Goal: Communication & Community: Answer question/provide support

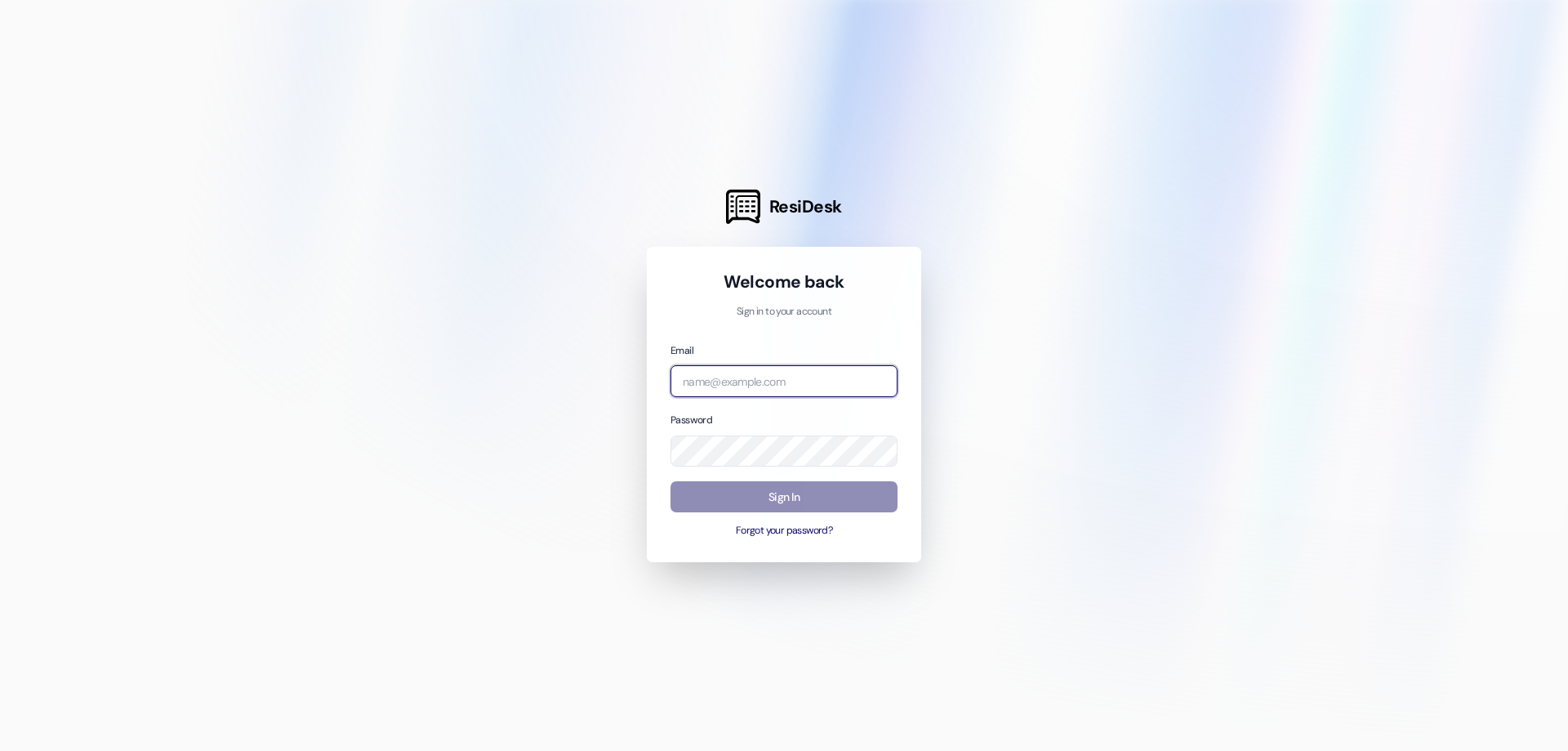
type input "[EMAIL_ADDRESS][DOMAIN_NAME]"
click at [776, 500] on button "Sign In" at bounding box center [784, 497] width 227 height 32
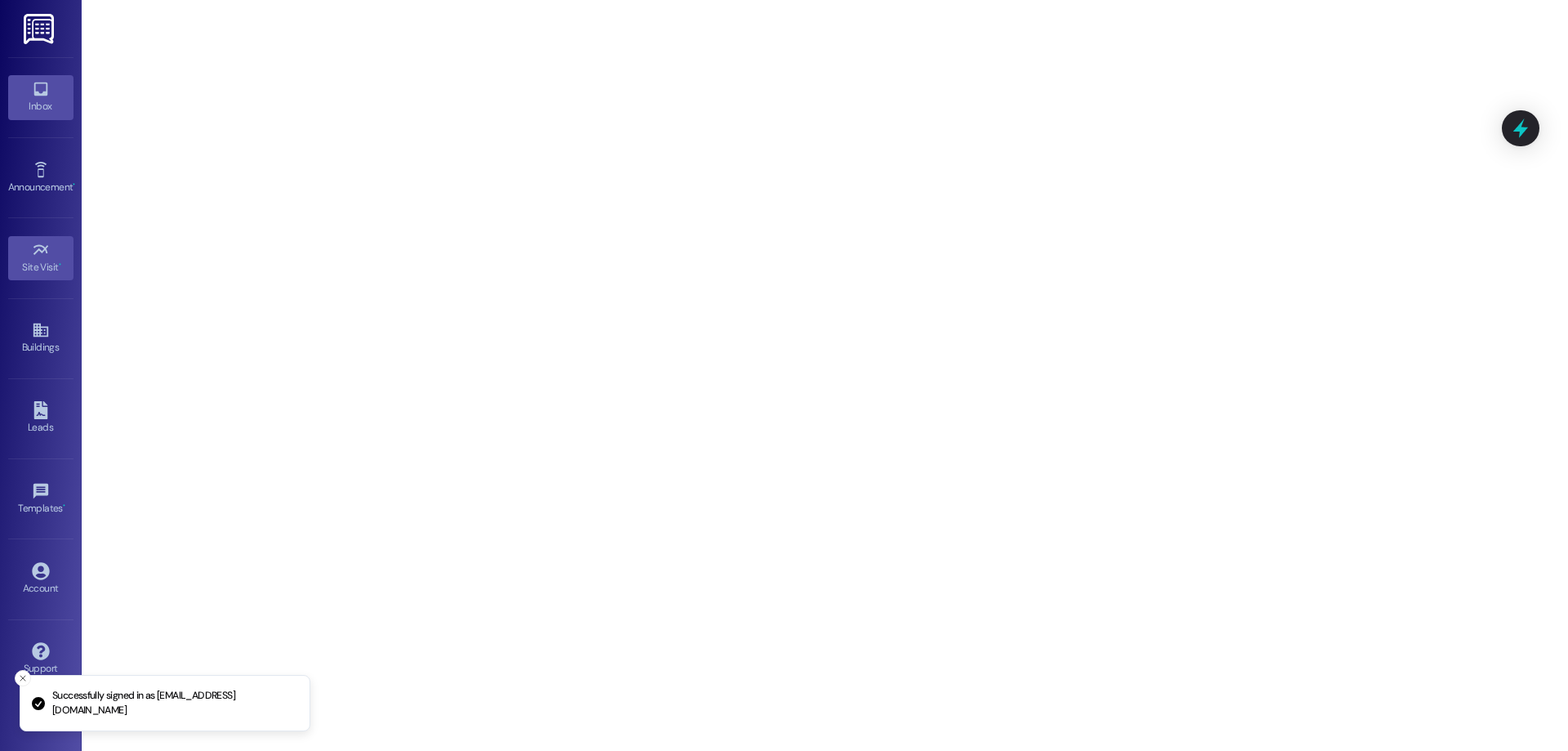
click at [35, 112] on div "Inbox" at bounding box center [40, 105] width 82 height 16
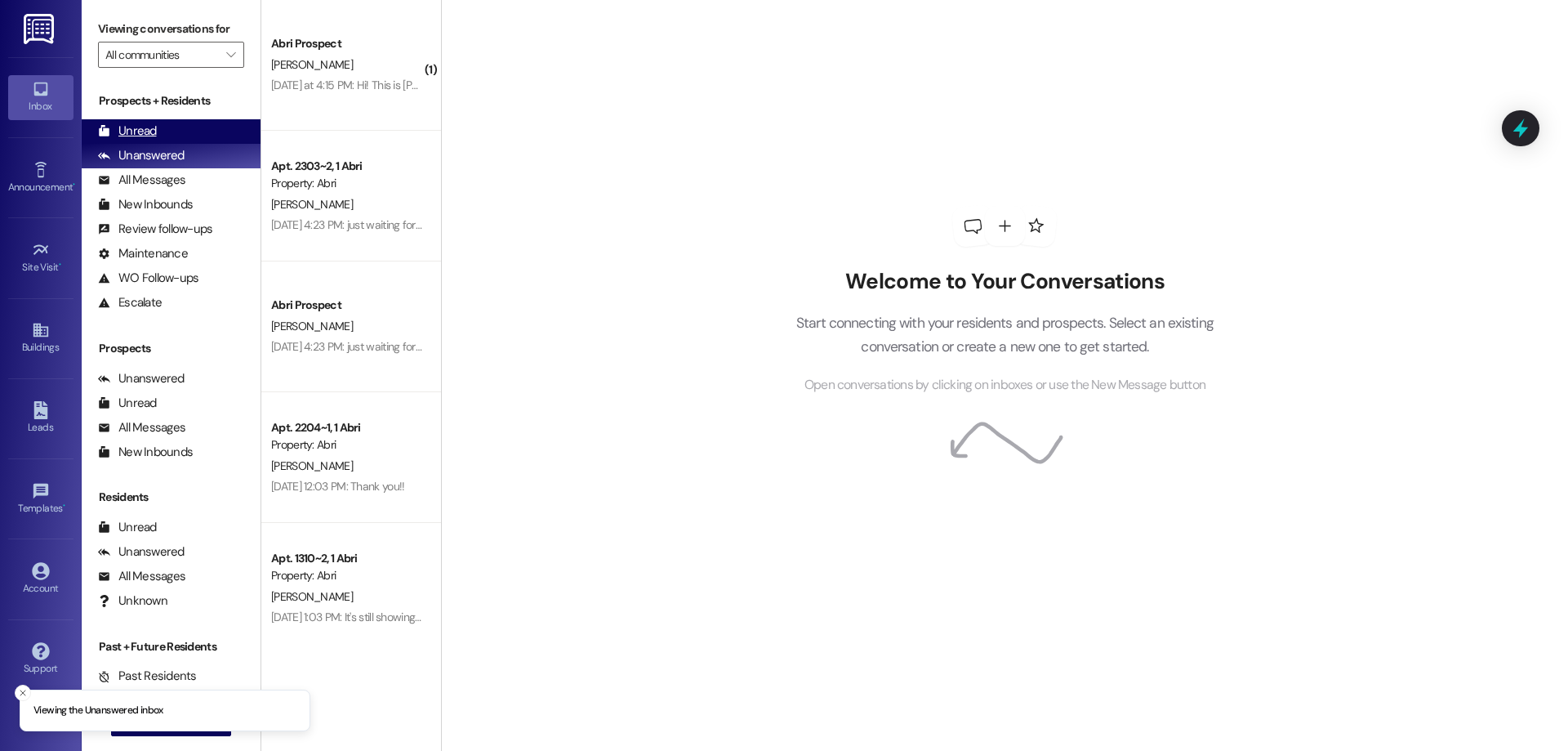
click at [186, 120] on div "Unread (0)" at bounding box center [171, 132] width 179 height 24
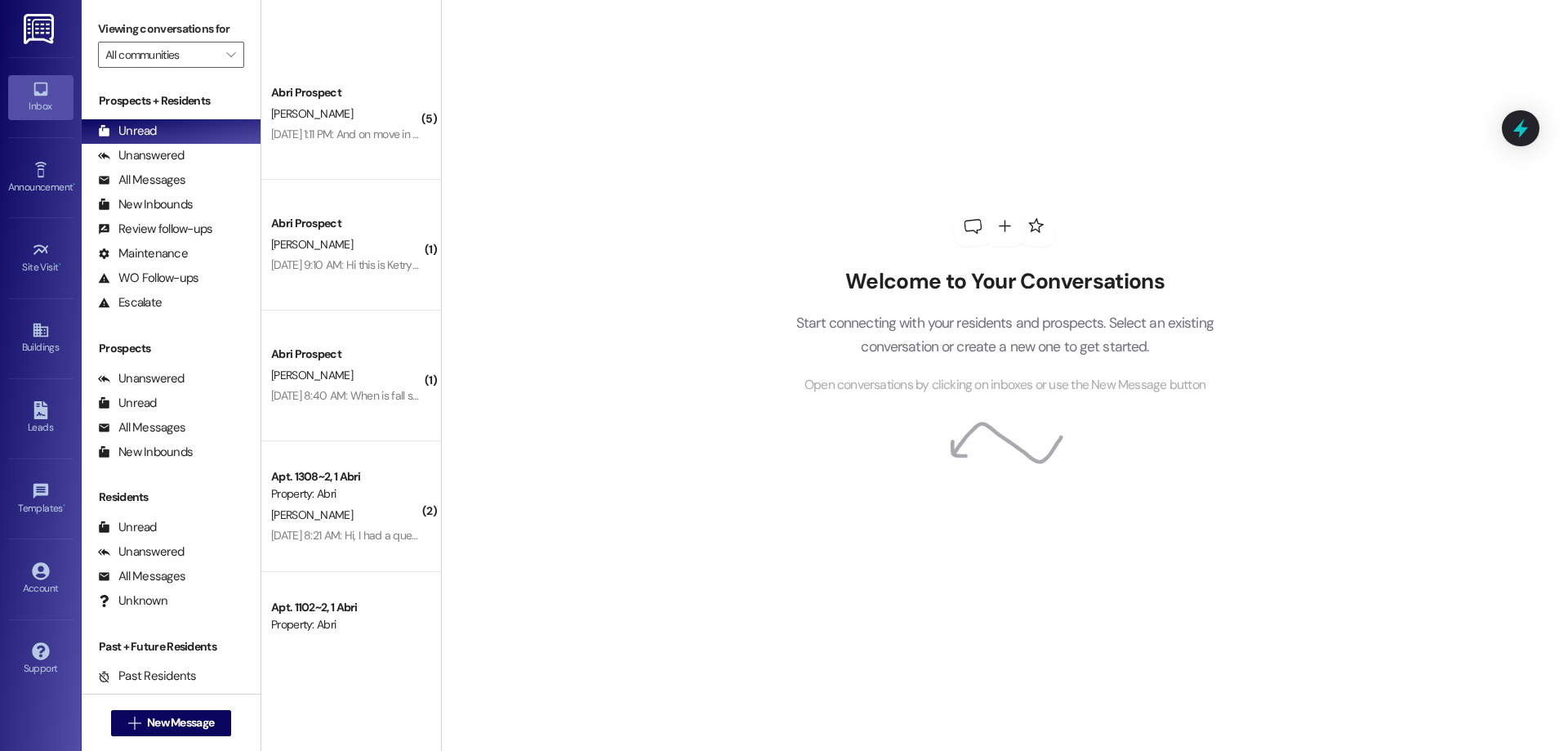
scroll to position [2763, 0]
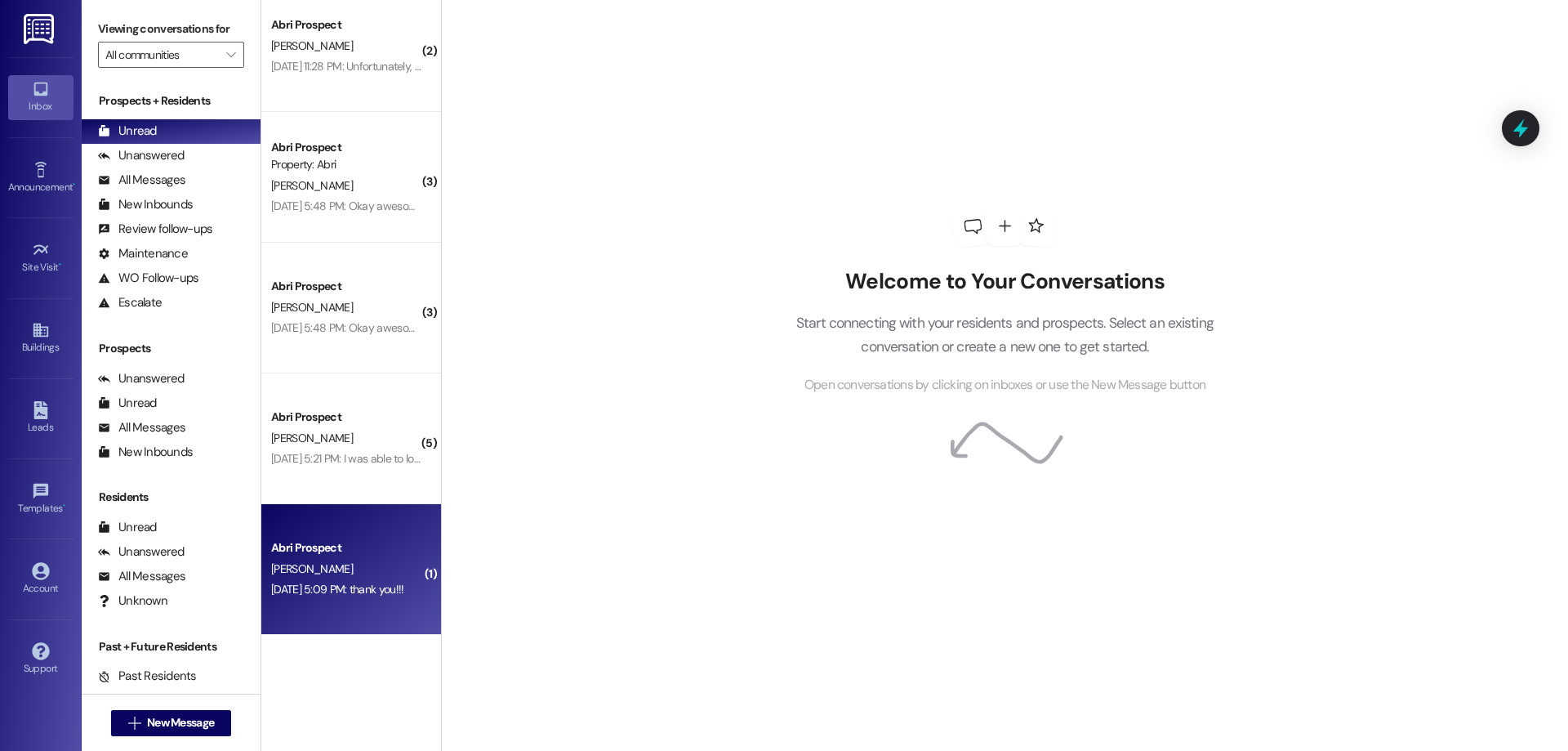
click at [310, 565] on div "[PERSON_NAME]" at bounding box center [347, 569] width 154 height 21
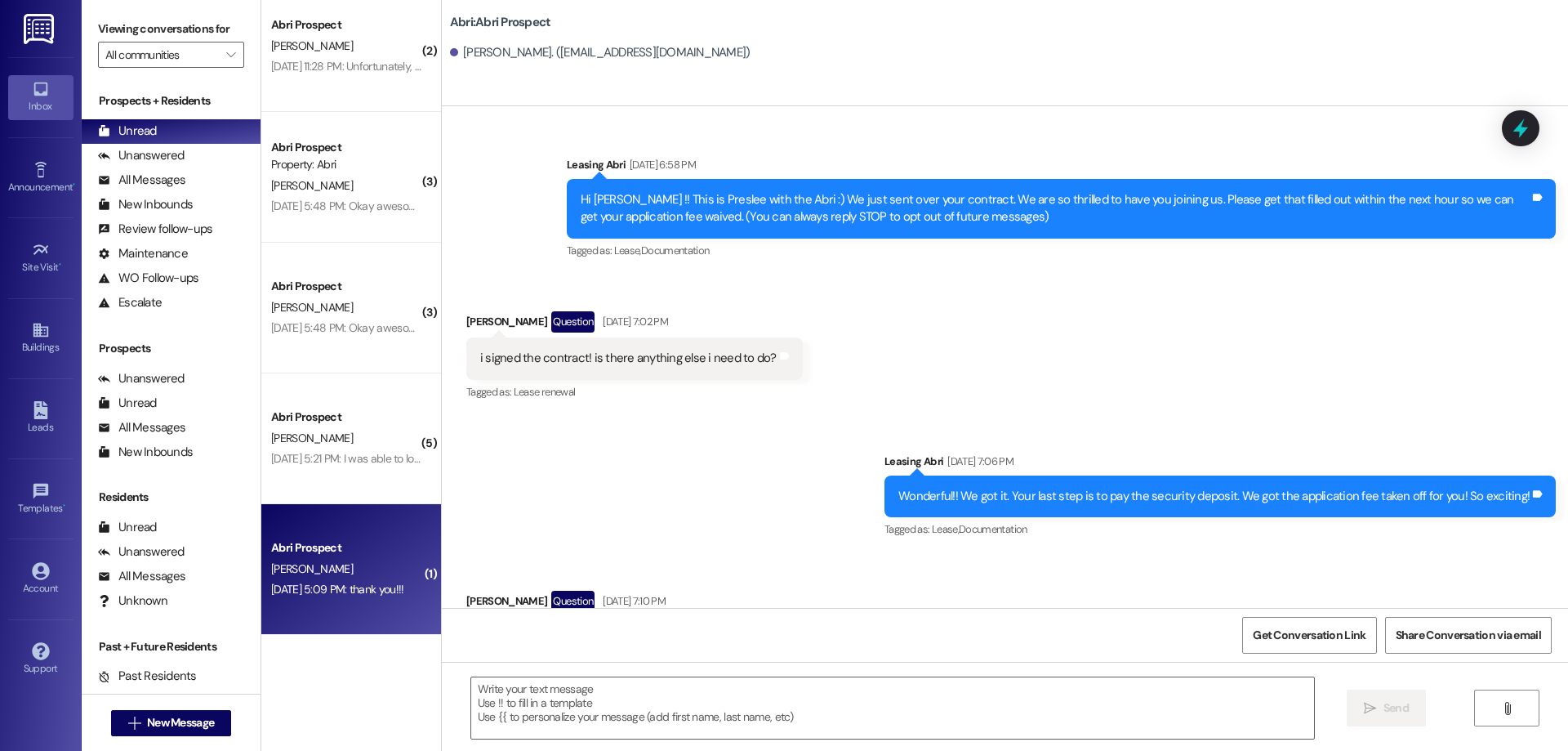
scroll to position [1572, 0]
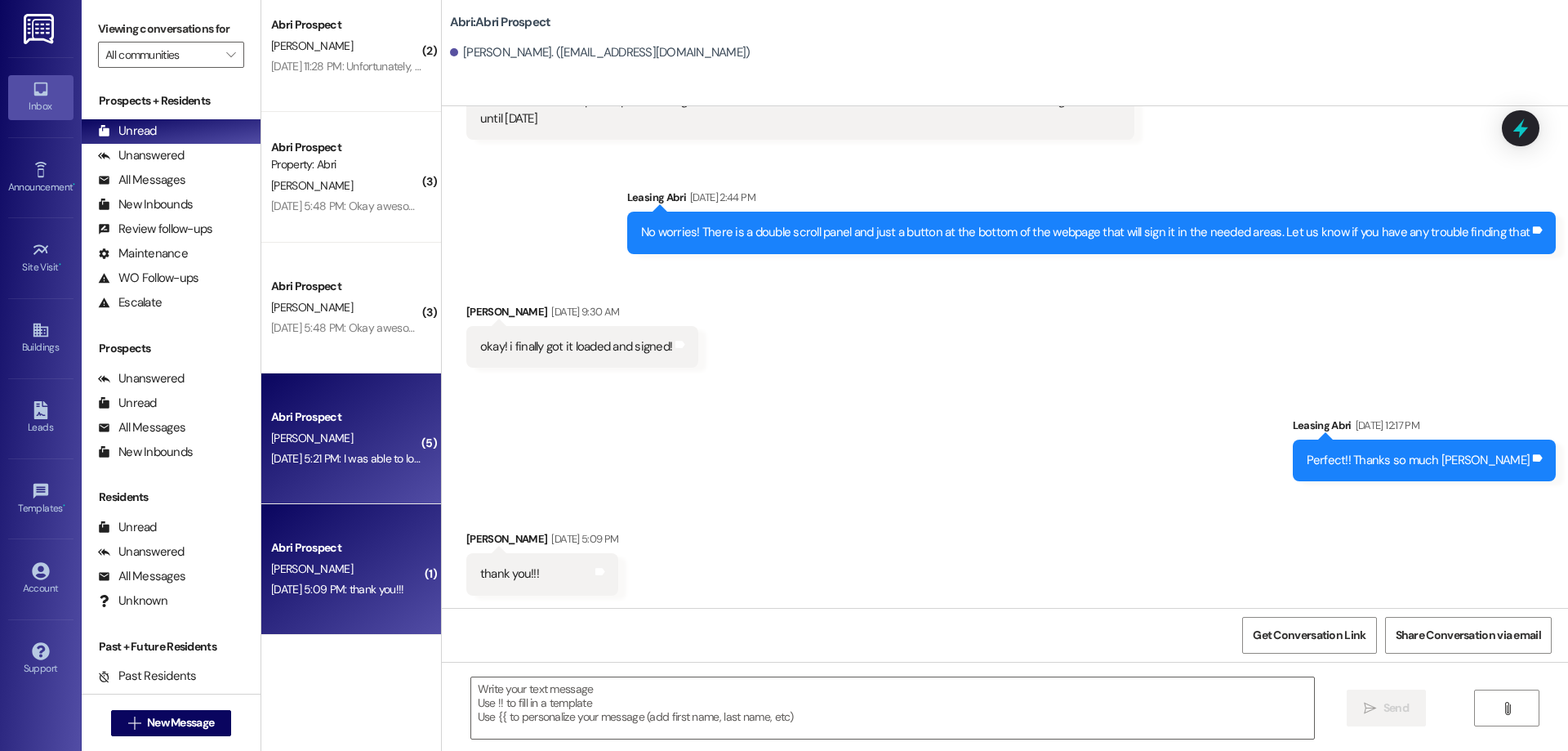
click at [349, 399] on div "Abri Prospect [PERSON_NAME] [DATE] 5:21 PM: I was able to log into my account u…" at bounding box center [350, 438] width 179 height 131
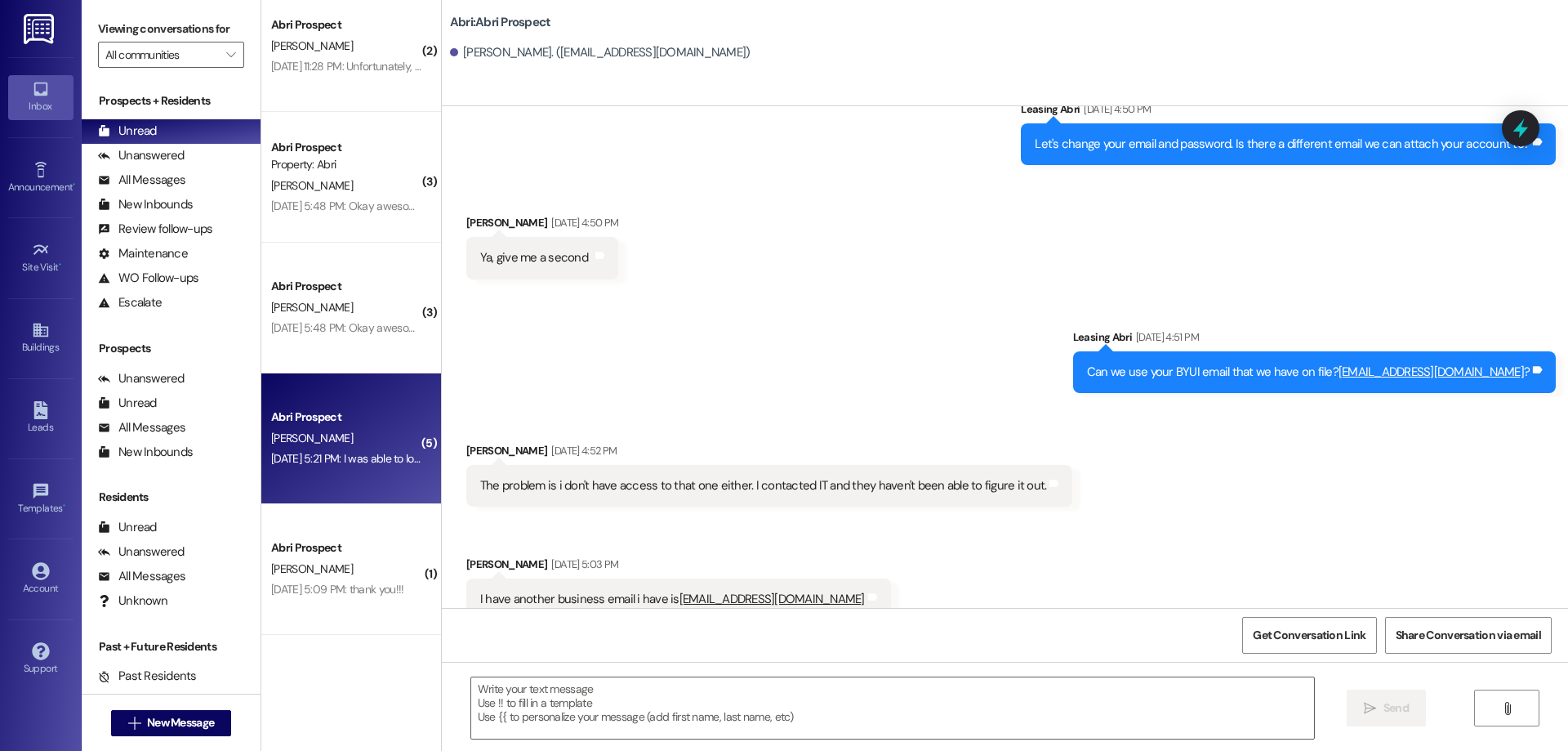
scroll to position [3220, 0]
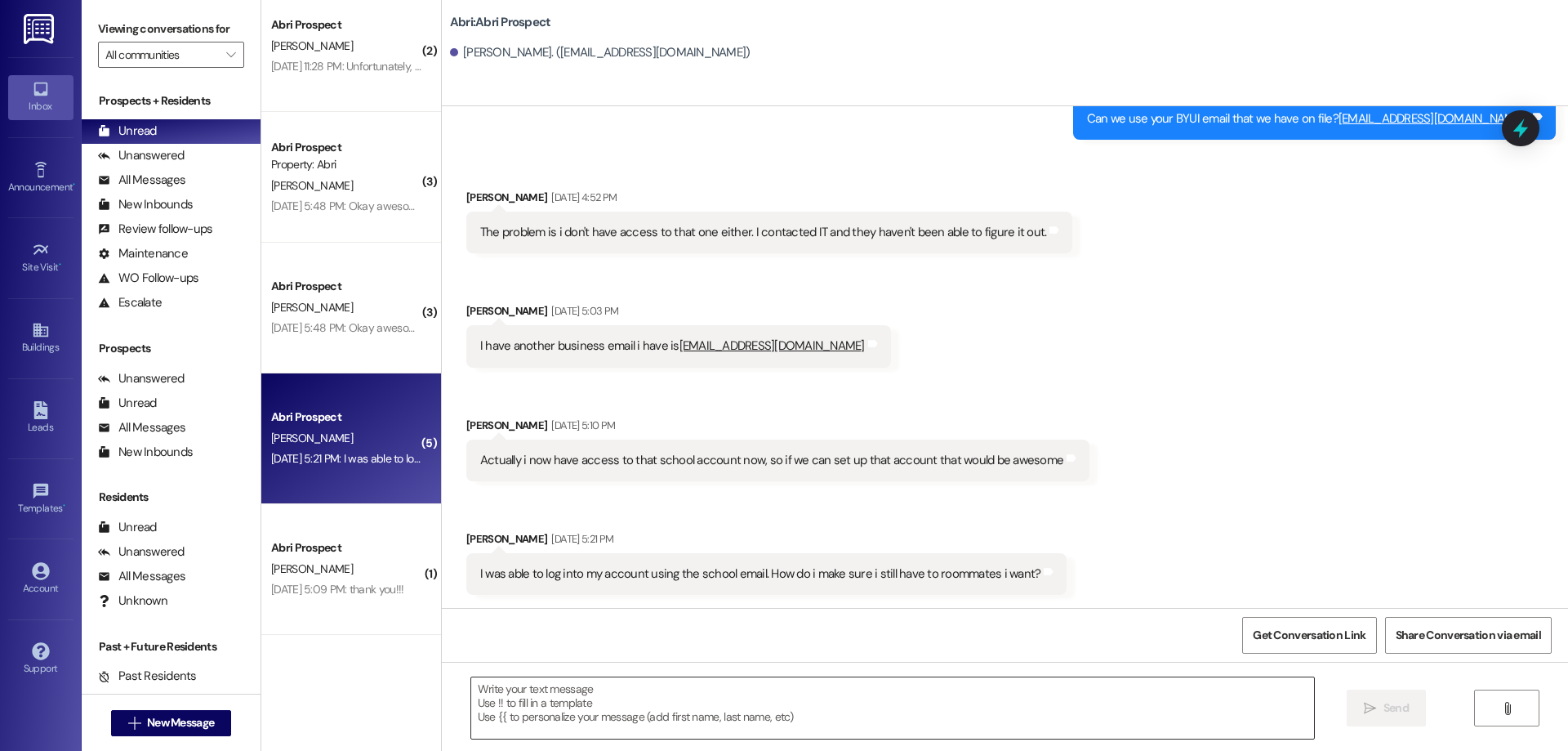
click at [977, 716] on textarea at bounding box center [892, 707] width 843 height 61
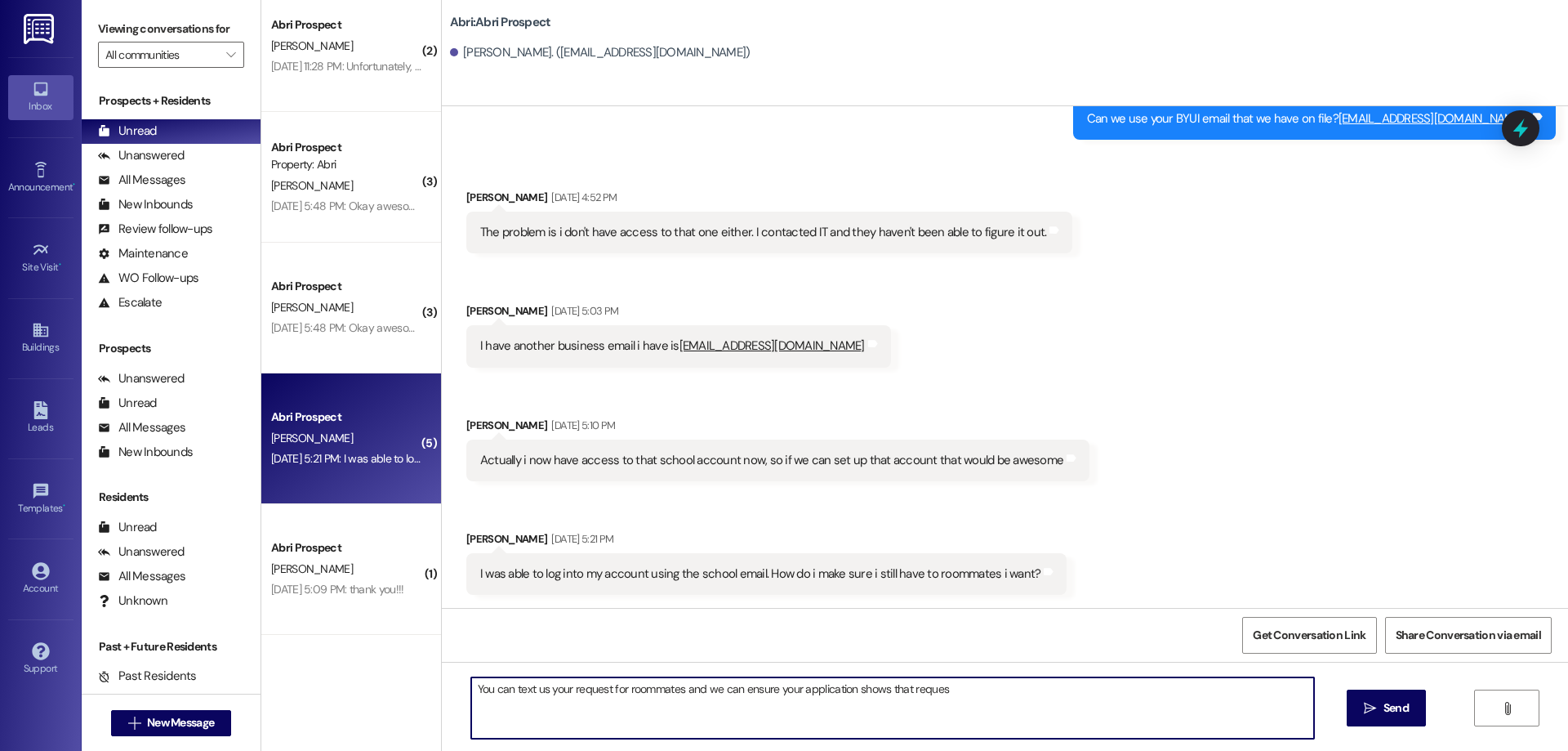
type textarea "You can text us your request for roommates and we can ensure your application s…"
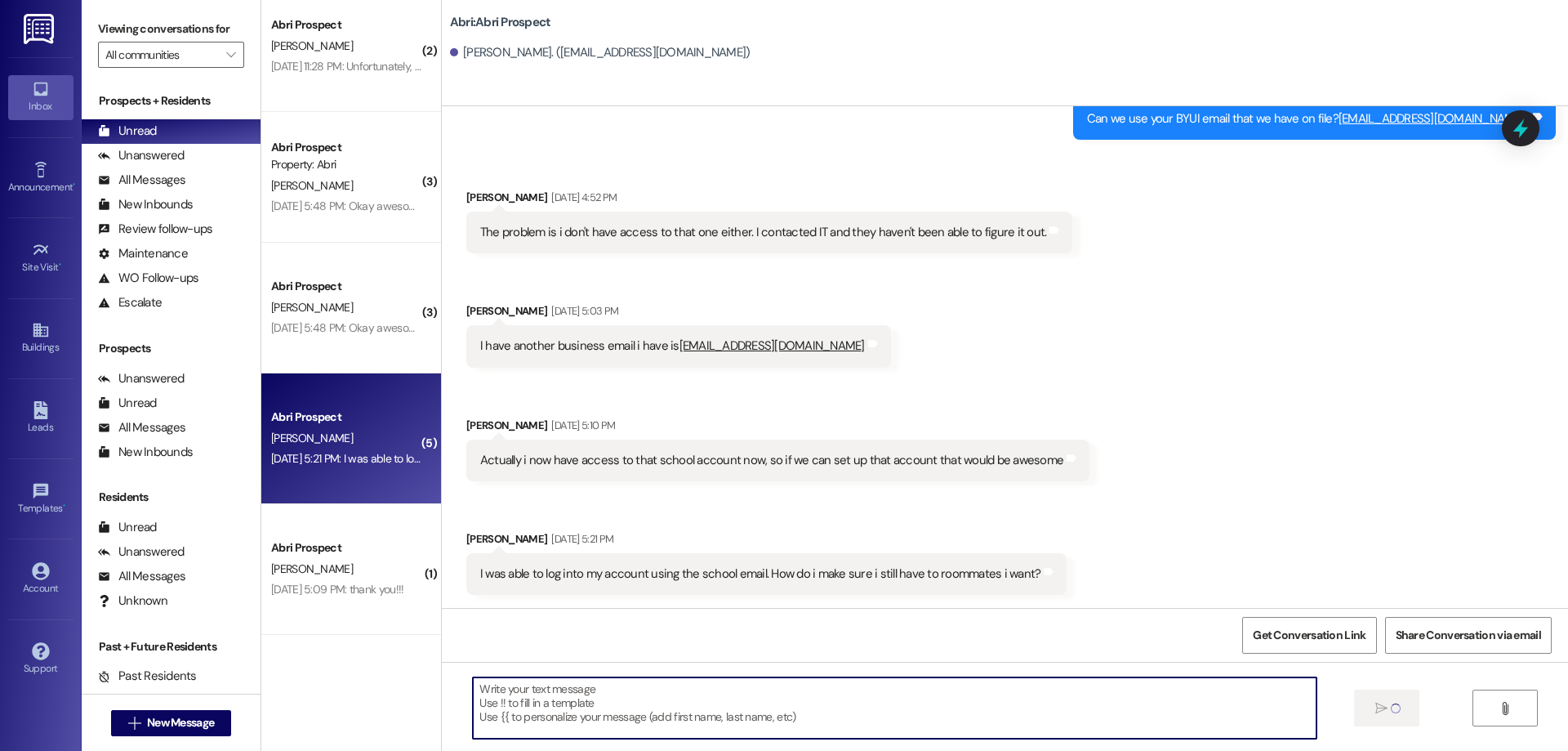
scroll to position [3219, 0]
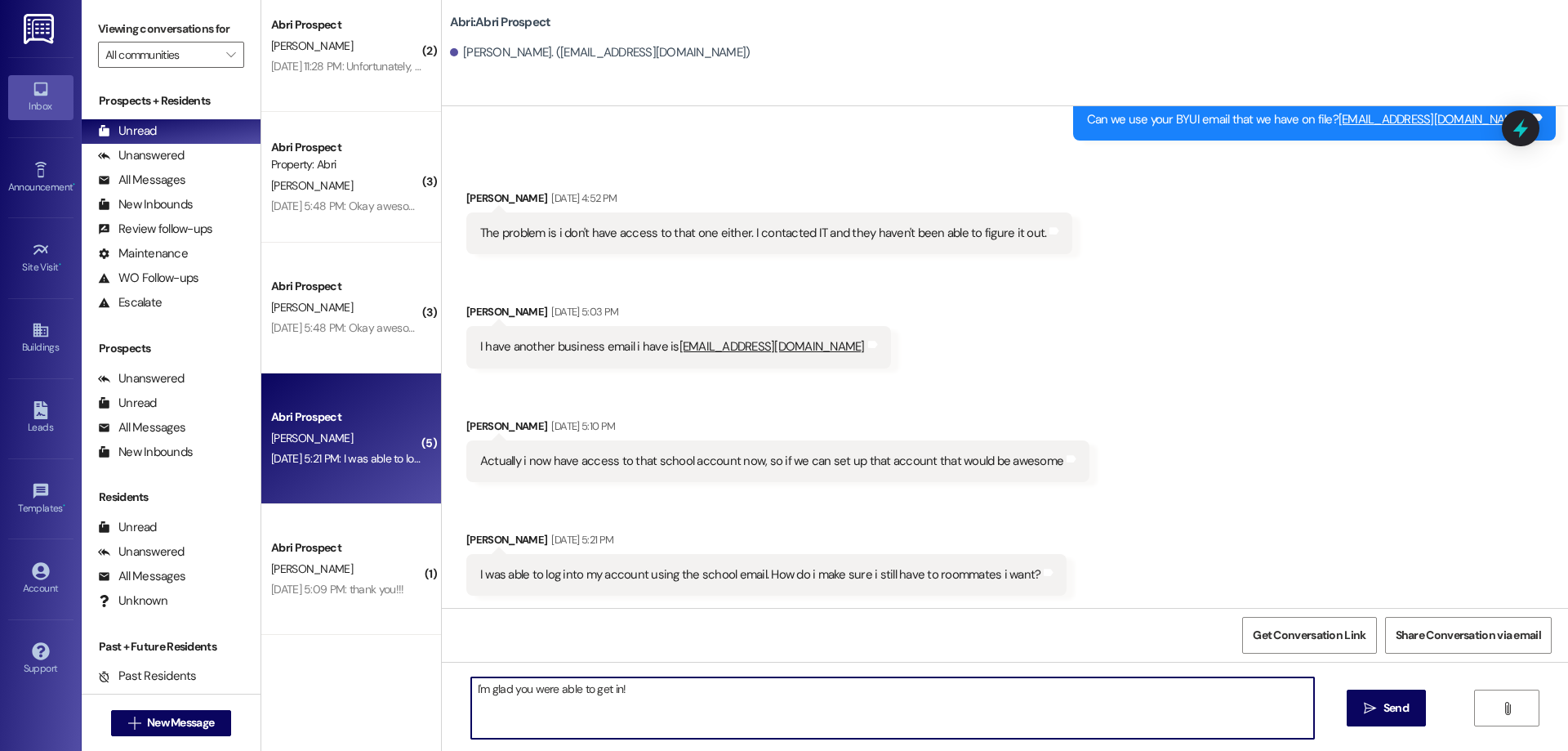
type textarea "I'm glad you were able to get in!"
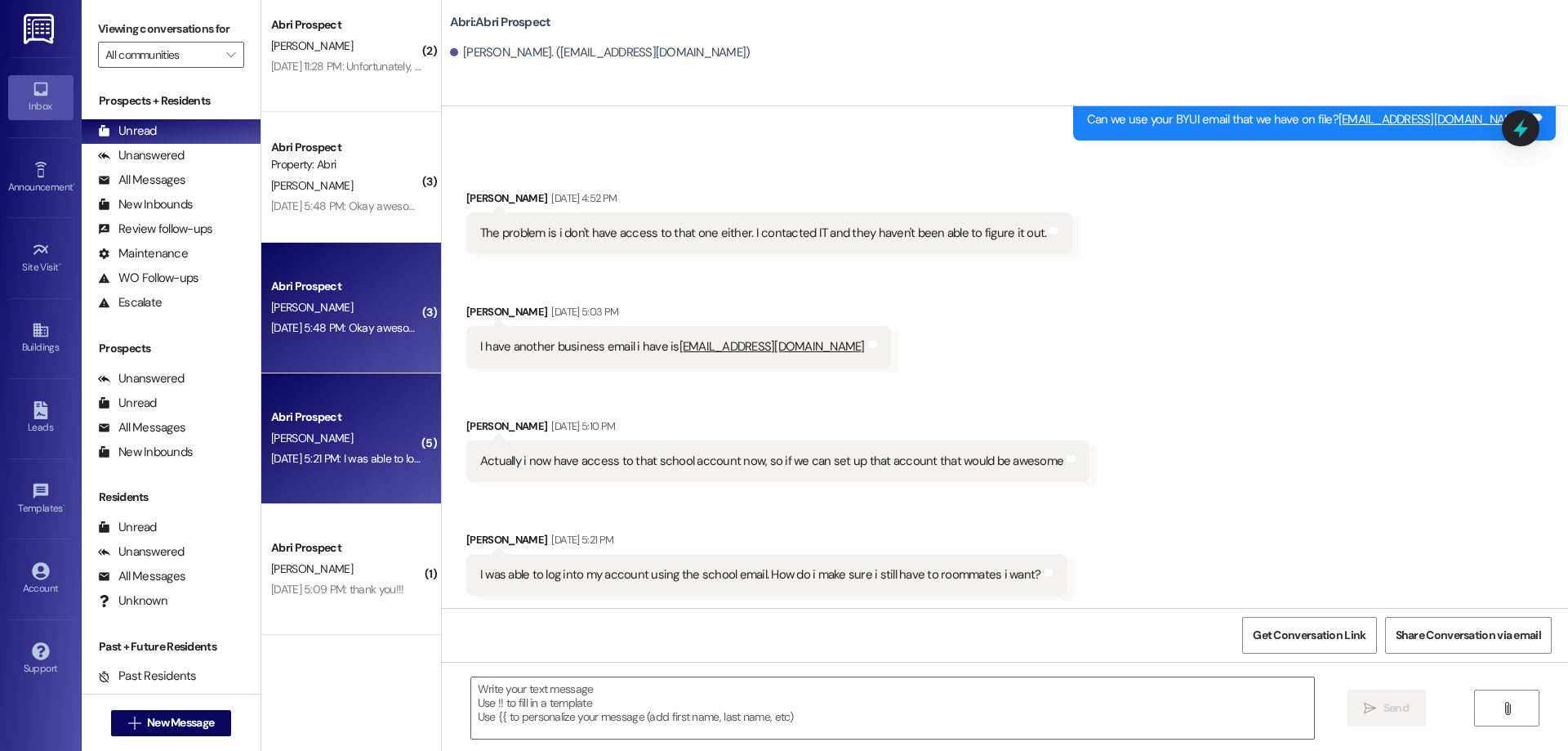
click at [402, 338] on div "Abri Prospect [PERSON_NAME] [DATE] 5:48 PM: Okay awesome yeah I'll take care of…" at bounding box center [350, 307] width 179 height 131
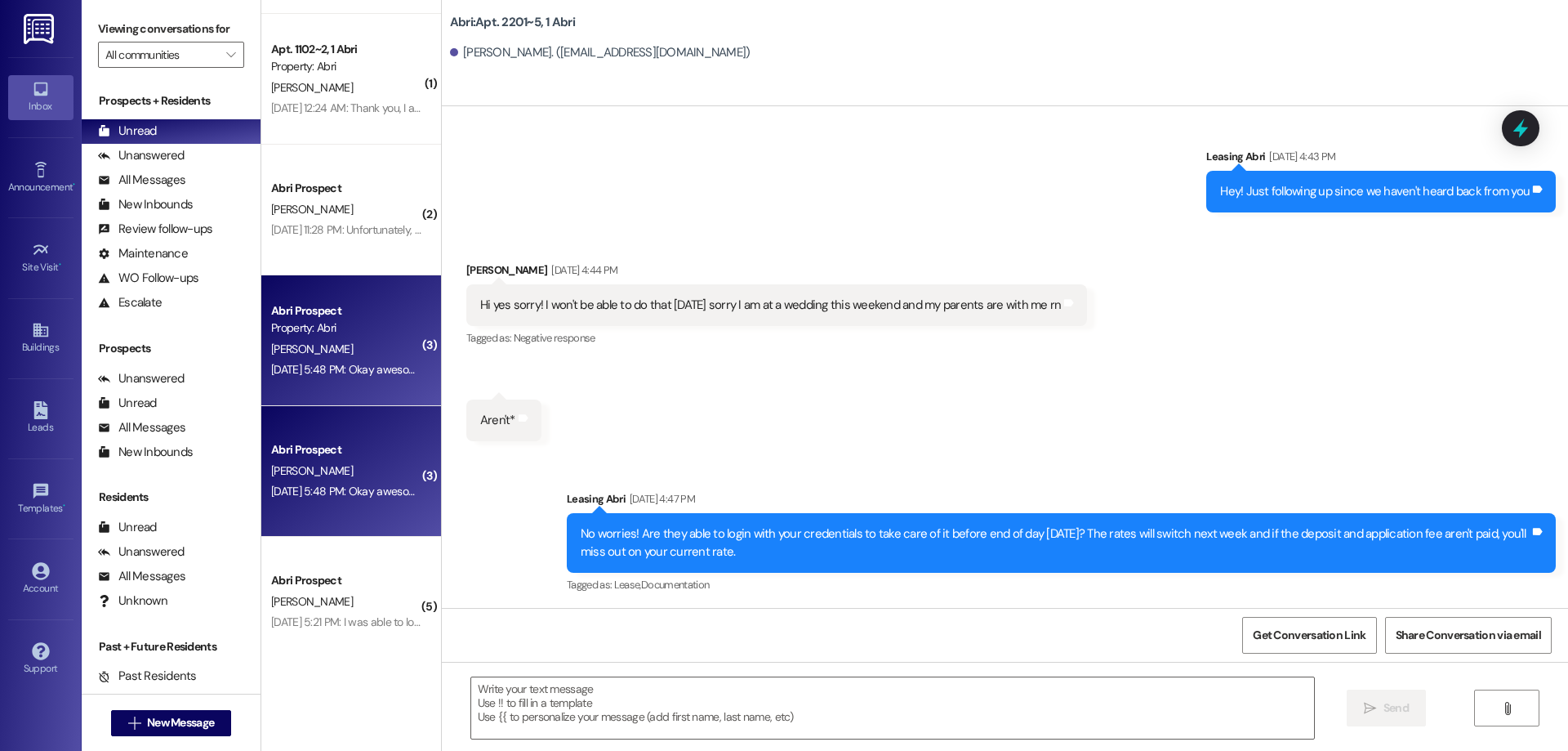
scroll to position [2518, 0]
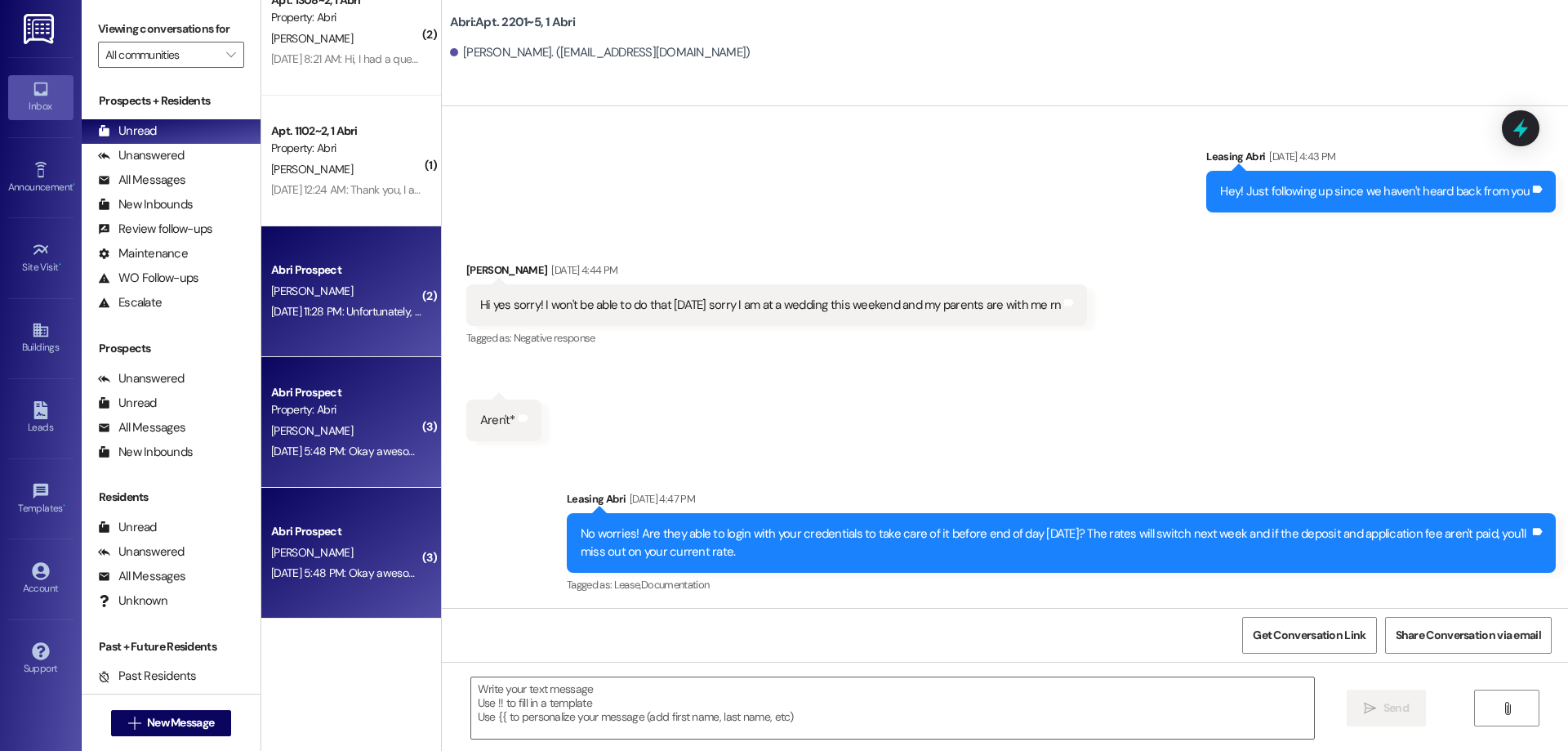
click at [349, 281] on div "[PERSON_NAME]" at bounding box center [347, 291] width 154 height 21
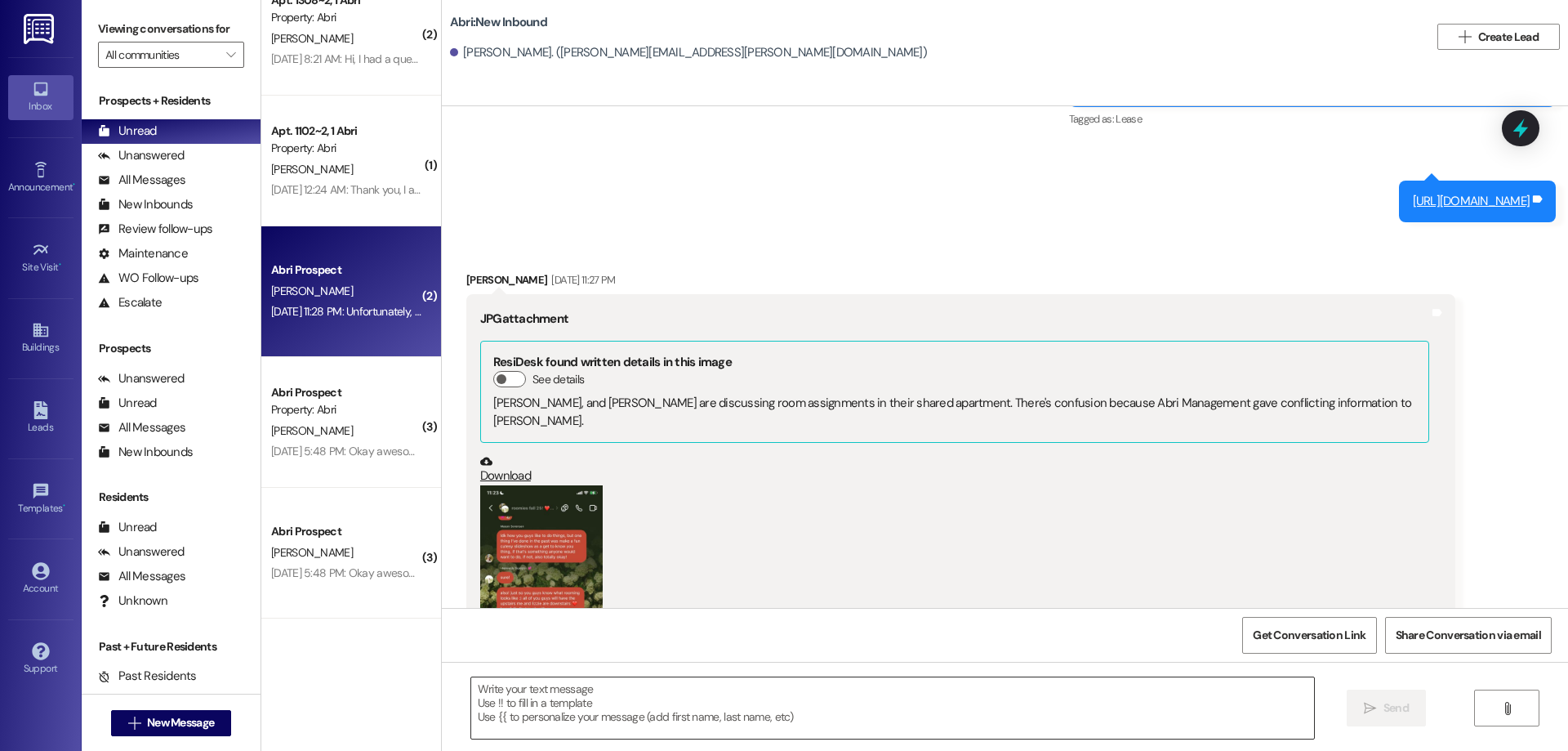
scroll to position [3241, 0]
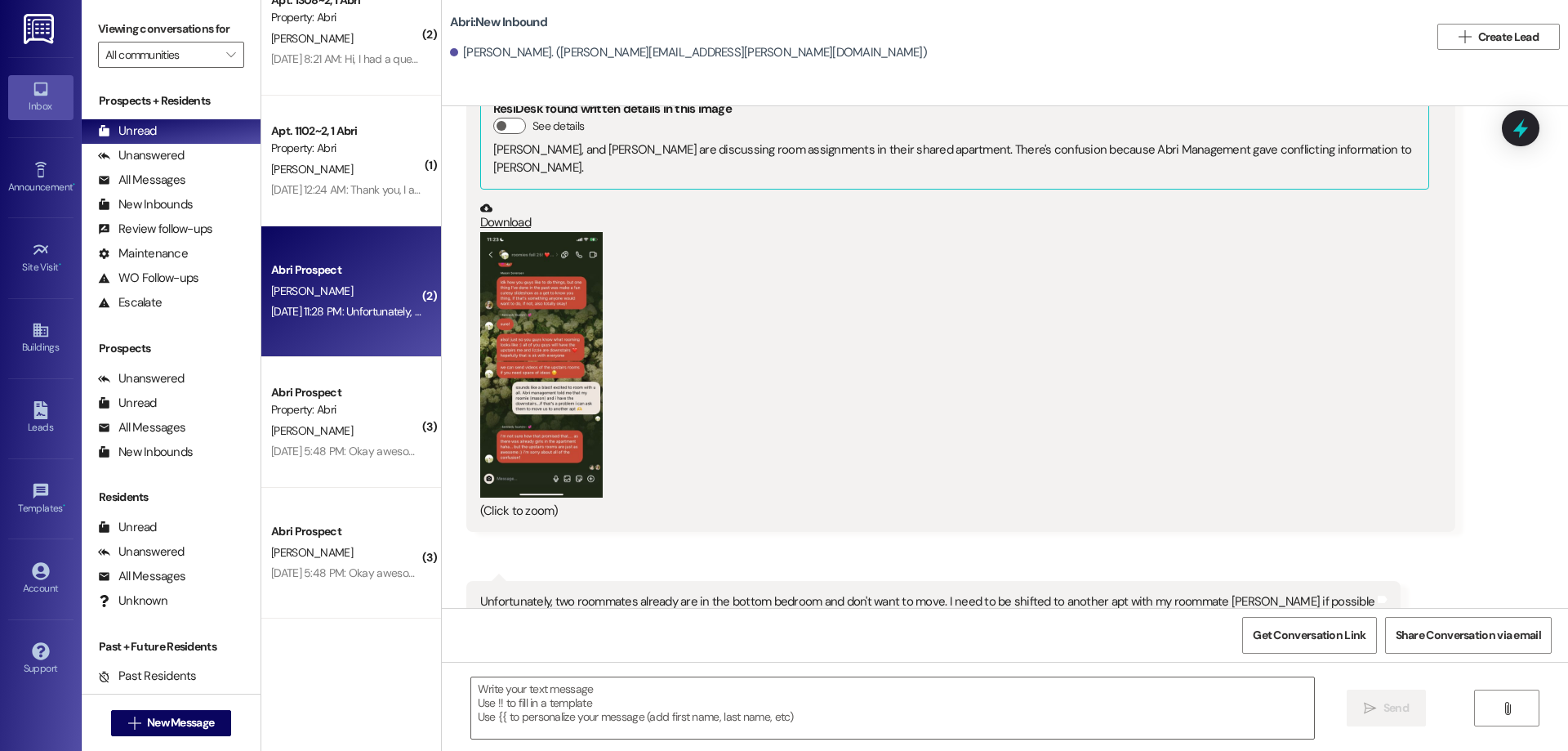
click at [549, 368] on button "Zoom image" at bounding box center [541, 365] width 122 height 265
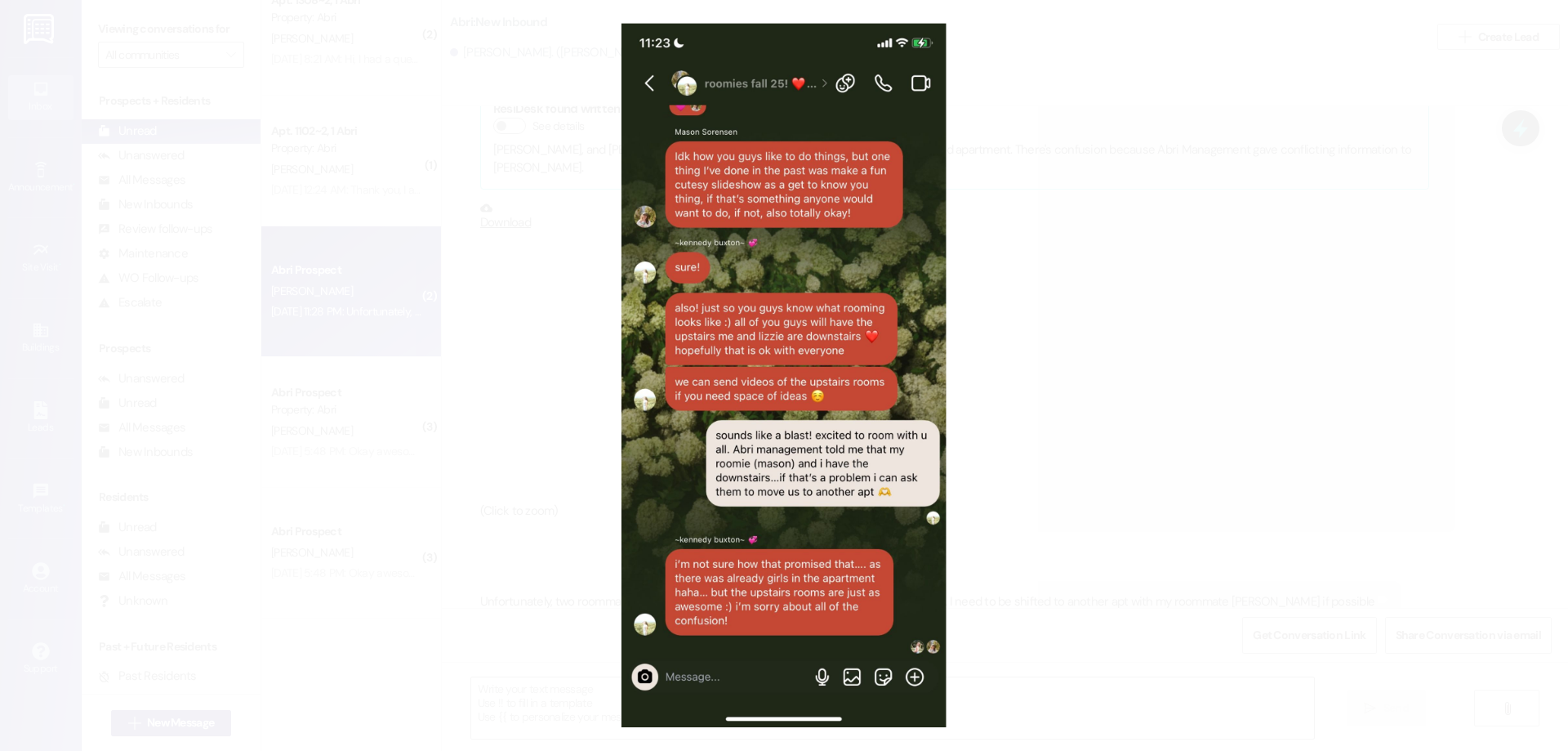
click at [1063, 221] on button "Unzoom image" at bounding box center [784, 375] width 1568 height 751
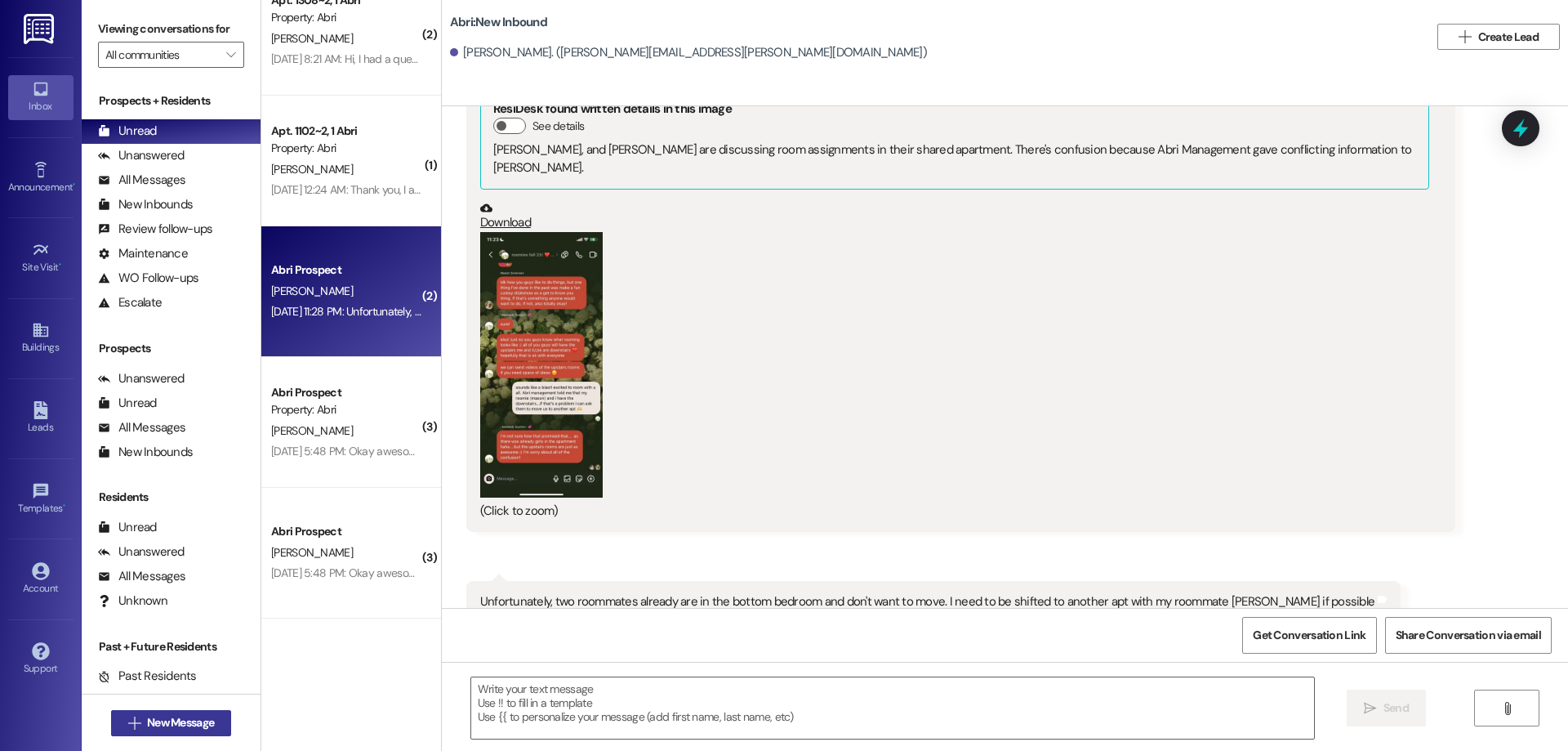
click at [161, 734] on button " New Message" at bounding box center [171, 723] width 121 height 26
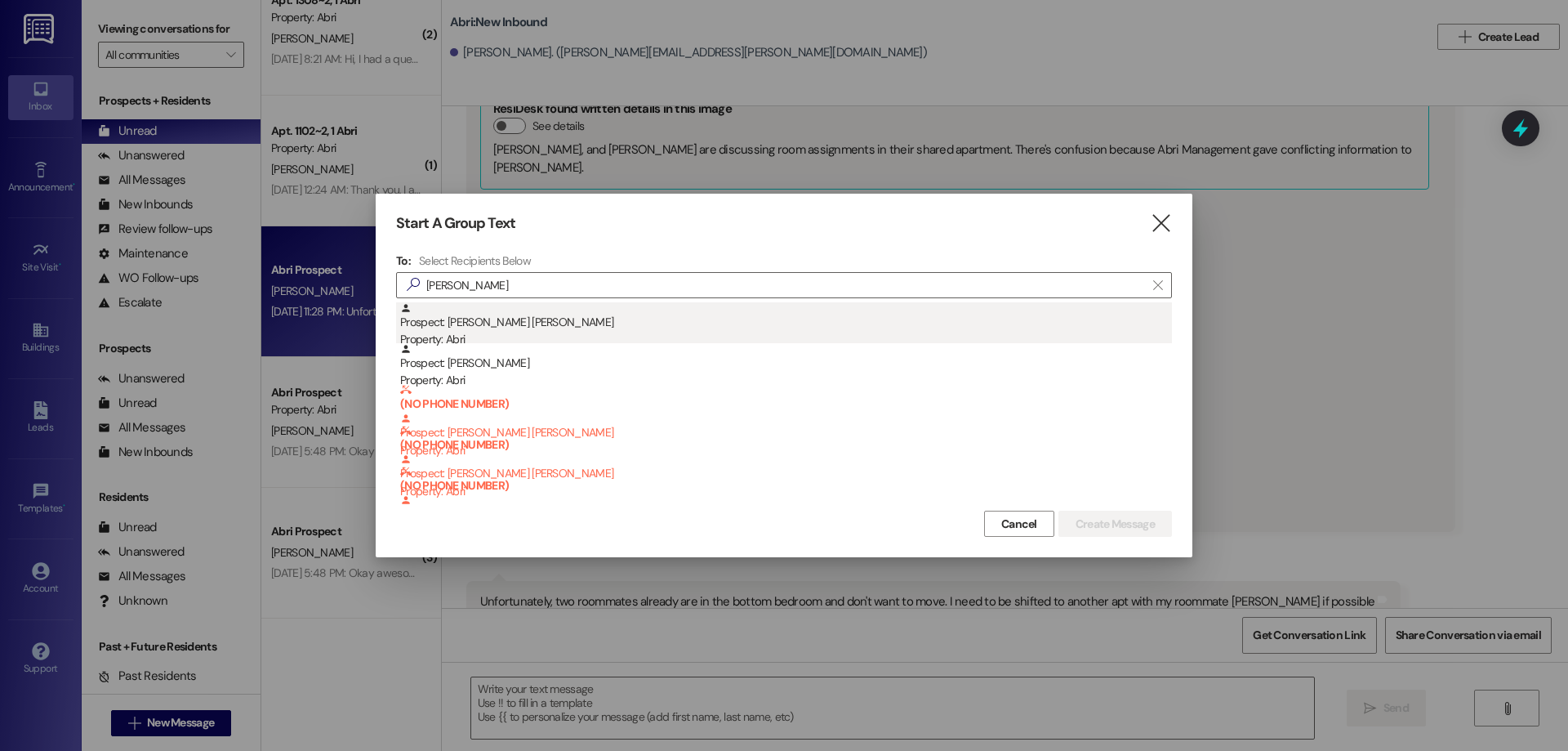
click at [505, 316] on div "Prospect: [PERSON_NAME] [PERSON_NAME] Property: Abri" at bounding box center [785, 326] width 771 height 47
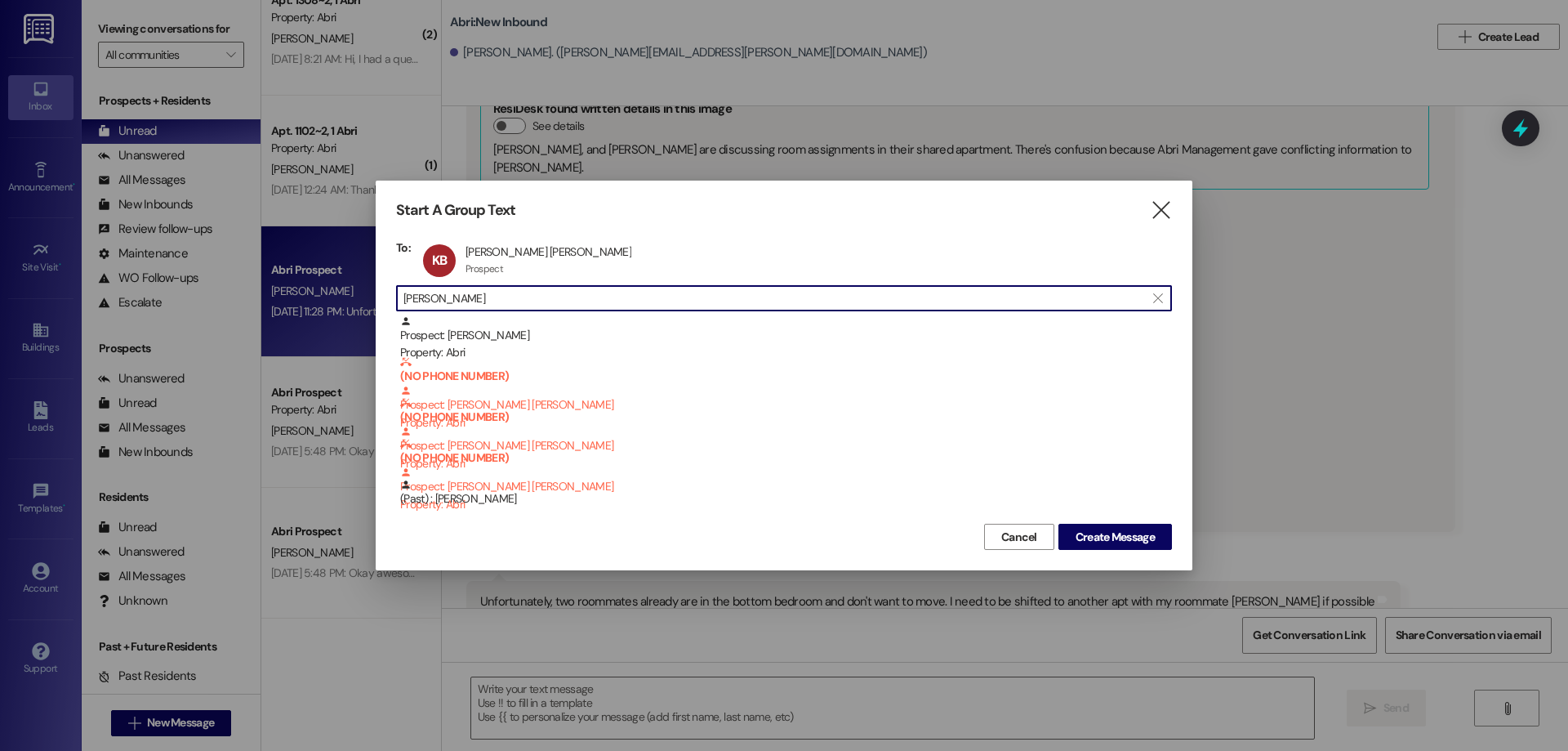
drag, startPoint x: 614, startPoint y: 291, endPoint x: 358, endPoint y: 285, distance: 256.1
click at [358, 285] on div "Start A Group Text  To: KB [PERSON_NAME] [PERSON_NAME] [PERSON_NAME][GEOGRAPHI…" at bounding box center [784, 375] width 1568 height 751
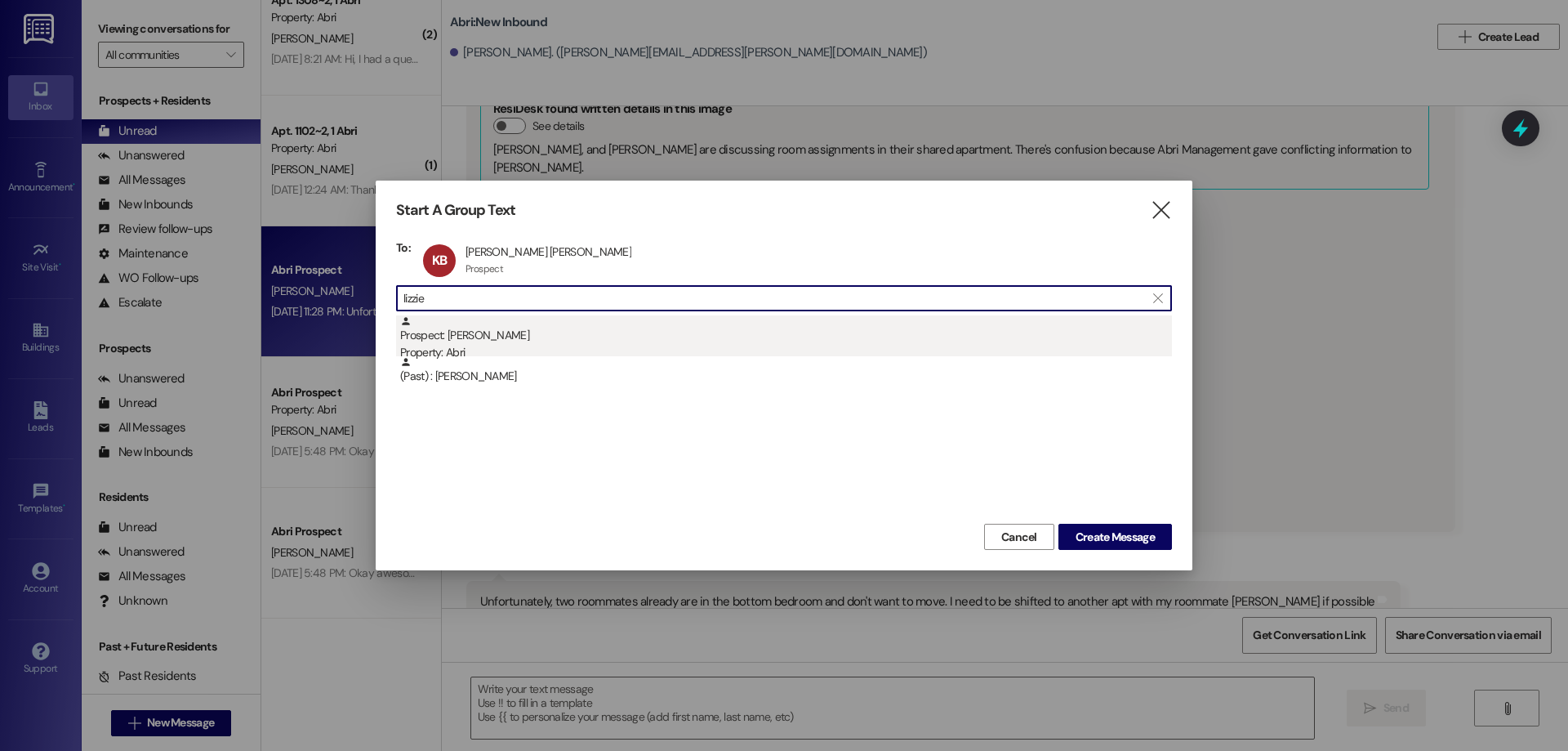
type input "lizzie"
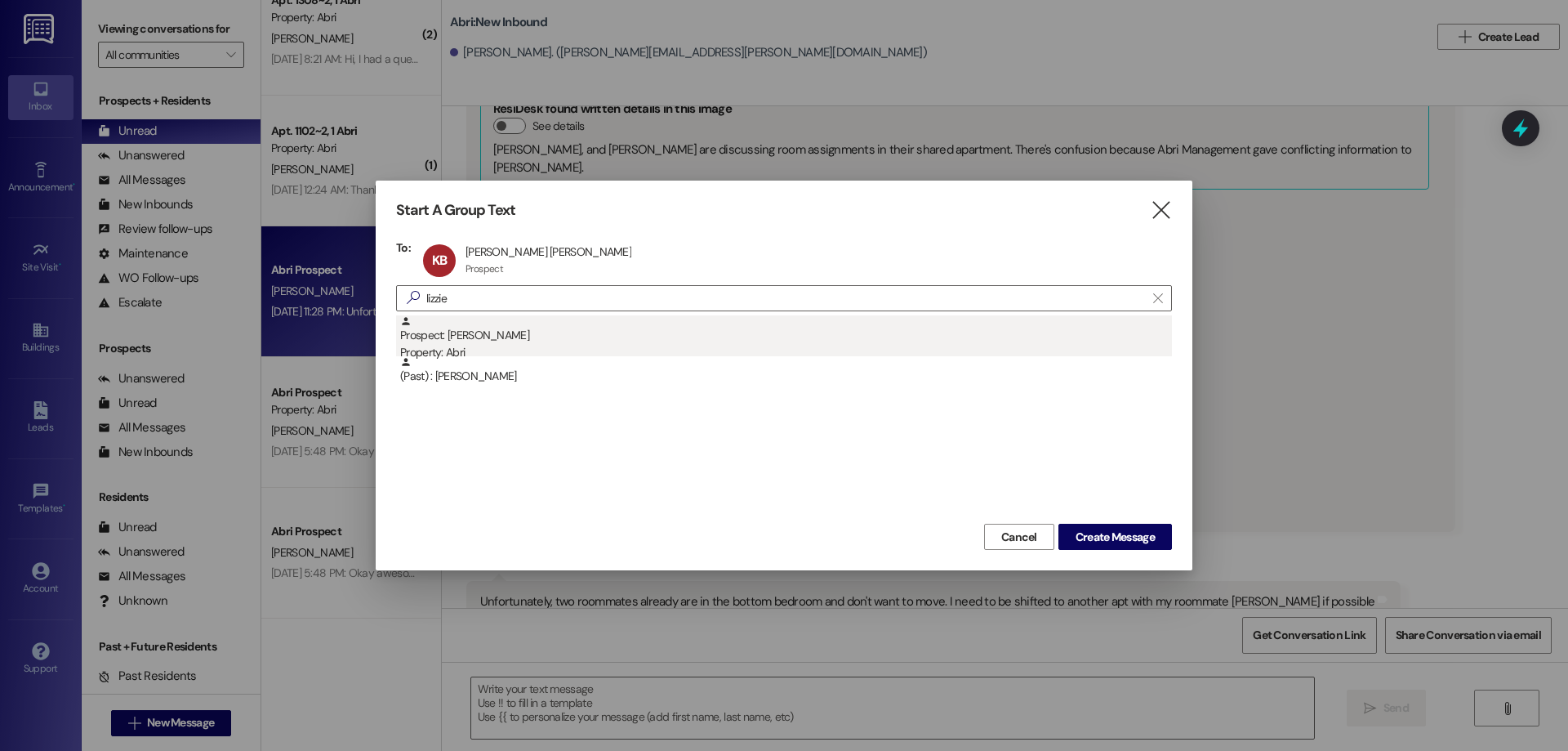
click at [608, 345] on div "Property: Abri" at bounding box center [785, 352] width 771 height 17
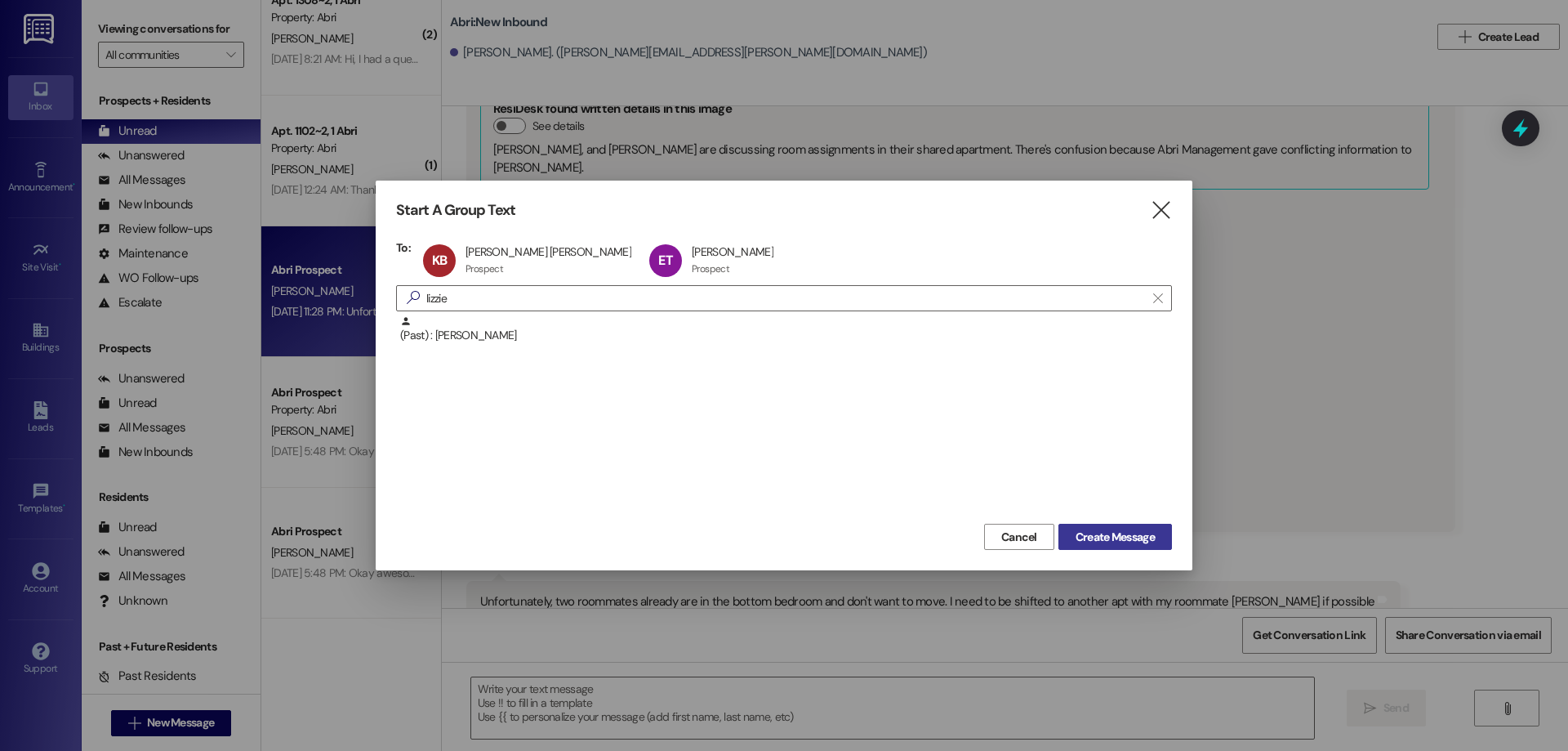
click at [1119, 540] on span "Create Message" at bounding box center [1115, 537] width 79 height 17
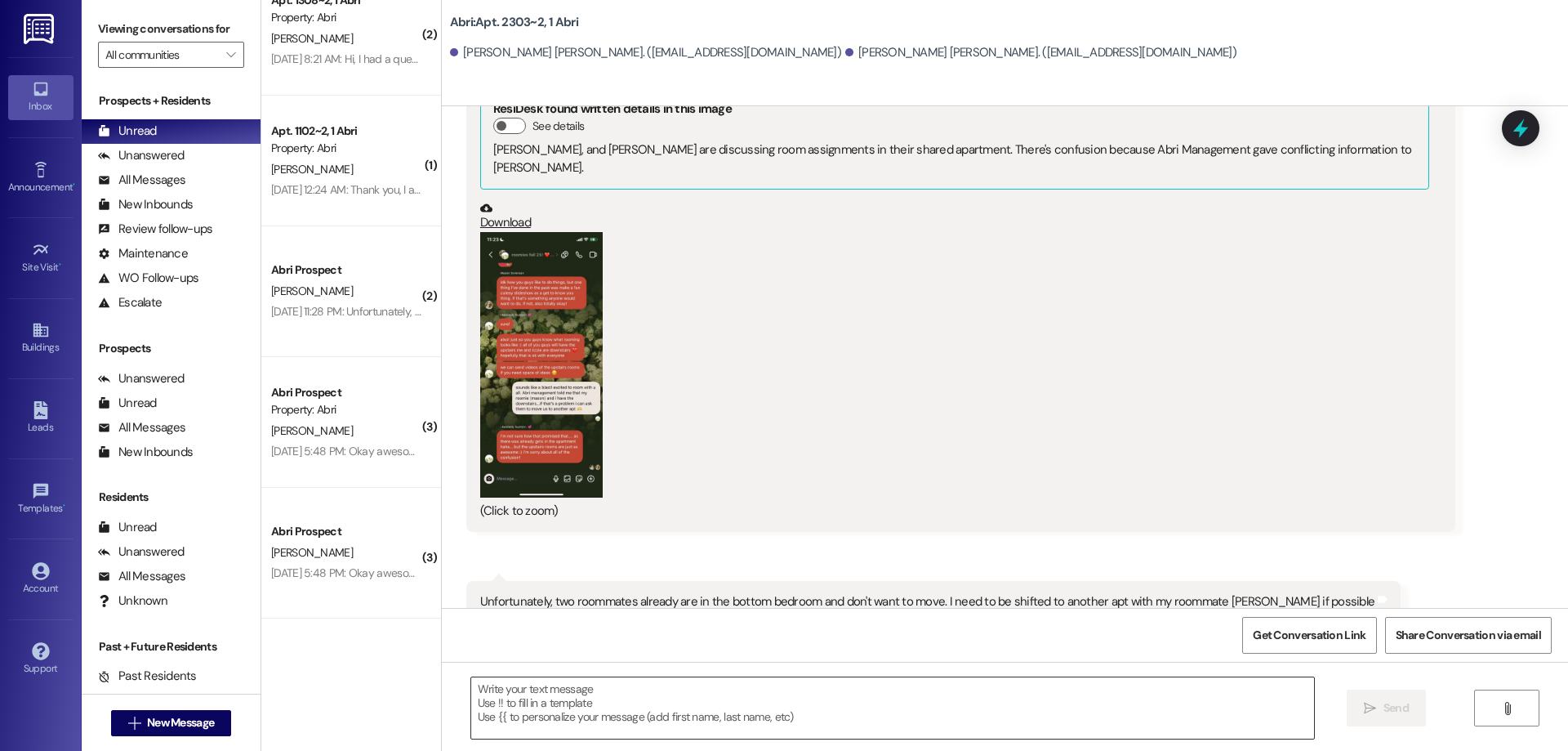
scroll to position [0, 0]
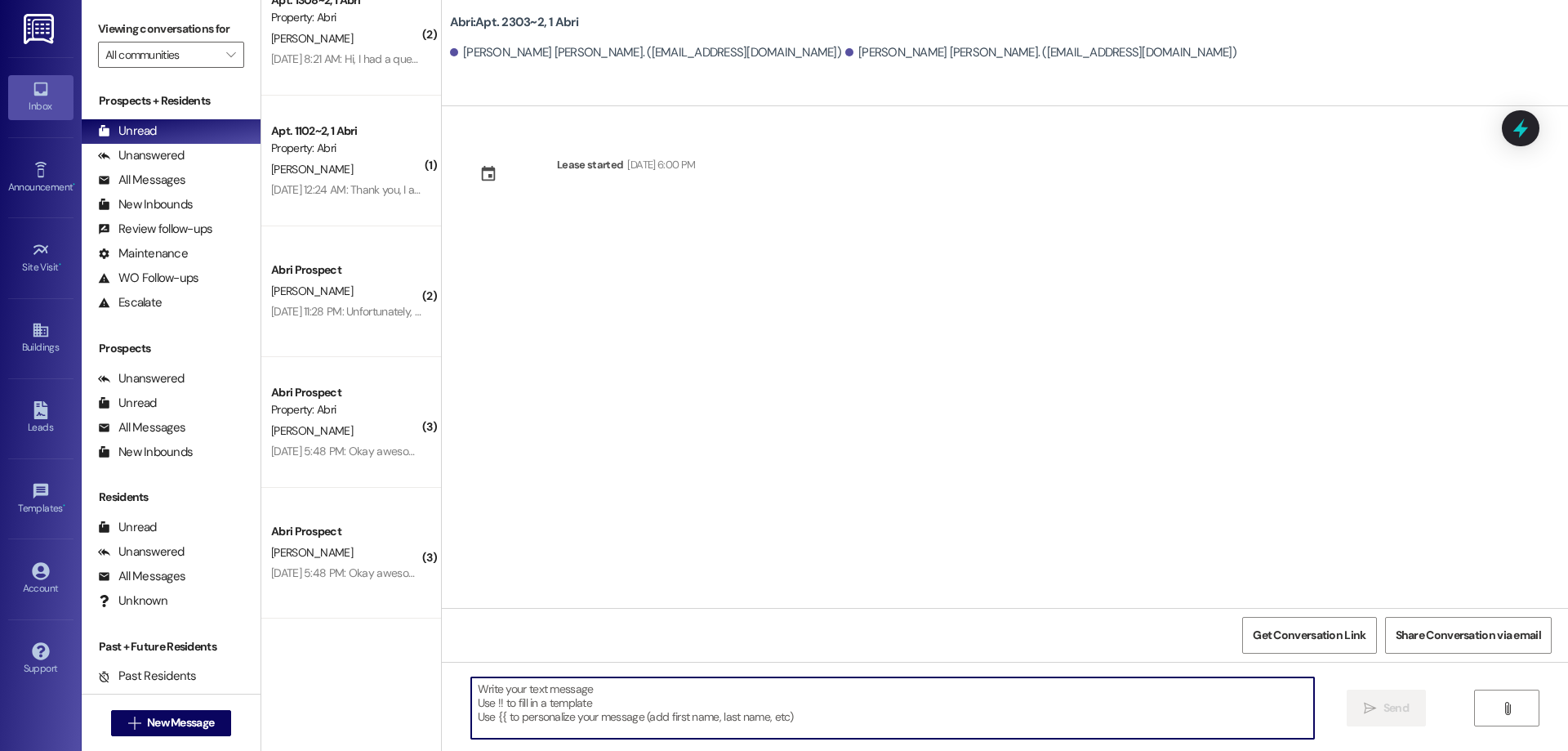
click at [582, 705] on textarea at bounding box center [892, 707] width 843 height 61
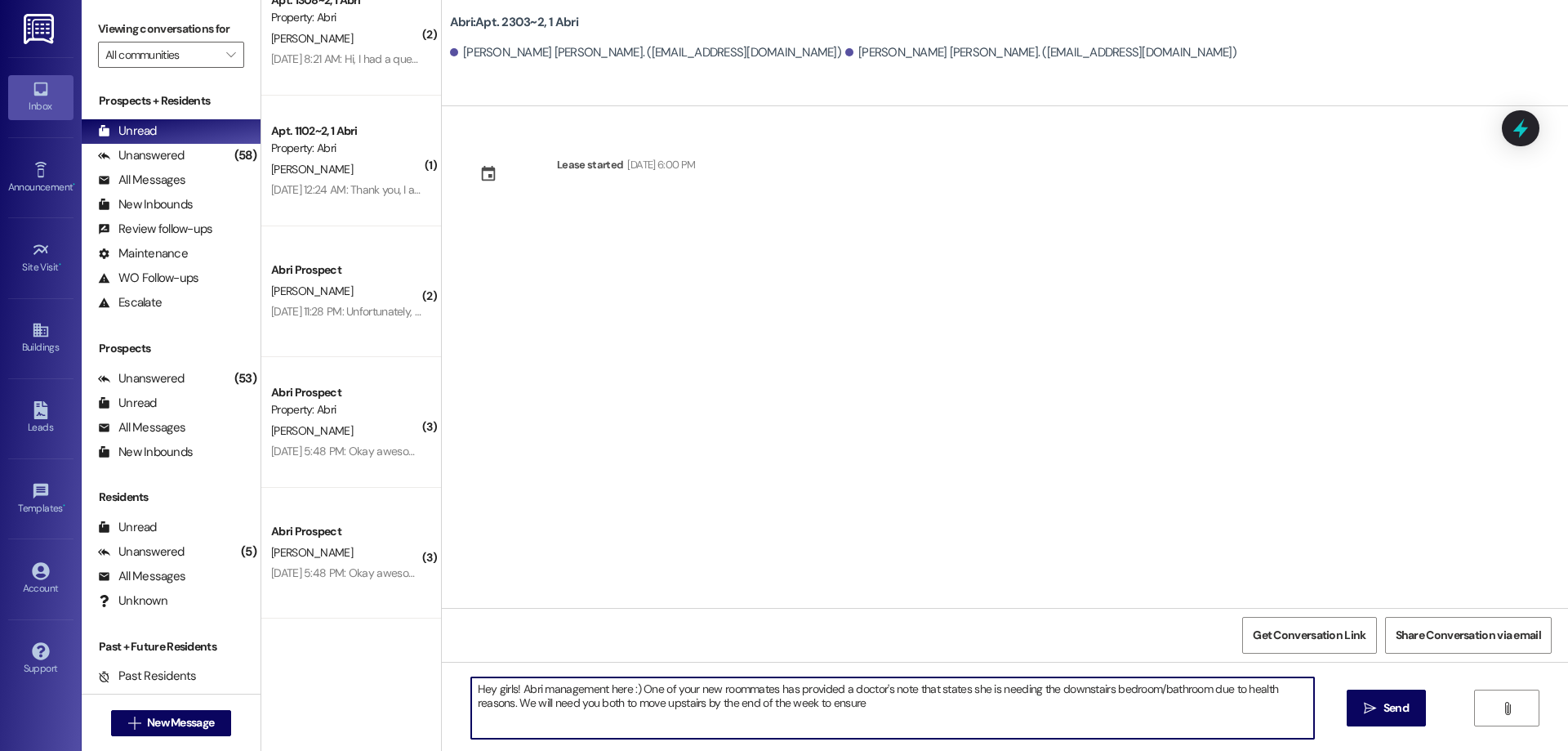
click at [882, 706] on textarea "Hey girls! Abri management here :) One of your new roommates has provided a doc…" at bounding box center [892, 707] width 843 height 61
type textarea "Hey girls! Abri management here :) One of your new roommates has provided a doc…"
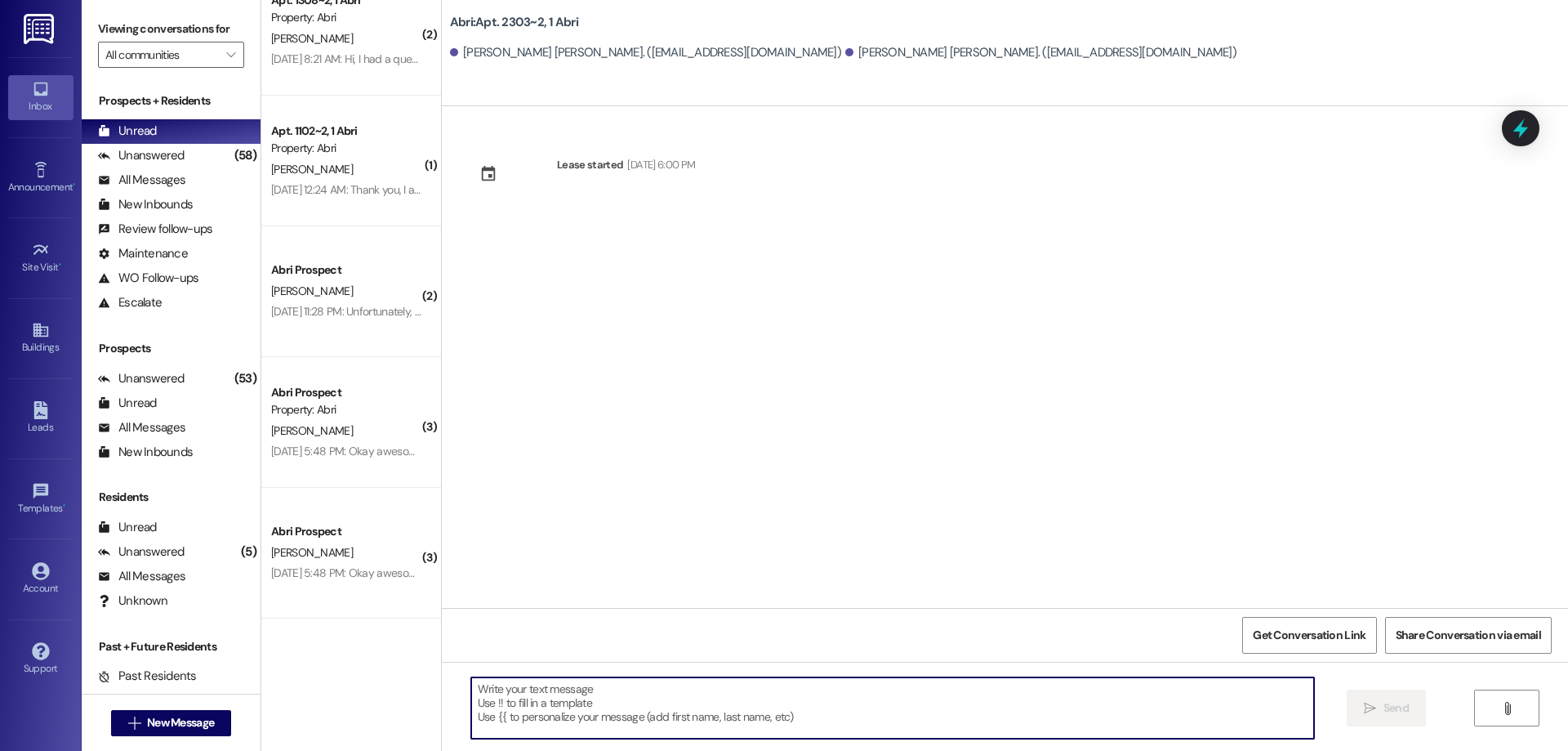
click at [709, 712] on textarea at bounding box center [892, 707] width 843 height 61
paste textarea "Hi girls! This is Abri management :) We need to let you know that one of your n…"
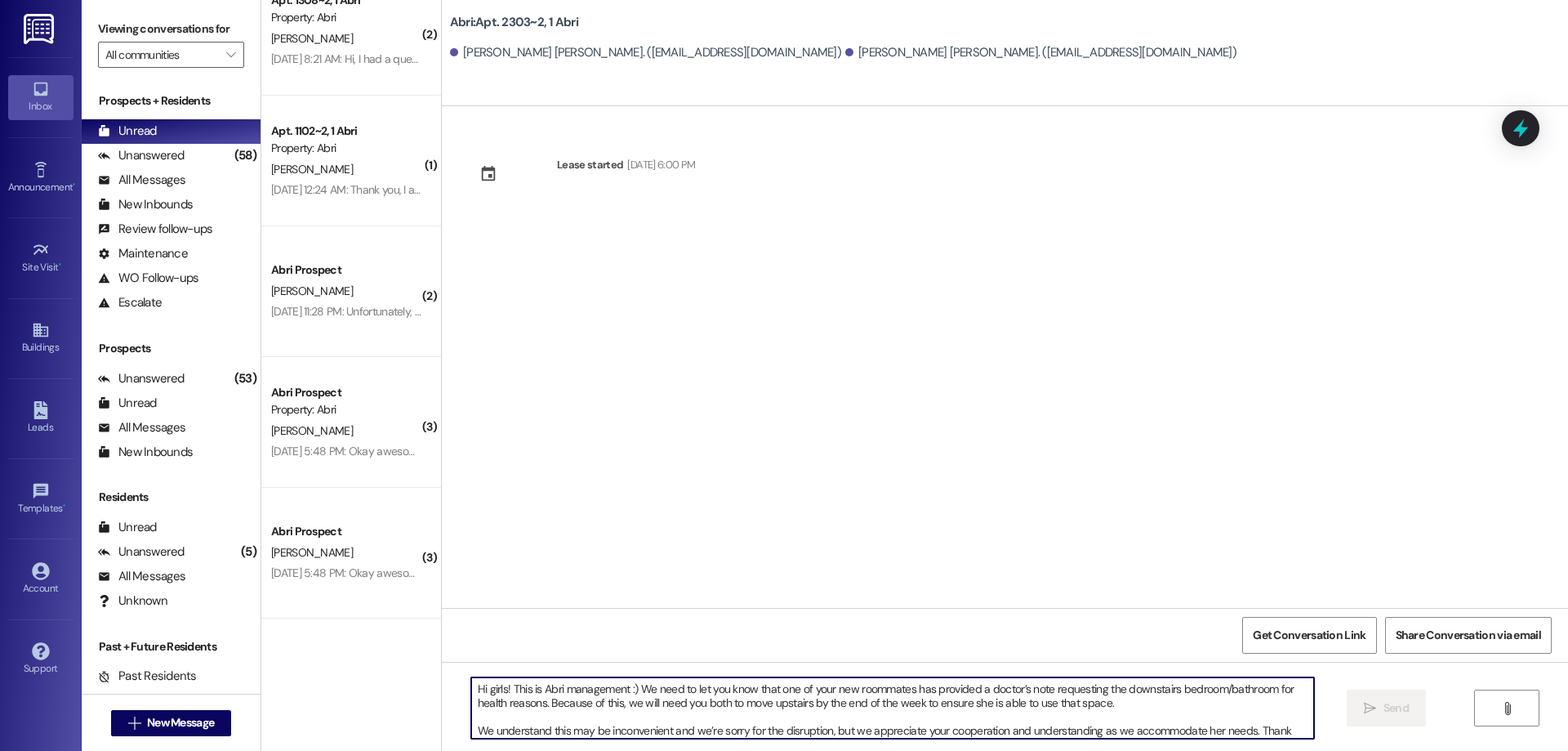
scroll to position [14, 0]
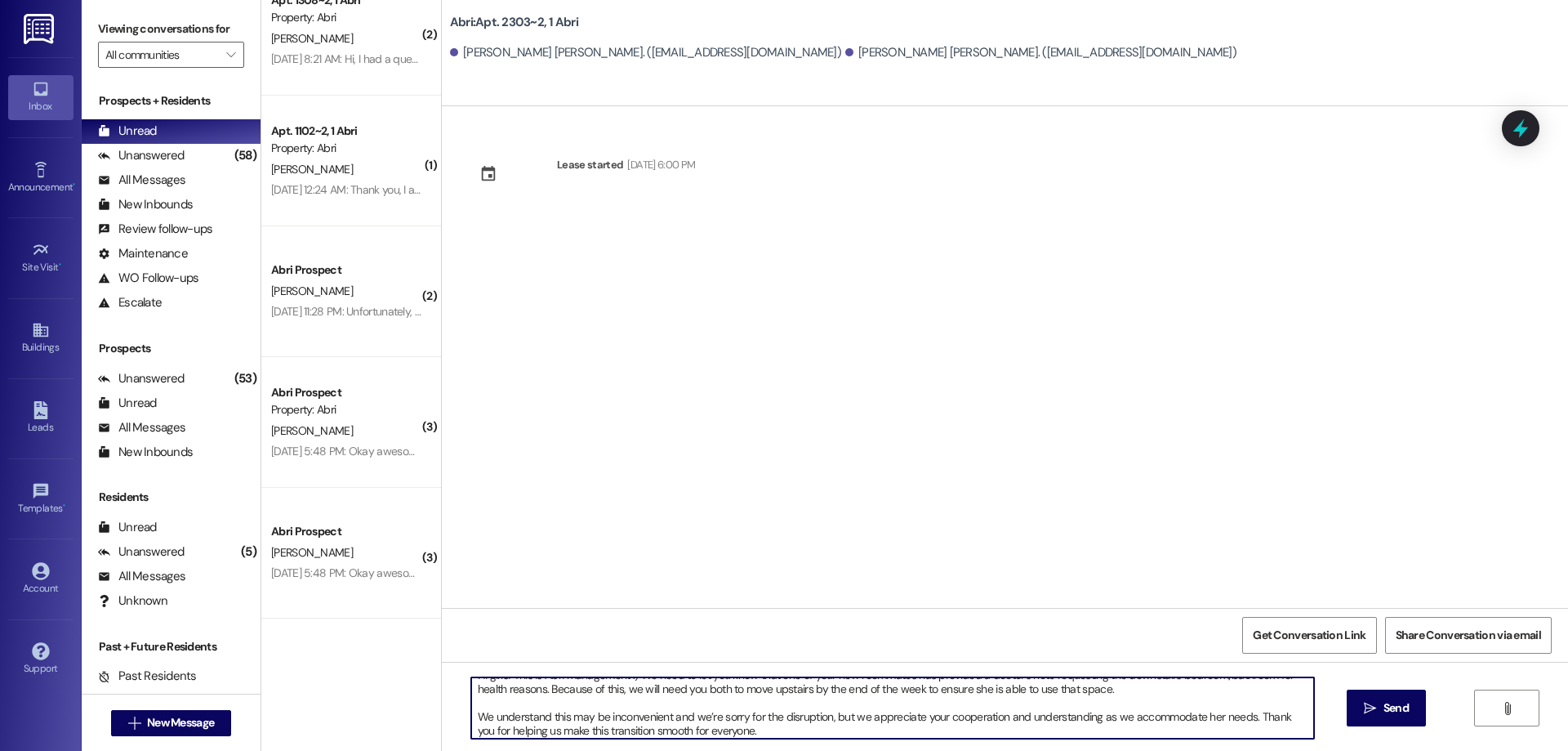
click at [1213, 714] on textarea "Hi girls! This is Abri management :) We need to let you know that one of your n…" at bounding box center [892, 707] width 843 height 61
click at [825, 730] on textarea "Hi girls! This is Abri management :) We need to let you know that one of your n…" at bounding box center [892, 707] width 843 height 61
drag, startPoint x: 793, startPoint y: 739, endPoint x: 517, endPoint y: 729, distance: 276.2
click at [517, 729] on textarea "Hi girls! This is Abri management :) We need to let you know that one of your n…" at bounding box center [892, 707] width 843 height 61
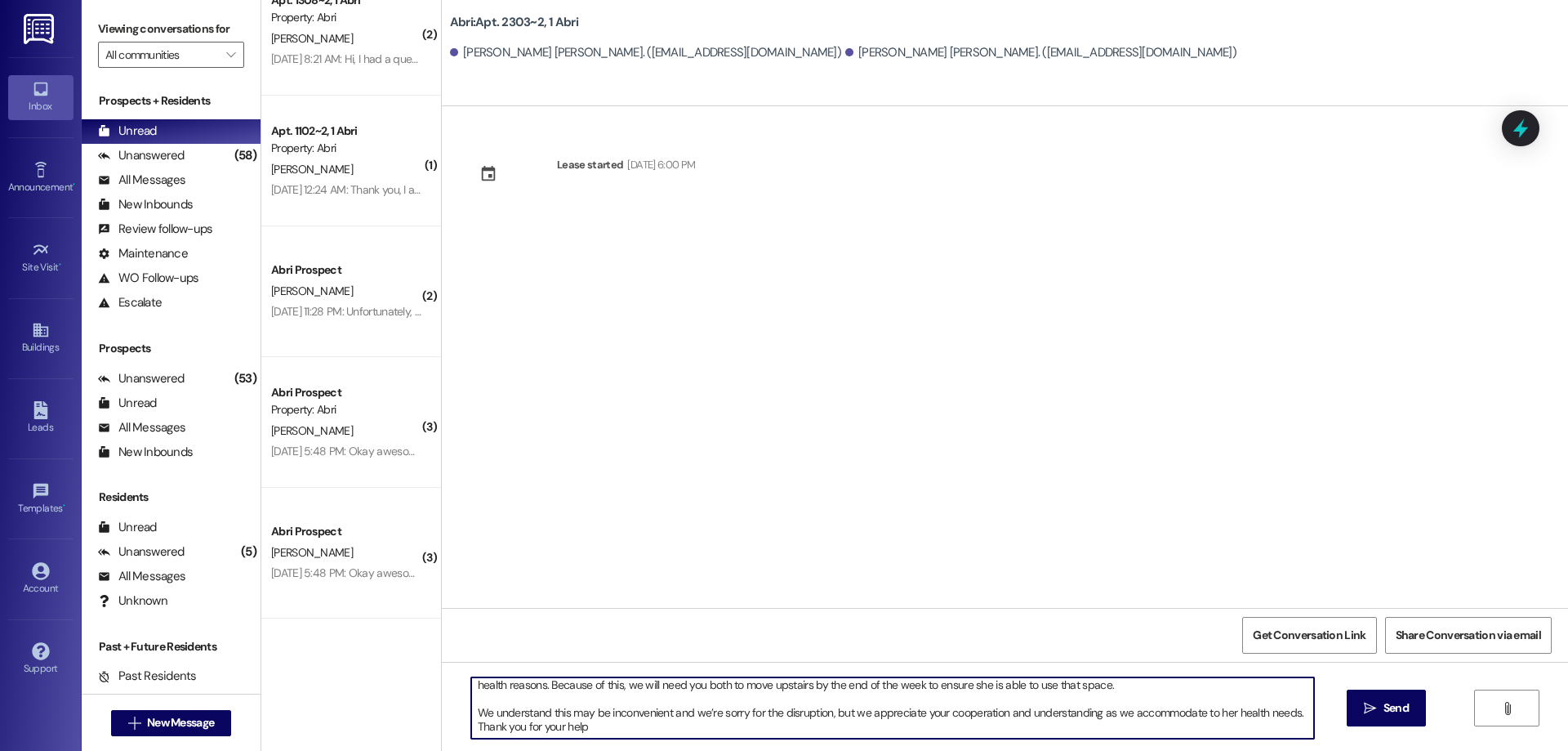
type textarea "Hi girls! This is Abri management :) We need to let you know that one of your n…"
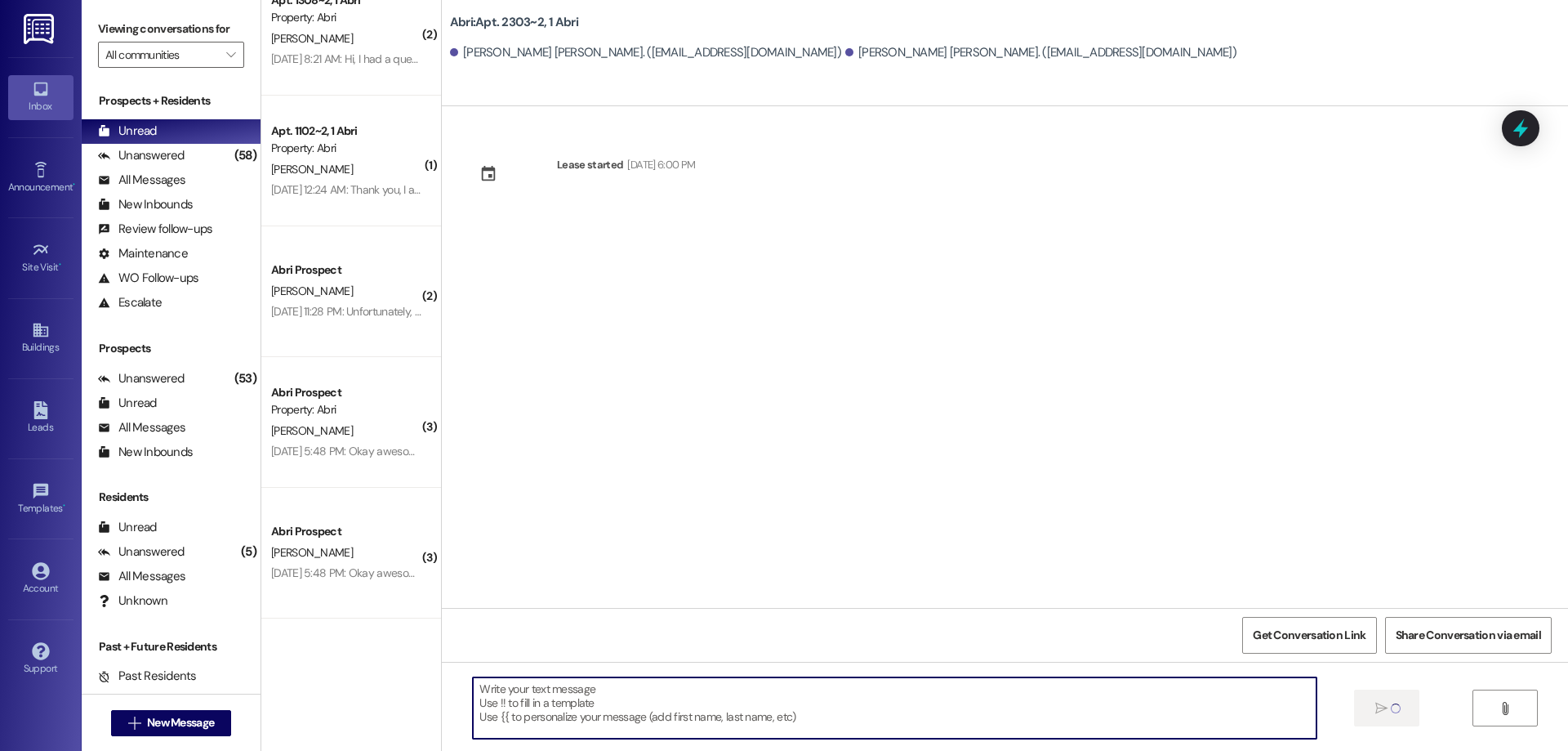
scroll to position [0, 0]
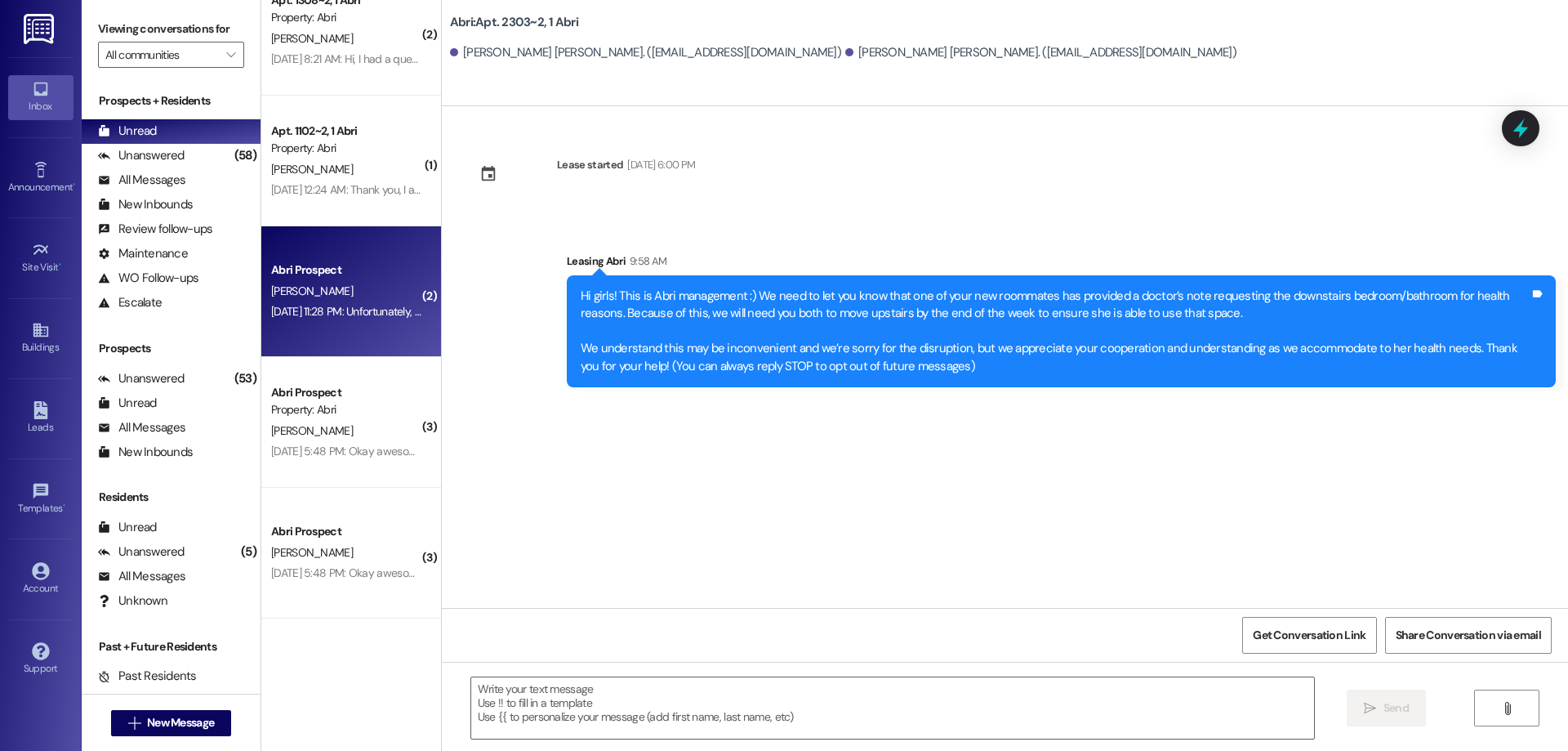
click at [315, 258] on div "Abri Prospect [PERSON_NAME] [DATE] 11:28 PM: Unfortunately, two roommates alrea…" at bounding box center [350, 291] width 179 height 131
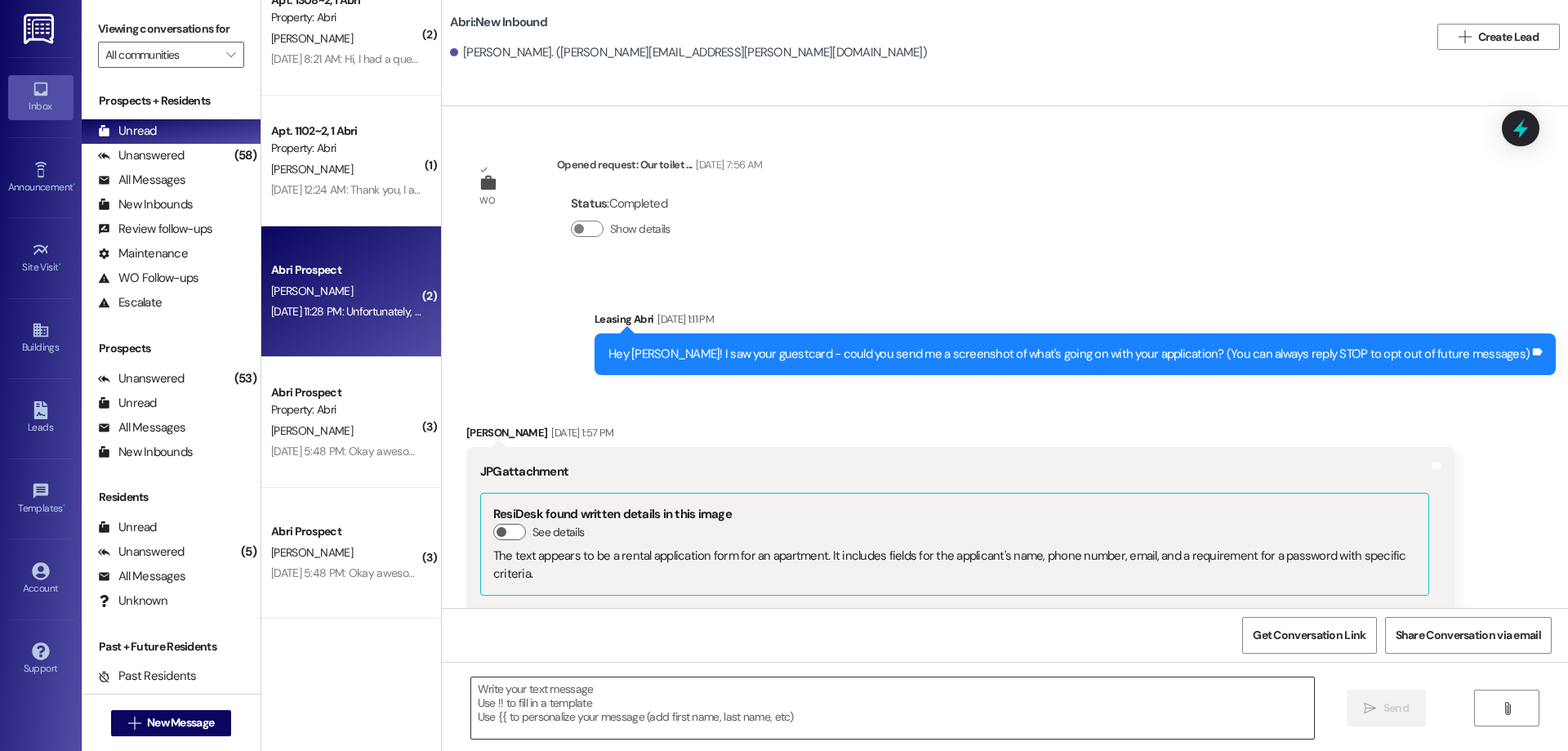
scroll to position [3241, 0]
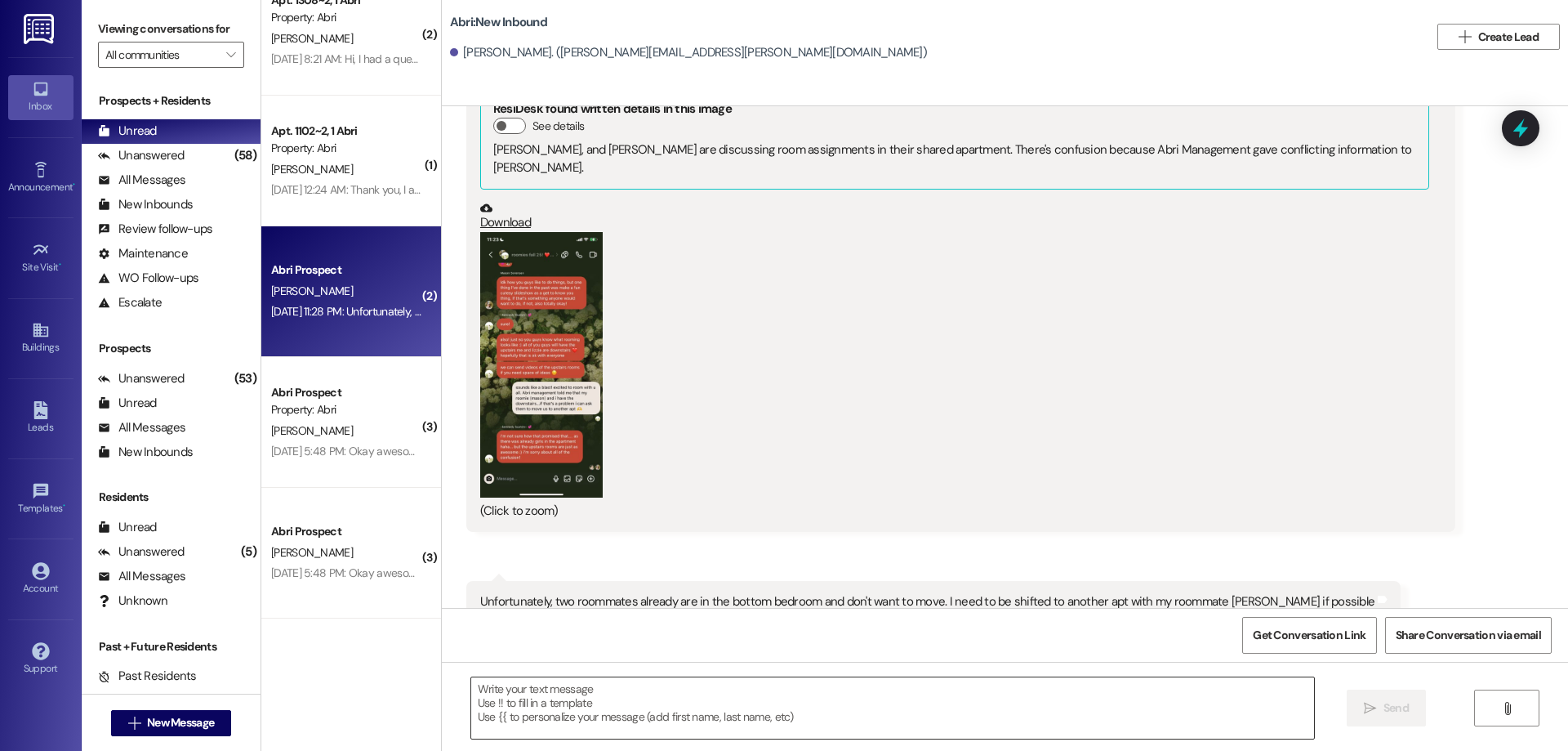
click at [682, 699] on textarea at bounding box center [892, 707] width 843 height 61
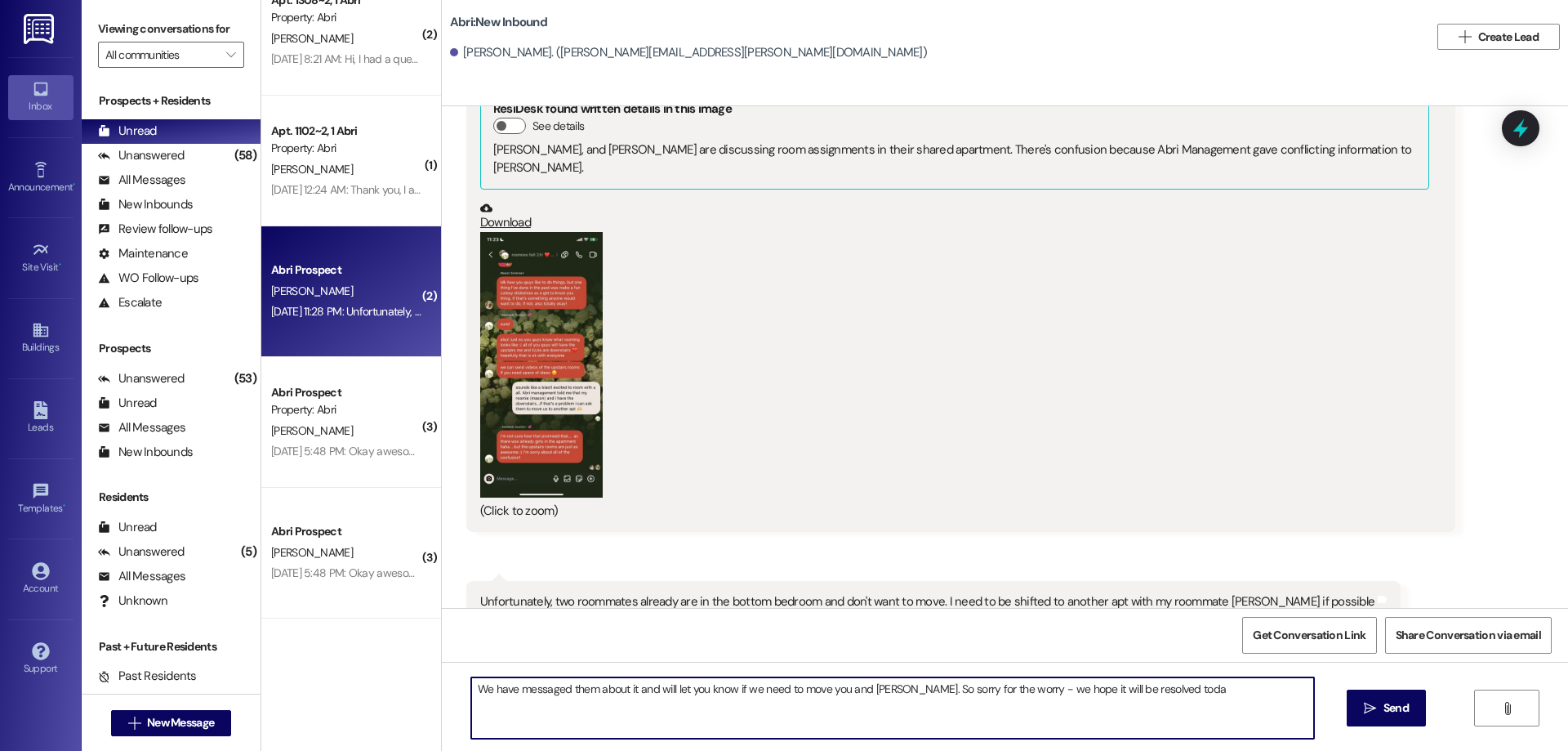
type textarea "We have messaged them about it and will let you know if we need to move you and…"
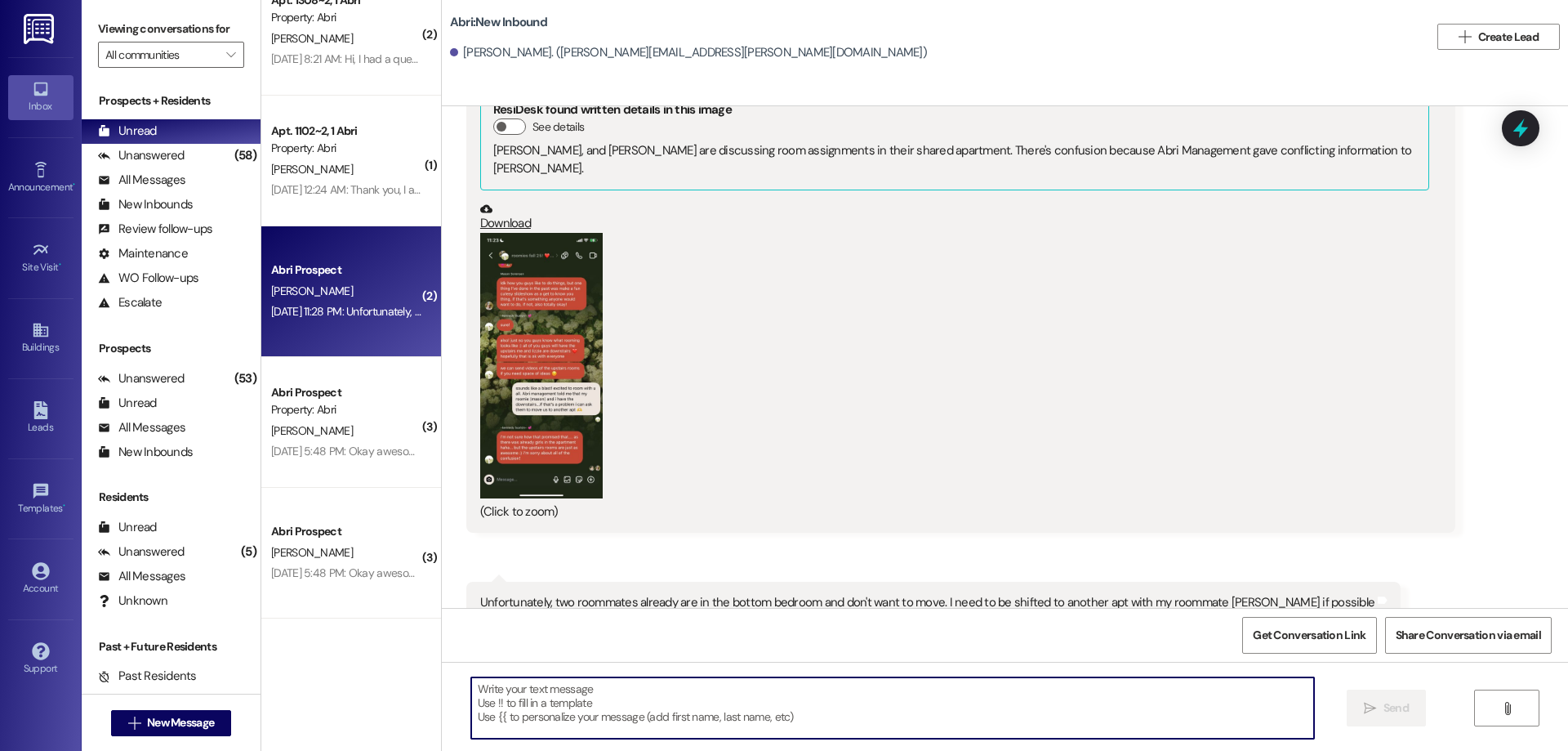
scroll to position [3354, 0]
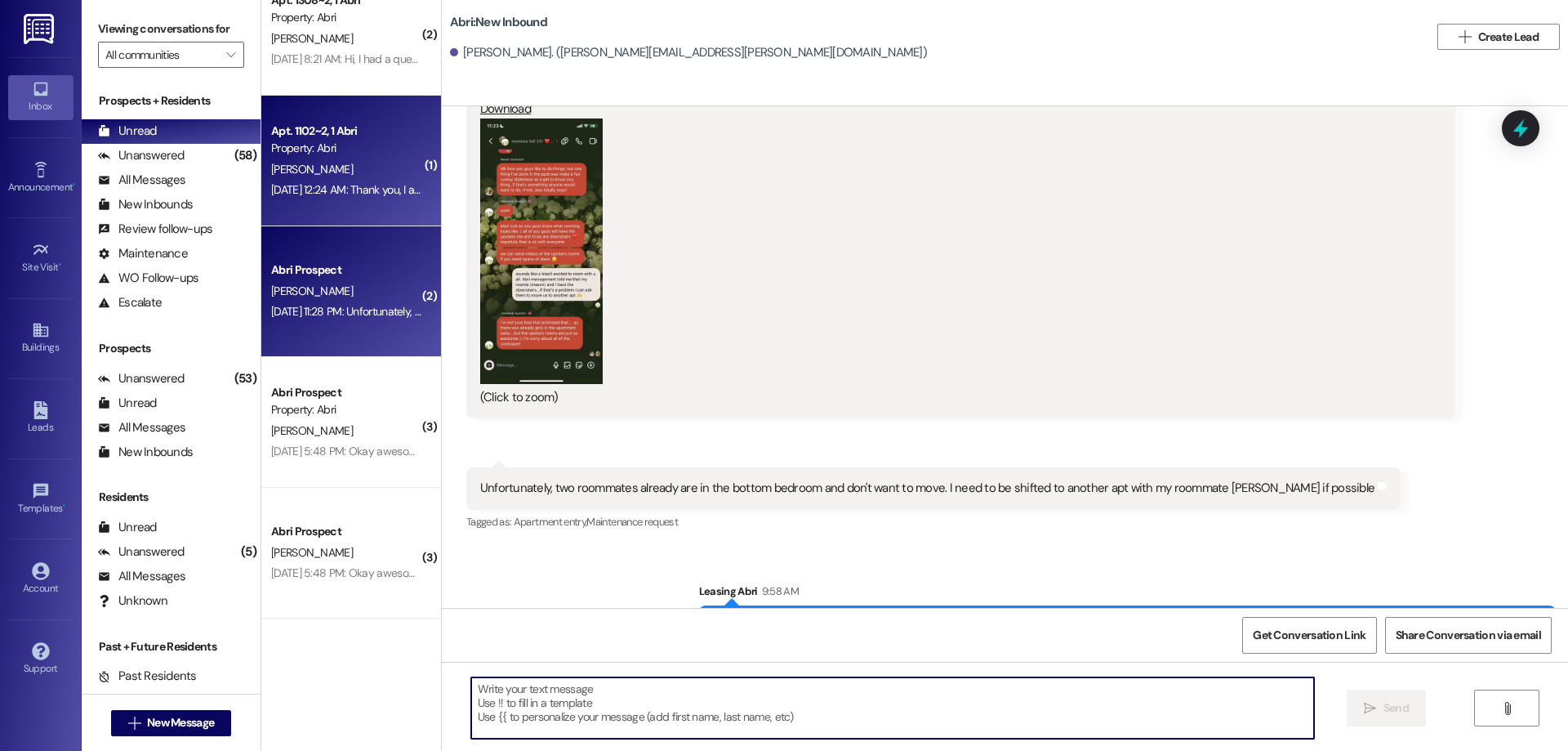
click at [381, 167] on div "[PERSON_NAME]" at bounding box center [347, 169] width 154 height 21
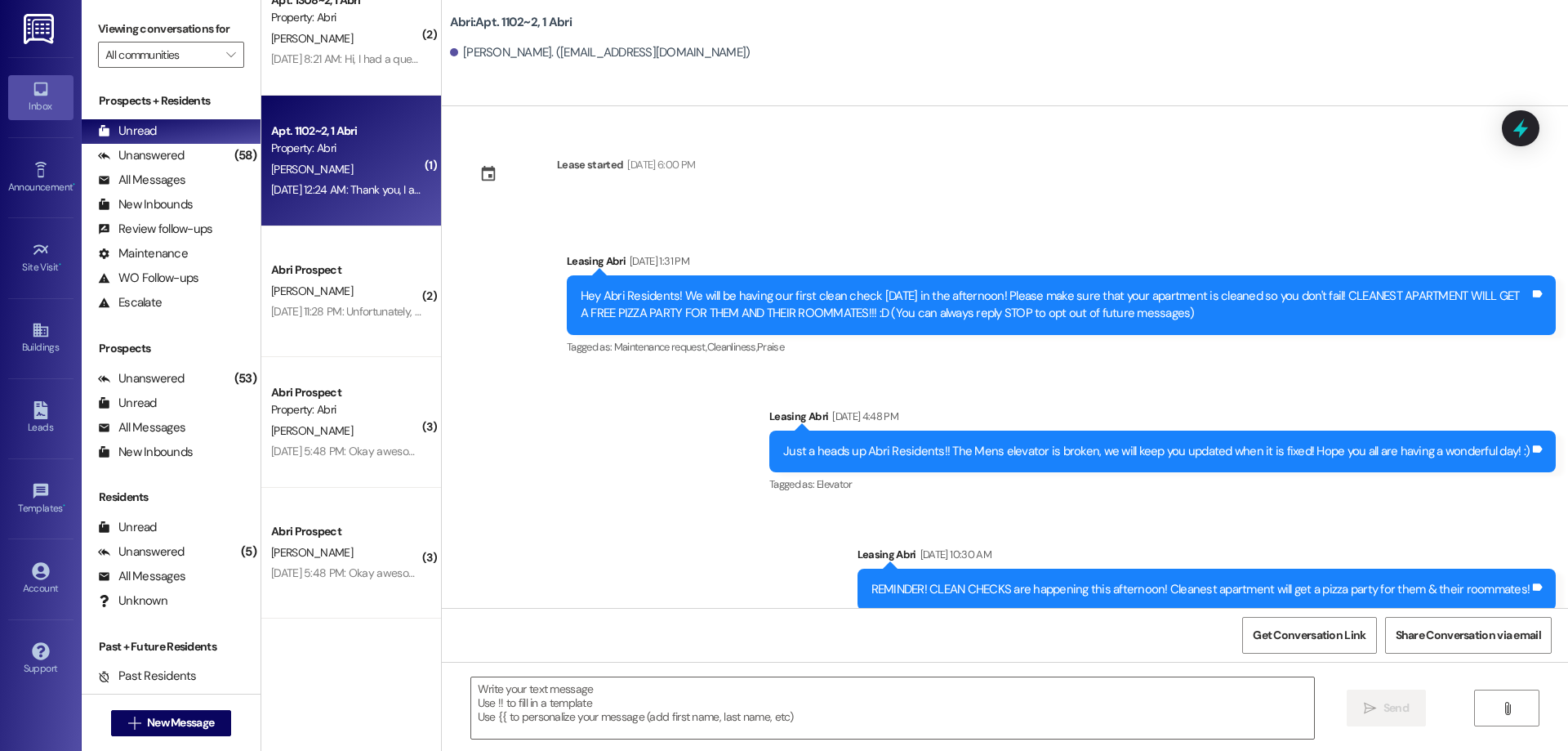
scroll to position [44062, 0]
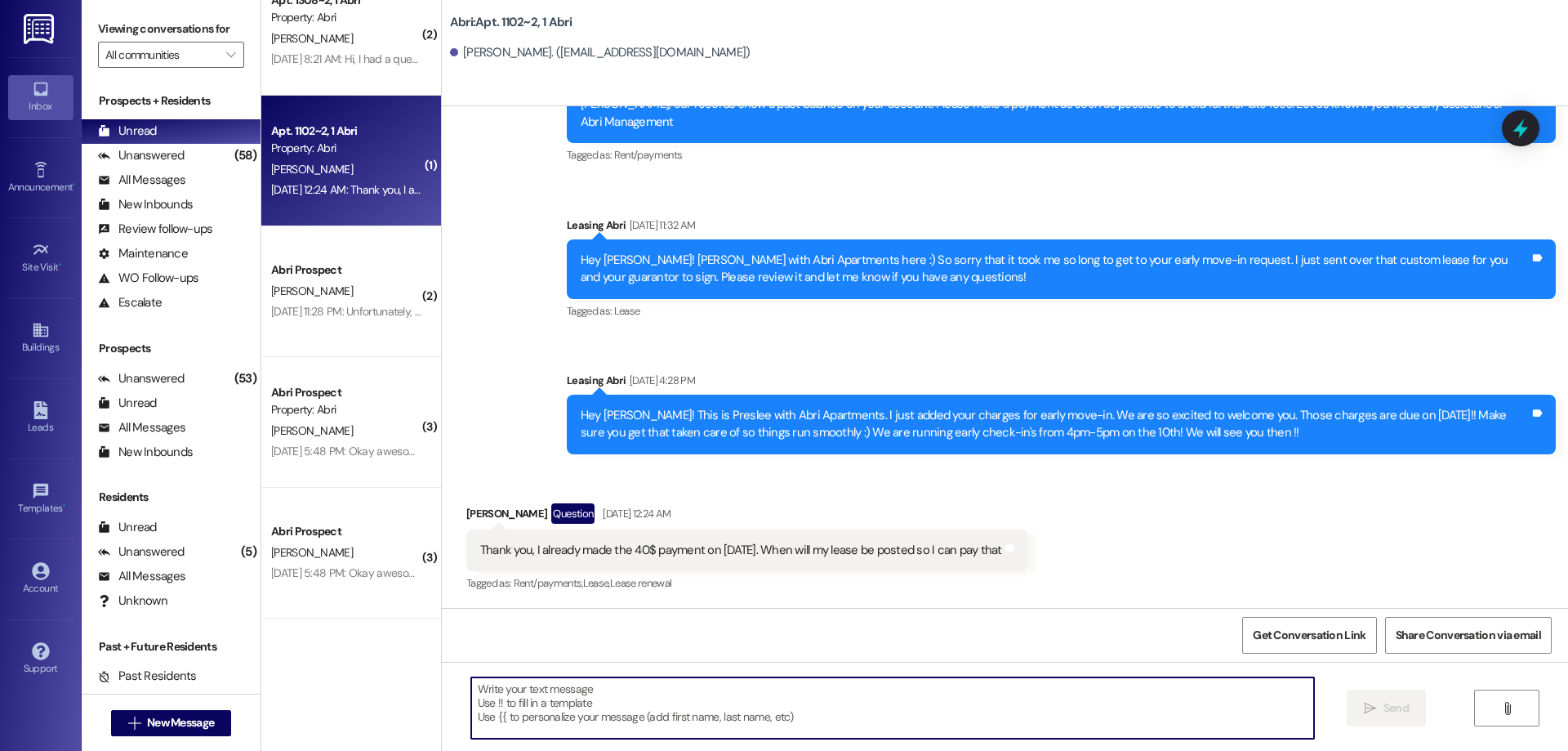
click at [905, 706] on textarea at bounding box center [892, 707] width 843 height 61
type textarea "It was posted [DATE]!"
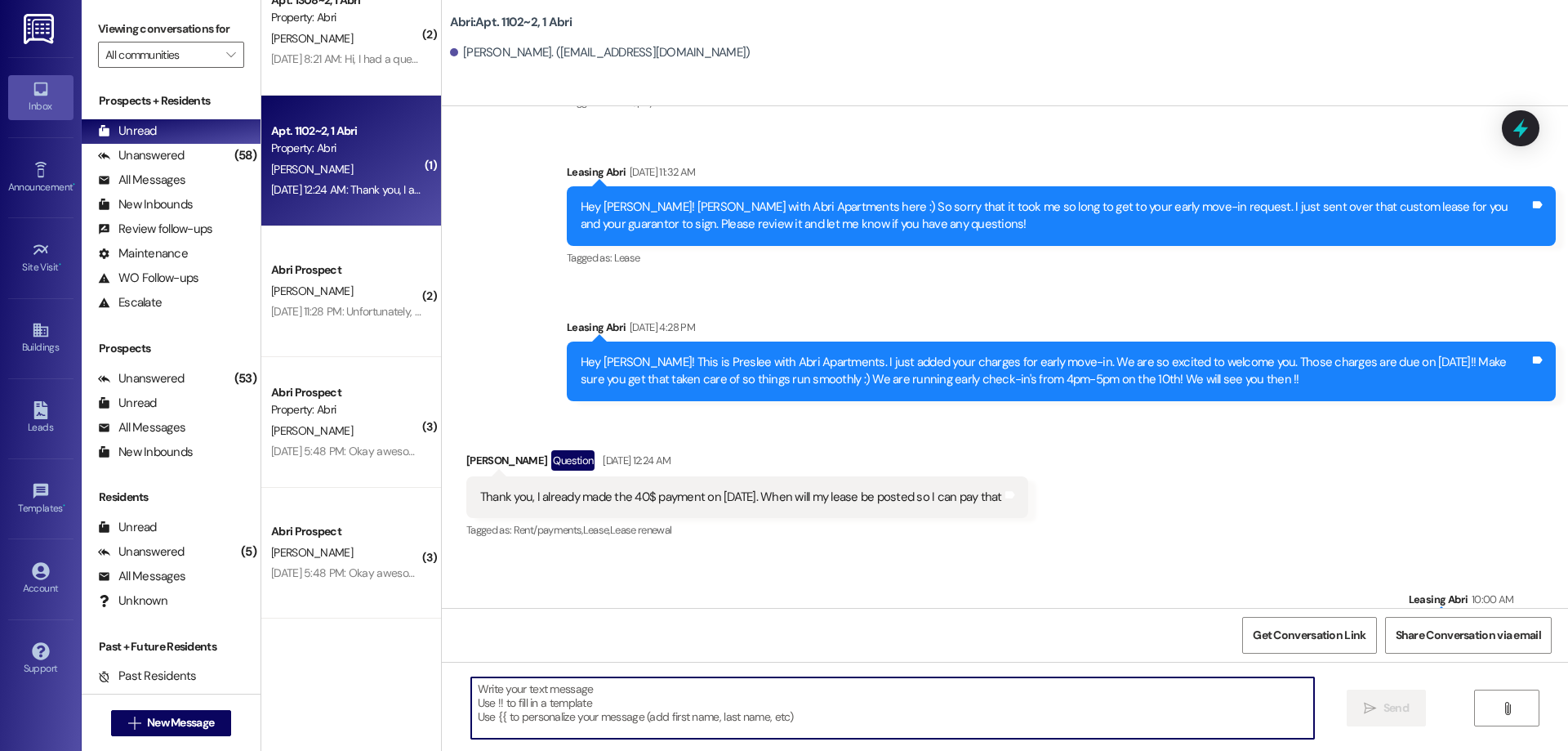
scroll to position [44176, 0]
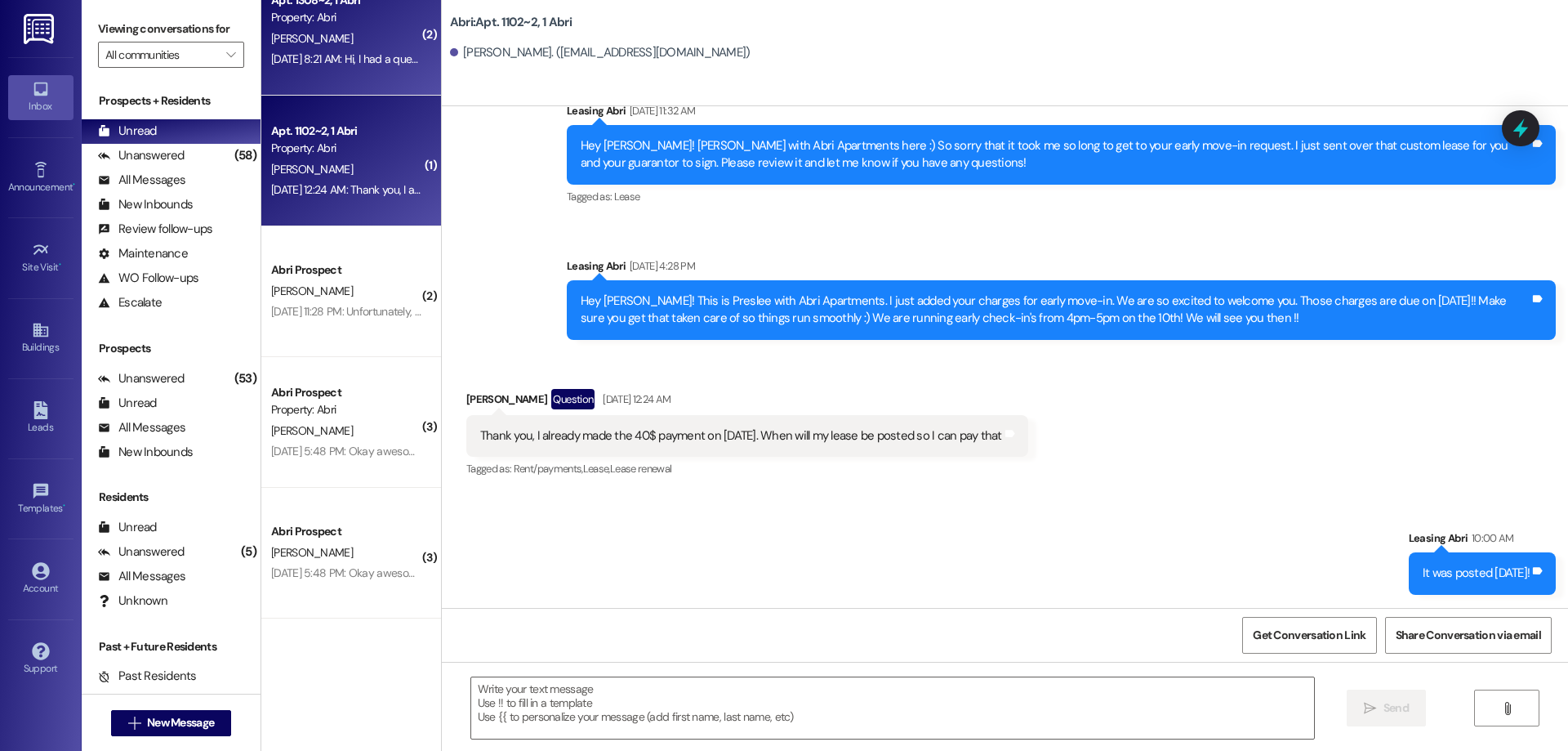
click at [331, 35] on div "[PERSON_NAME]" at bounding box center [347, 39] width 154 height 21
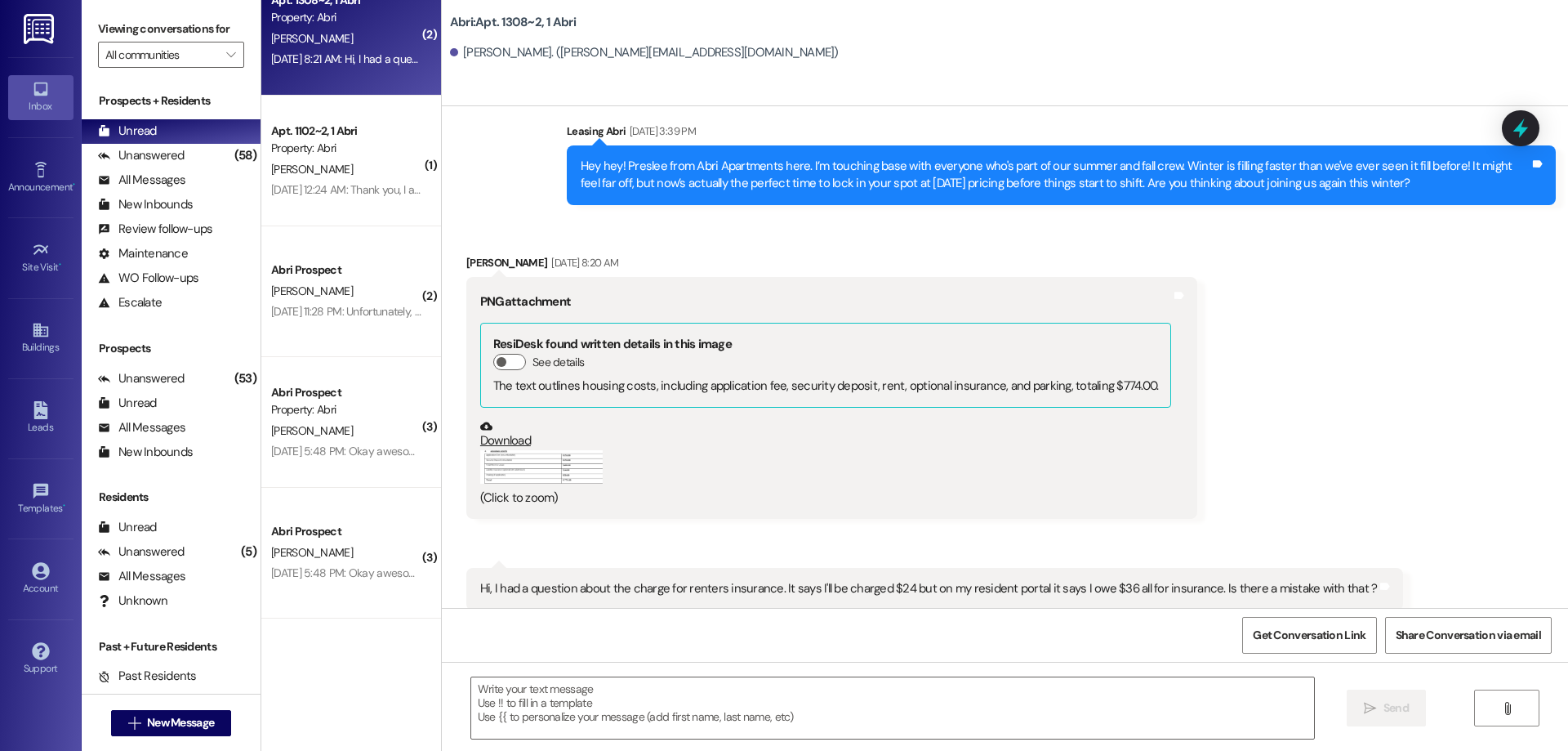
scroll to position [2553, 0]
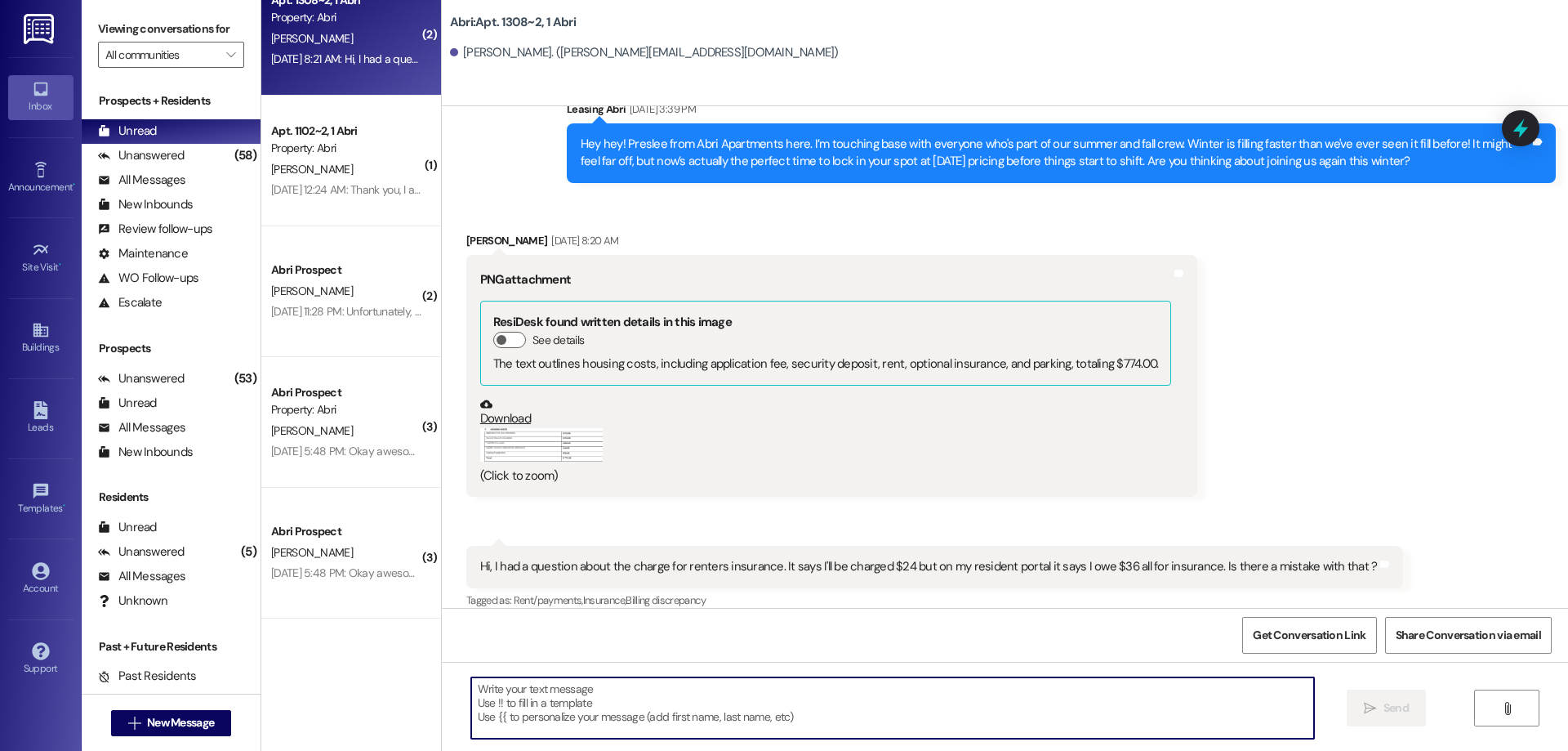
click at [808, 709] on textarea at bounding box center [892, 707] width 843 height 61
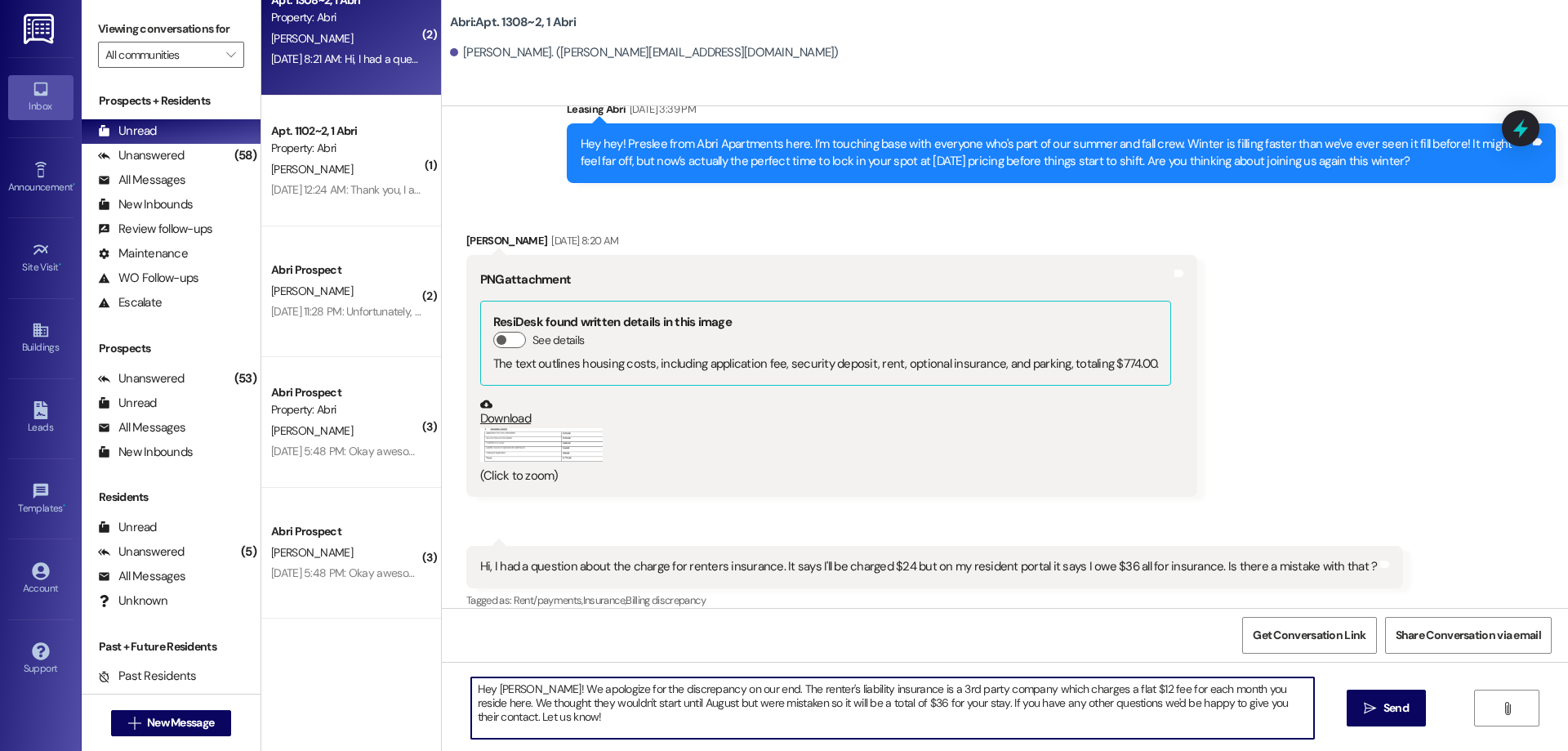
type textarea "Hey [PERSON_NAME]! We apologize for the discrepancy on our end. The renter's li…"
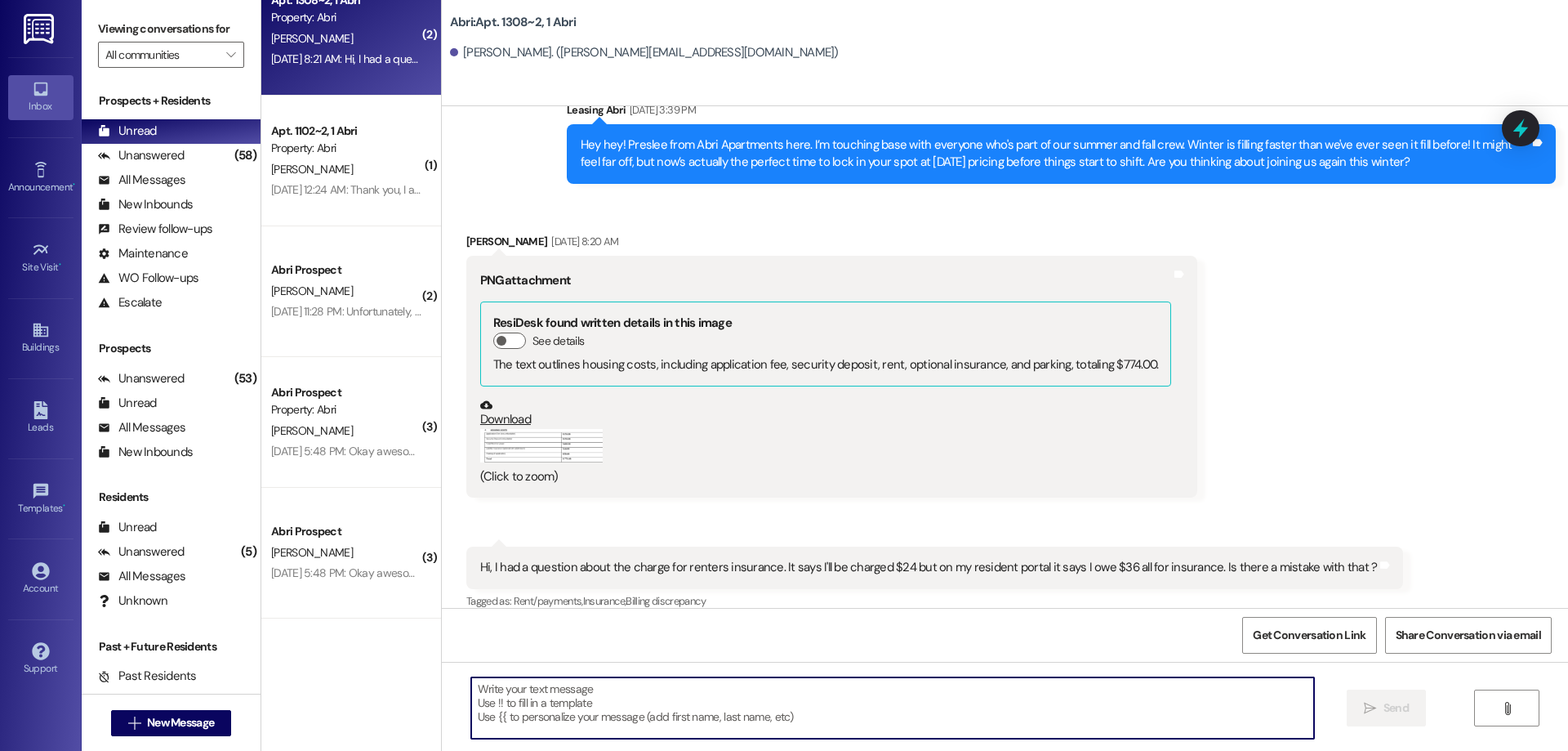
scroll to position [2274, 0]
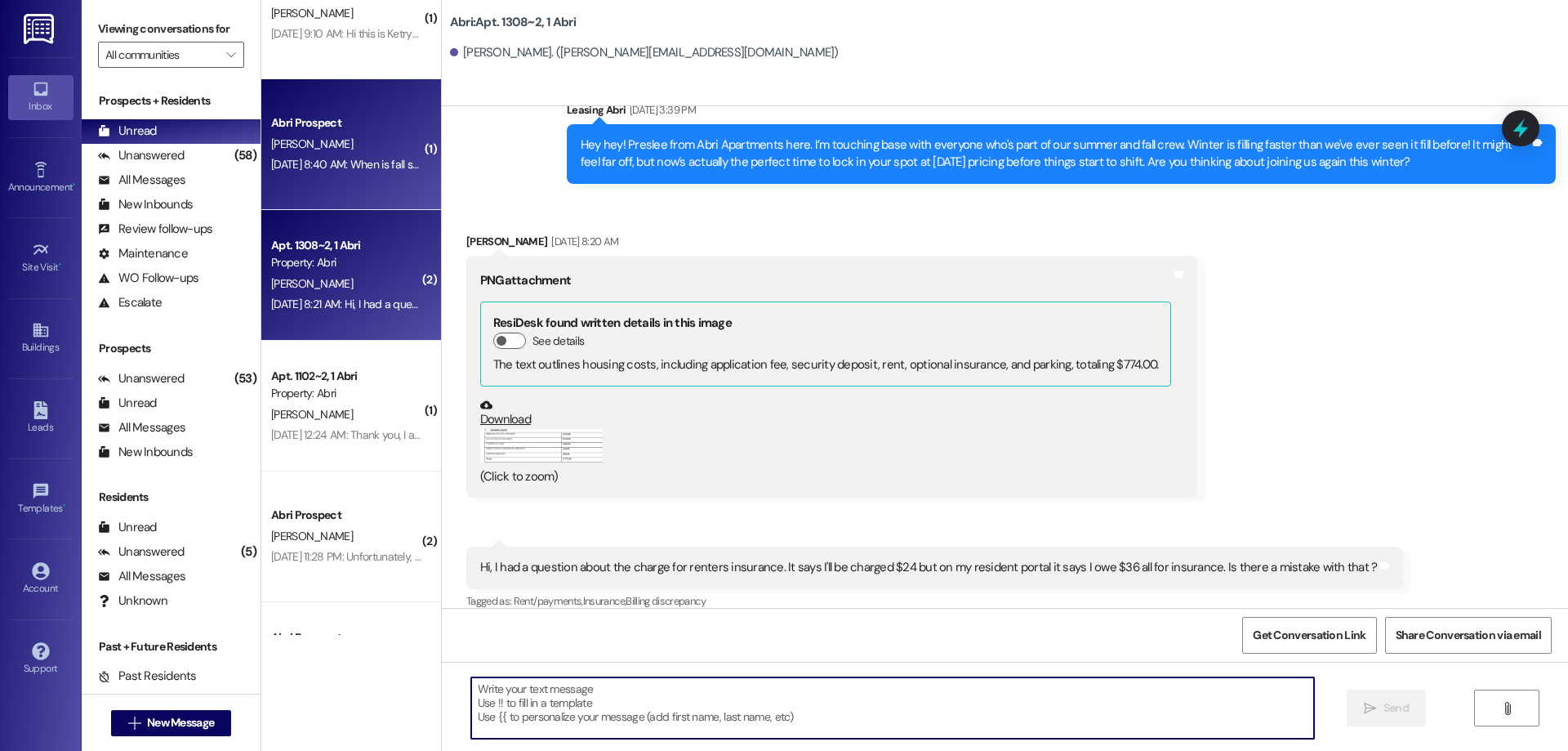
click at [334, 162] on div "[DATE] 8:40 AM: When is fall semester rent due? [DATE] 8:40 AM: When is fall se…" at bounding box center [385, 164] width 228 height 15
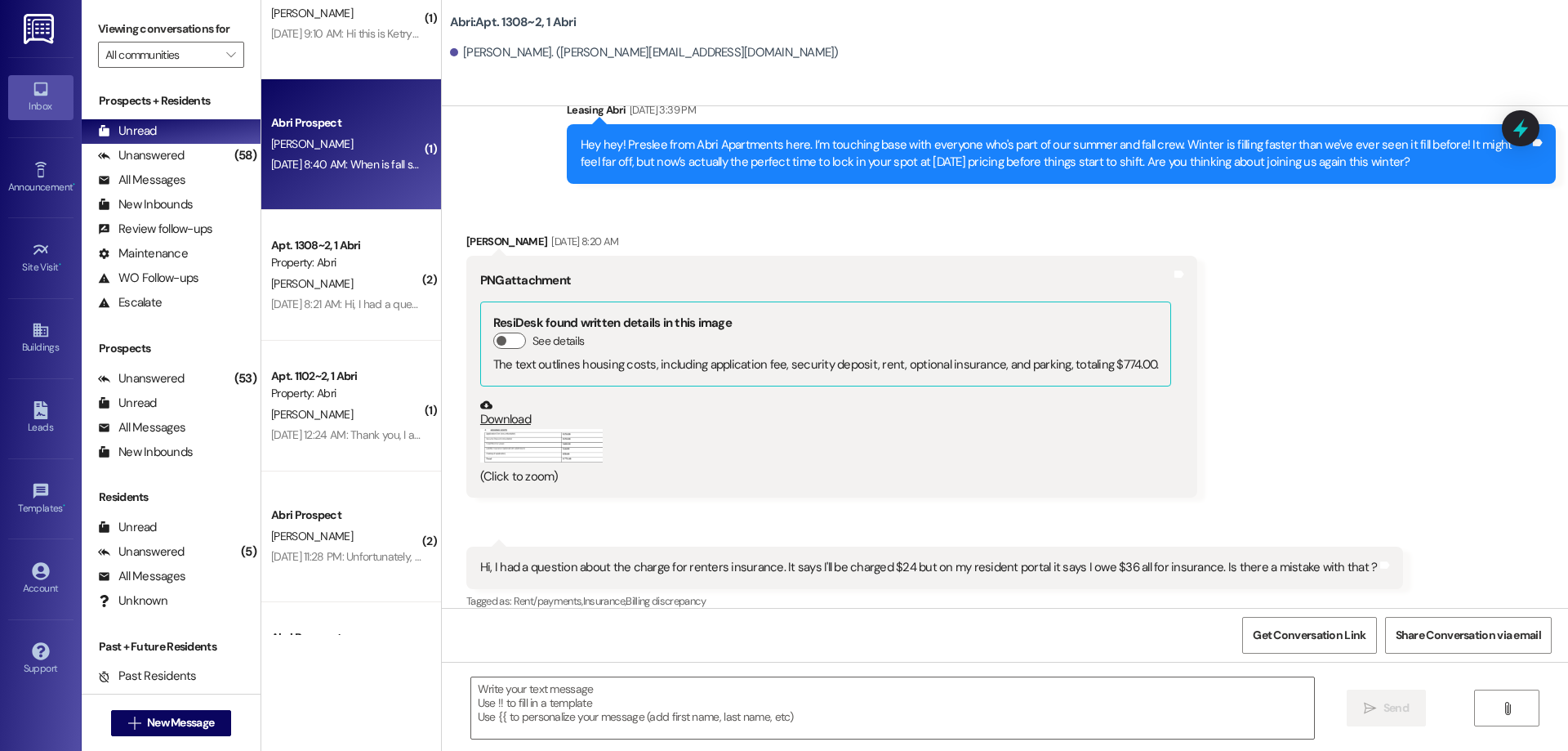
scroll to position [322, 0]
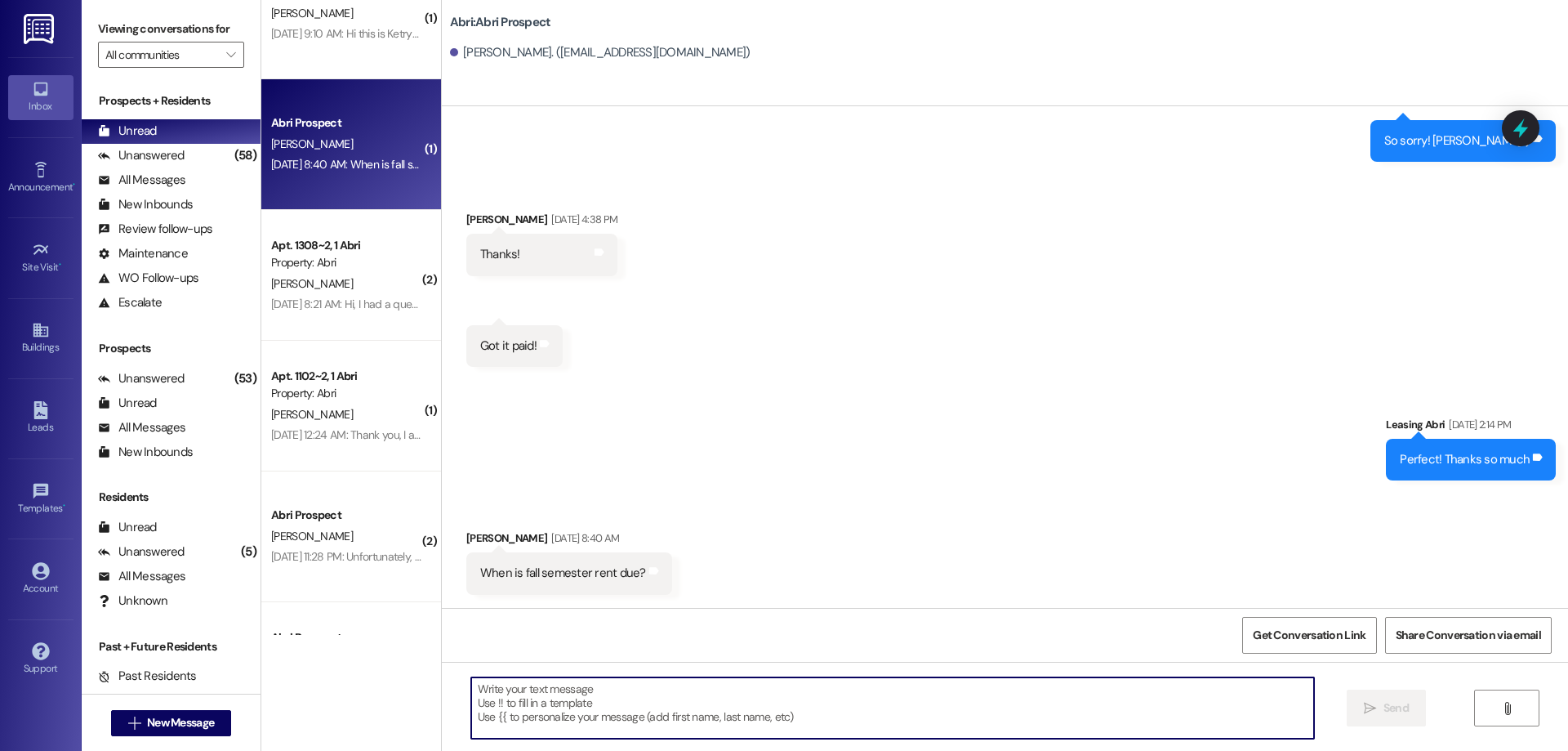
click at [737, 717] on textarea at bounding box center [892, 707] width 843 height 61
type textarea "It was due [DATE]! [DATE]"
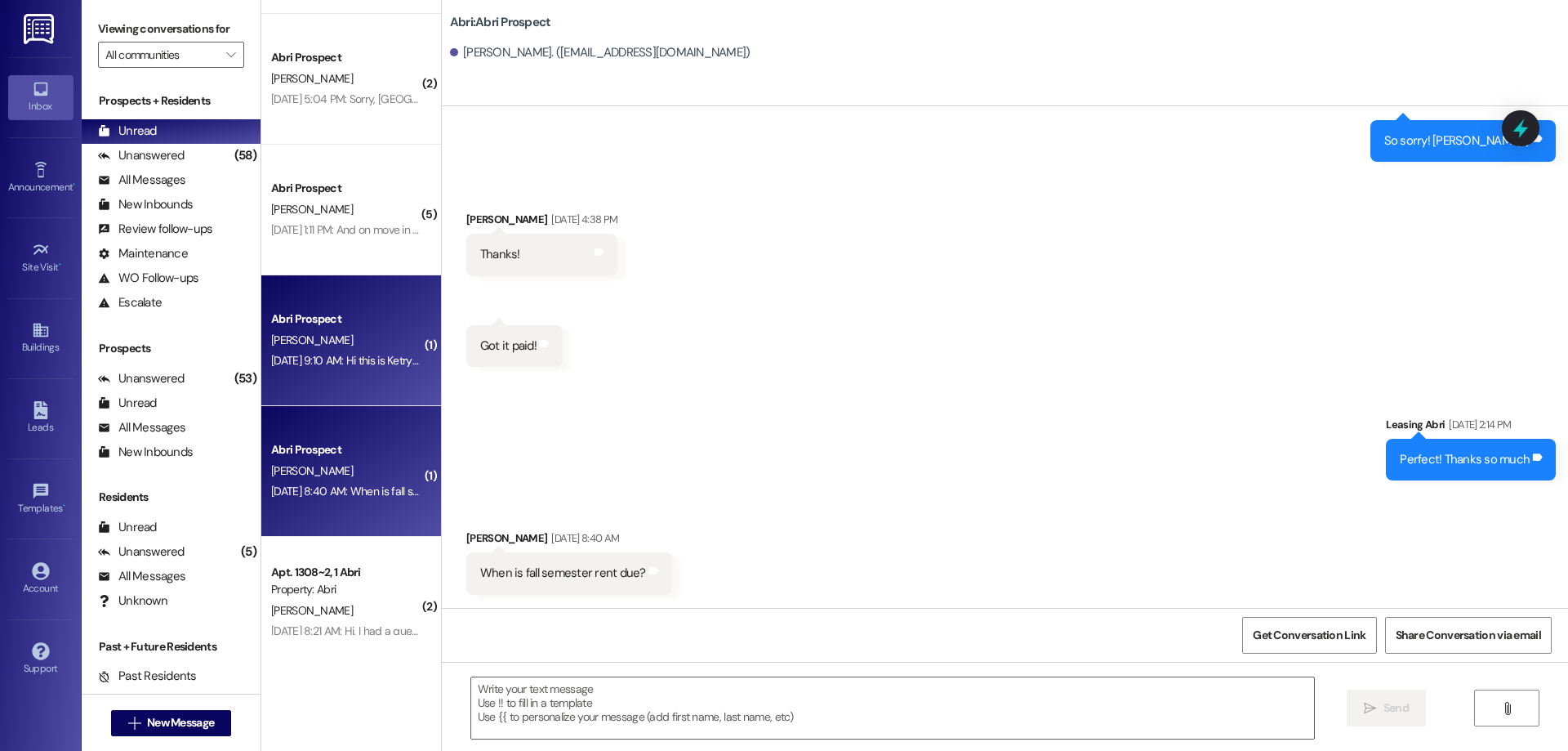
click at [365, 336] on div "[PERSON_NAME]" at bounding box center [347, 340] width 154 height 21
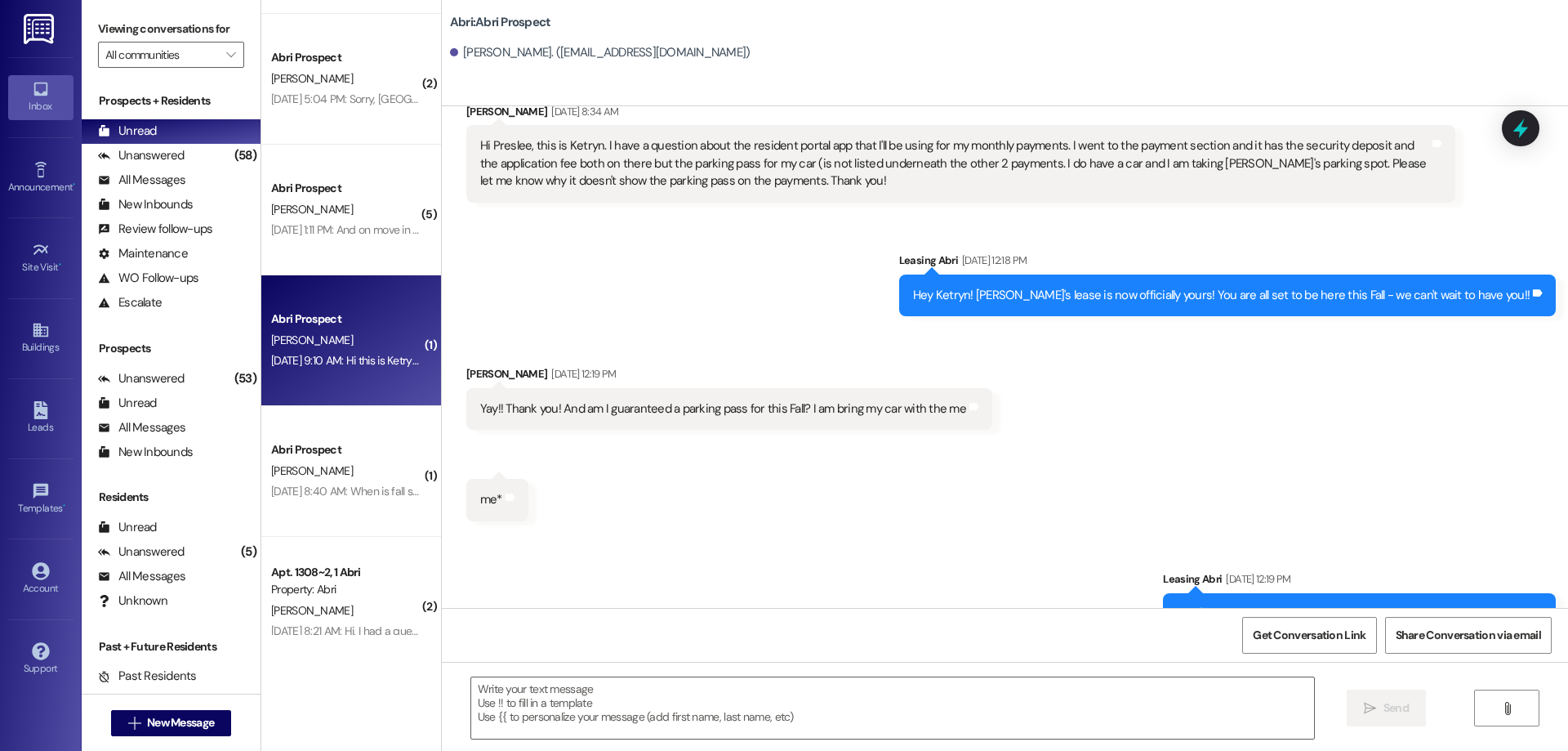
scroll to position [2919, 0]
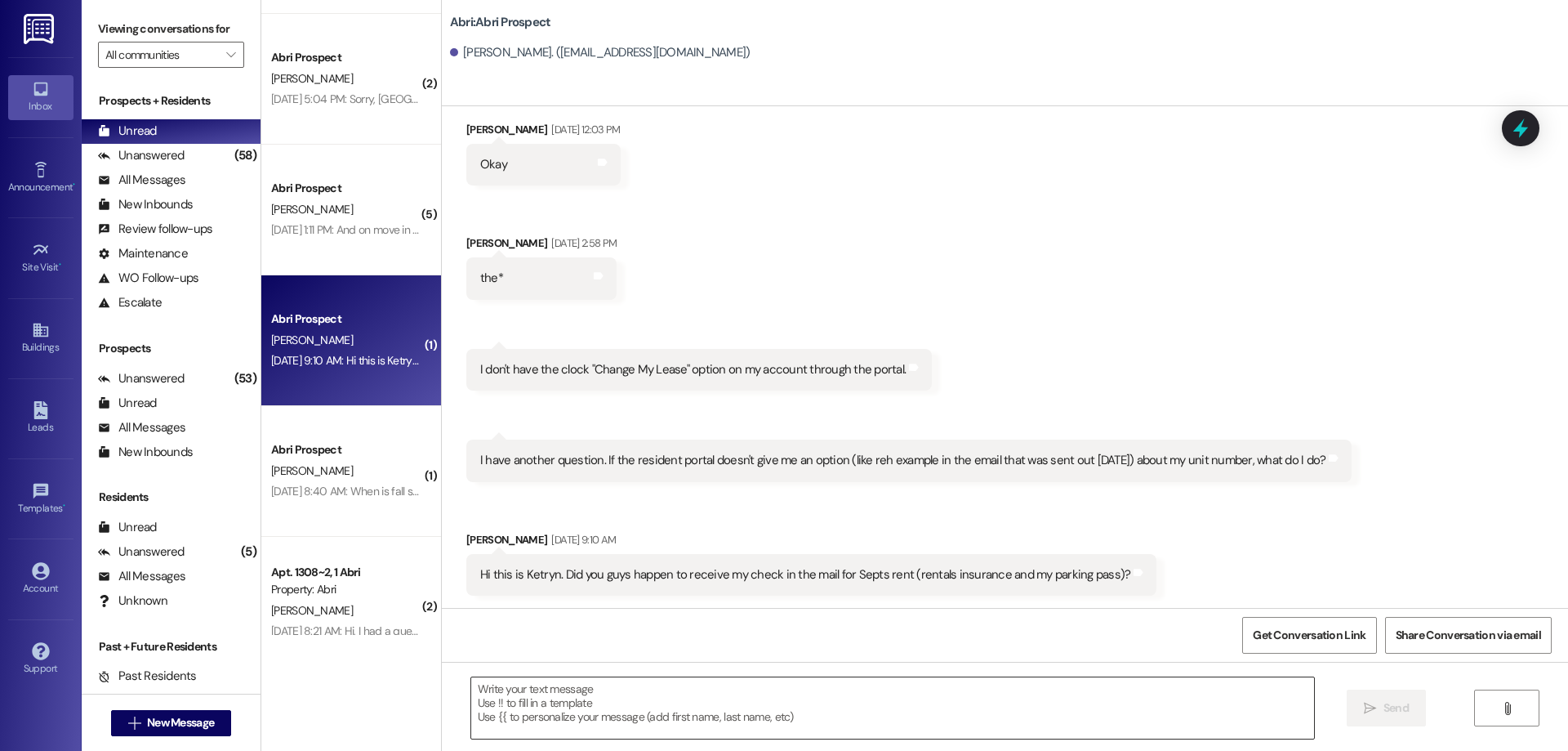
click at [774, 718] on textarea at bounding box center [892, 707] width 843 height 61
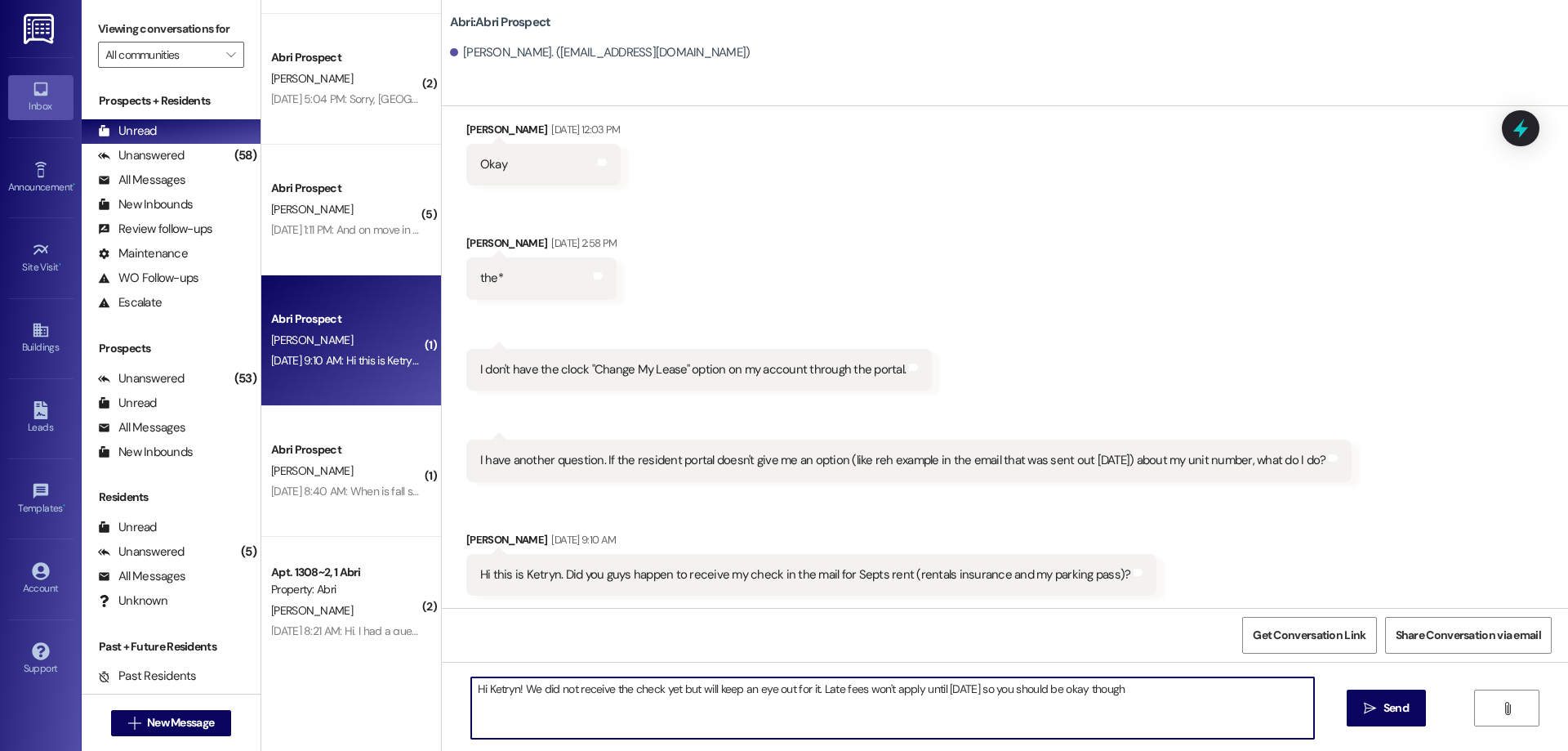
type textarea "Hi Ketryn! We did not receive the check yet but will keep an eye out for it. La…"
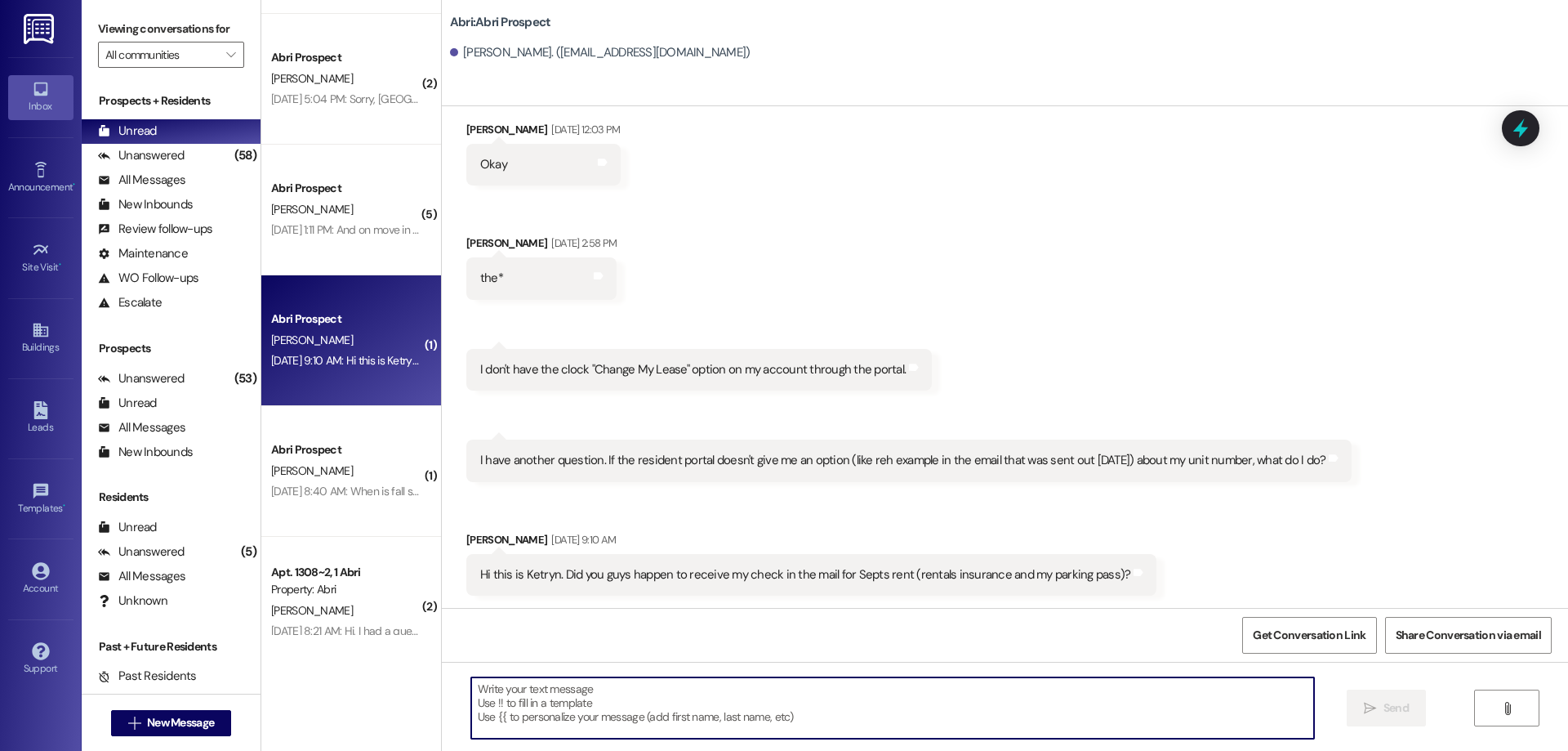
scroll to position [3034, 0]
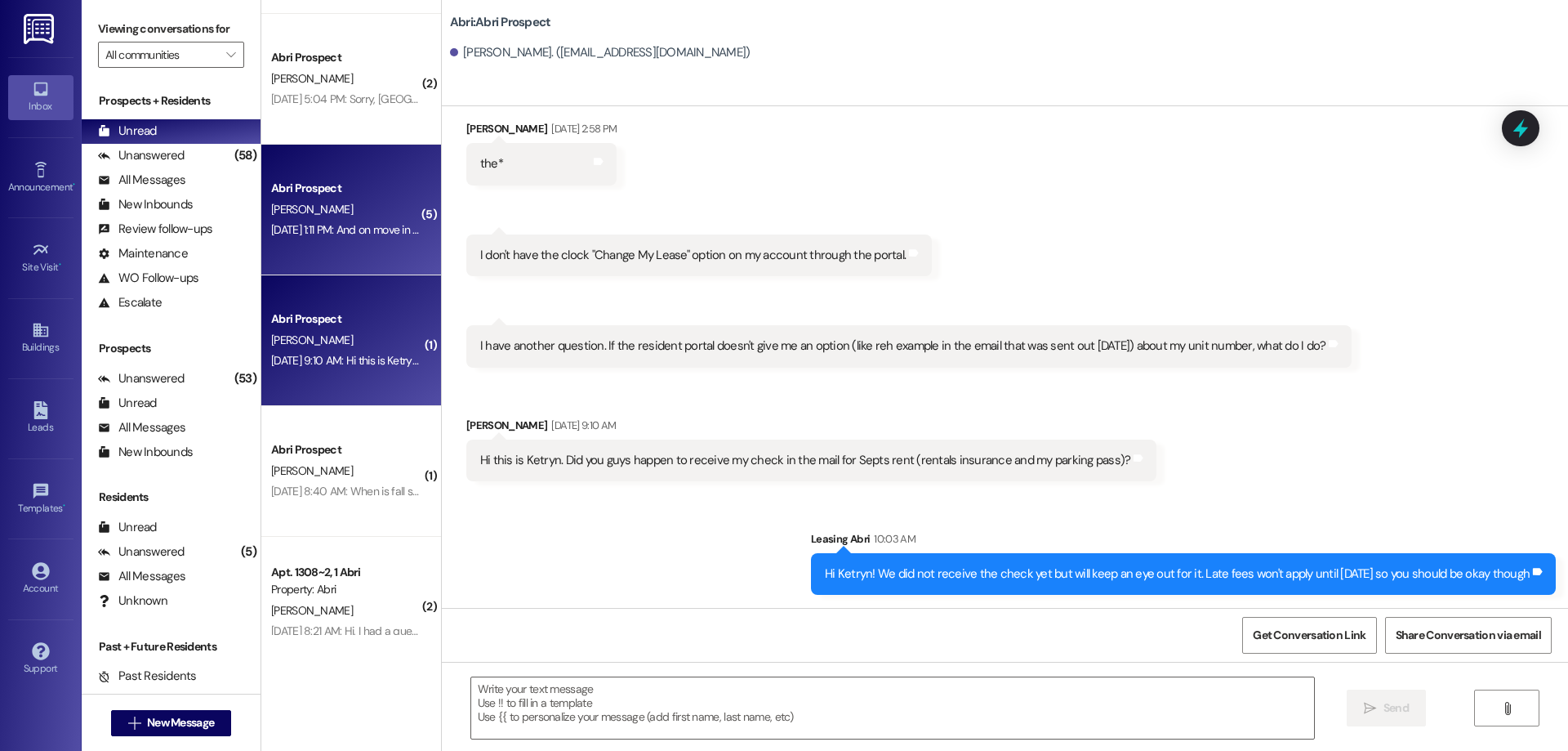
click at [383, 236] on div "[DATE] 1:11 PM: And on move in day can my parents park in the parking lot to ma…" at bounding box center [520, 229] width 499 height 15
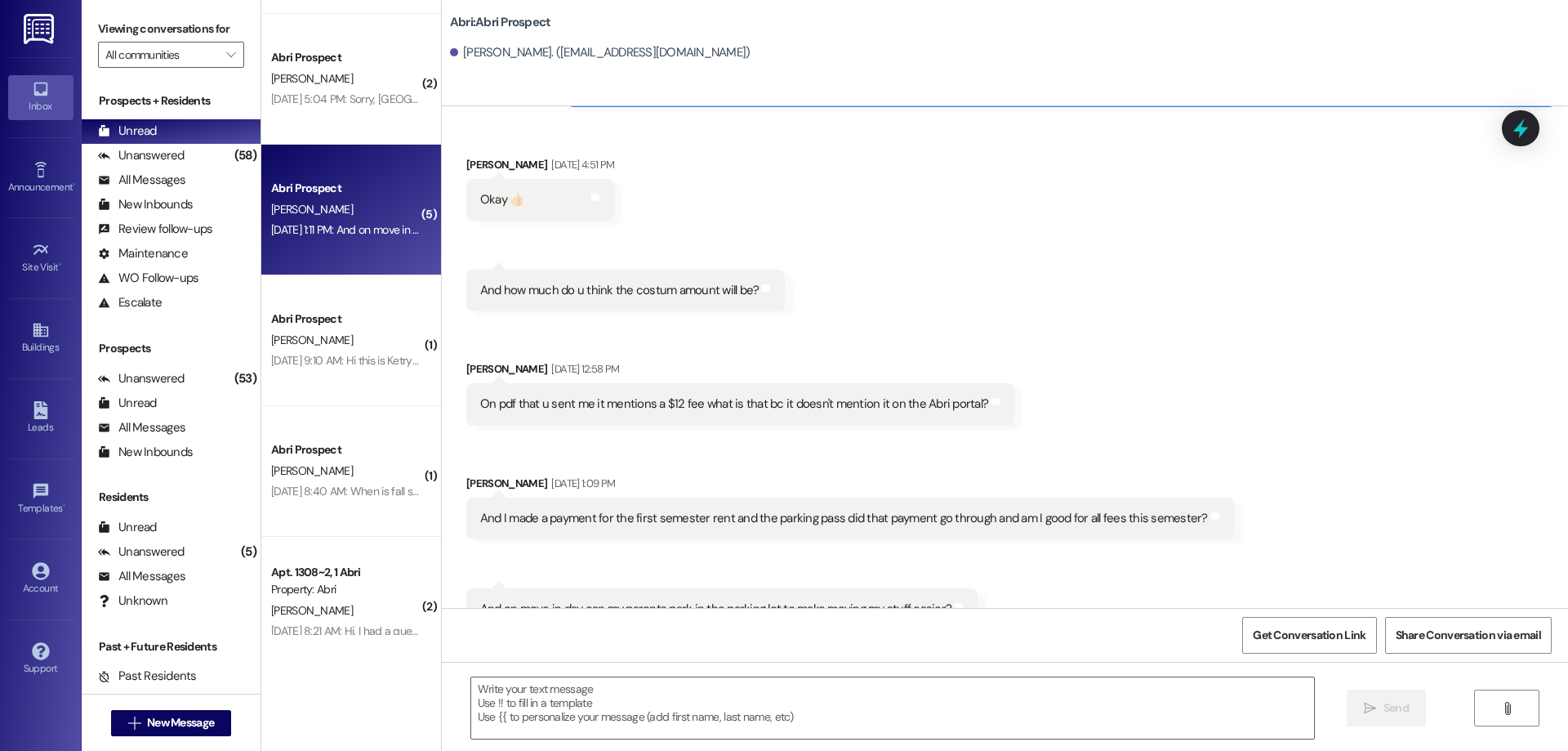
scroll to position [5905, 0]
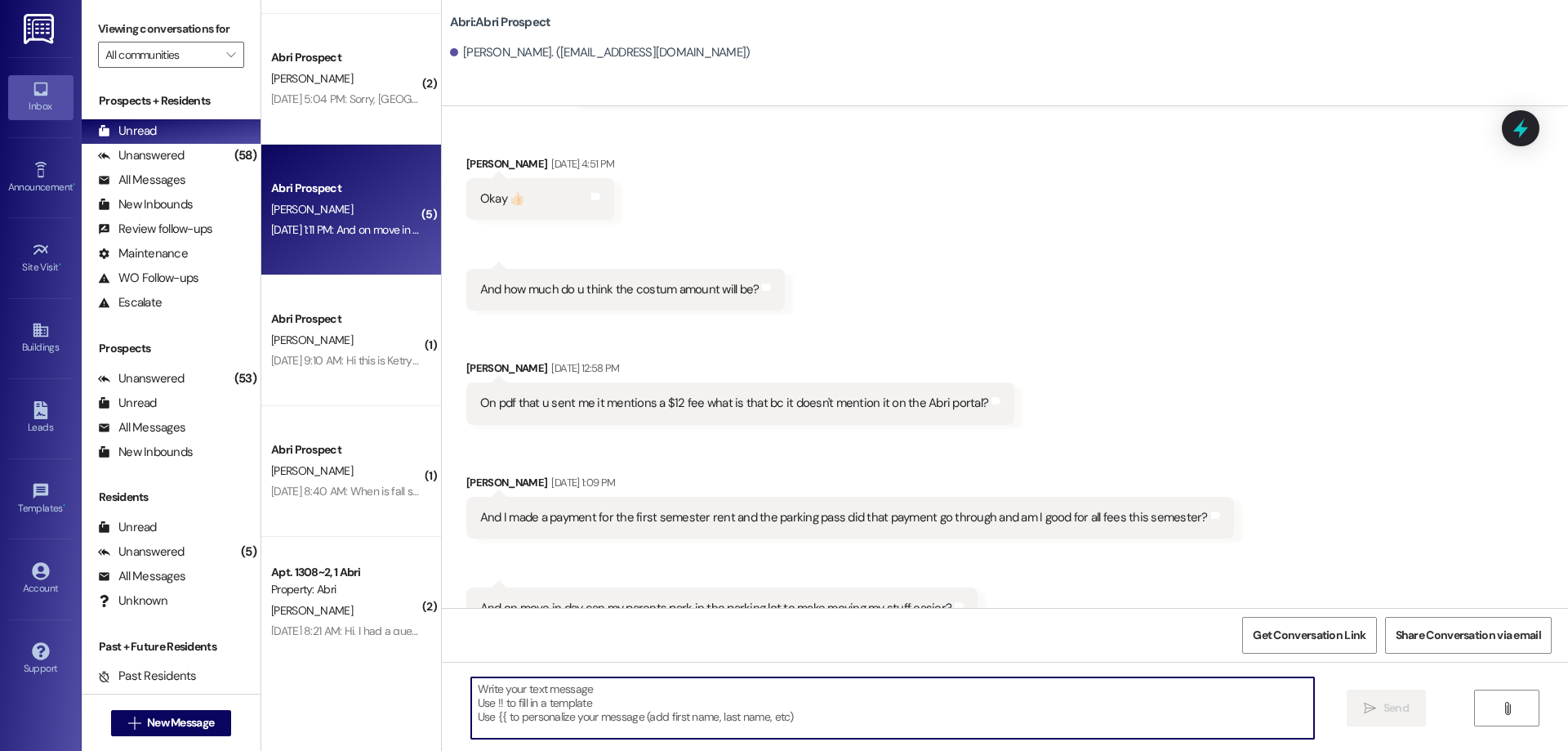
click at [682, 712] on textarea at bounding box center [892, 707] width 843 height 61
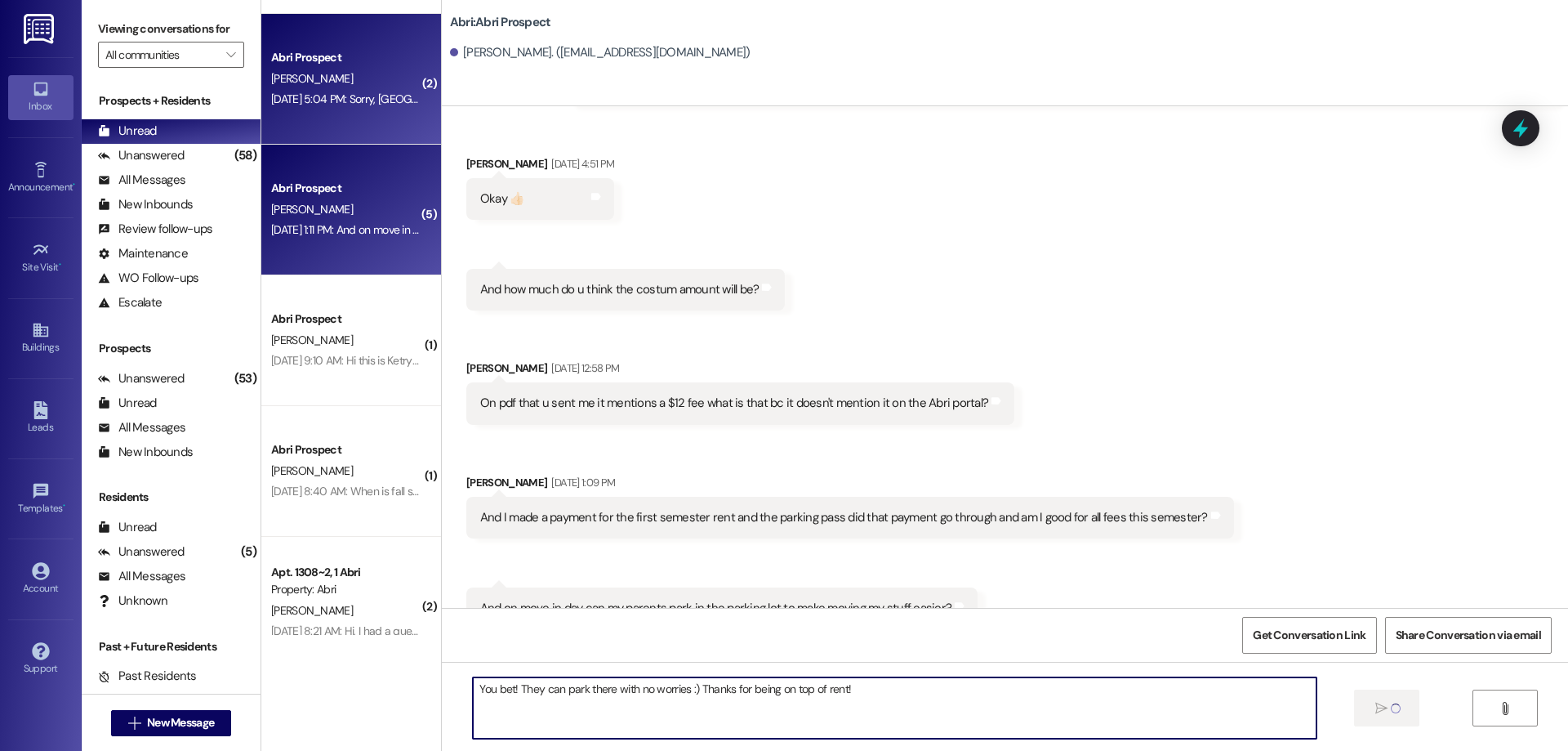
type textarea "You bet! They can park there with no worries :) Thanks for being on top of rent!"
click at [372, 120] on div "Abri Prospect [PERSON_NAME] [DATE] 5:04 PM: Sorry, nevermind. I think I figured…" at bounding box center [350, 79] width 179 height 131
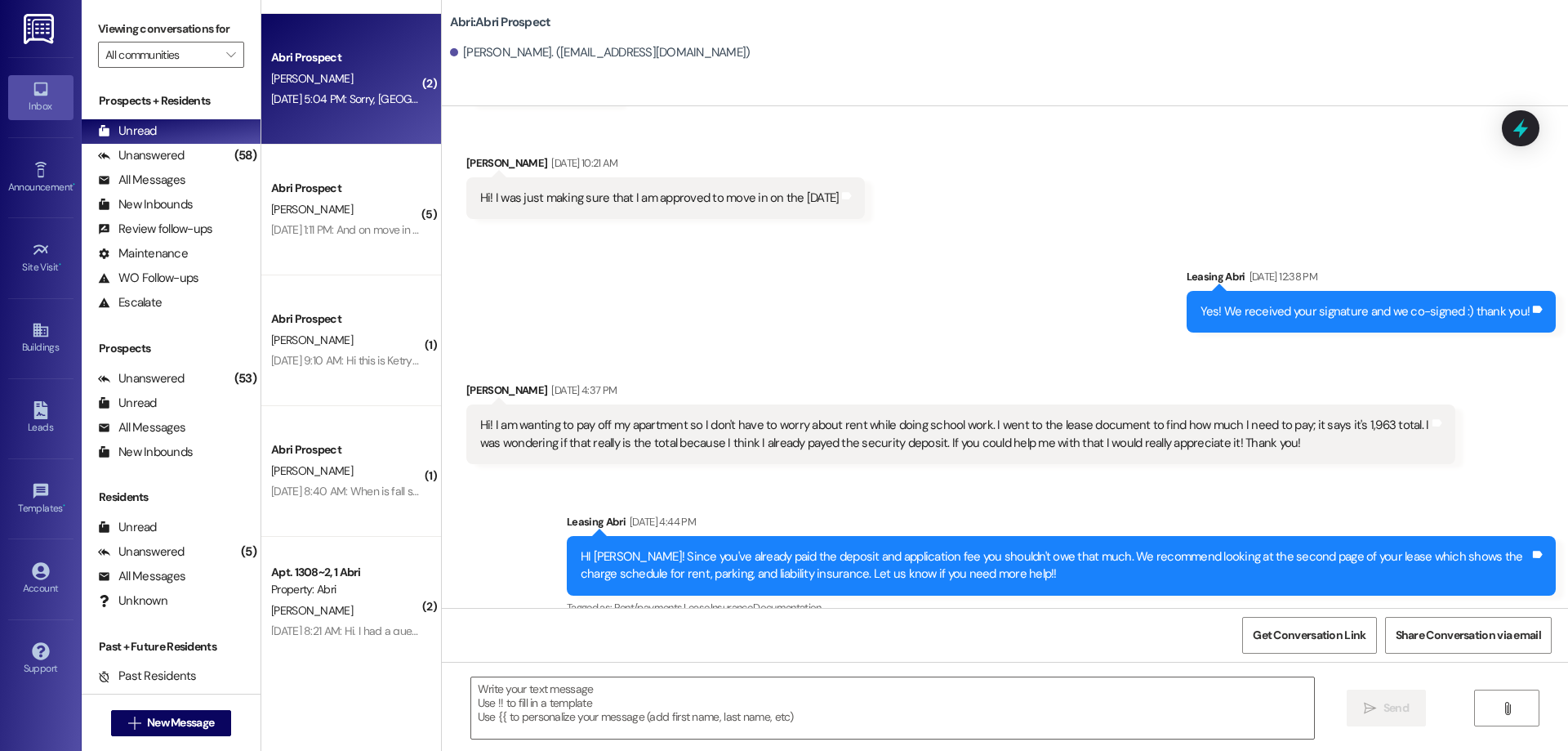
scroll to position [7427, 0]
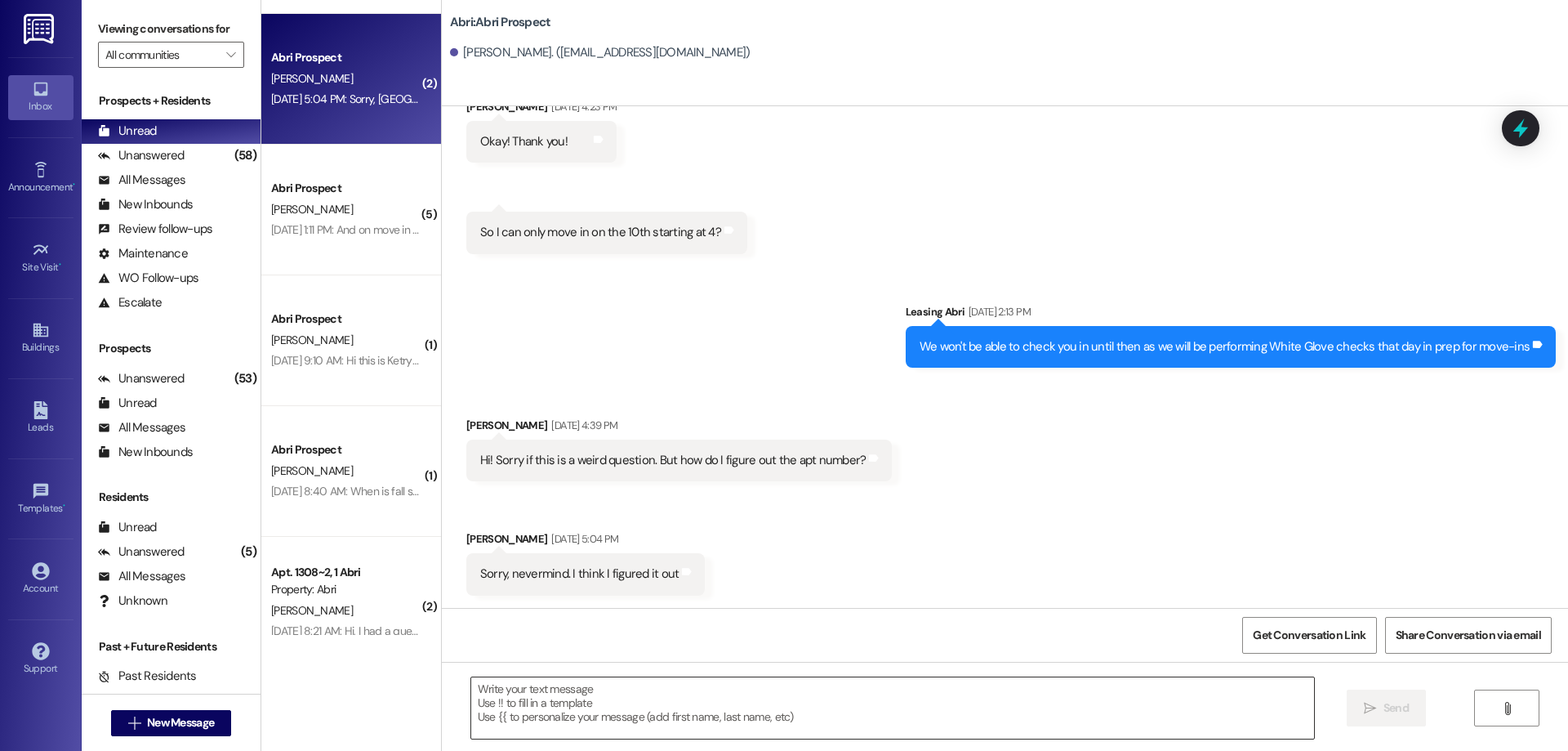
click at [862, 707] on textarea at bounding box center [892, 707] width 843 height 61
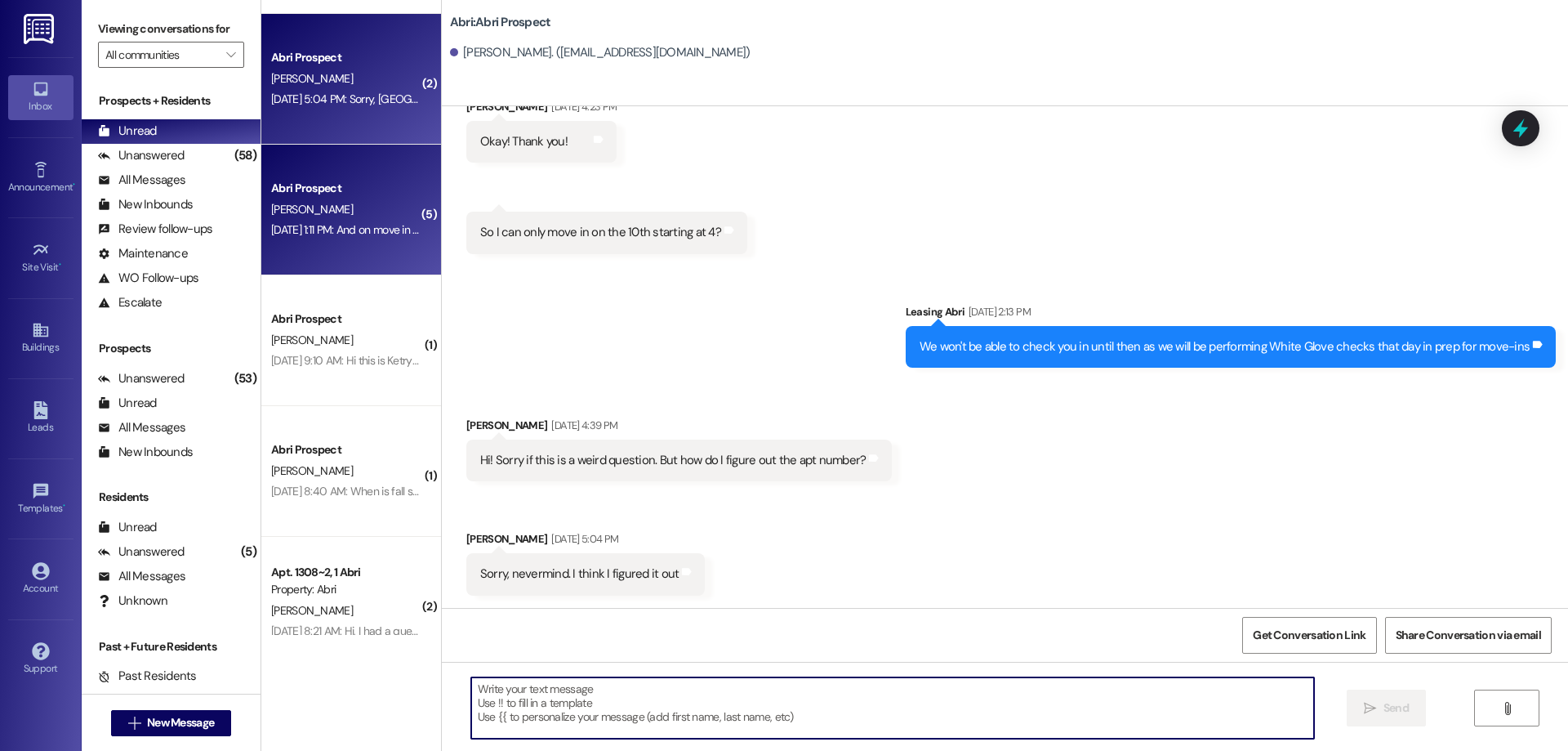
scroll to position [1701, 0]
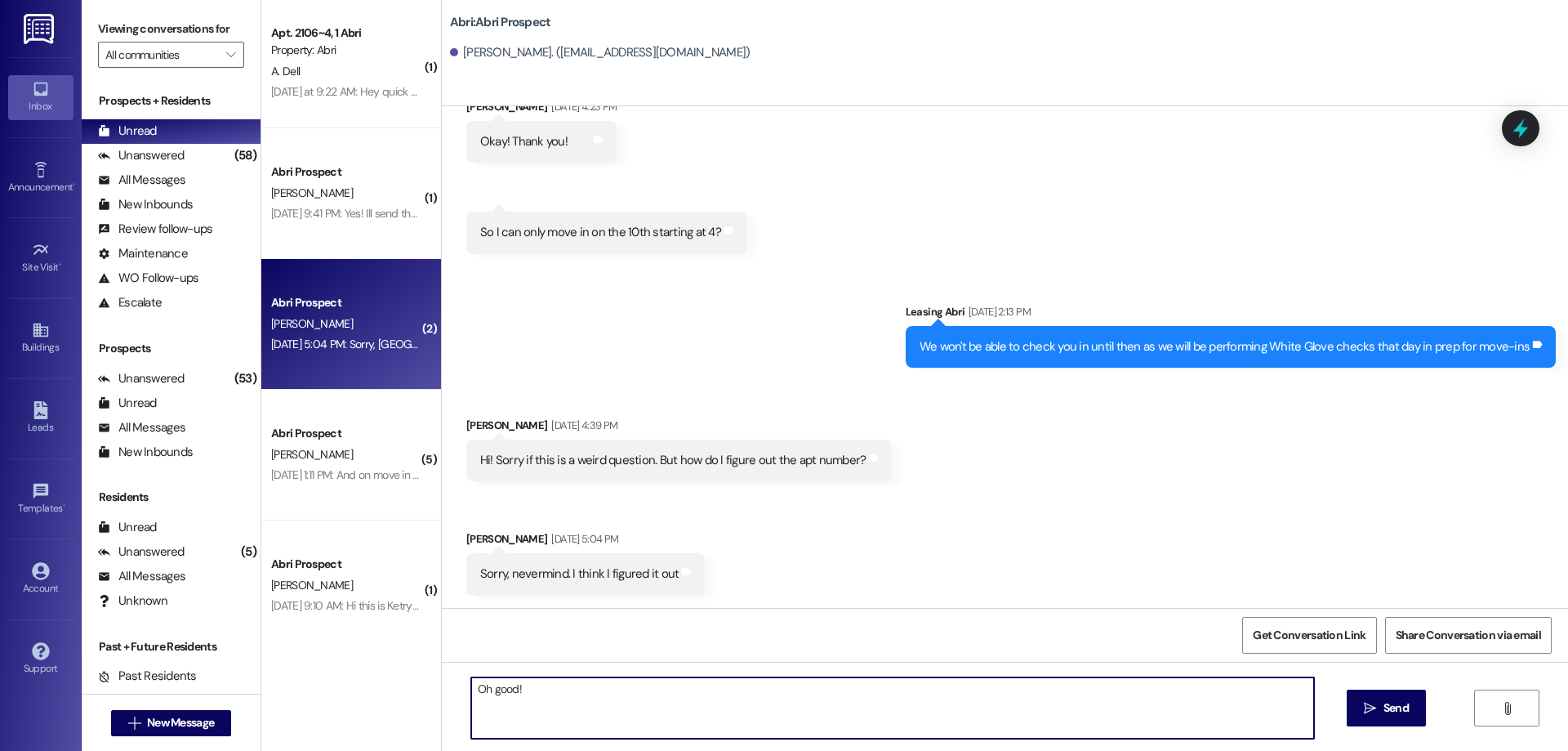
type textarea "Oh good!"
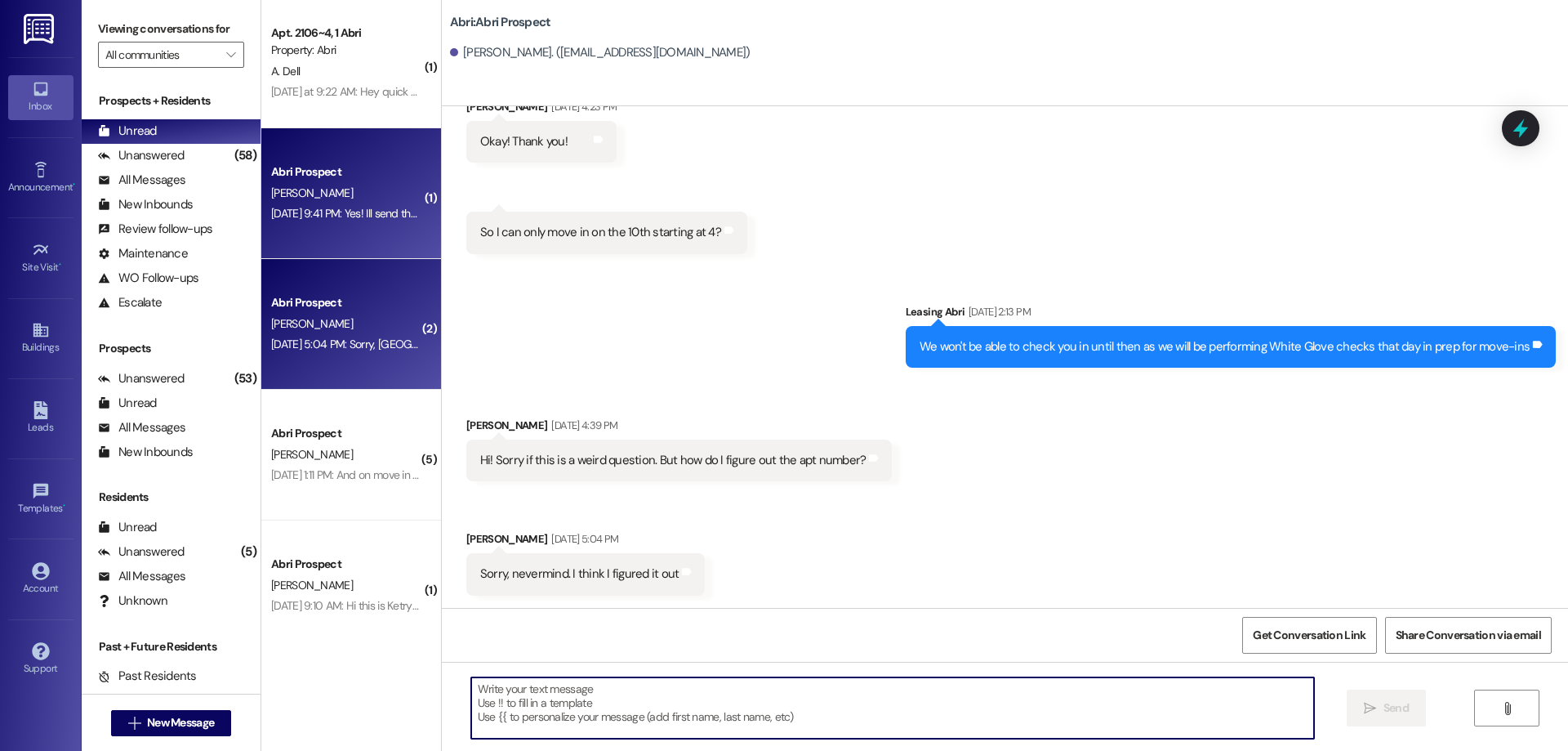
click at [349, 218] on div "[DATE] 9:41 PM: Yes! Ill send that rn actually [DATE] 9:41 PM: Yes! Ill send th…" at bounding box center [372, 213] width 201 height 15
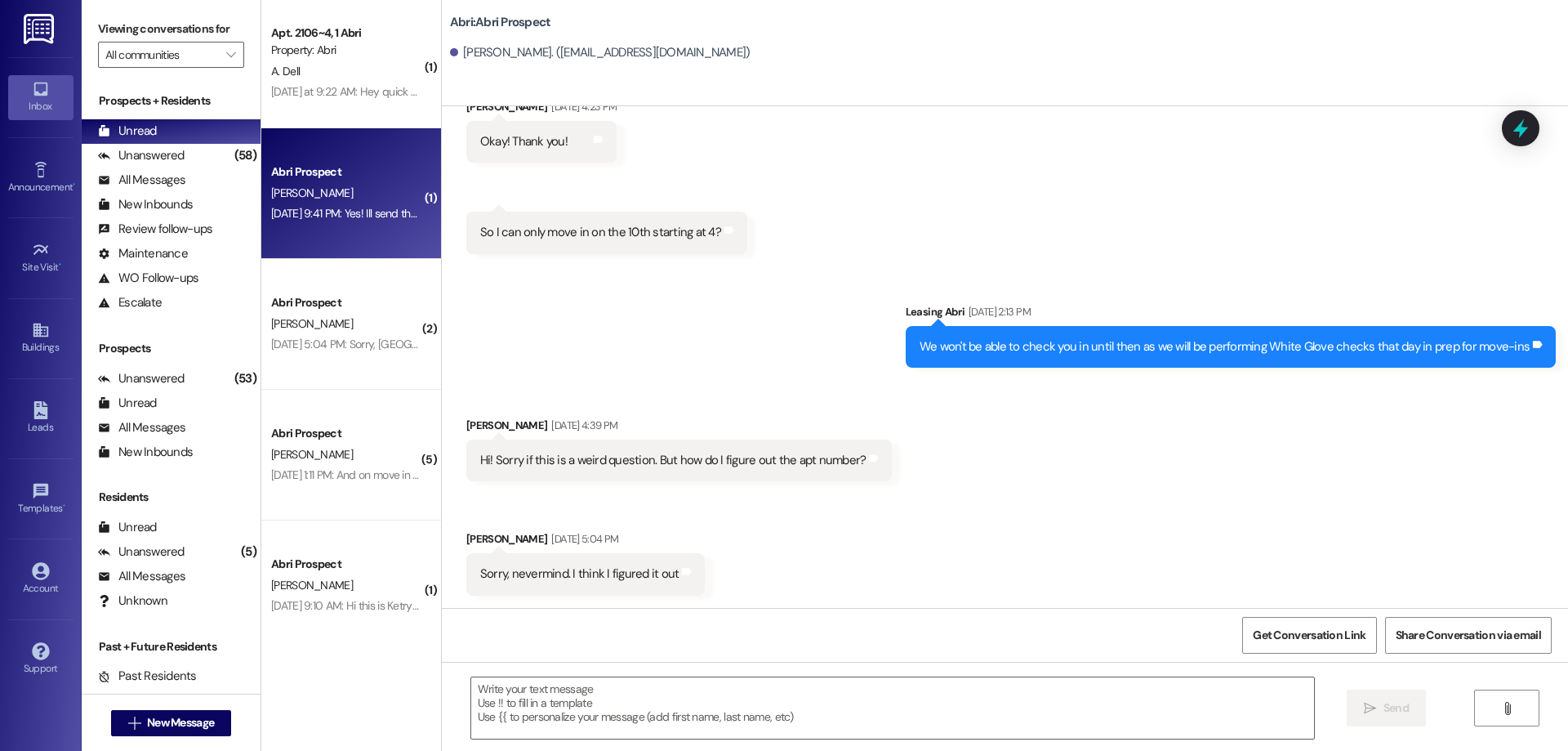
scroll to position [692, 0]
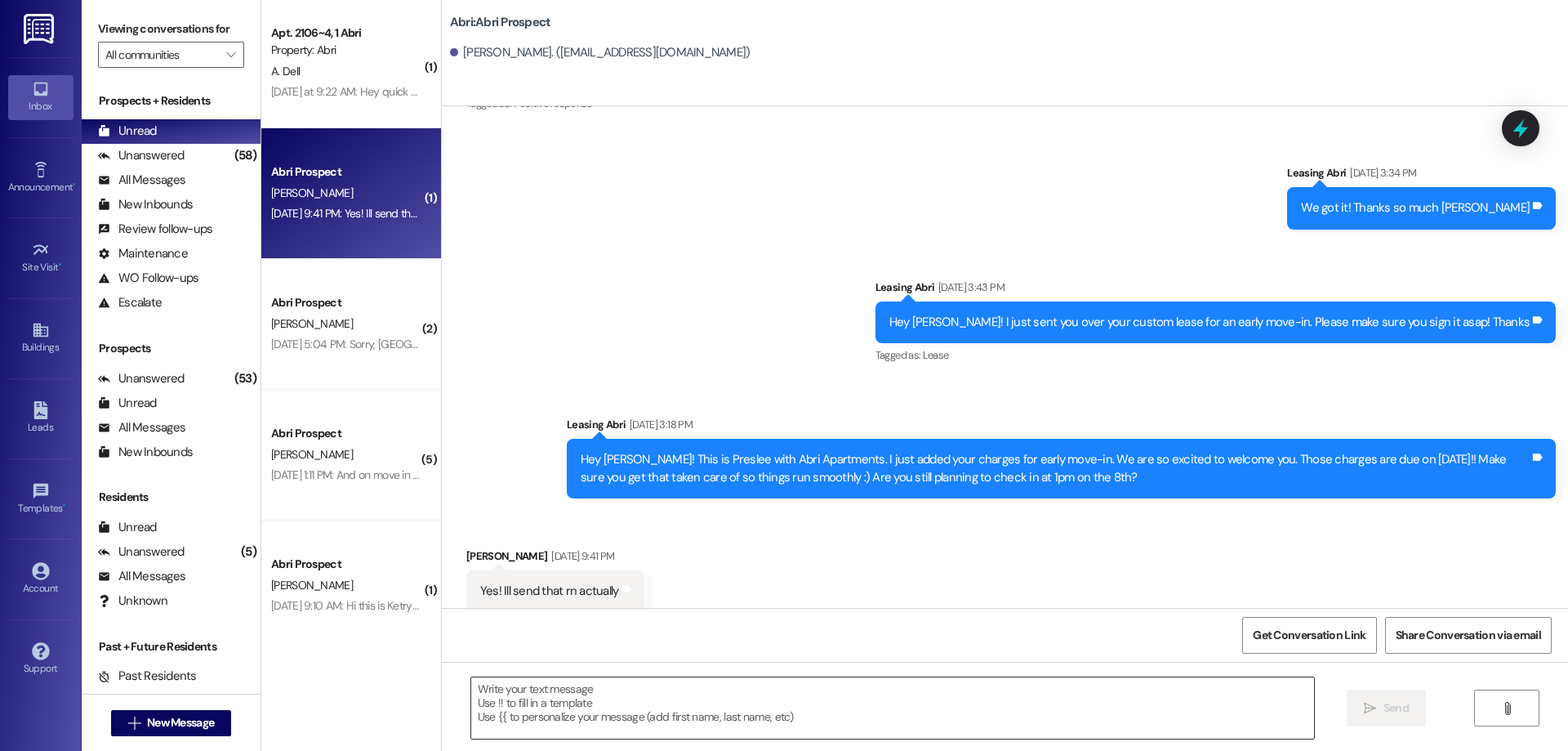
click at [738, 715] on textarea at bounding box center [892, 707] width 843 height 61
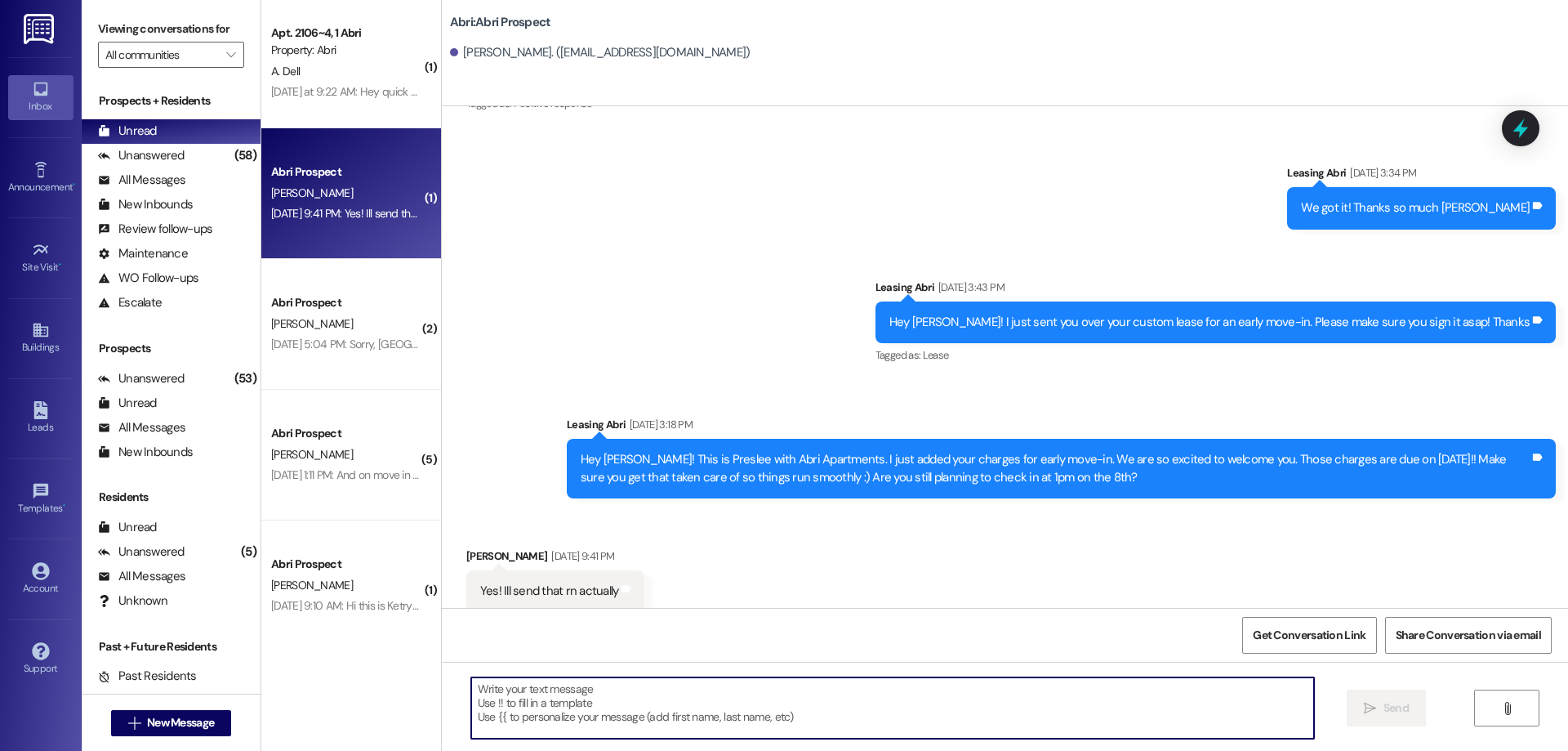
scroll to position [1619, 0]
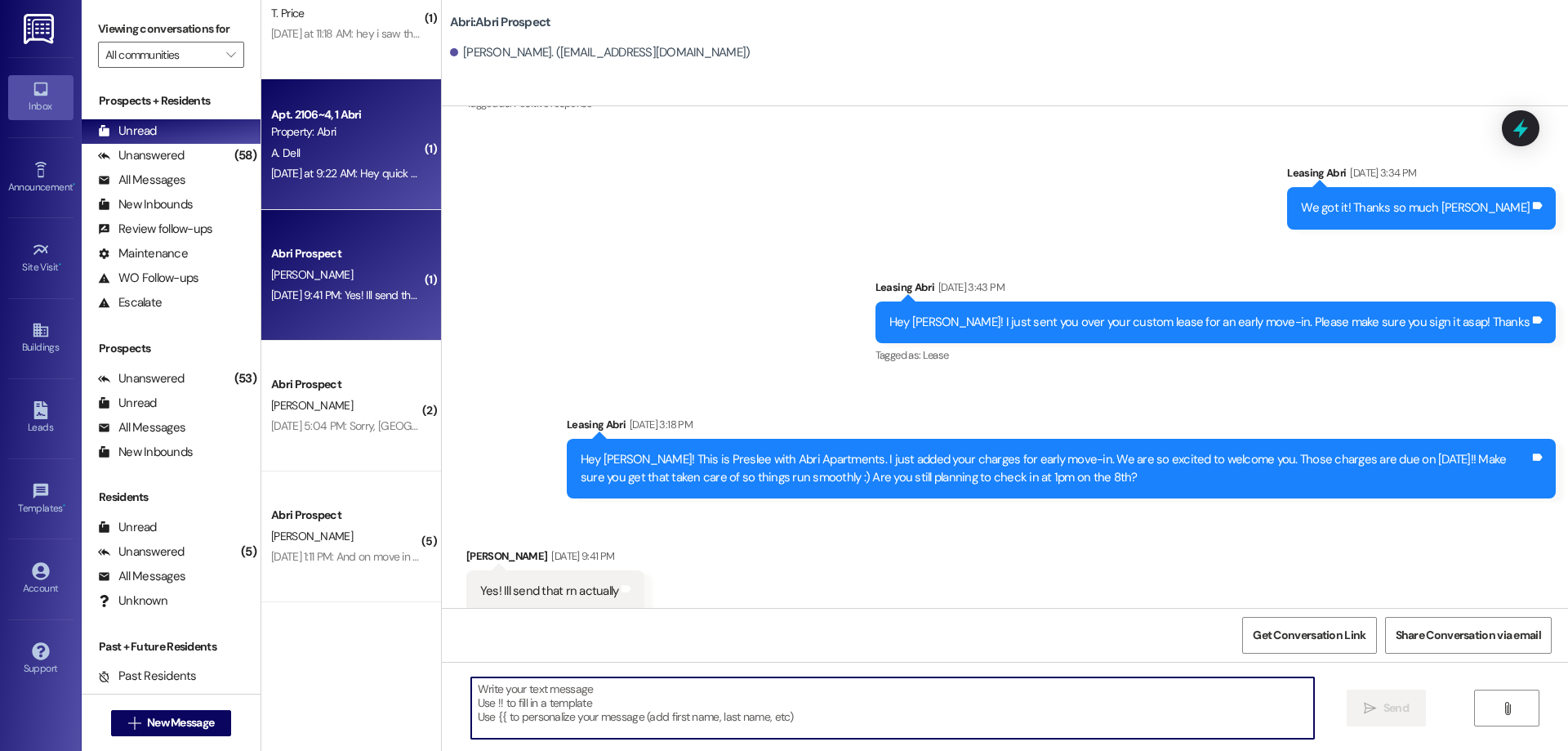
click at [318, 177] on div "[DATE] at 9:22 AM: Hey quick question. I was charged for a cleaning fee. And I …" at bounding box center [773, 173] width 1004 height 15
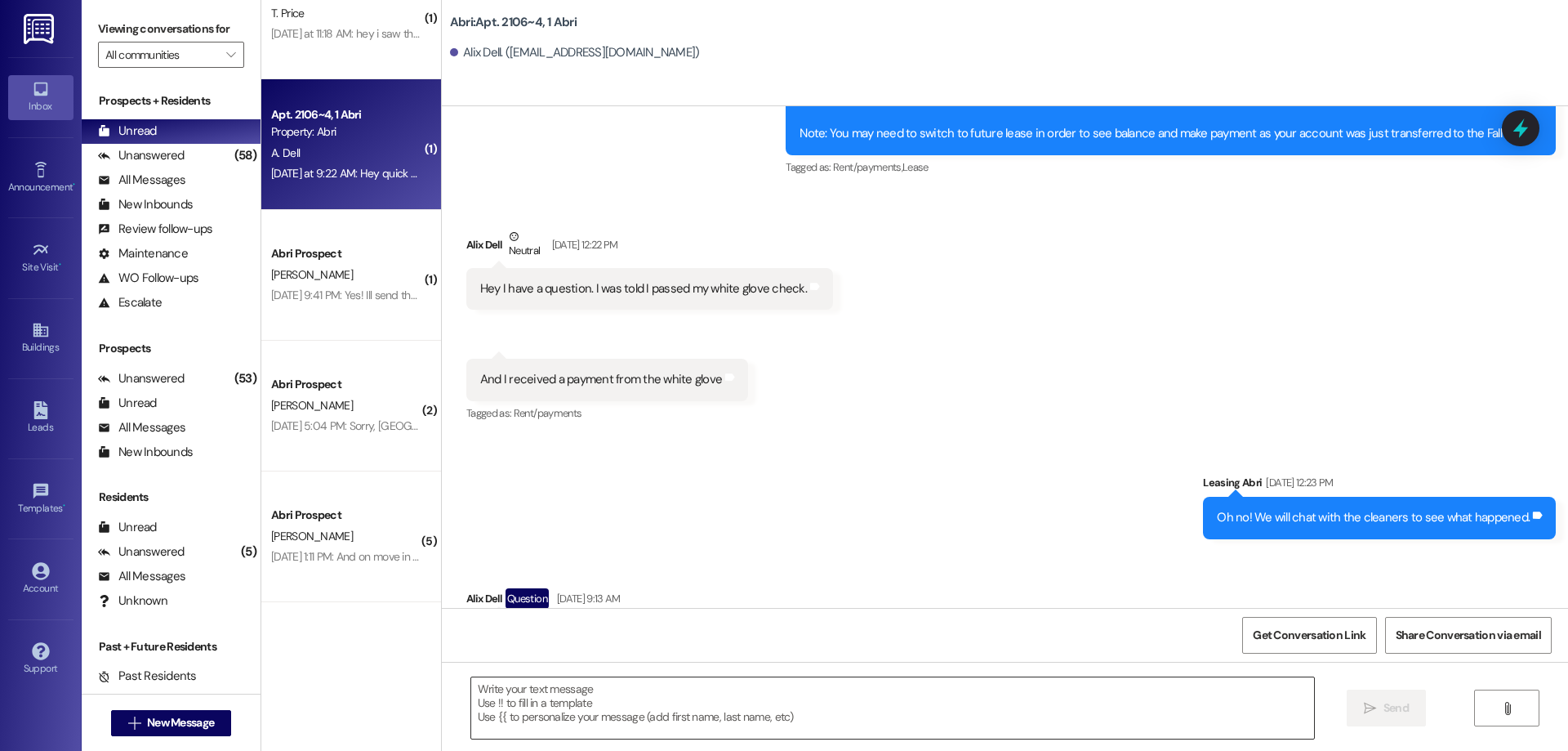
click at [640, 702] on textarea at bounding box center [892, 707] width 843 height 61
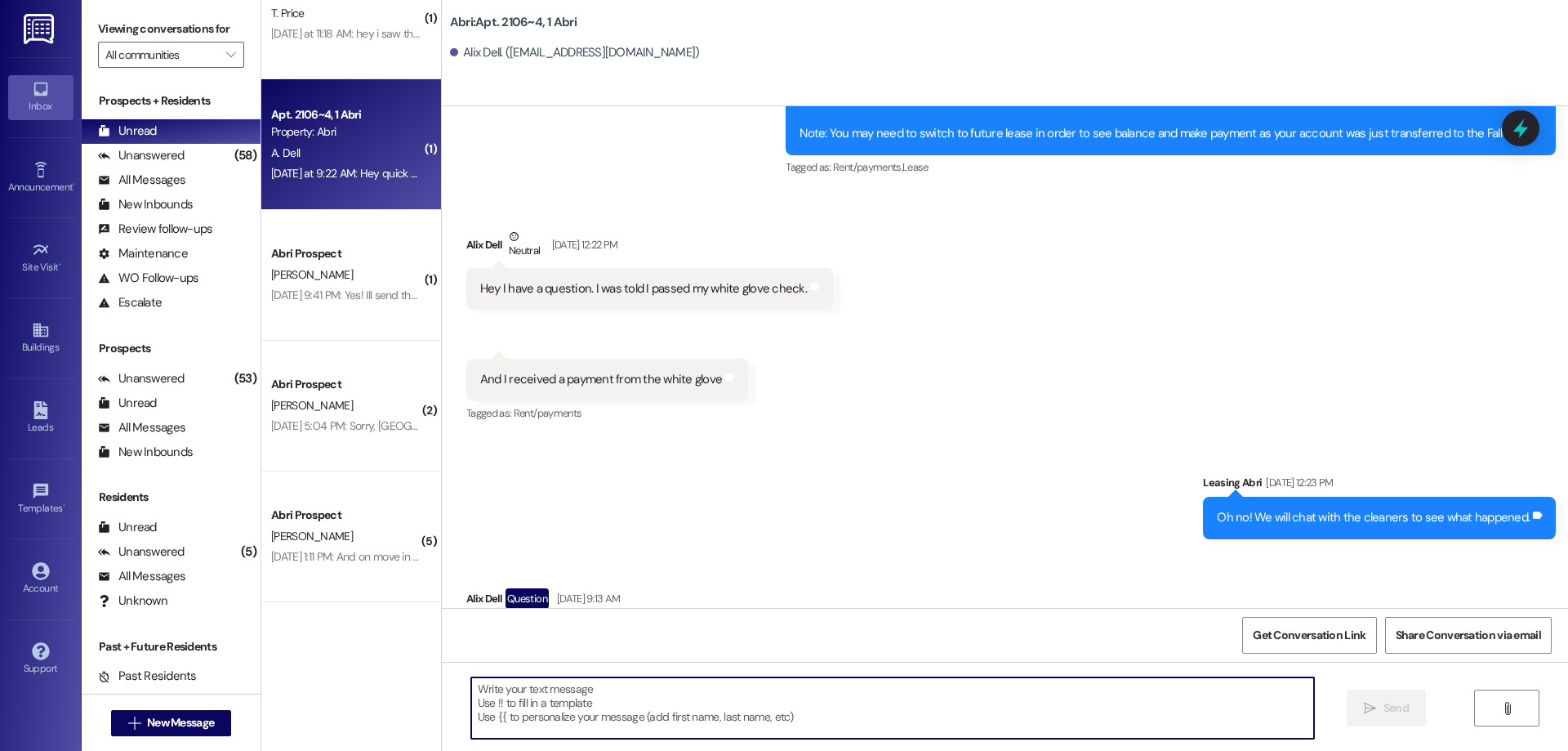
scroll to position [13371, 0]
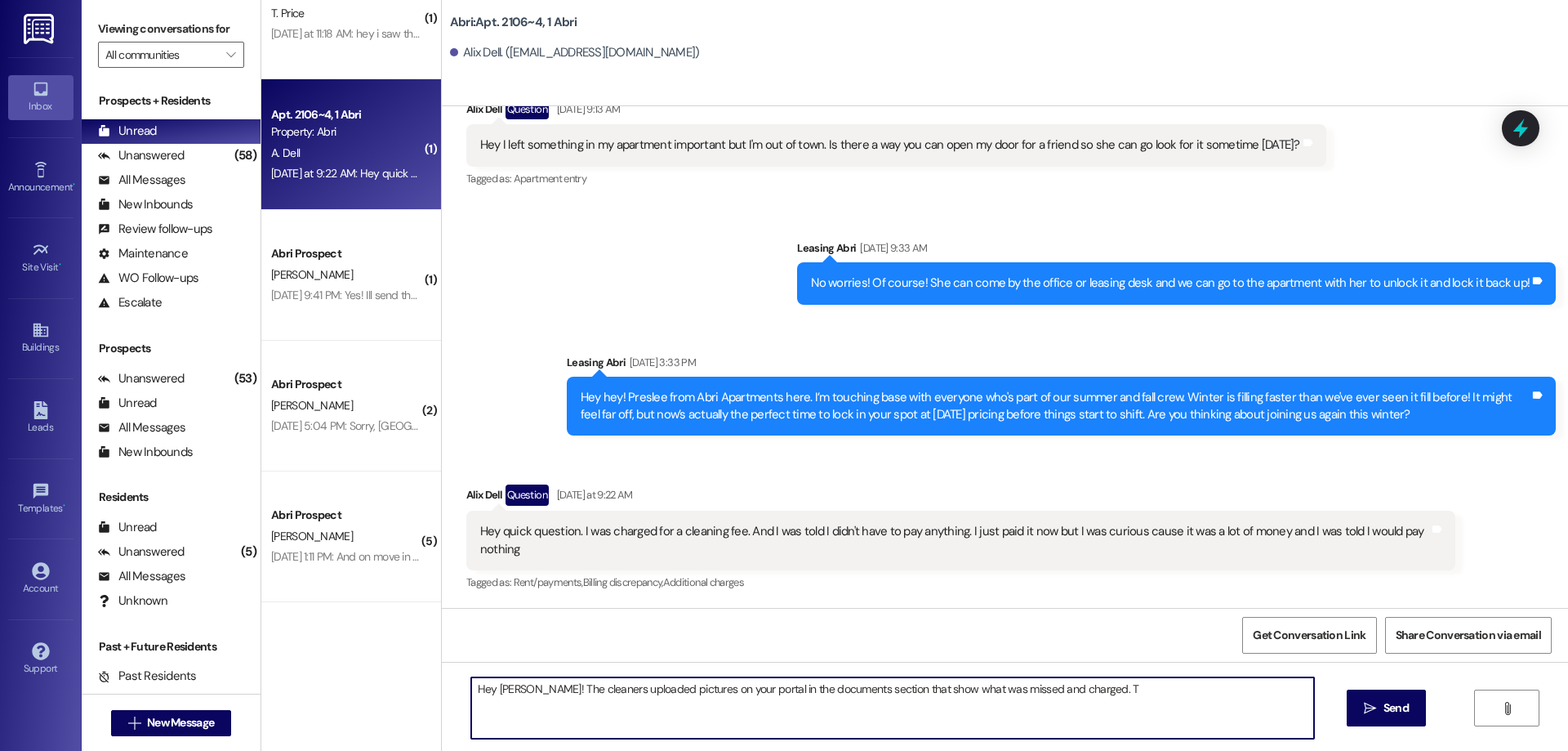
type textarea "Hey [PERSON_NAME]! The cleaners uploaded pictures on your portal in the documen…"
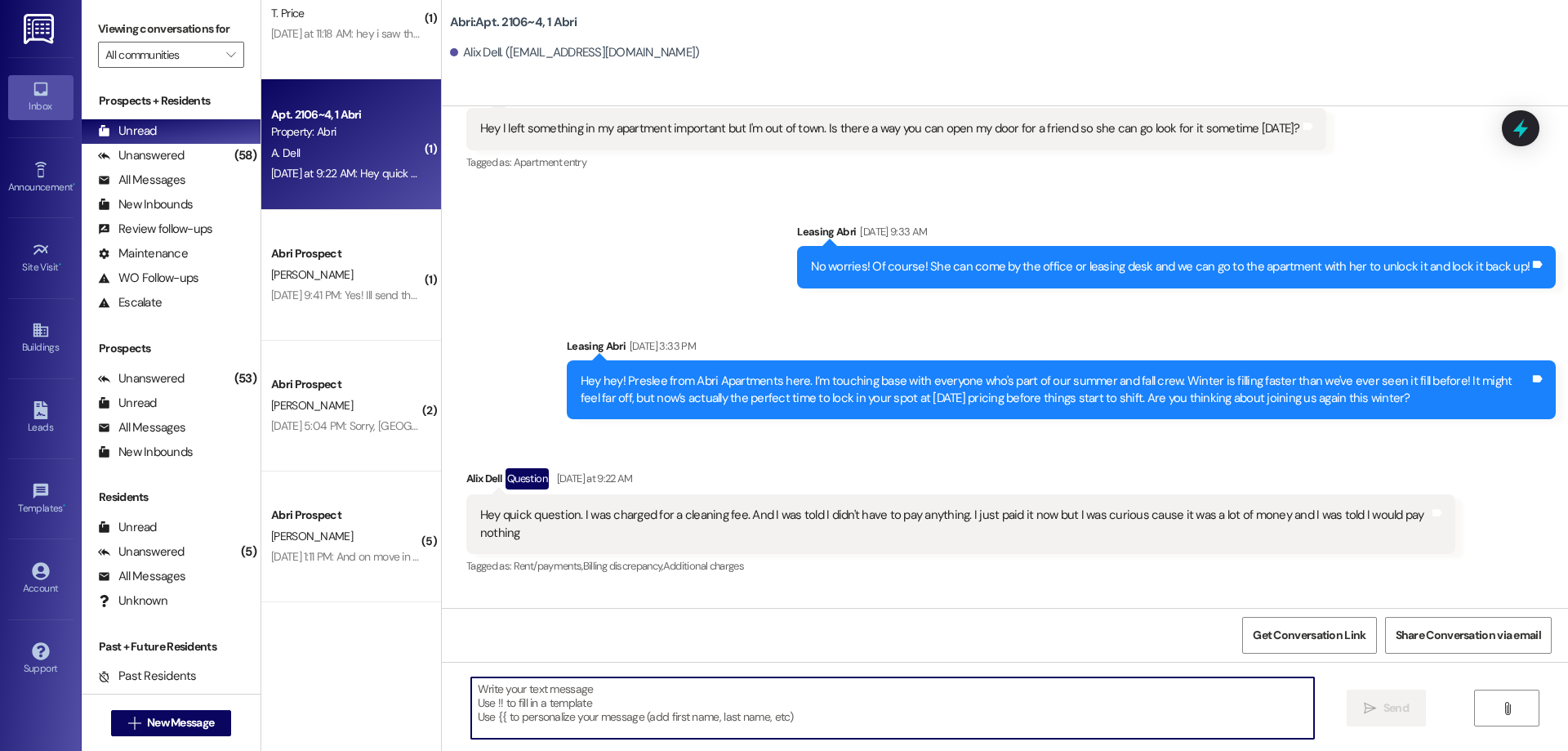
scroll to position [1457, 0]
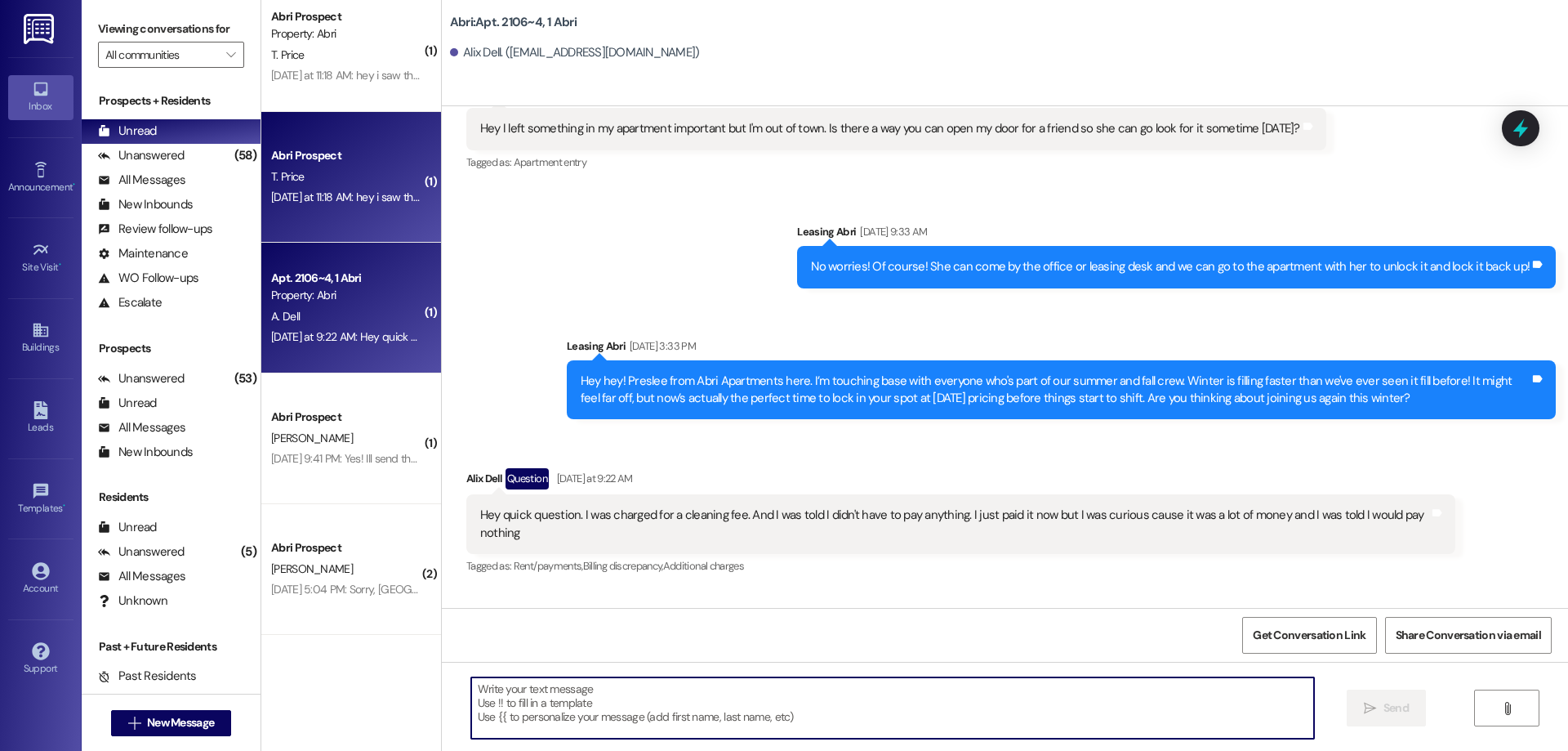
click at [303, 178] on div "T. Price" at bounding box center [347, 177] width 154 height 21
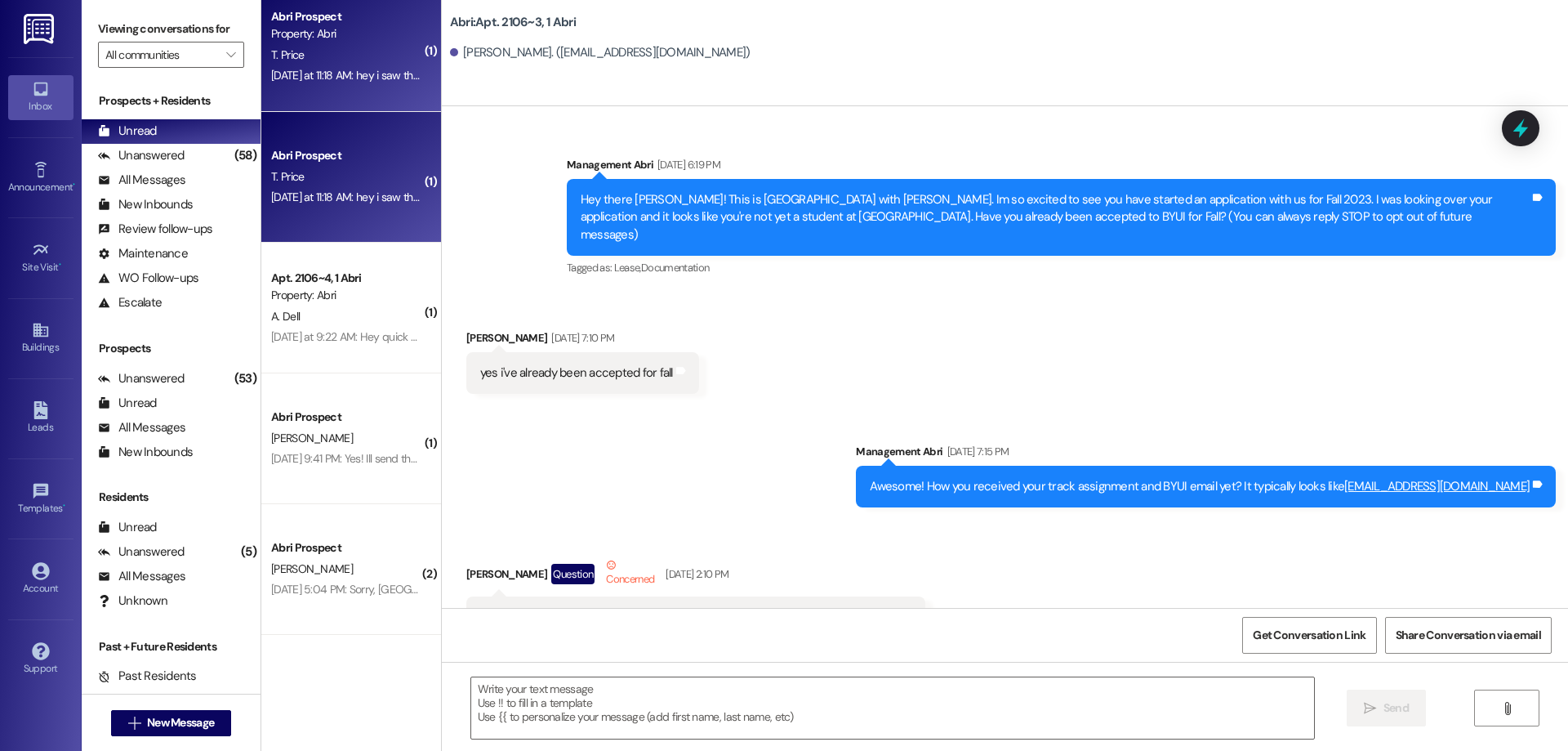
scroll to position [33561, 0]
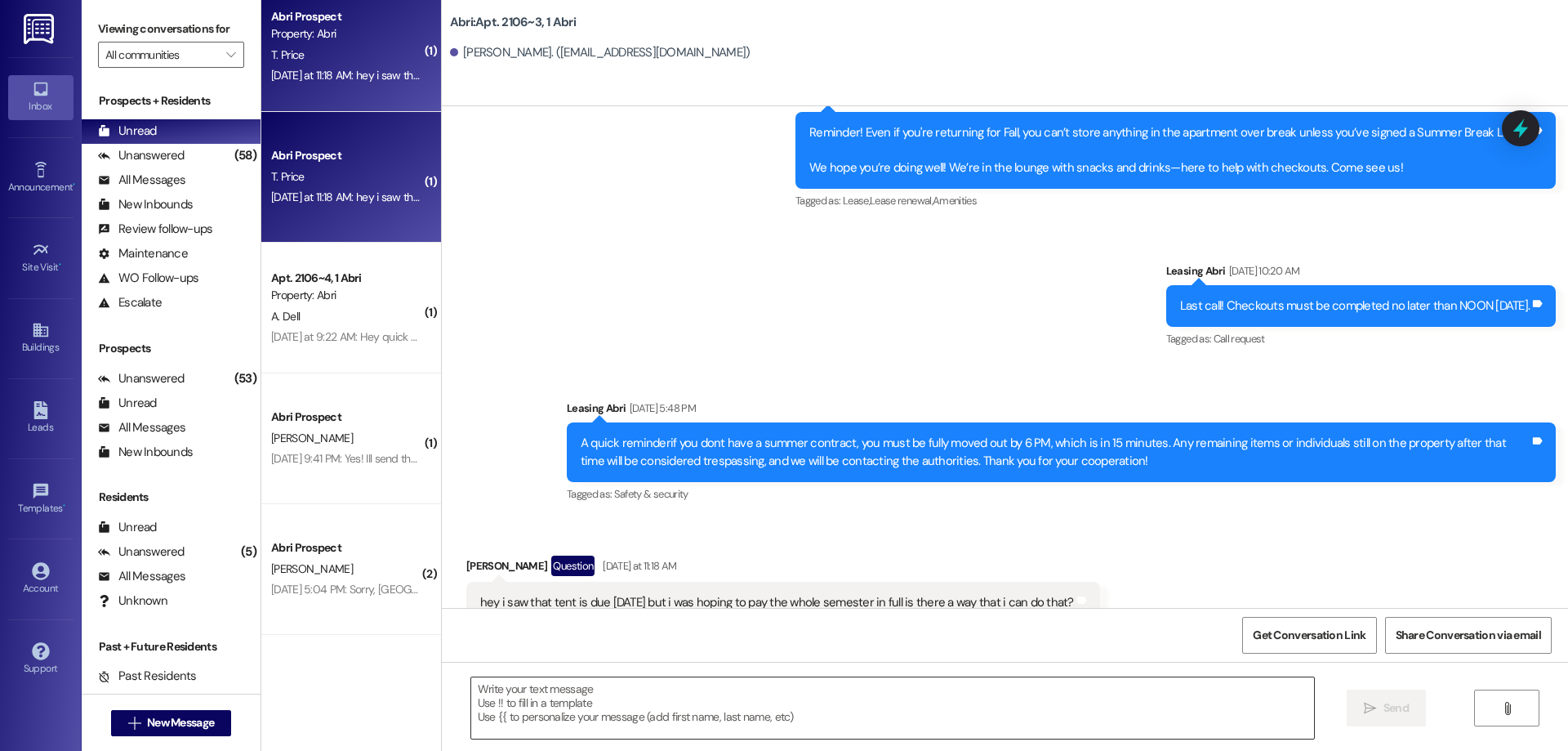
click at [811, 711] on textarea at bounding box center [892, 707] width 843 height 61
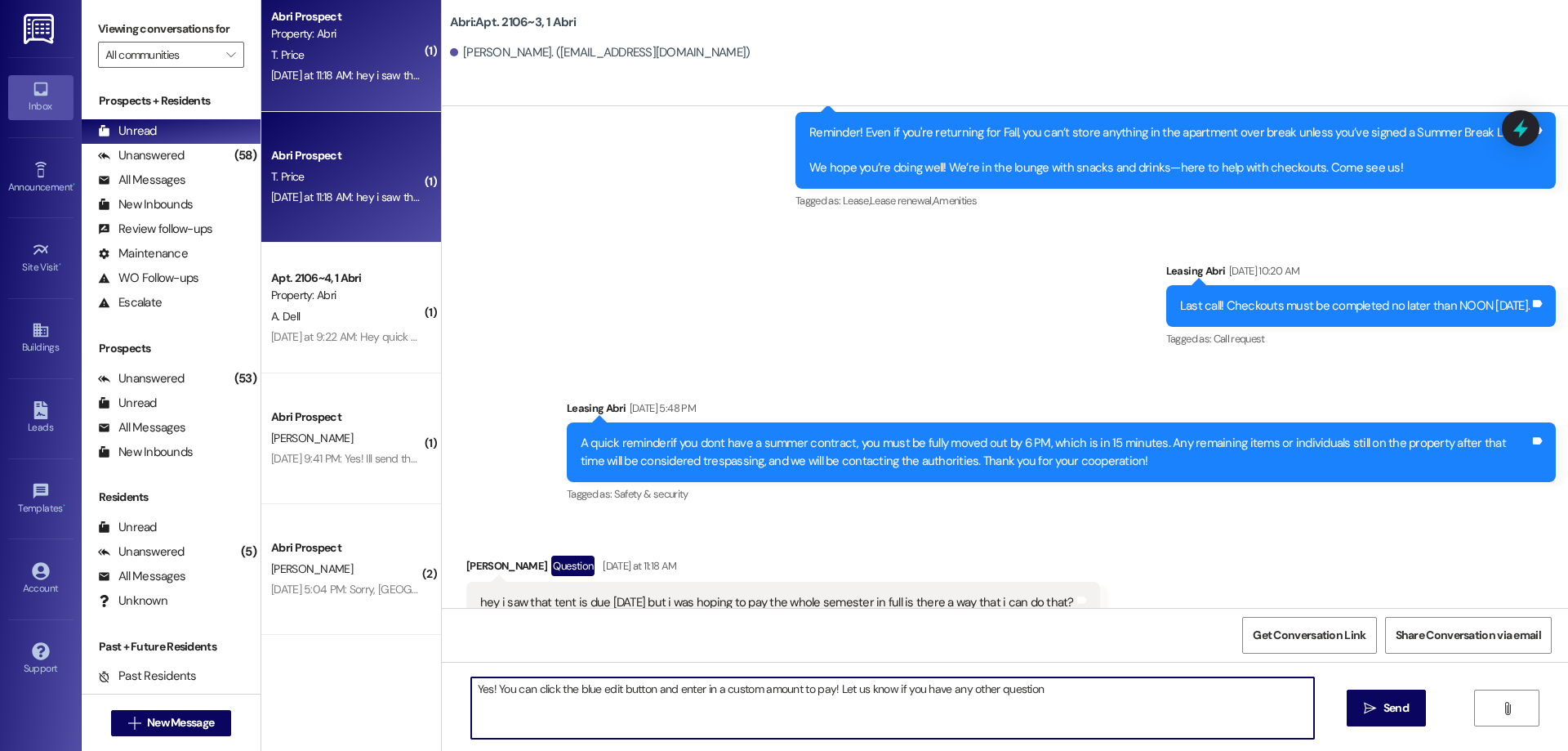
type textarea "Yes! You can click the blue edit button and enter in a custom amount to pay! Le…"
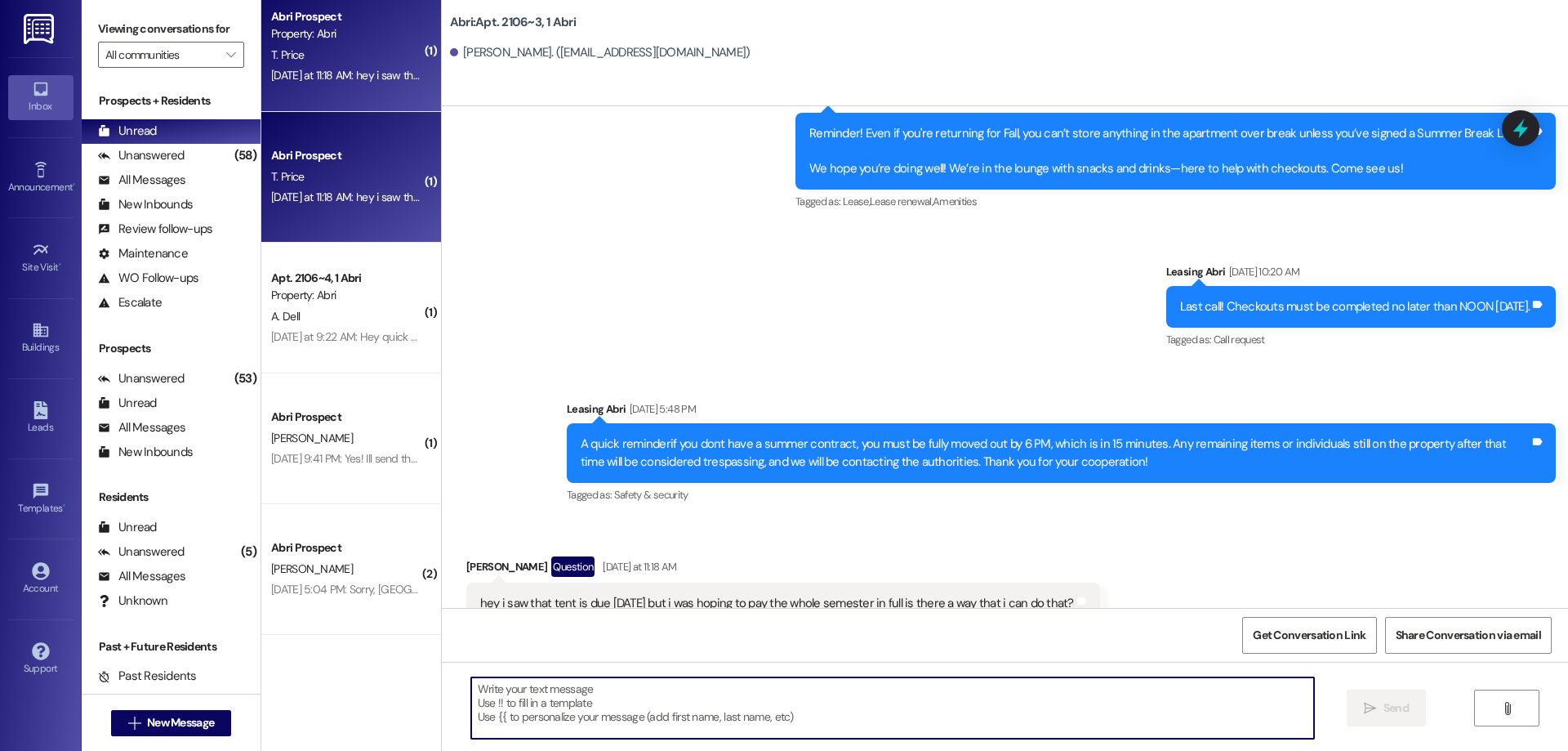
scroll to position [1293, 0]
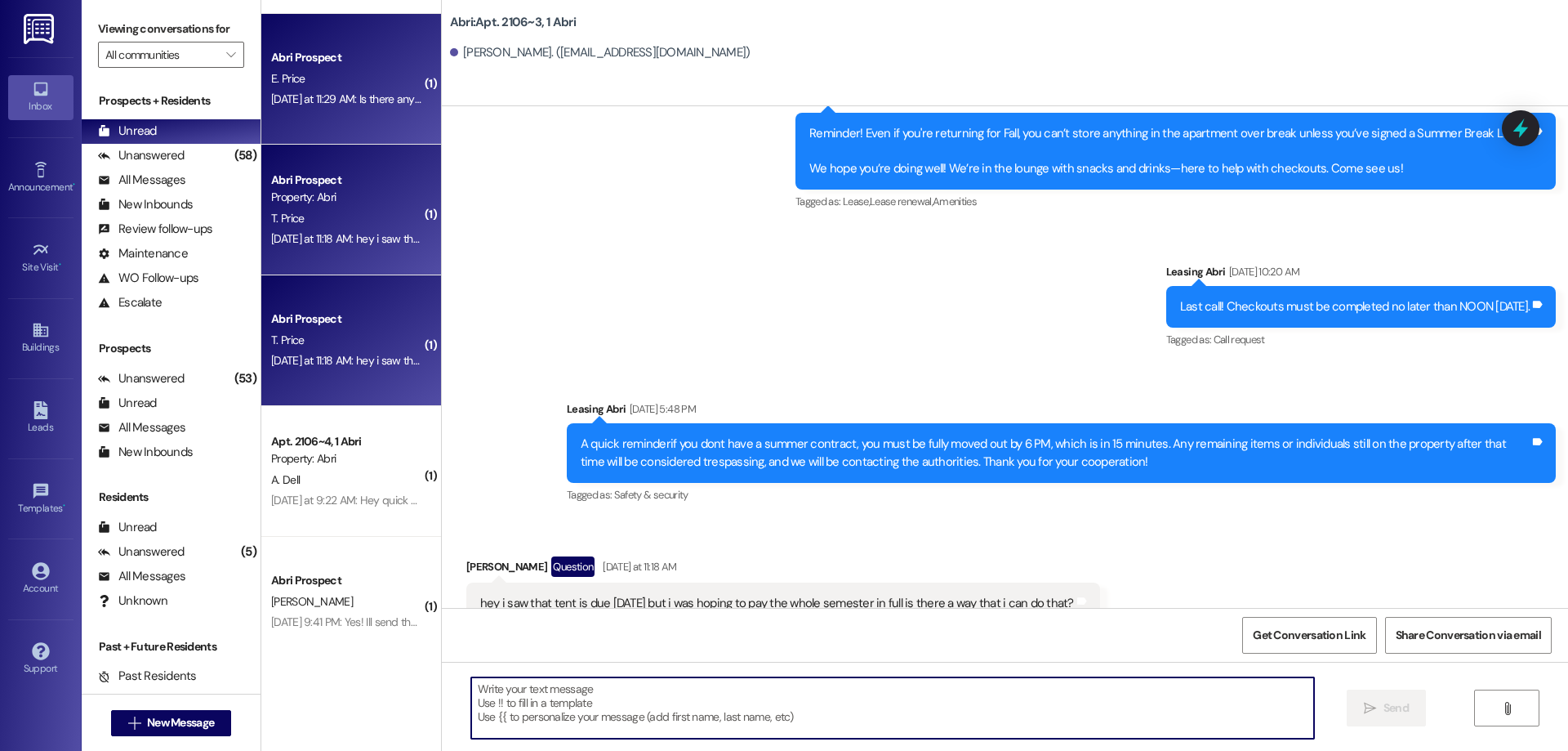
click at [294, 96] on div "[DATE] at 11:29 AM: Is there any way that I can pay rent all at the same time i…" at bounding box center [492, 99] width 442 height 15
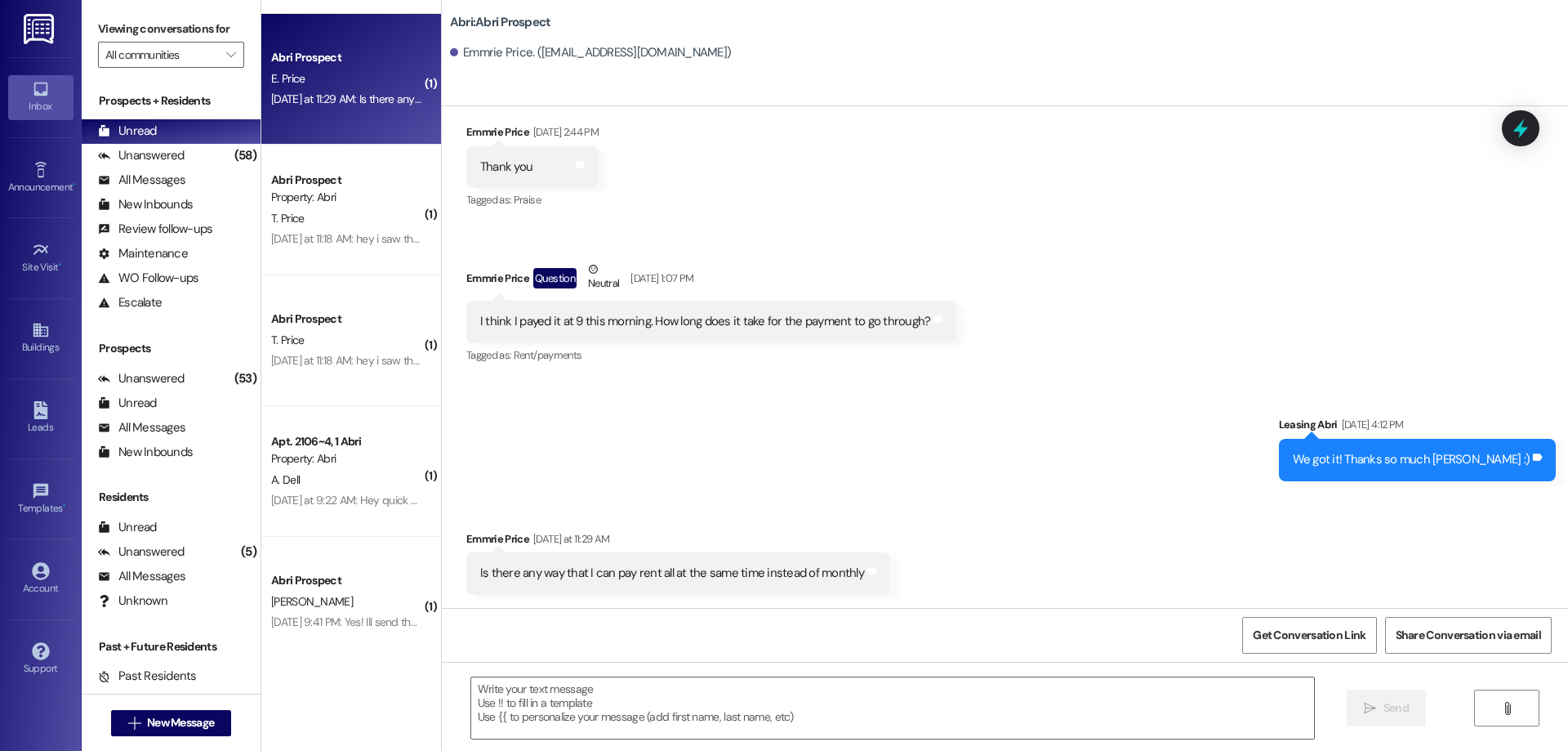
scroll to position [2098, 0]
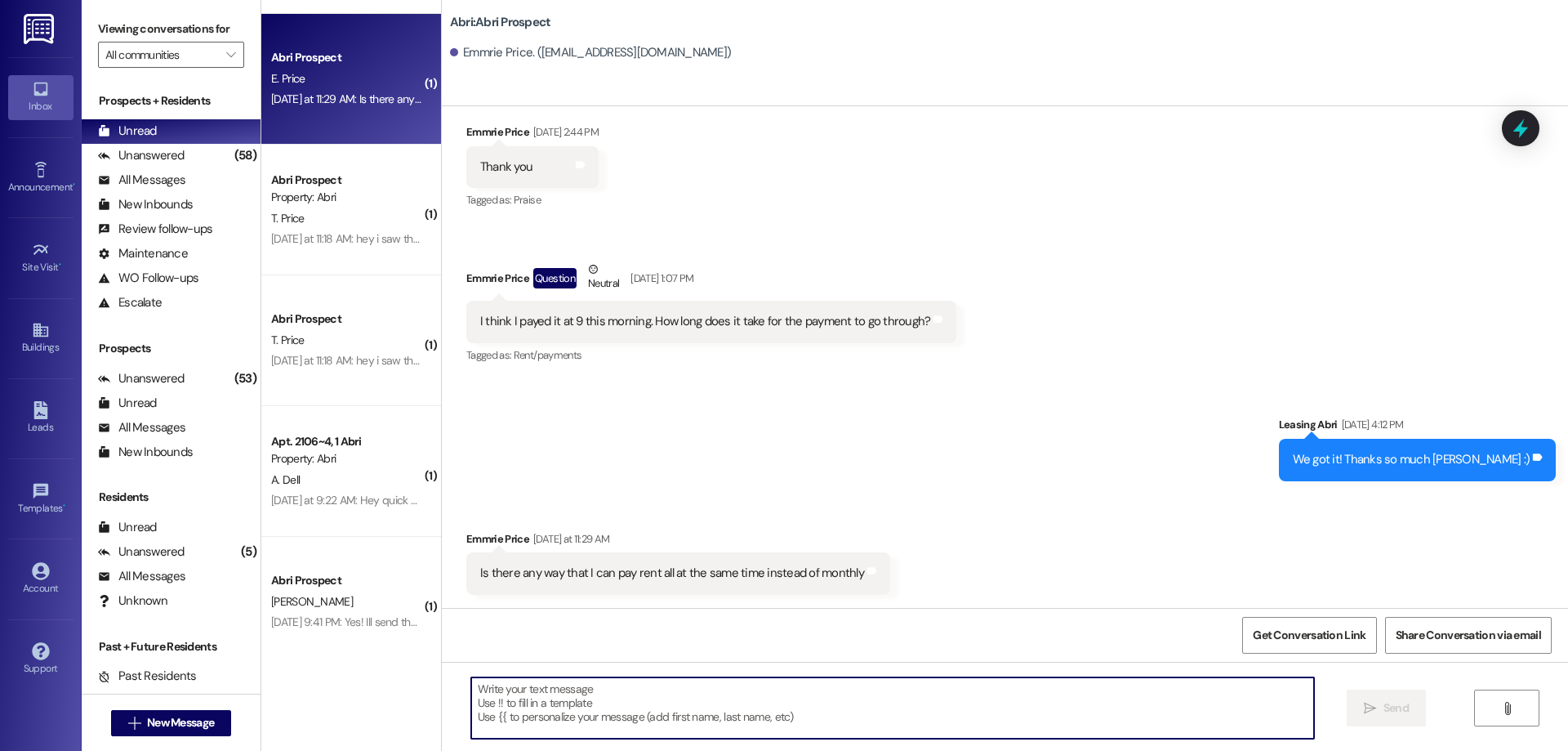
click at [739, 710] on textarea at bounding box center [892, 707] width 843 height 61
type textarea "Y"
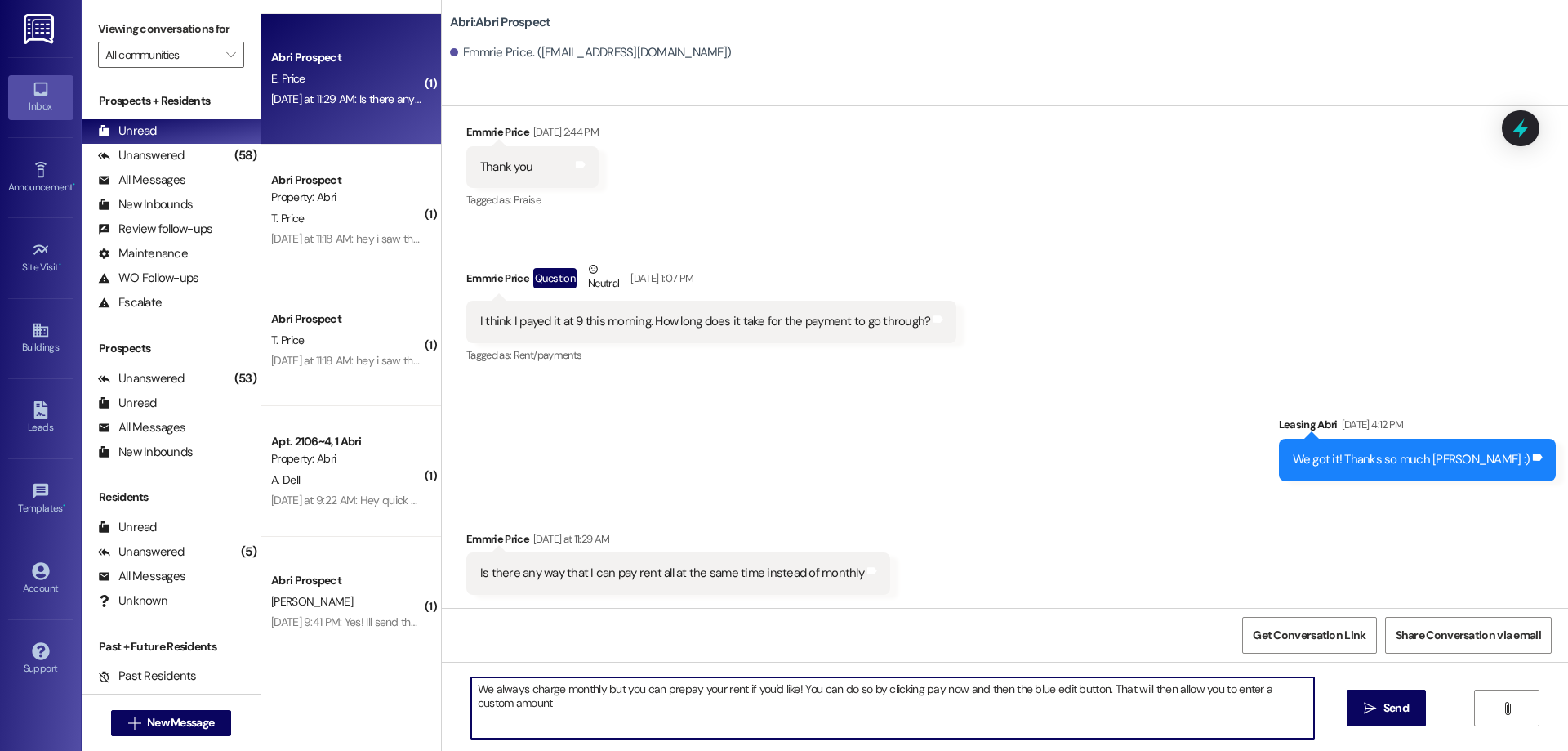
type textarea "We always charge monthly but you can prepay your rent if you'd like! You can do…"
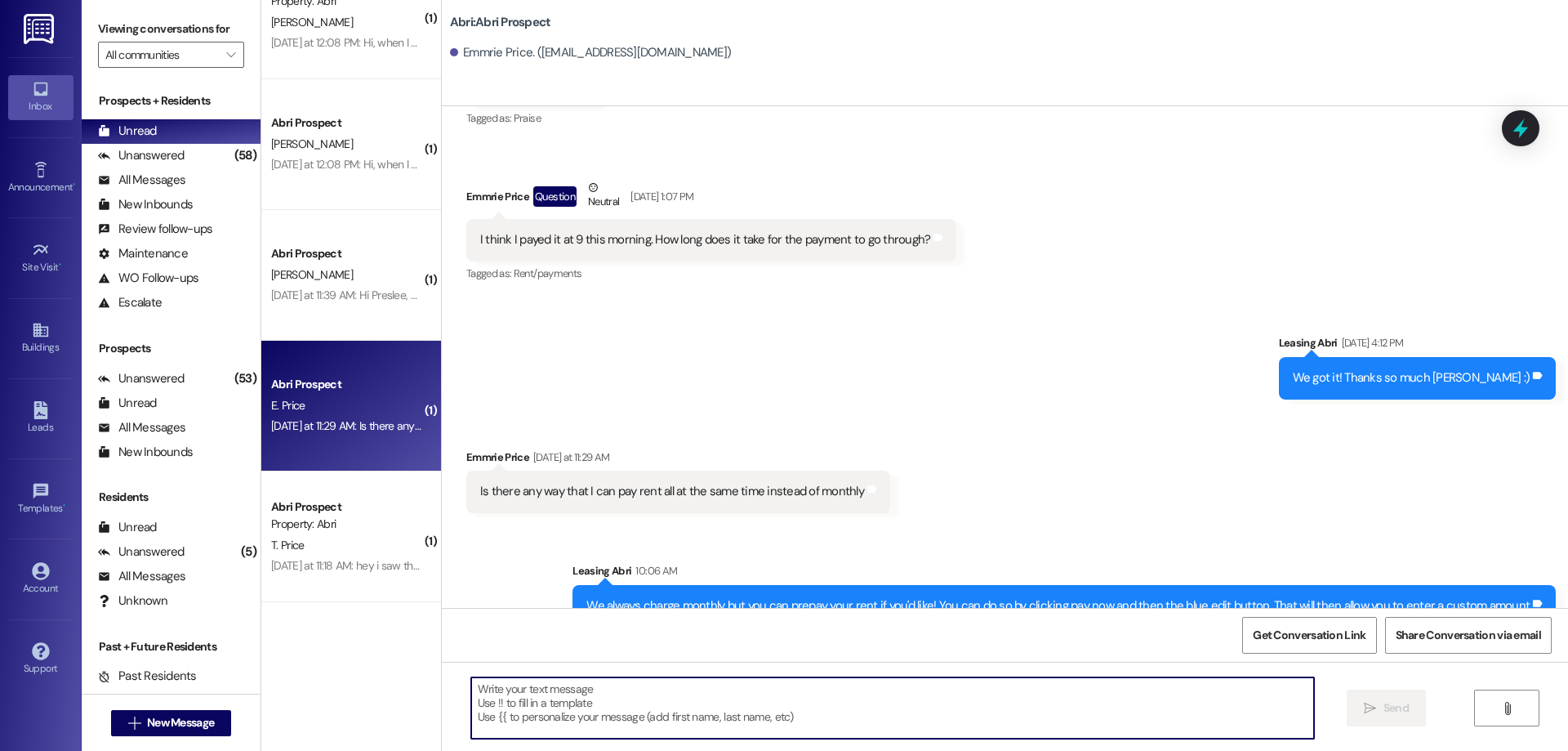
scroll to position [2212, 0]
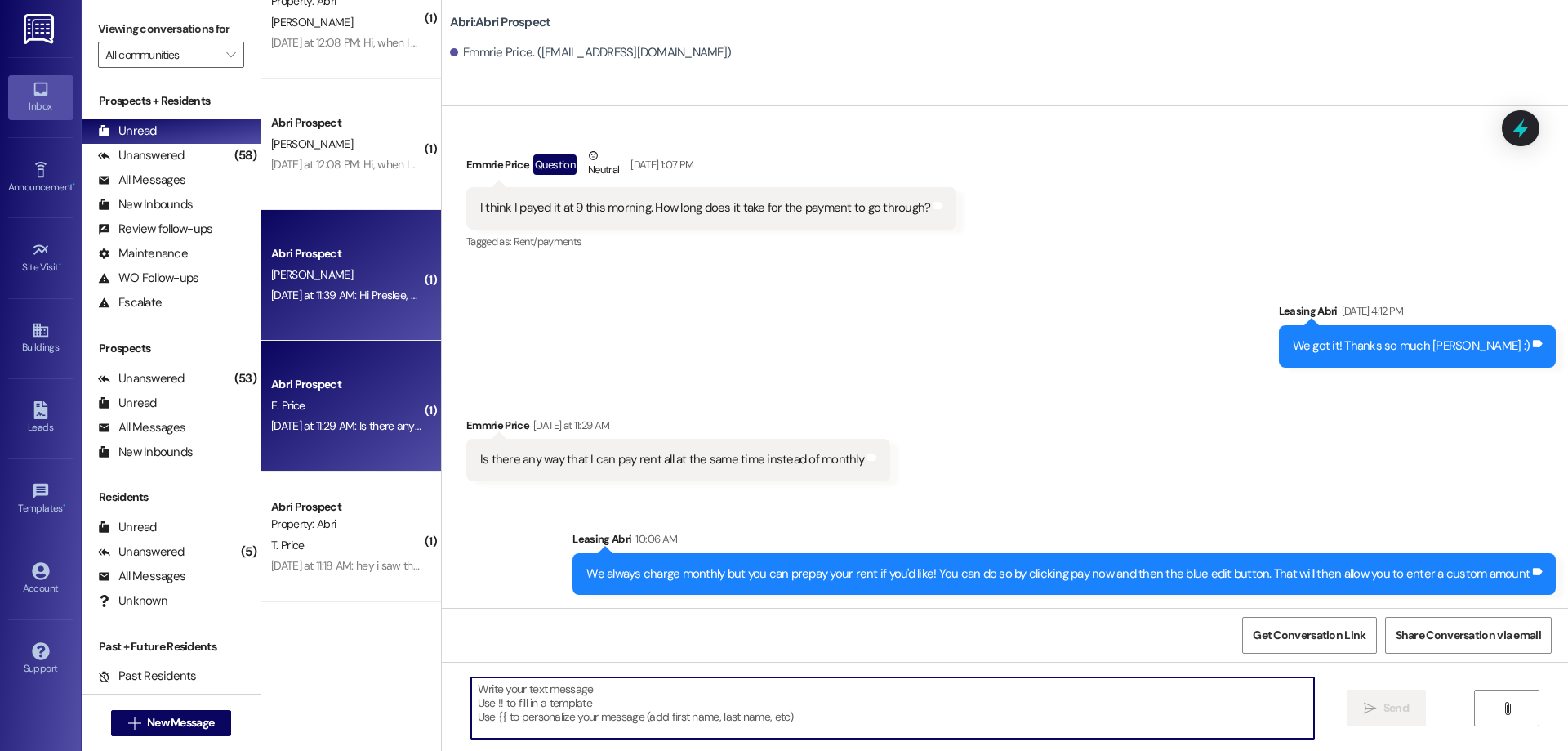
click at [357, 259] on div "Abri Prospect" at bounding box center [347, 254] width 151 height 17
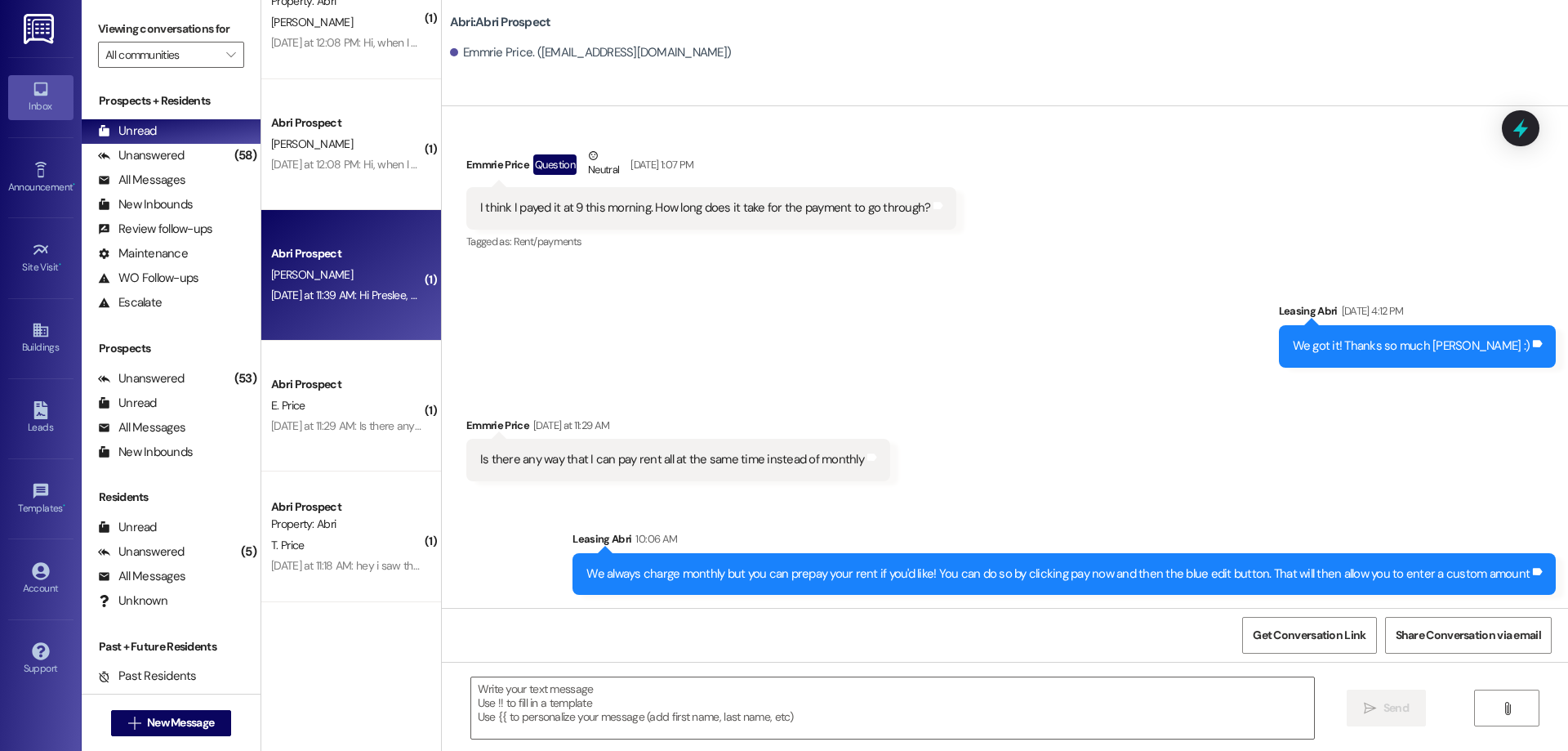
scroll to position [1834, 0]
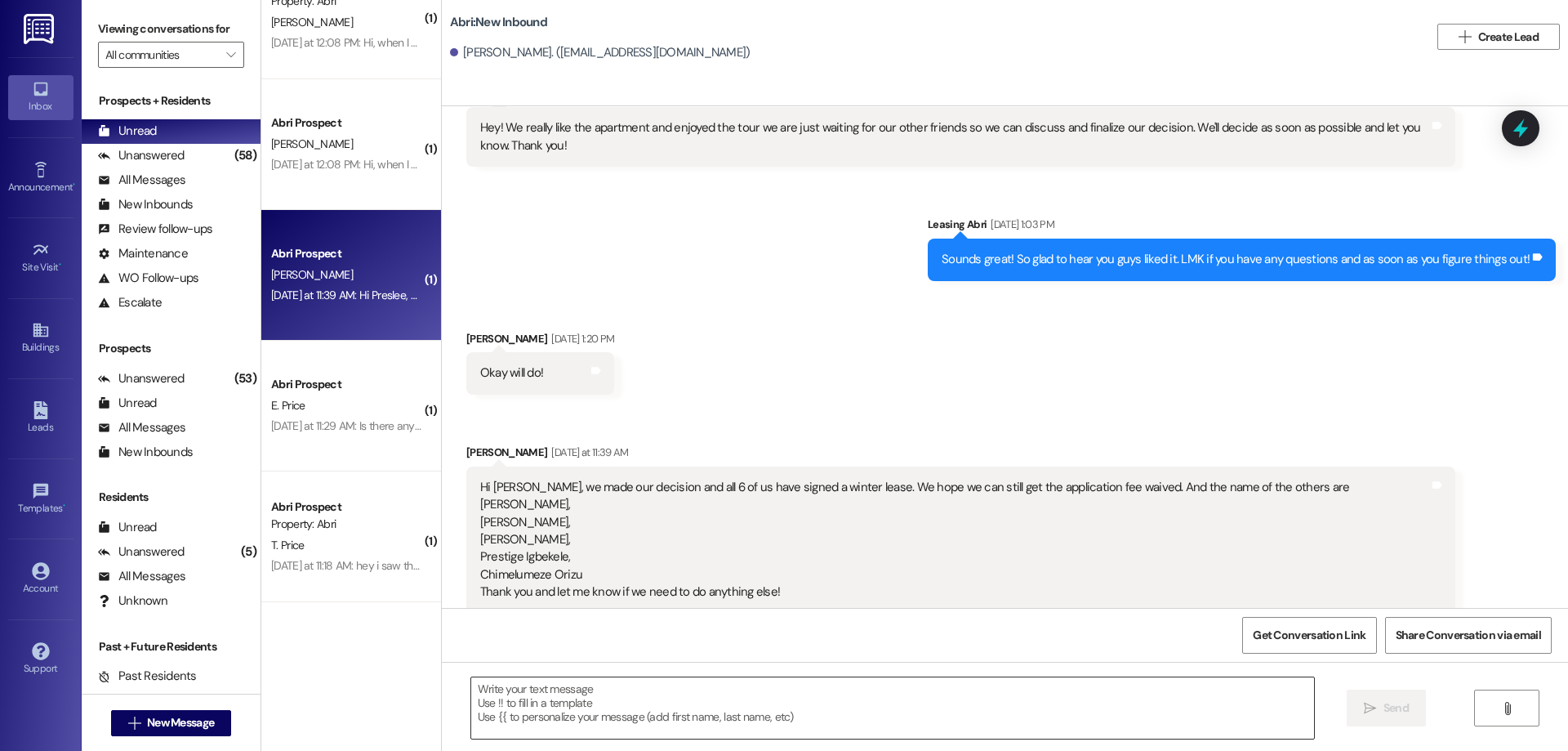
click at [737, 696] on textarea at bounding box center [892, 707] width 843 height 61
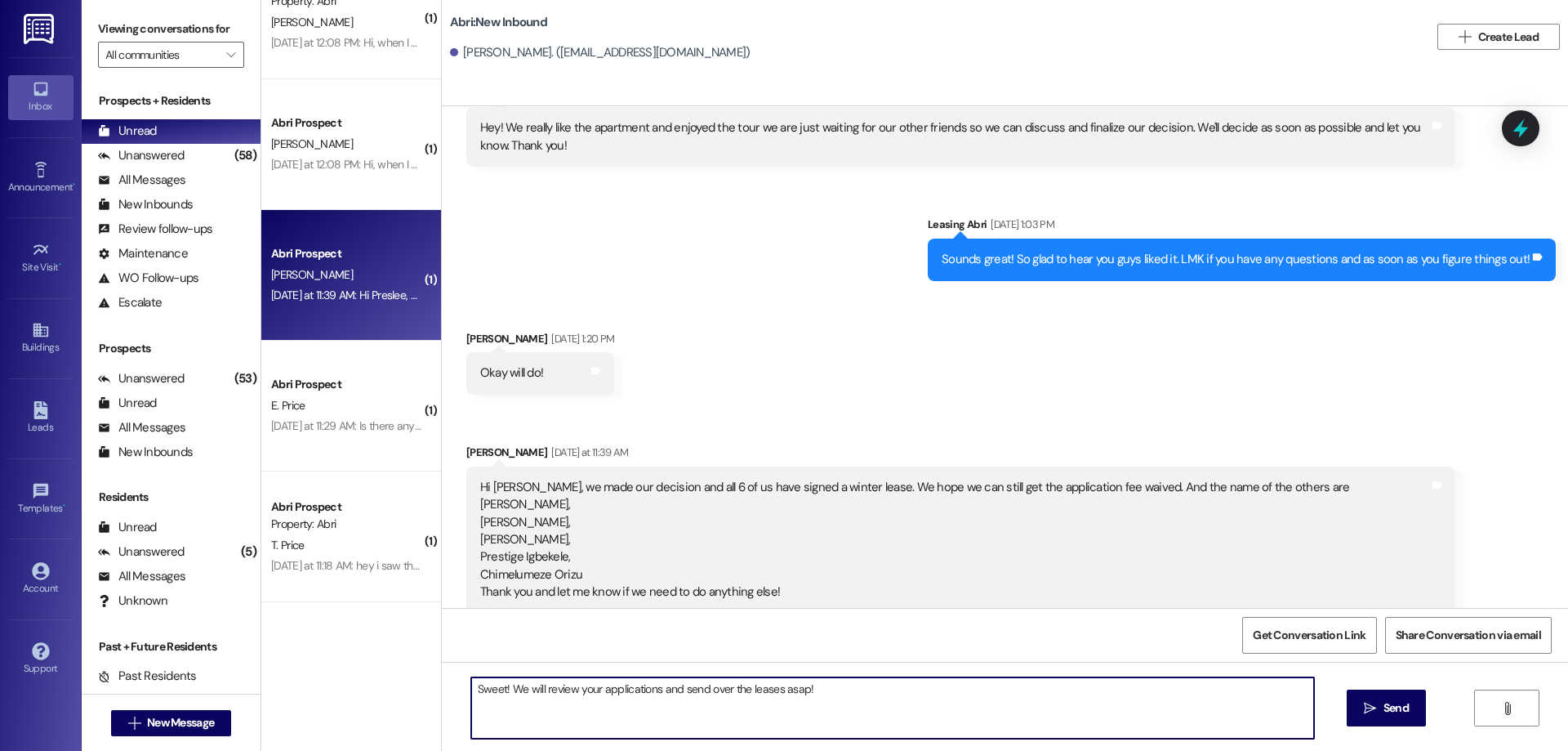
type textarea "Sweet! We will review your applications and send over the leases asap!"
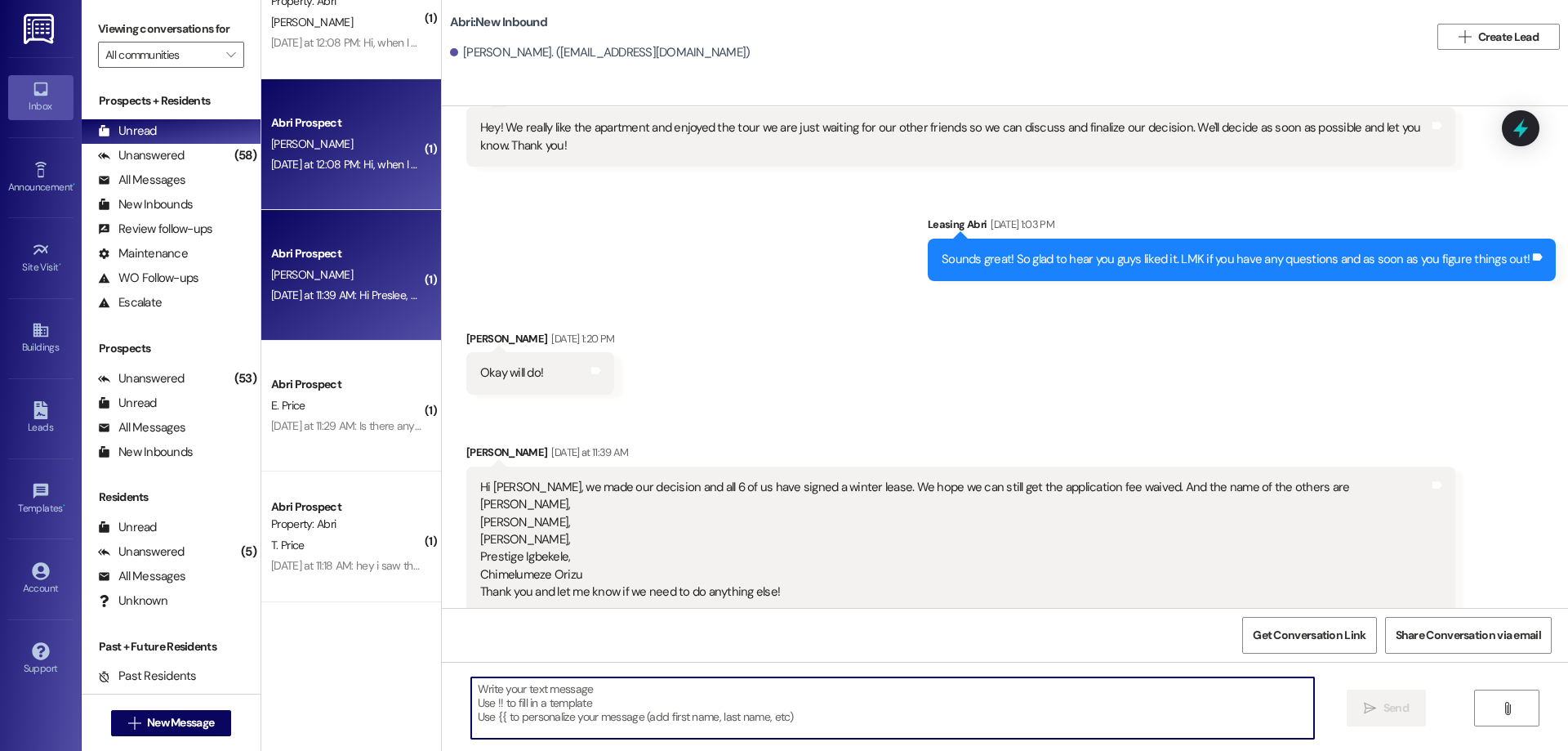
click at [330, 140] on div "[PERSON_NAME]" at bounding box center [347, 145] width 154 height 21
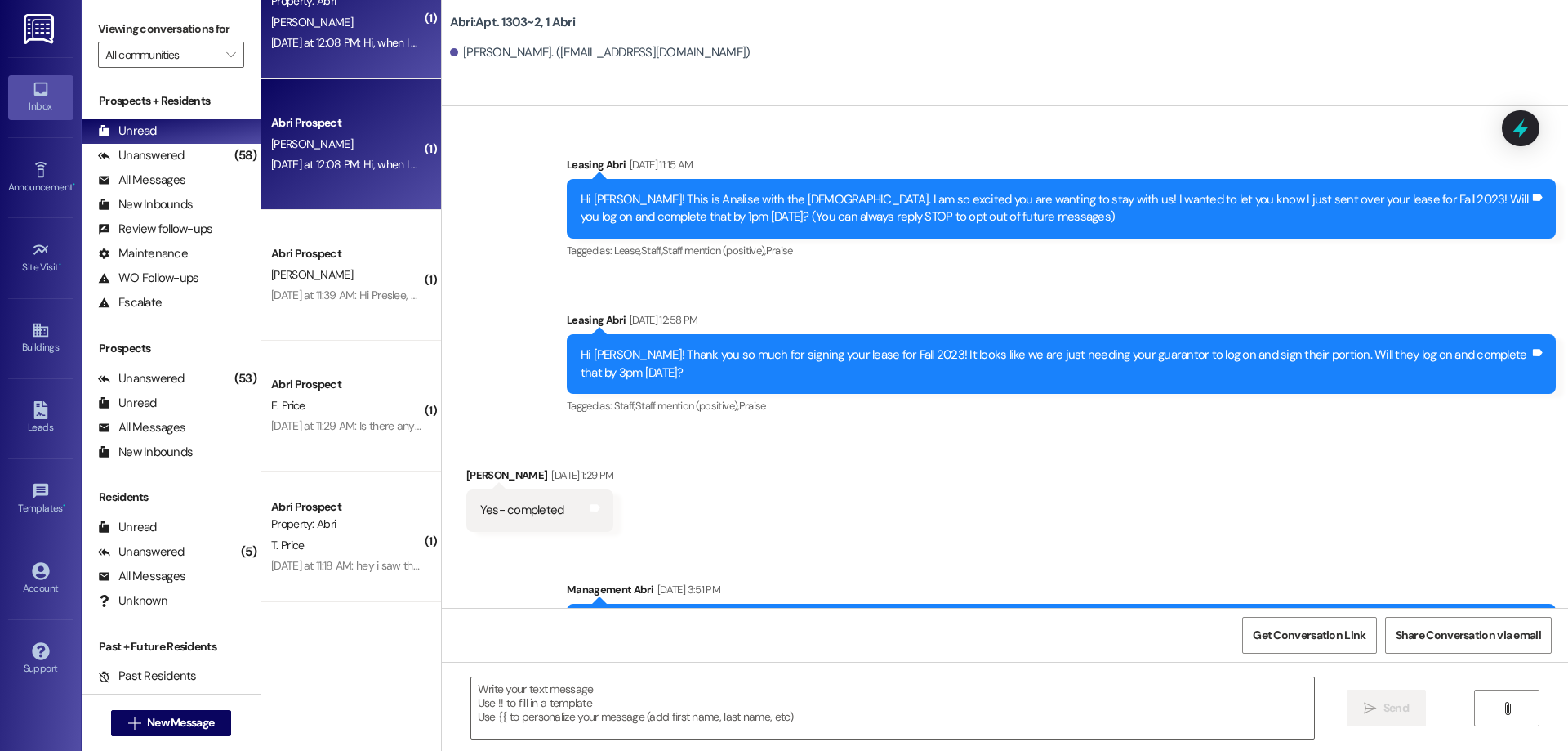
scroll to position [38787, 0]
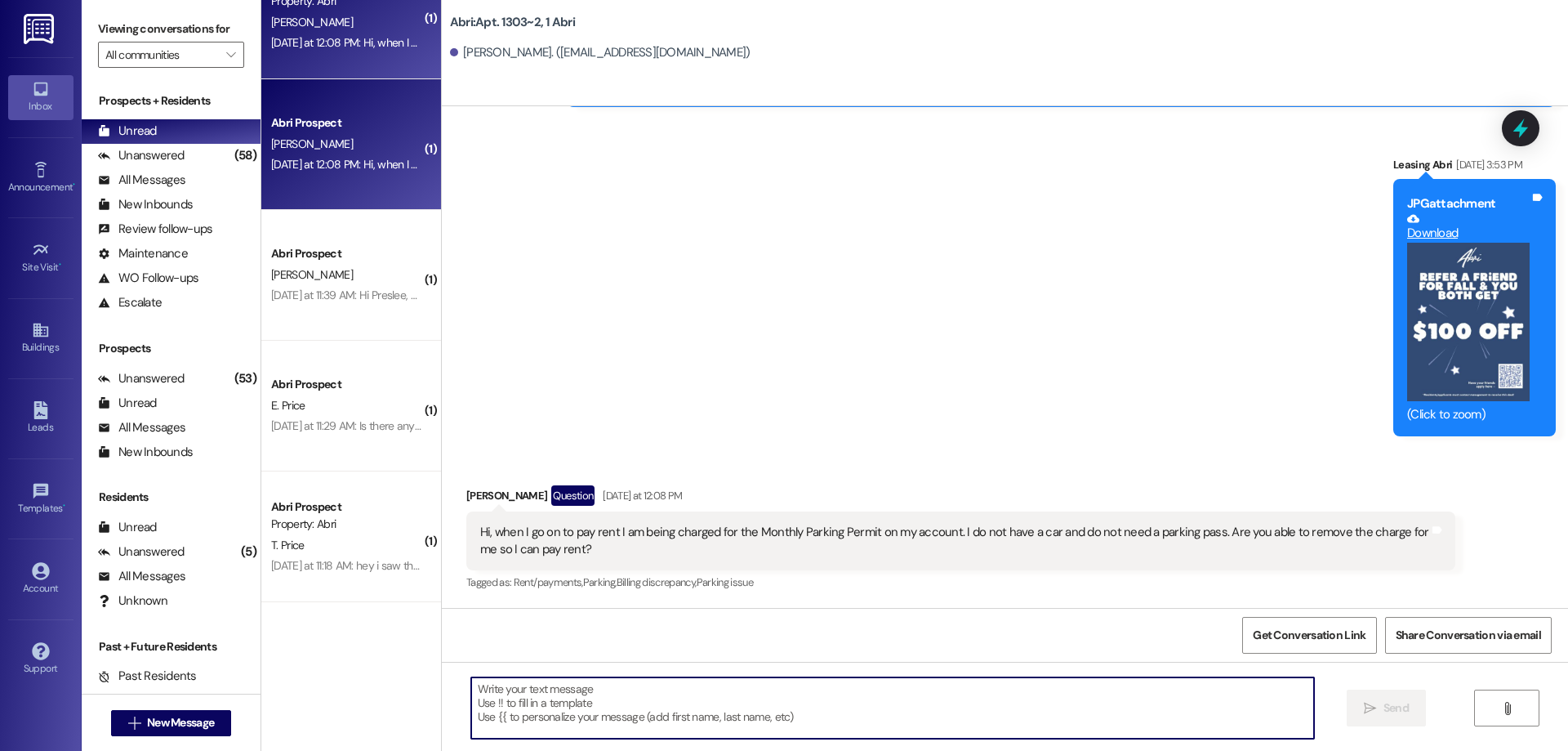
click at [877, 700] on textarea at bounding box center [892, 707] width 843 height 61
click at [895, 705] on textarea at bounding box center [892, 707] width 843 height 61
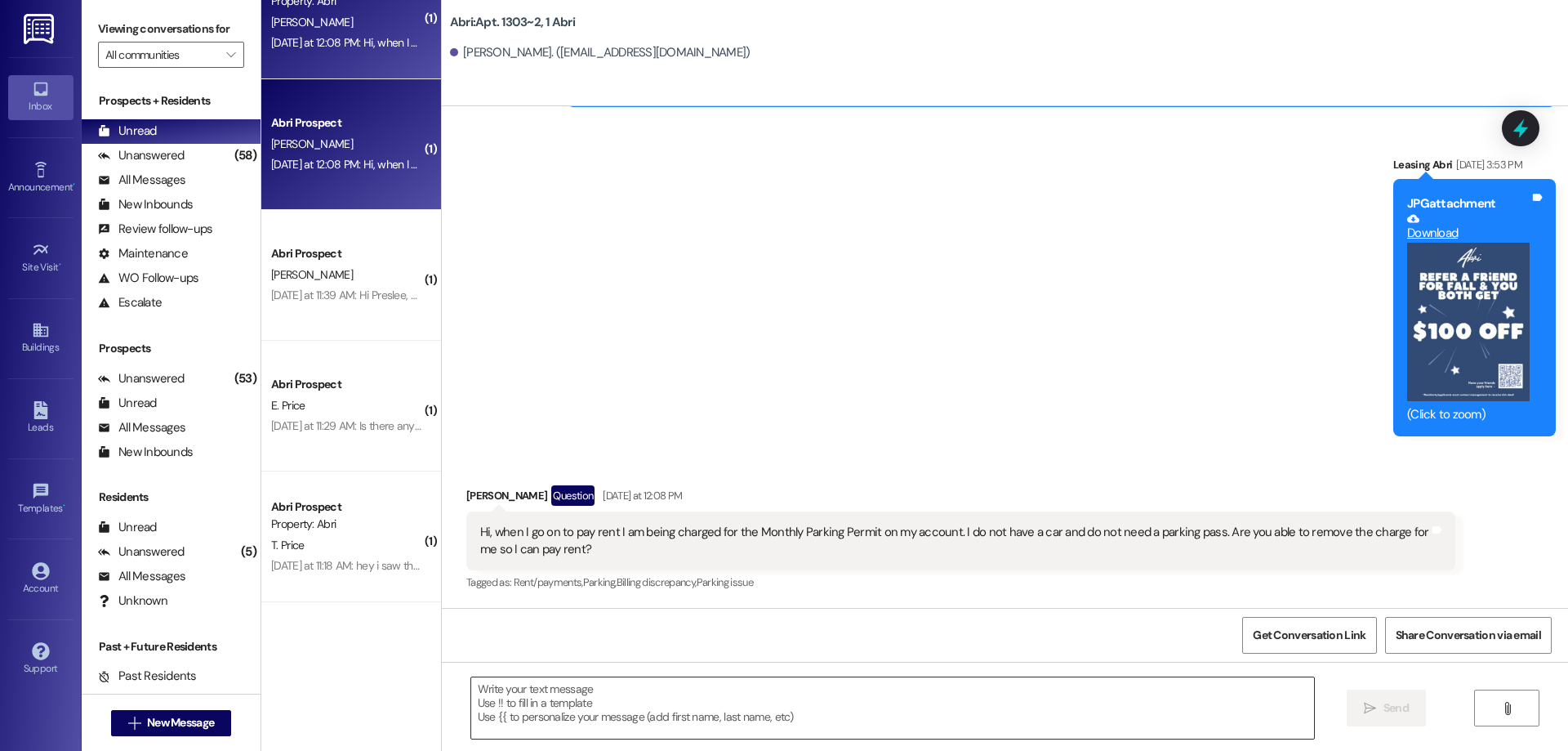
click at [1024, 696] on textarea at bounding box center [892, 707] width 843 height 61
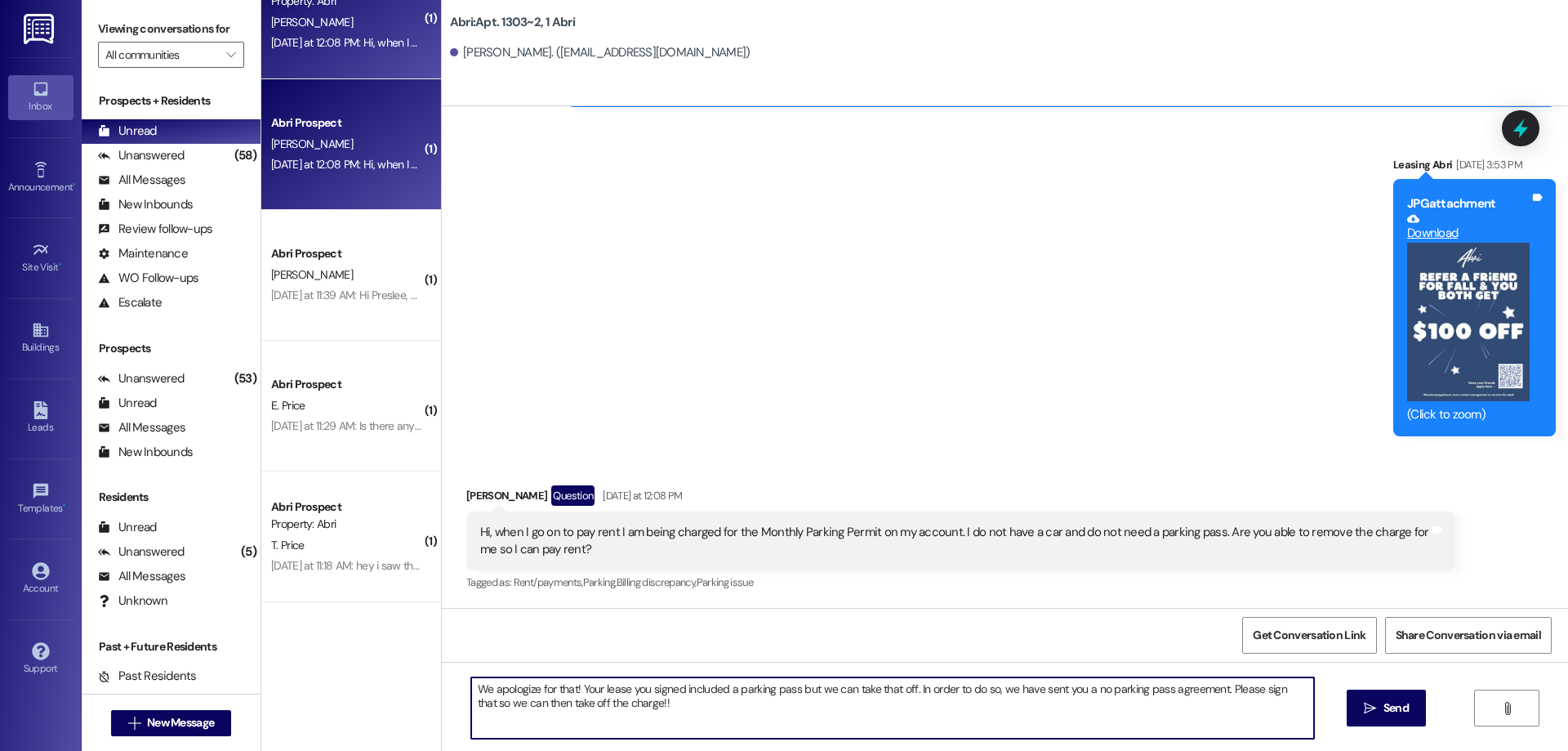
type textarea "We apologize for that! Your lease you signed included a parking pass but we can…"
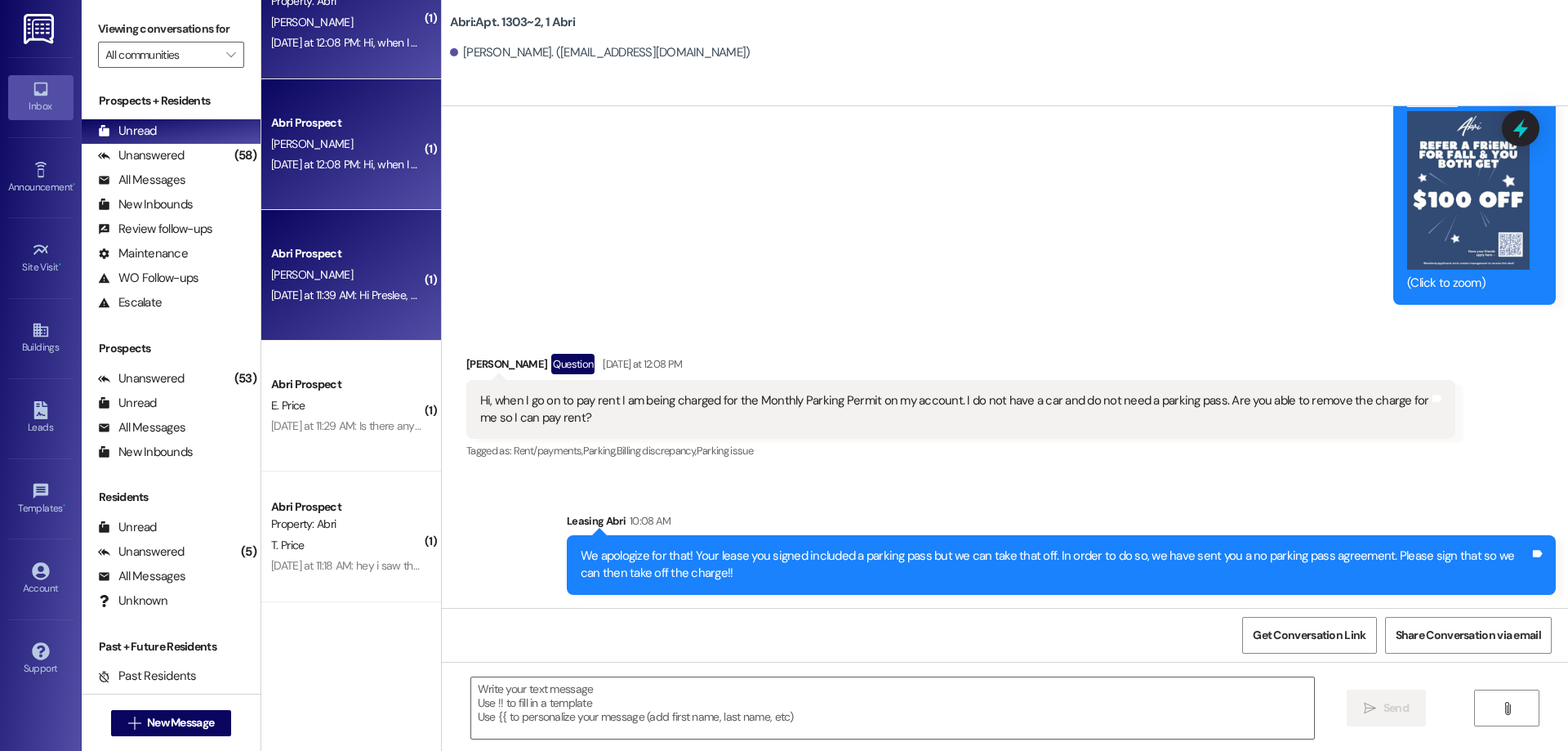
scroll to position [721, 0]
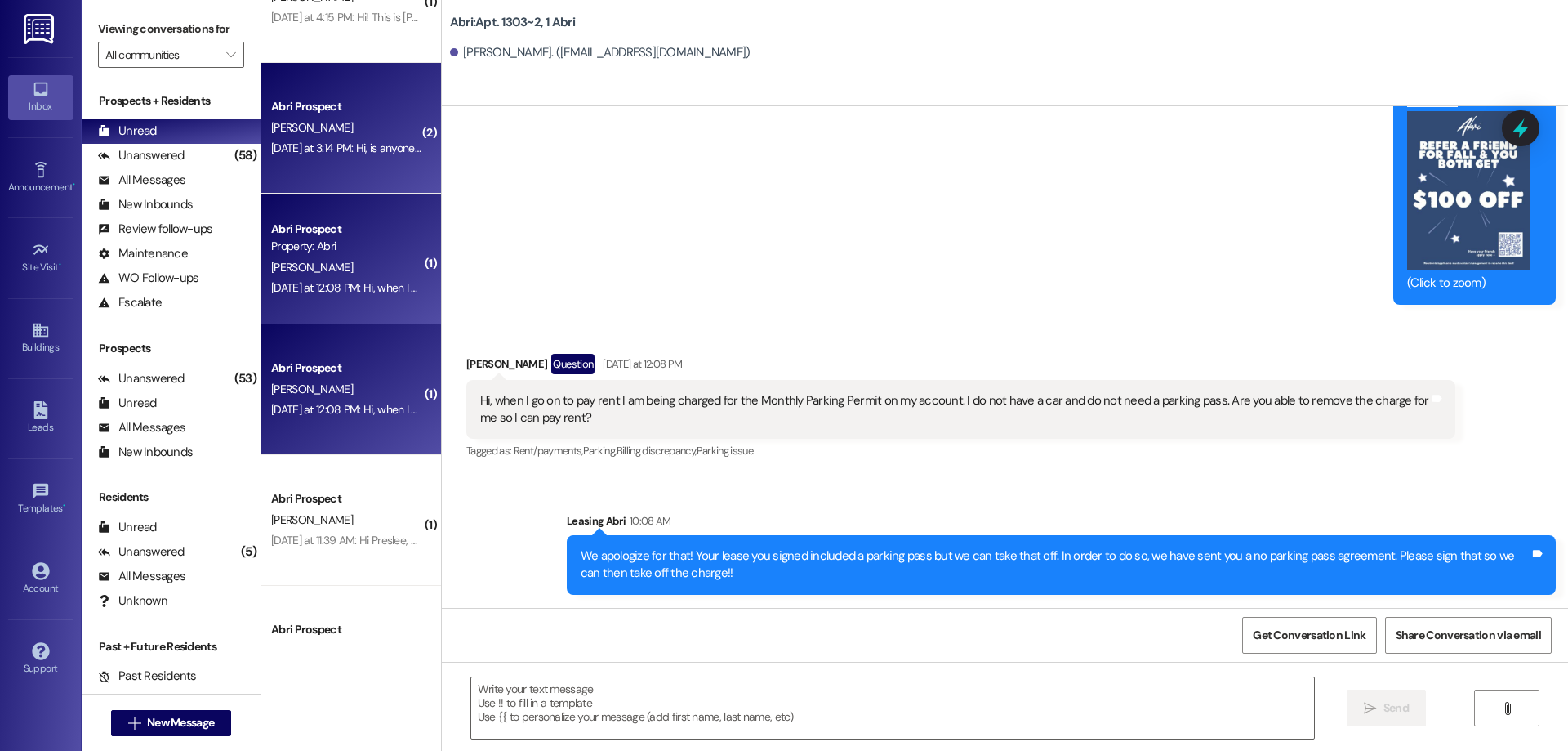
click at [261, 120] on div "Abri Prospect [PERSON_NAME] [DATE] at 3:14 PM: Hi, is anyone here for us to get…" at bounding box center [350, 128] width 179 height 131
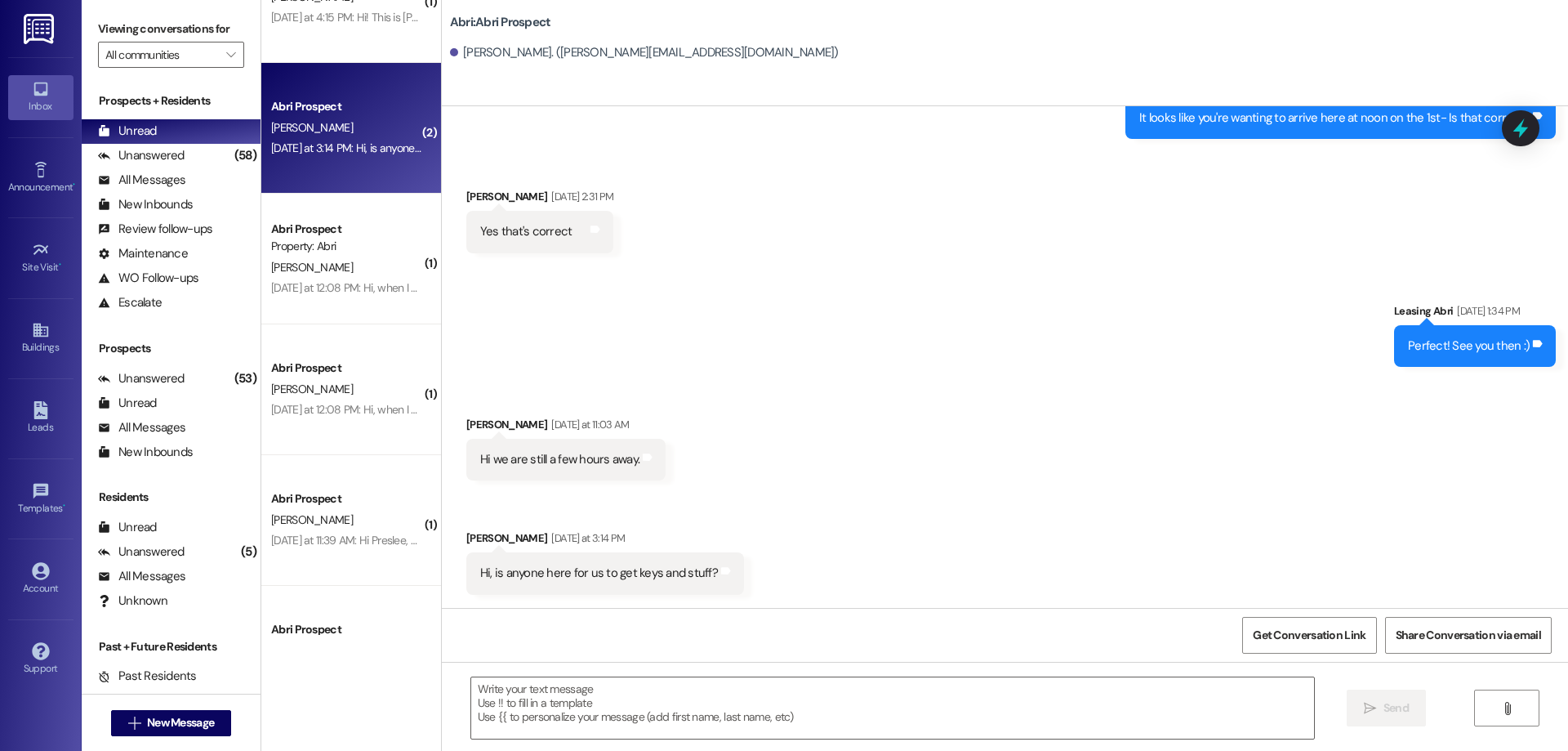
scroll to position [2364, 0]
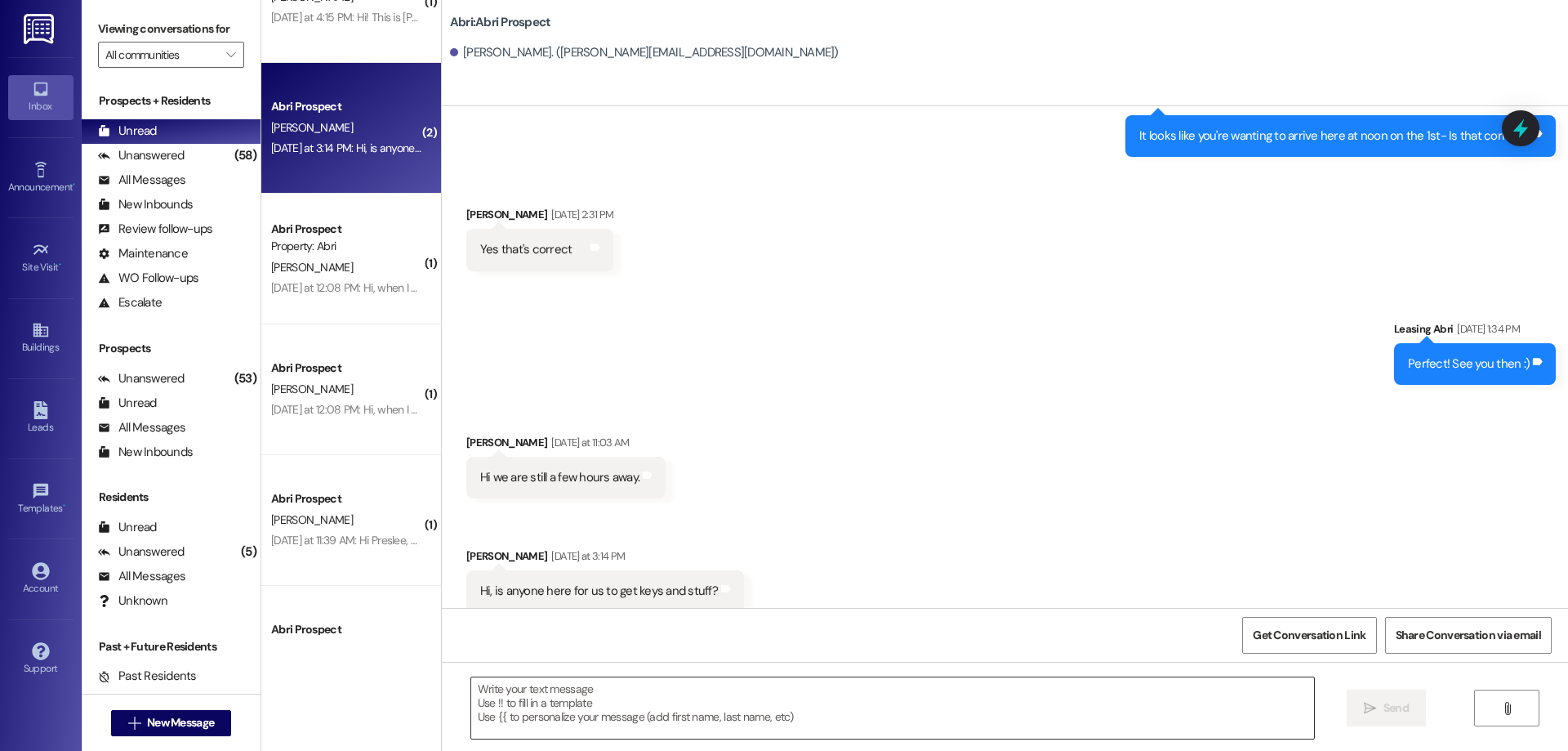
click at [782, 688] on textarea at bounding box center [892, 707] width 843 height 61
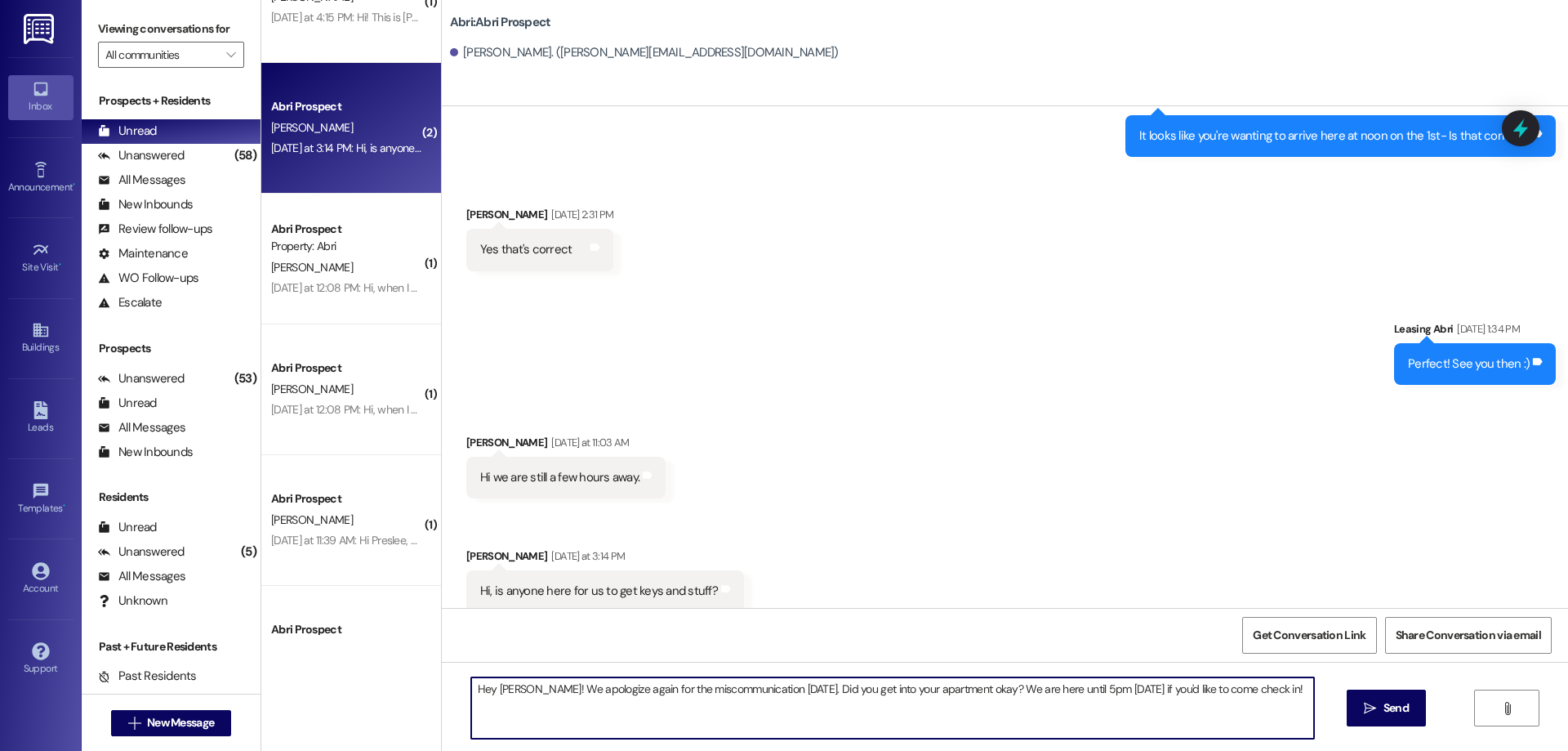
type textarea "Hey [PERSON_NAME]! We apologize again for the miscommunication [DATE]. Did you …"
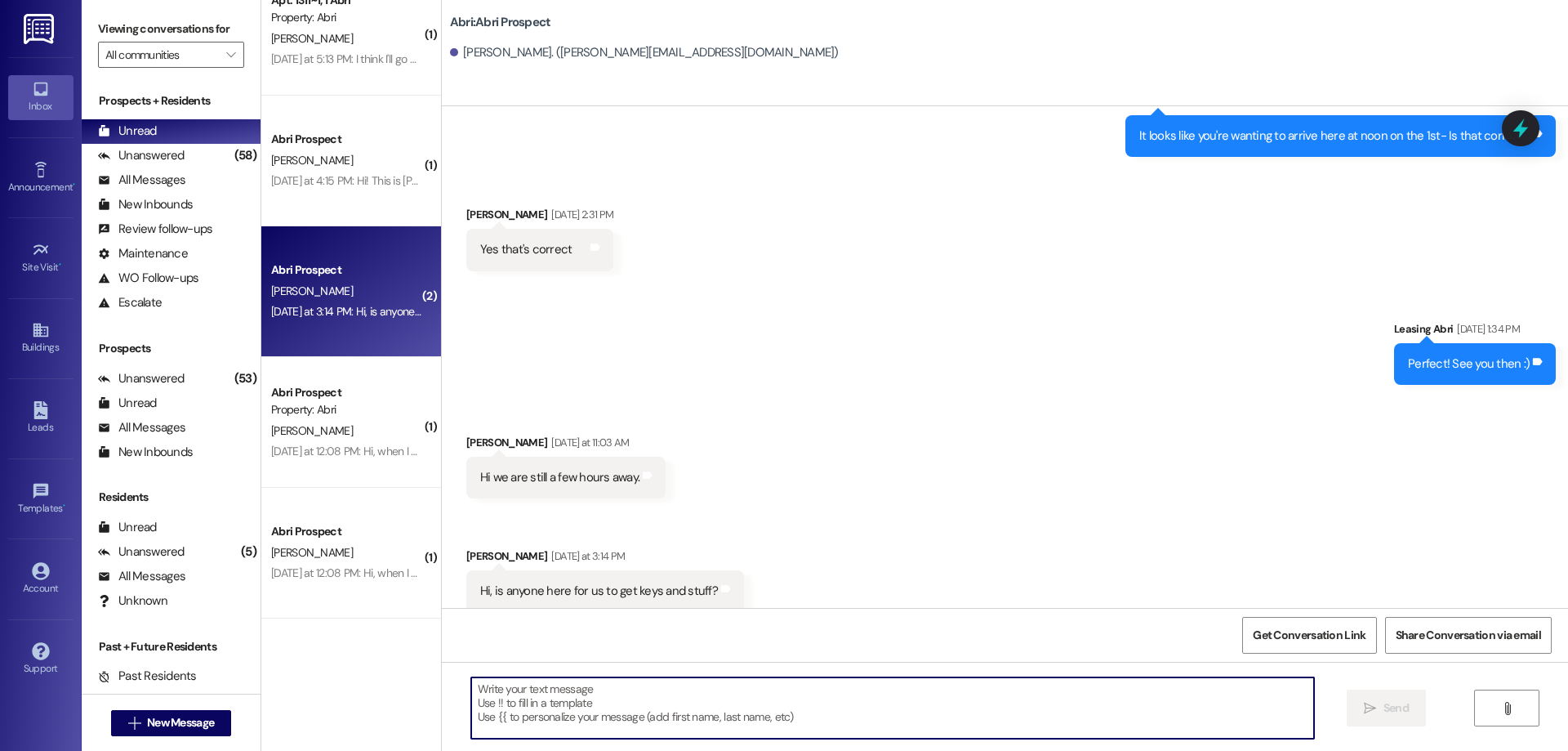
scroll to position [477, 0]
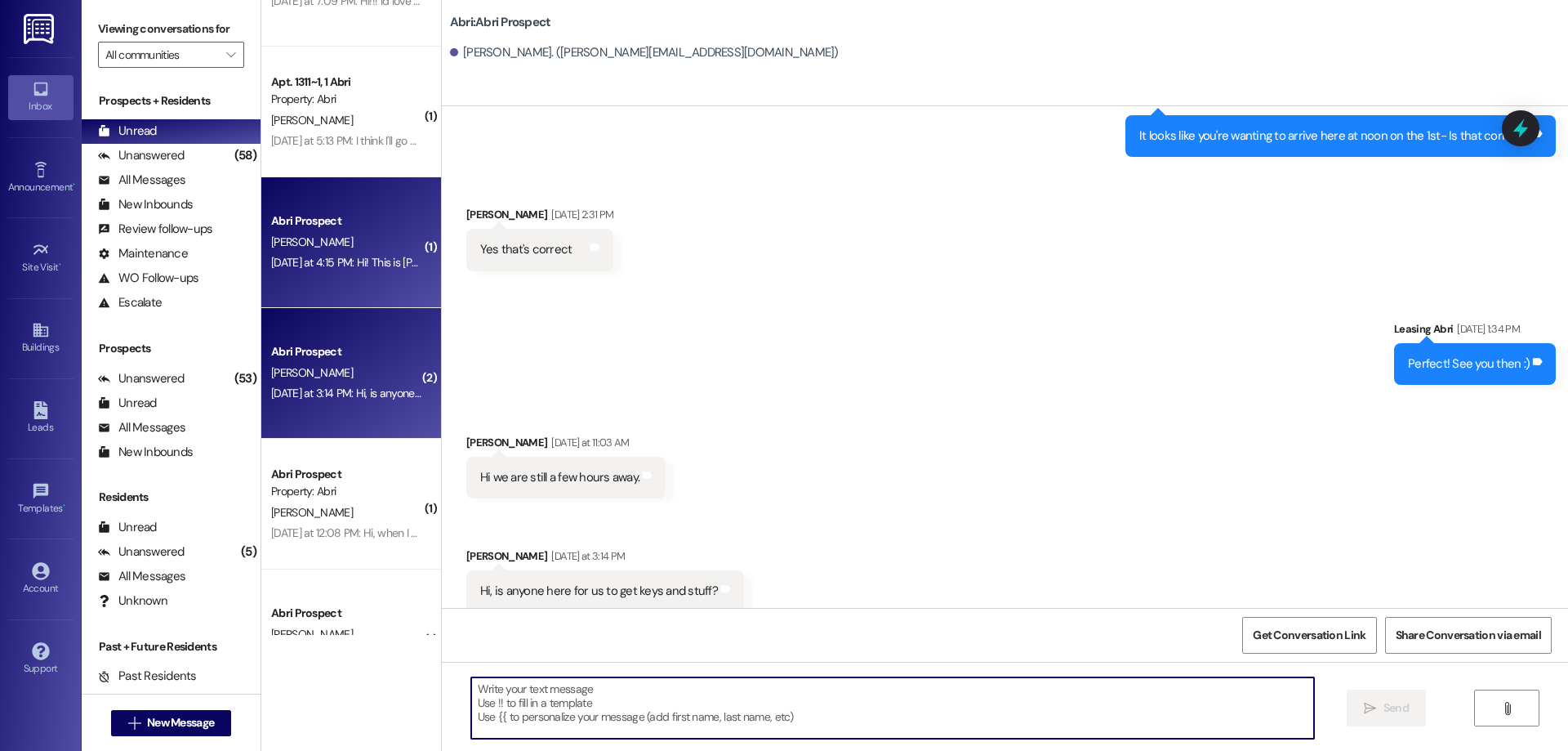
click at [340, 242] on div "[PERSON_NAME]" at bounding box center [347, 243] width 154 height 21
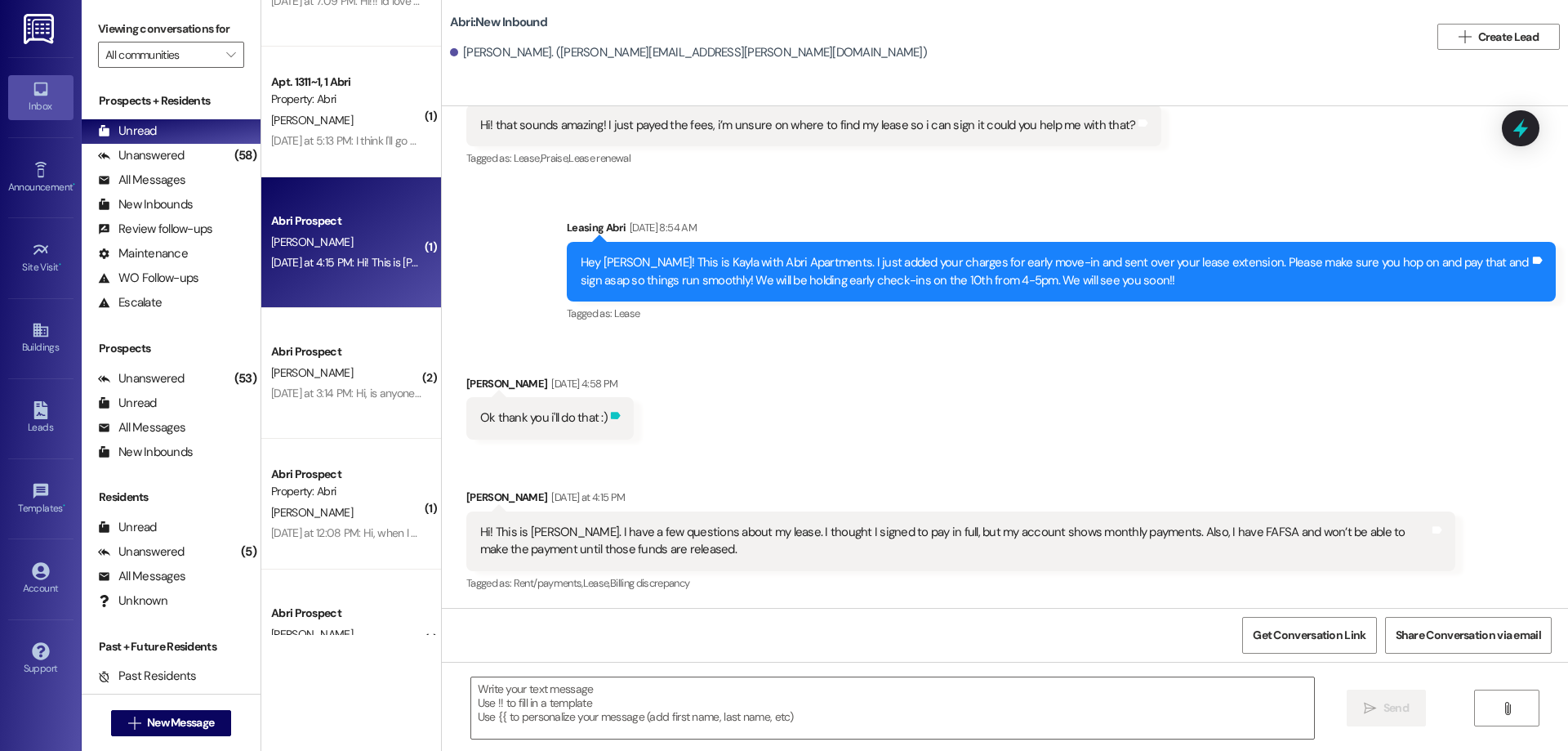
scroll to position [251, 0]
click at [811, 696] on textarea at bounding box center [892, 707] width 843 height 61
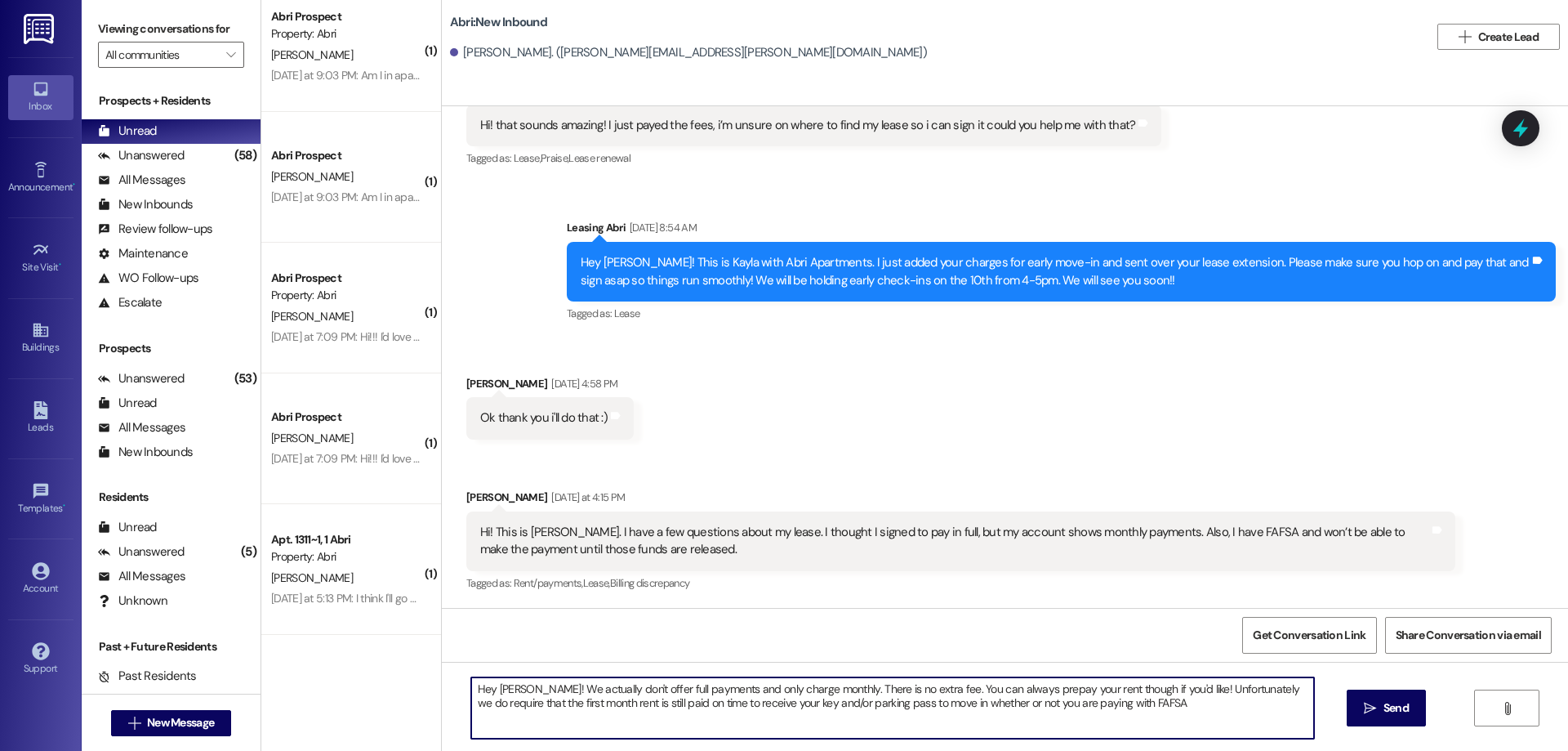
scroll to position [280, 0]
paste textarea "i [PERSON_NAME]! We don’t offer a full semester payment option—rent is charged …"
type textarea "Hi [PERSON_NAME]! We don’t offer a full semester payment option—rent is charged…"
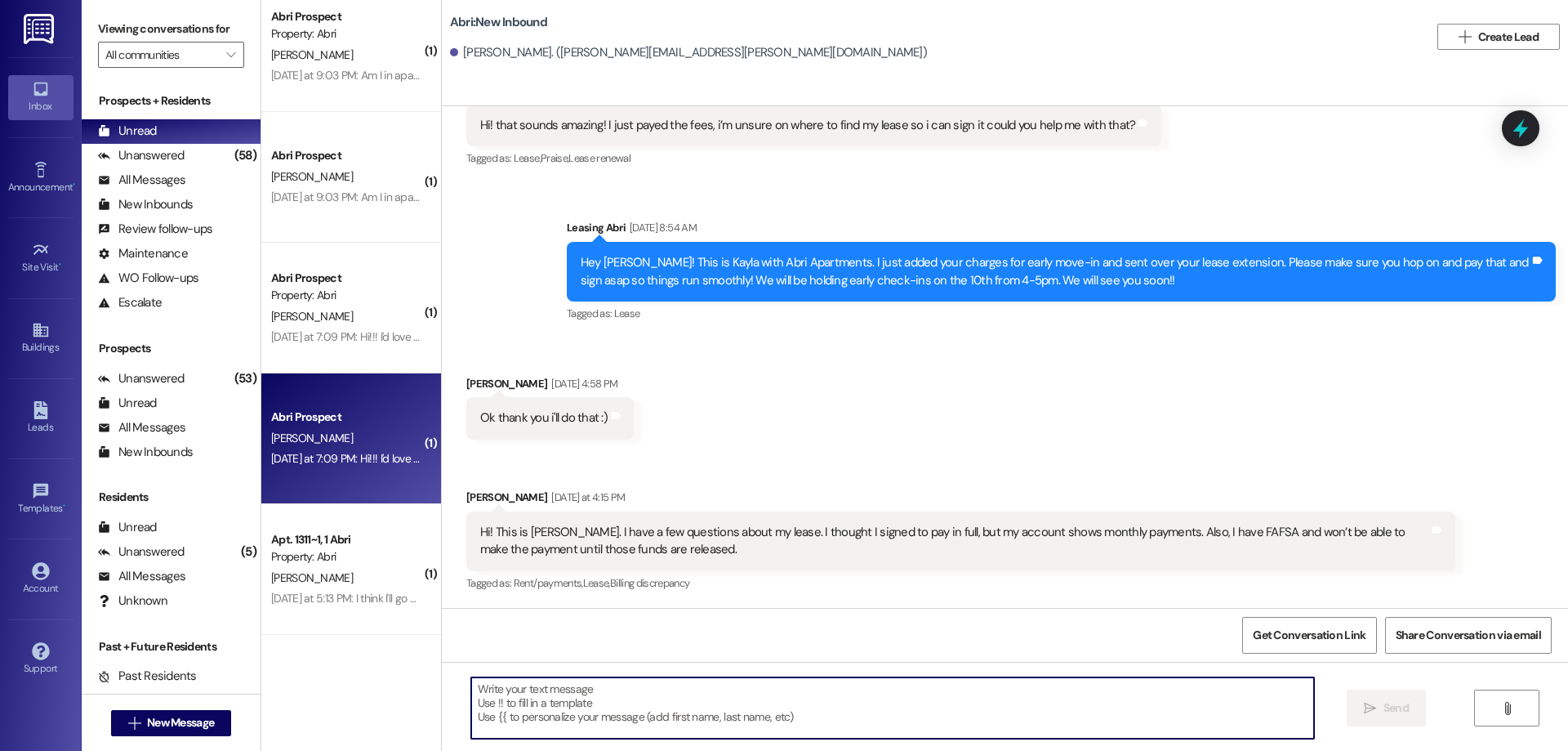
scroll to position [333, 0]
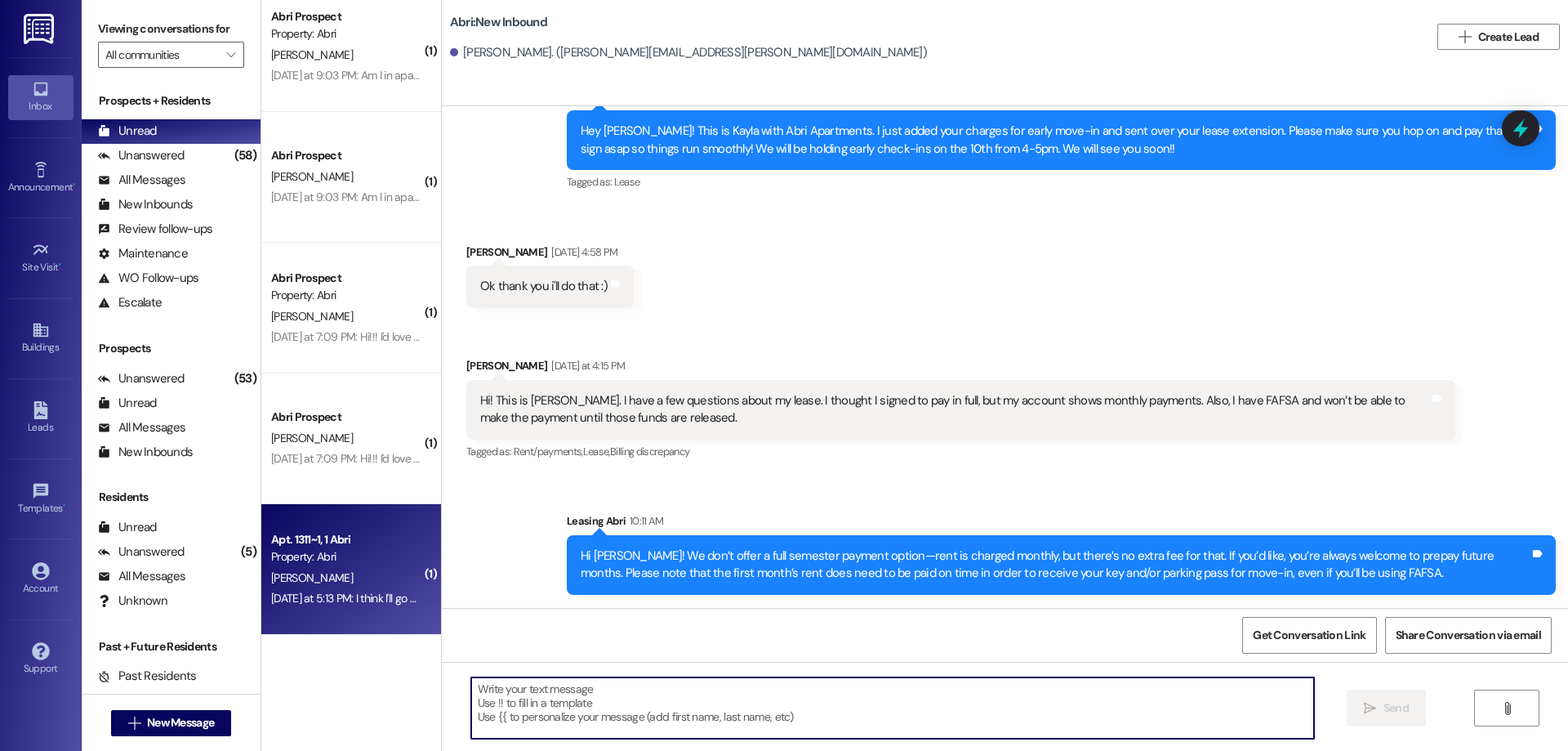
click at [342, 540] on div "Apt. 1311~1, 1 Abri" at bounding box center [347, 540] width 151 height 17
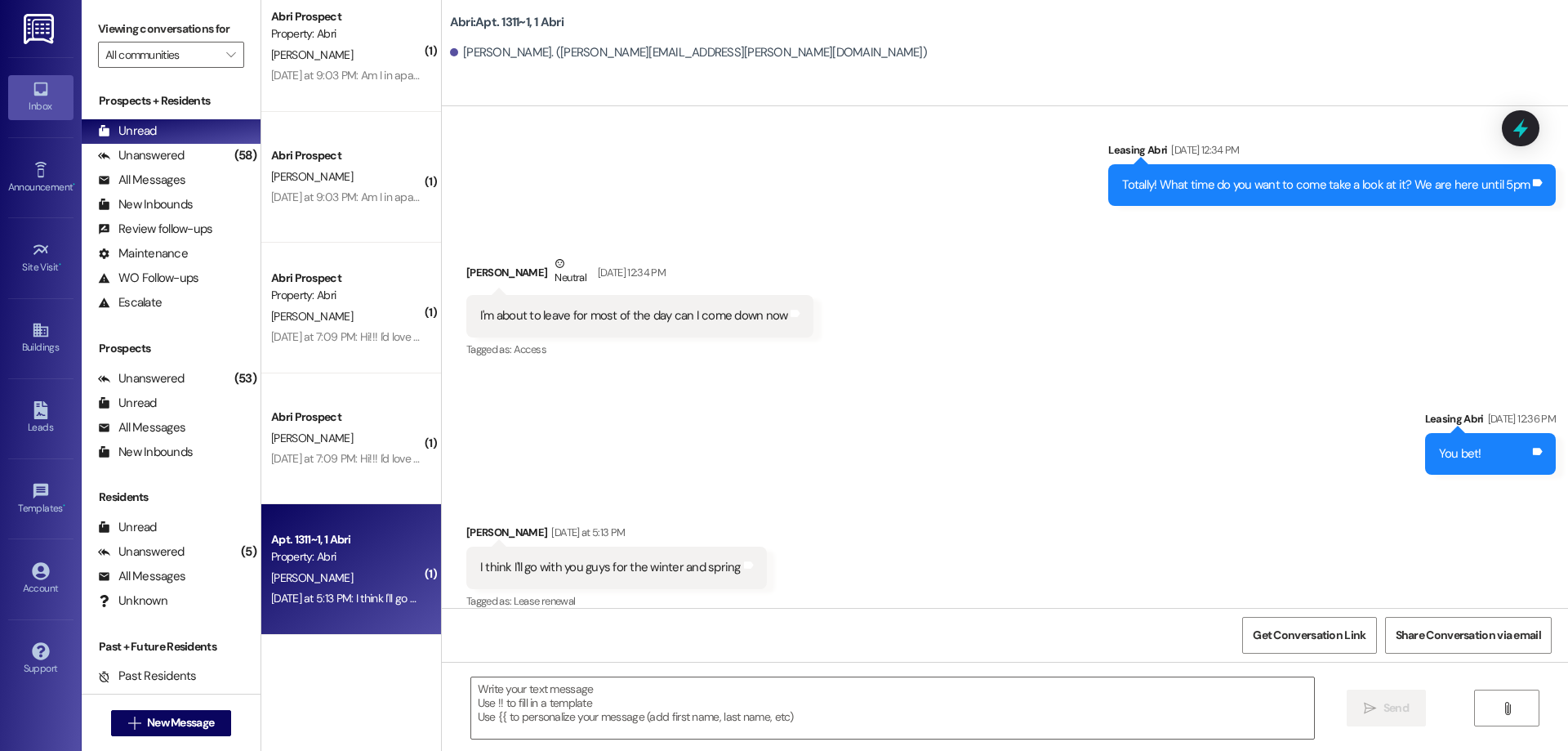
scroll to position [3172, 0]
click at [749, 713] on textarea at bounding box center [892, 707] width 843 height 61
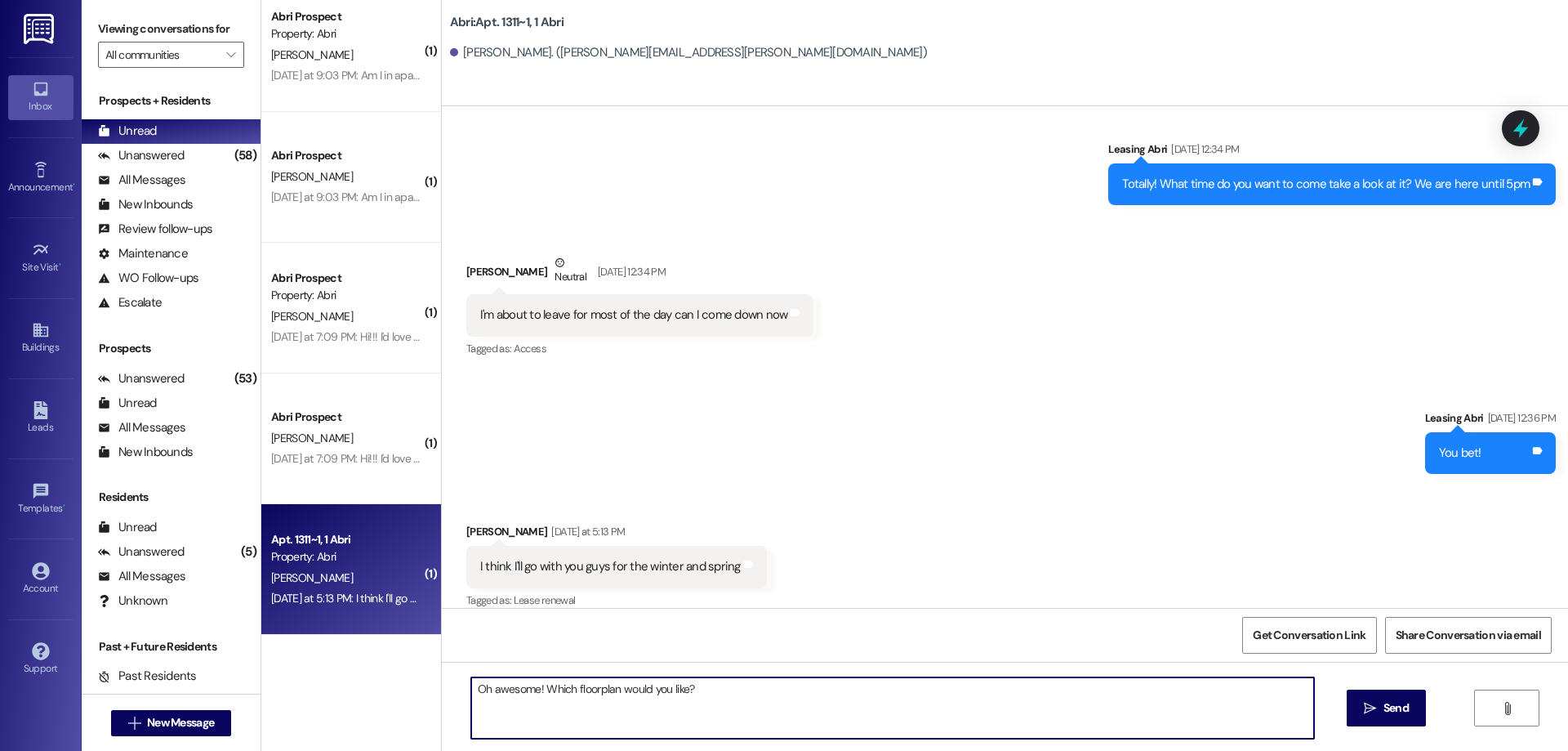
type textarea "Oh awesome! Which floorplan would you like?"
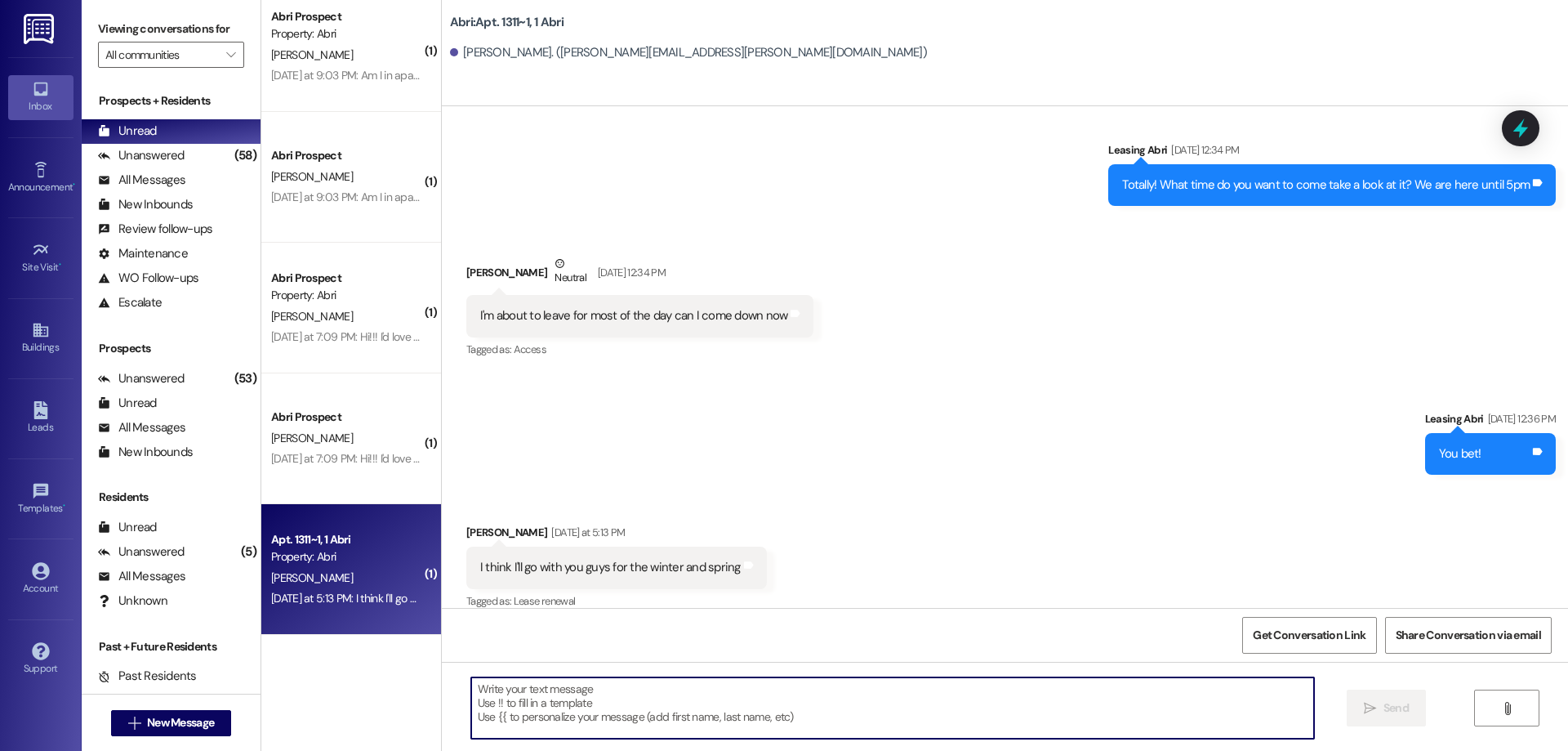
scroll to position [3285, 0]
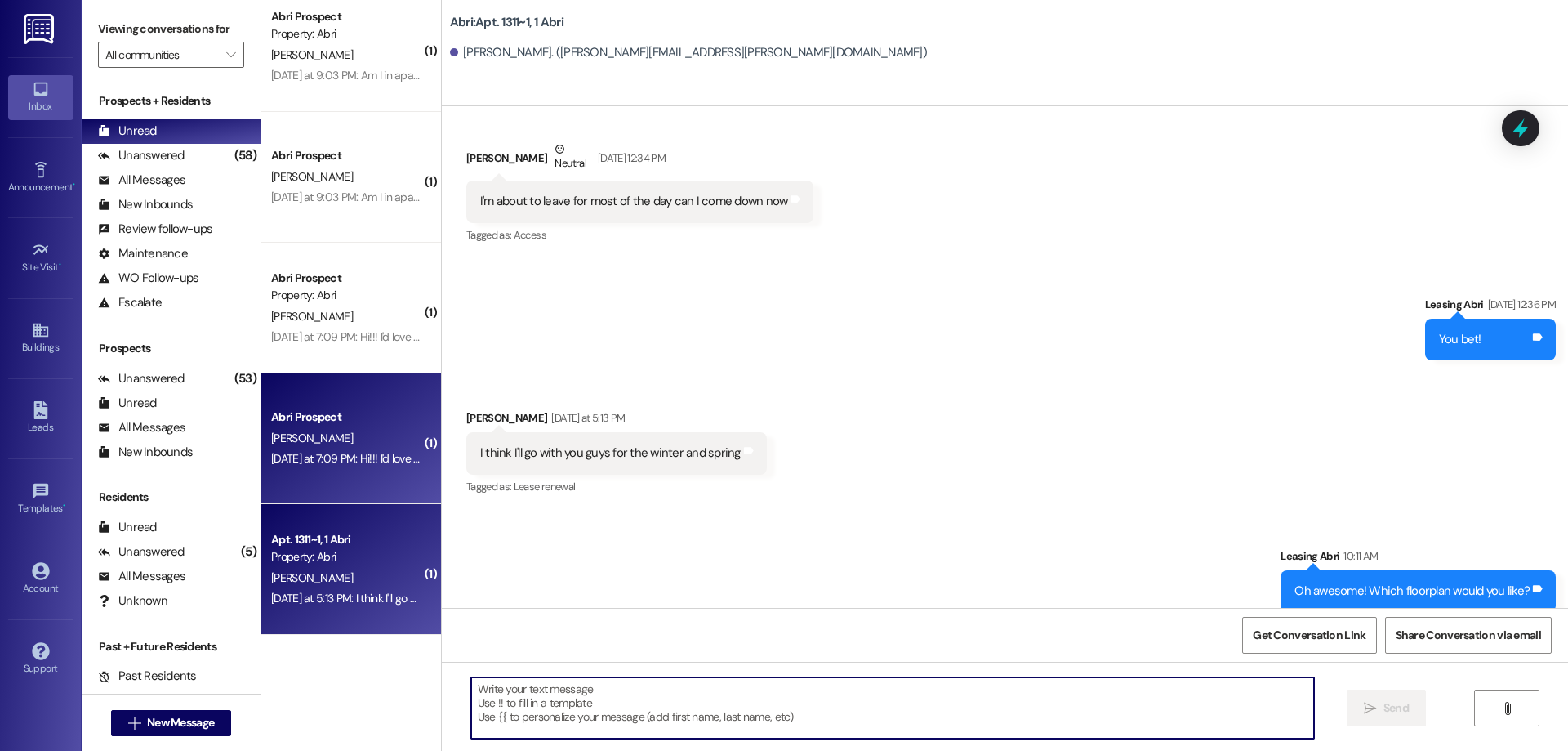
click at [405, 459] on div "[DATE] at 7:09 PM: Hi!!! I'd love to renew for winter!! [DATE] at 7:09 PM: Hi!!…" at bounding box center [390, 459] width 238 height 15
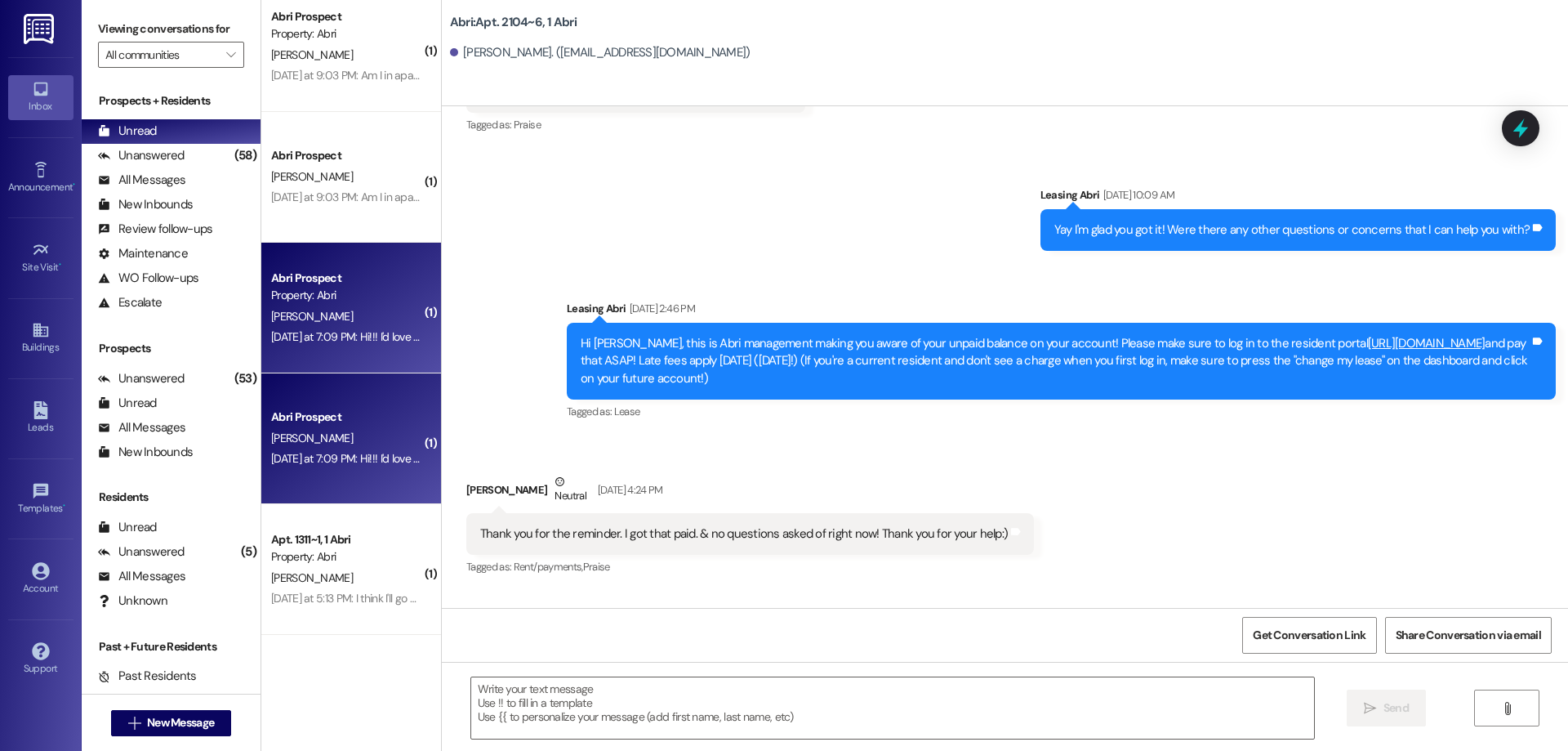
scroll to position [11124, 0]
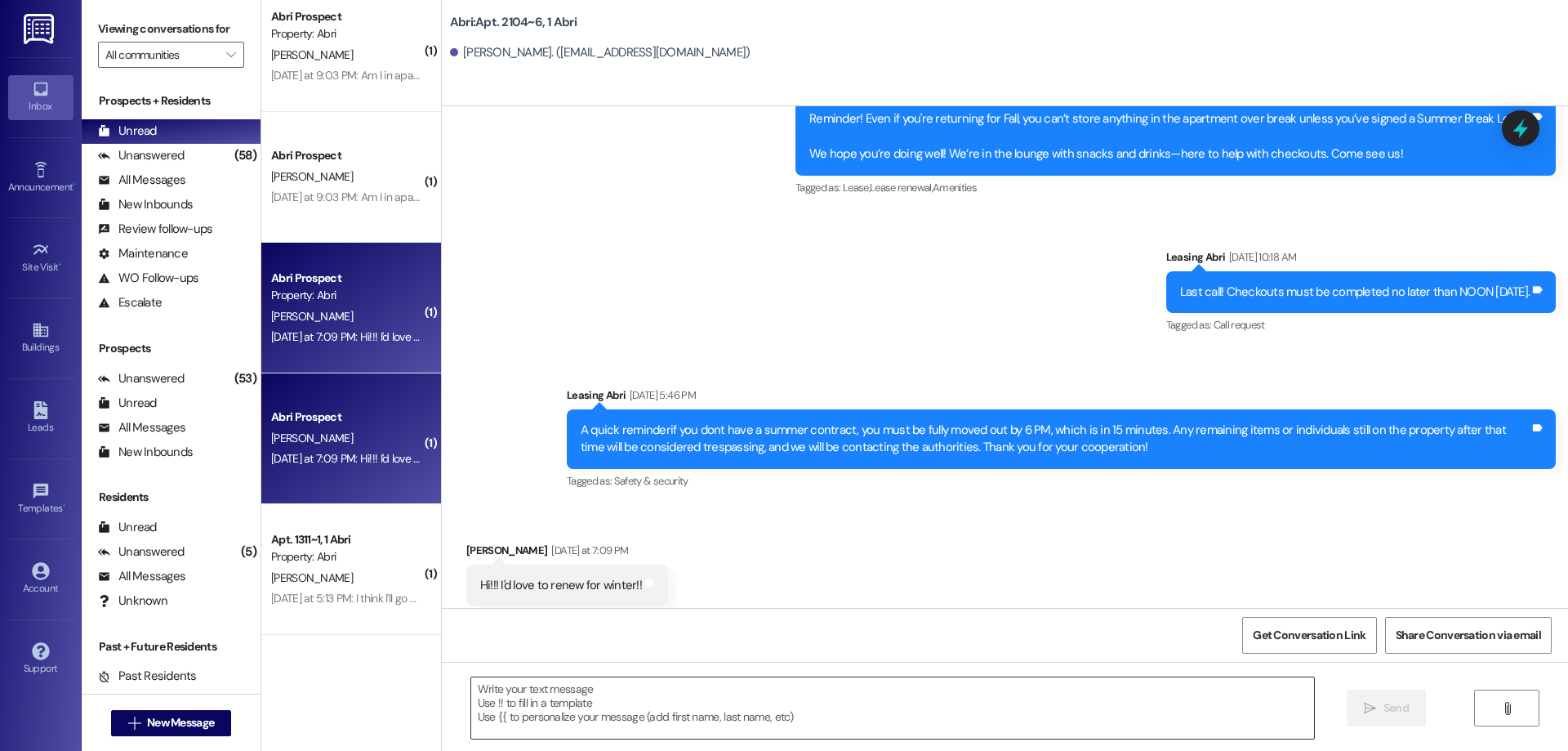
click at [687, 710] on textarea at bounding box center [892, 707] width 843 height 61
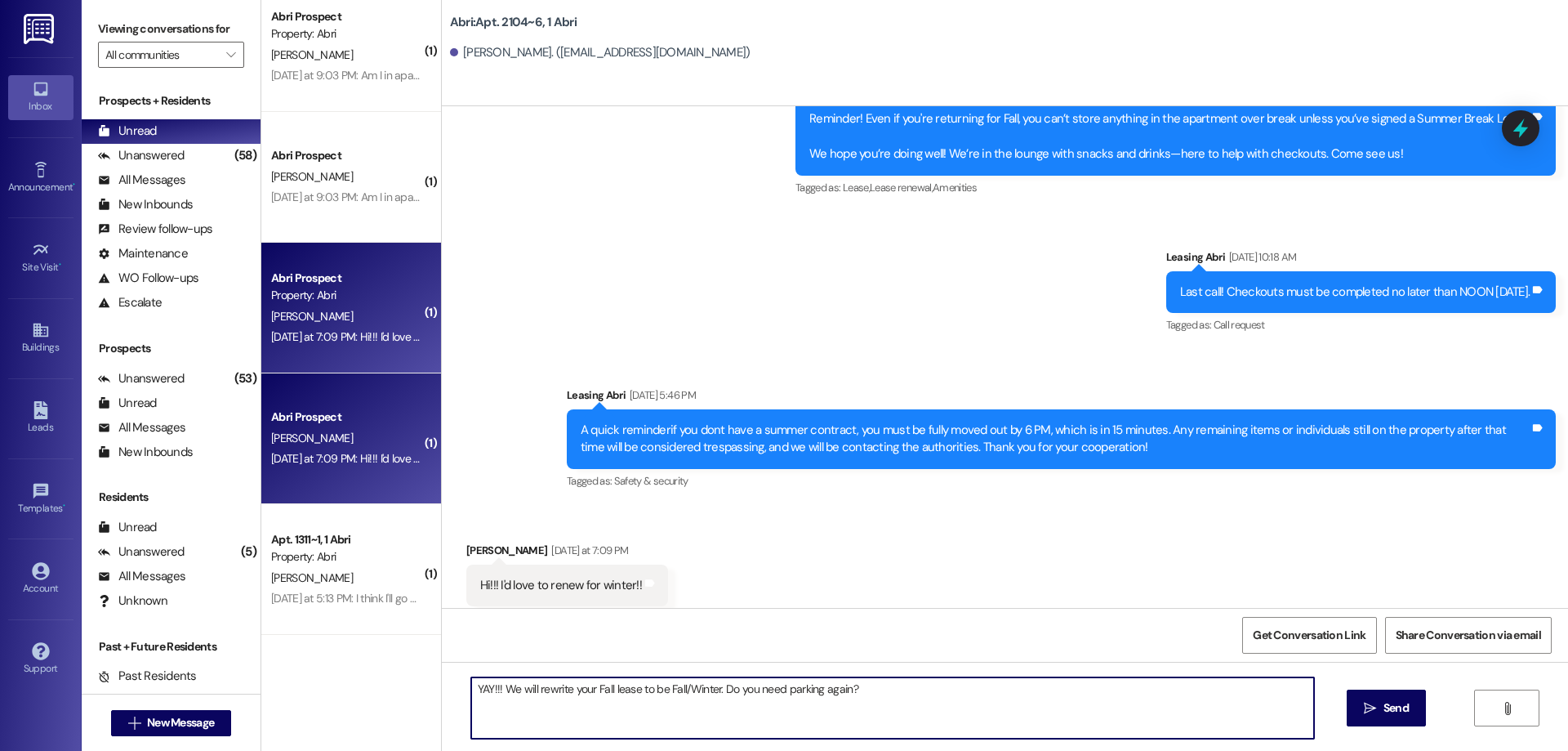
type textarea "YAY!!! We will rewrite your Fall lease to be Fall/Winter. Do you need parking a…"
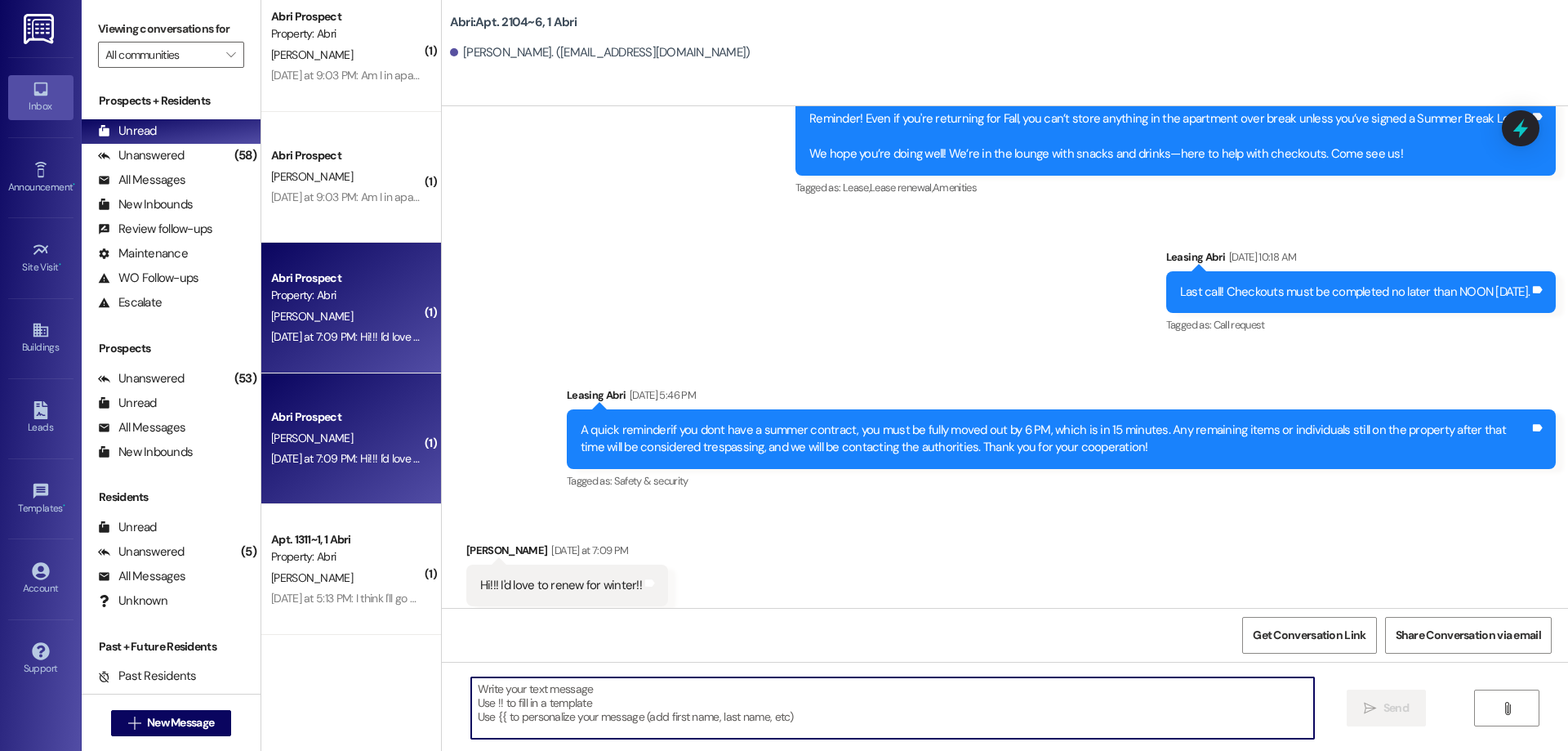
scroll to position [11239, 0]
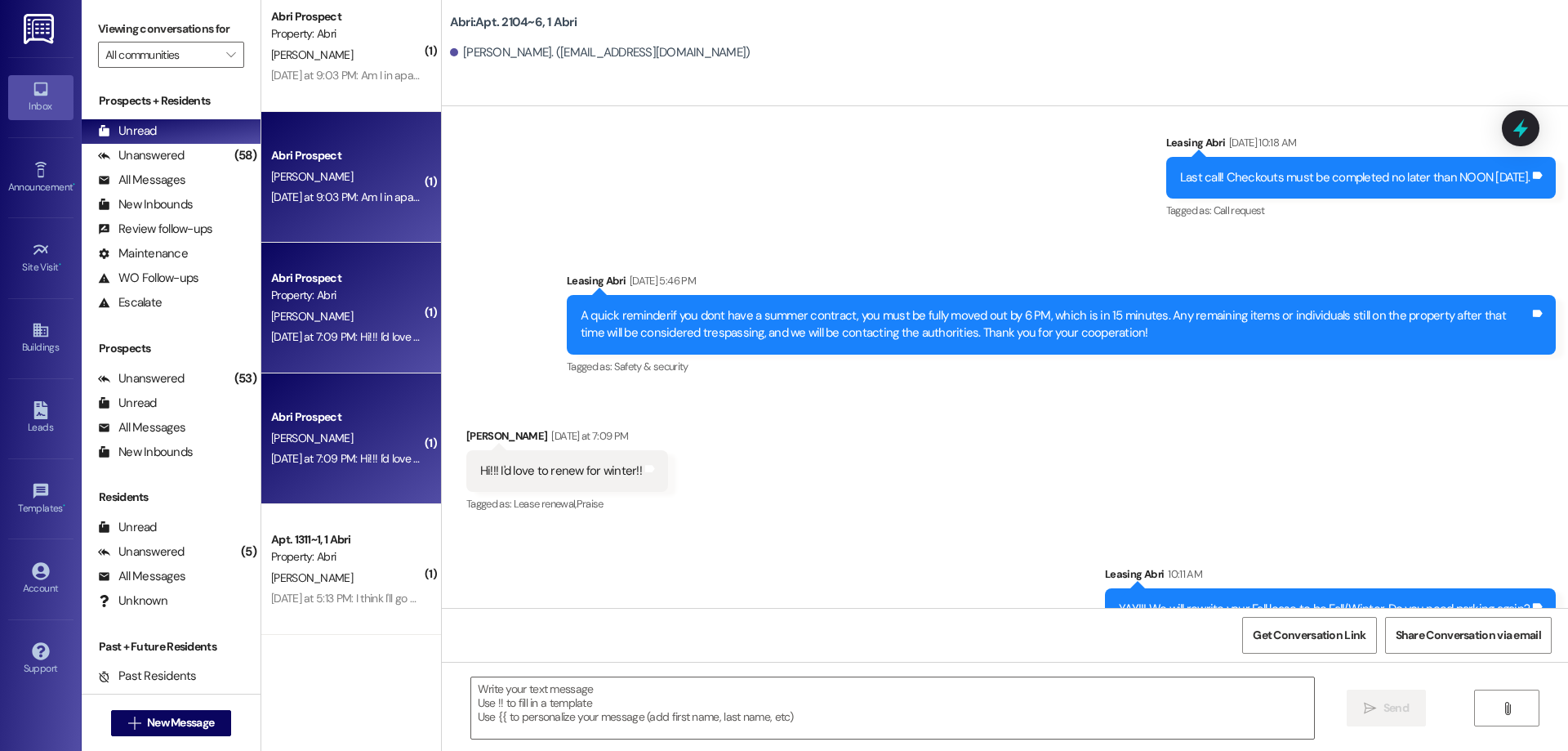
click at [363, 184] on div "[PERSON_NAME]" at bounding box center [347, 177] width 154 height 21
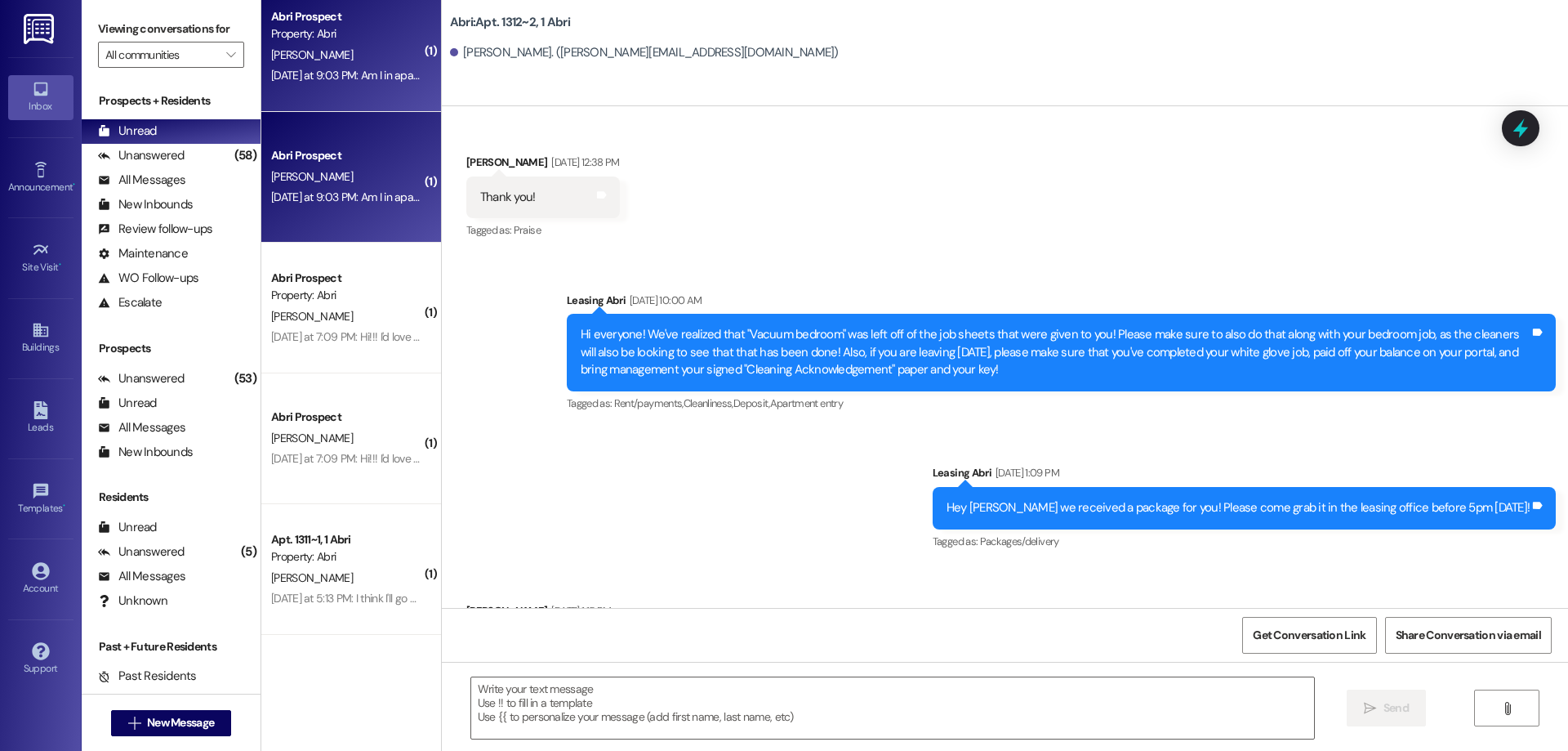
scroll to position [37087, 0]
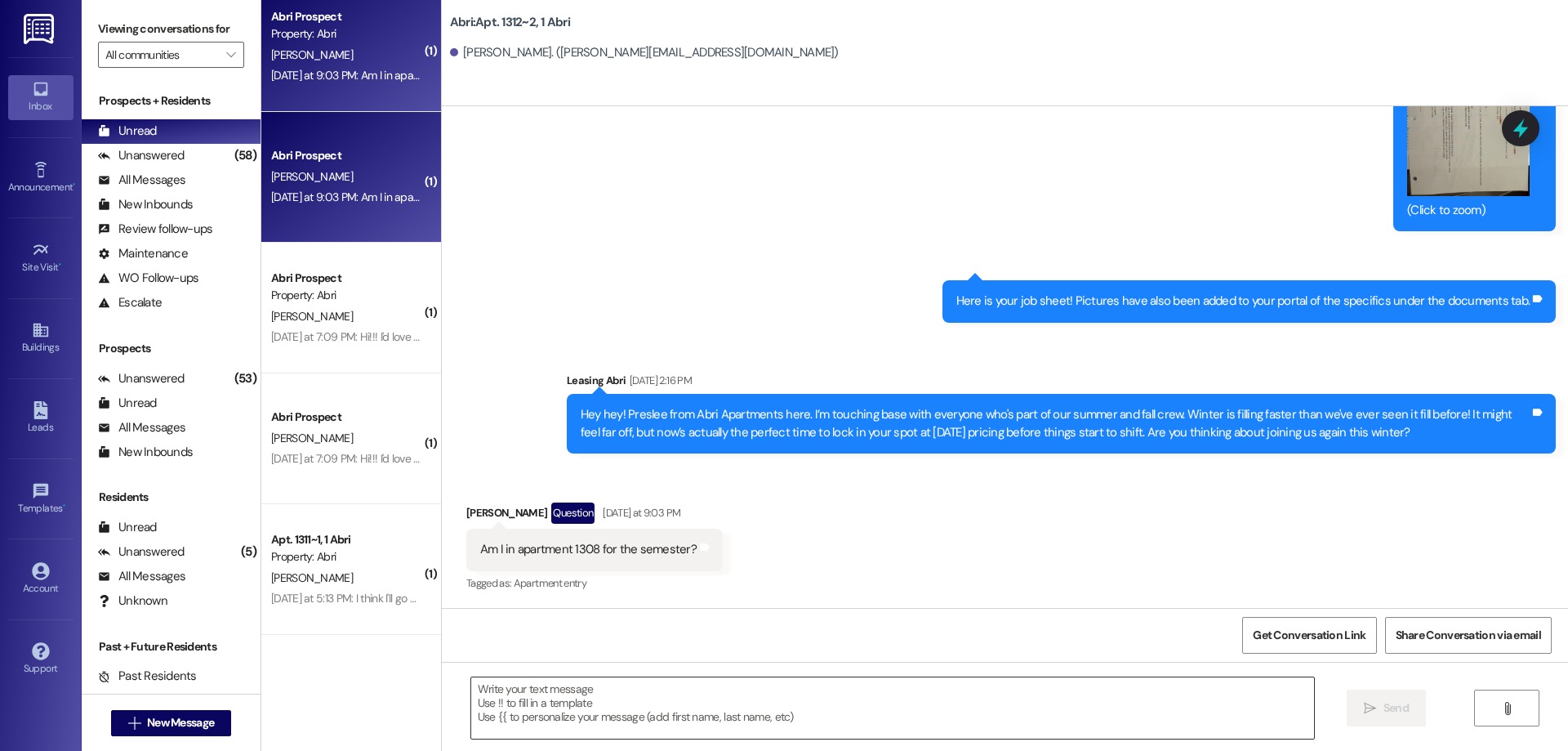
click at [711, 711] on textarea at bounding box center [892, 707] width 843 height 61
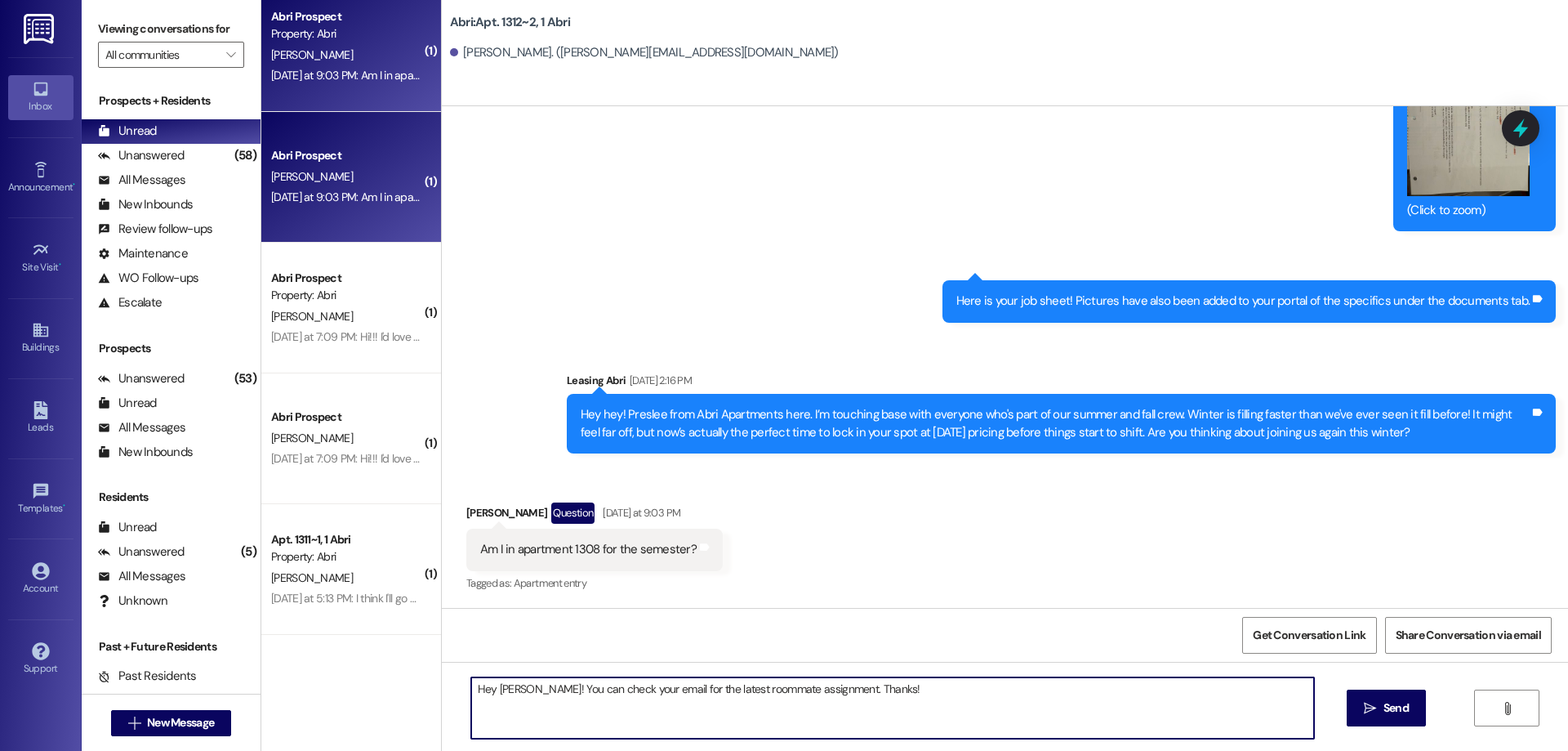
type textarea "Hey [PERSON_NAME]! You can check your email for the latest roommate assignment.…"
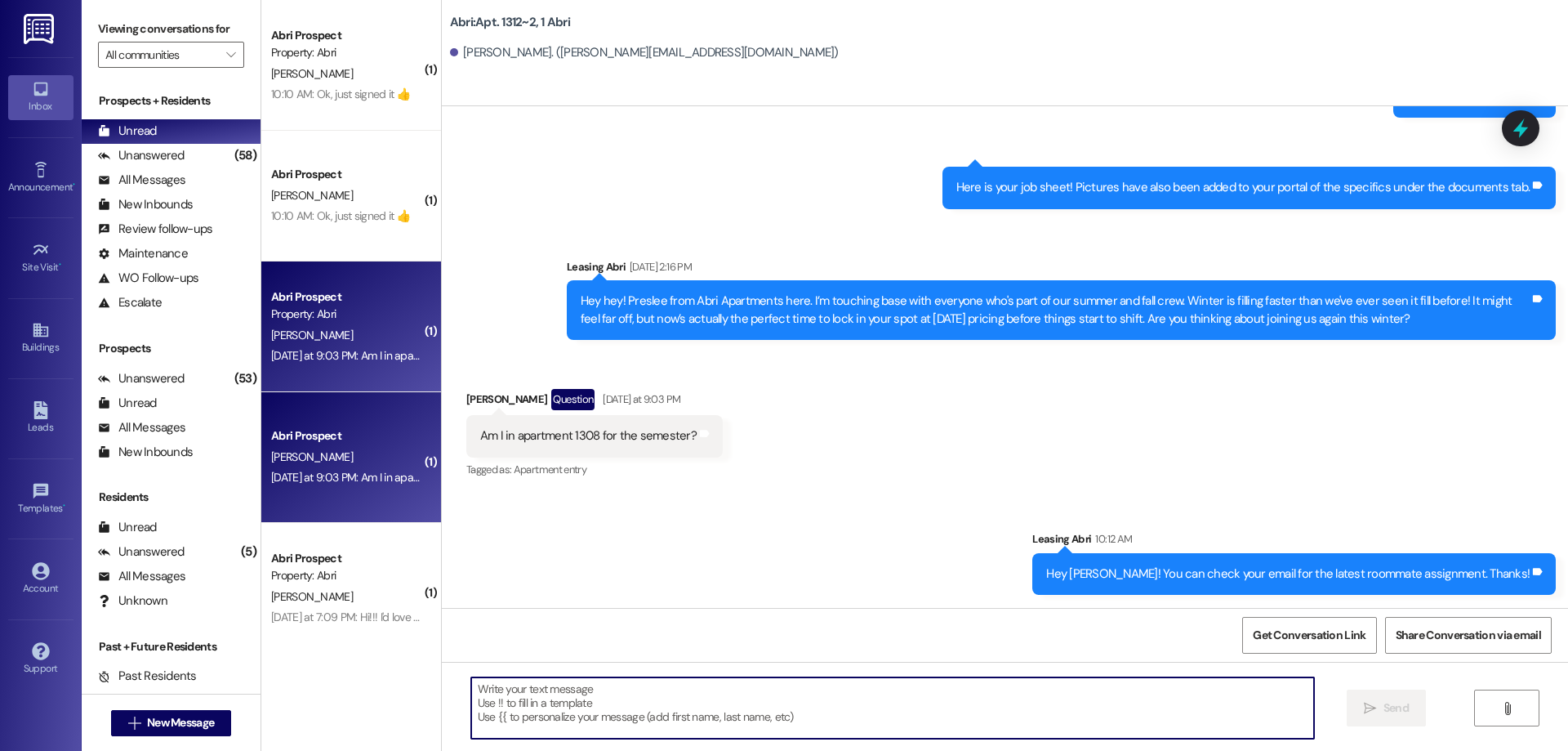
scroll to position [37200, 0]
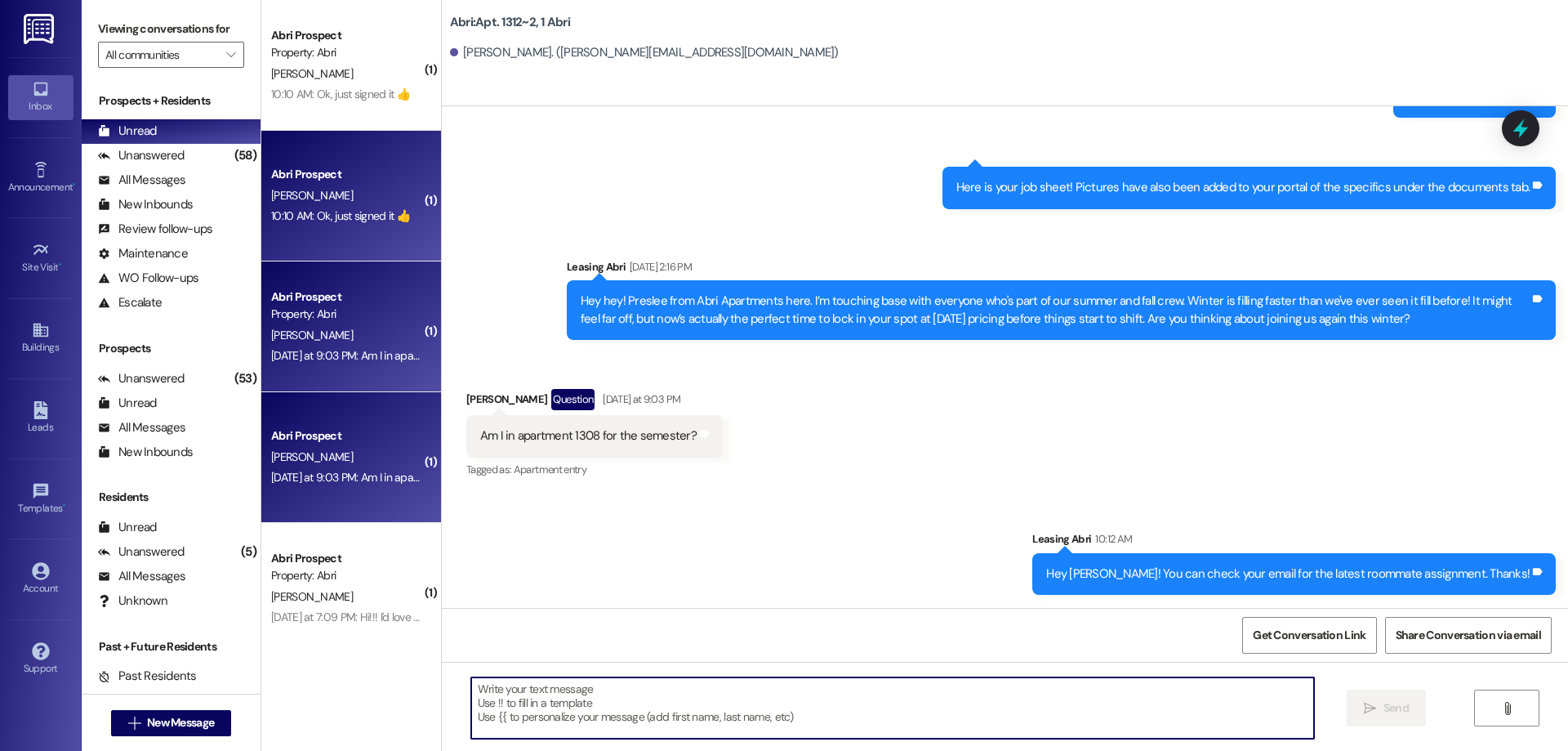
click at [357, 193] on div "[PERSON_NAME]" at bounding box center [347, 196] width 154 height 21
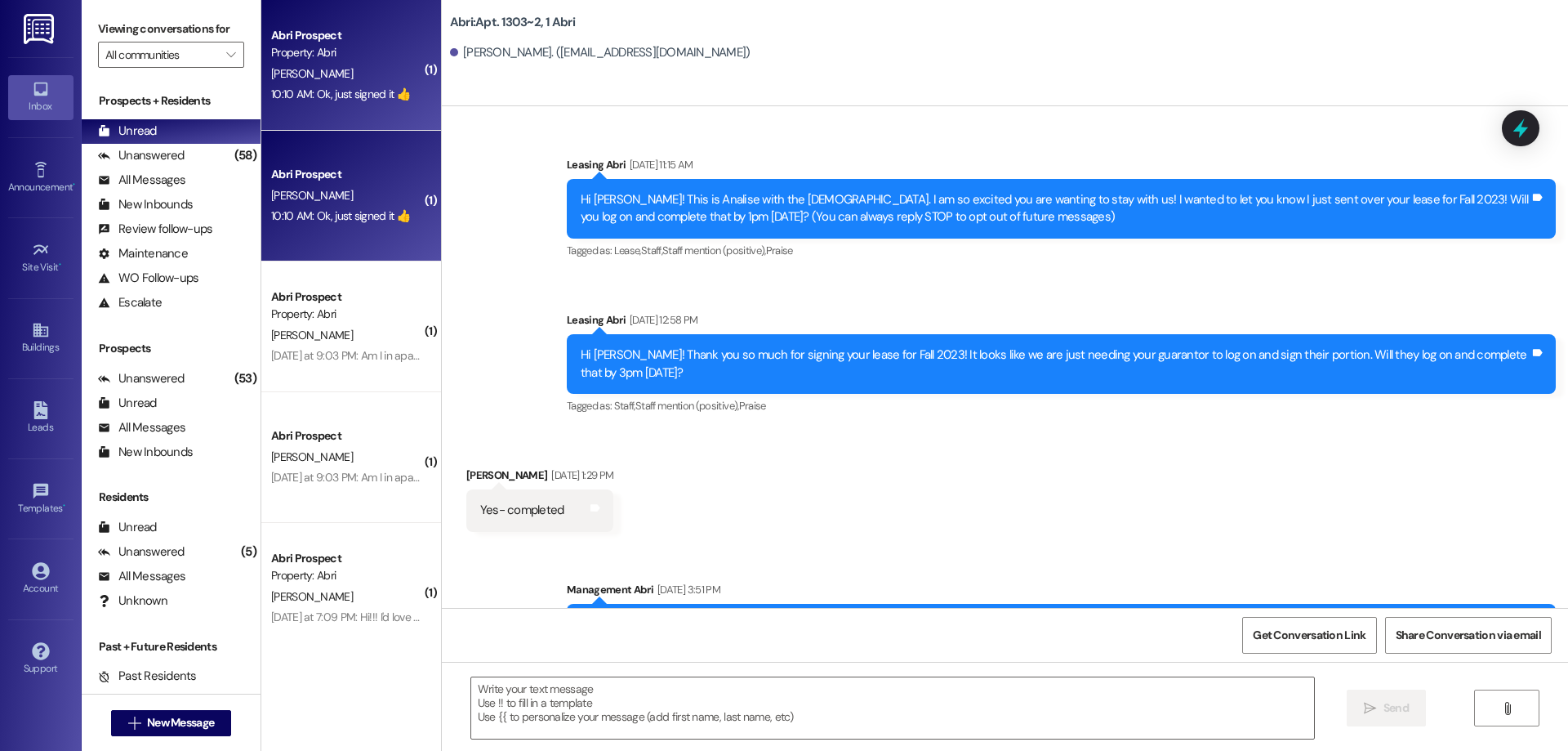
scroll to position [39080, 0]
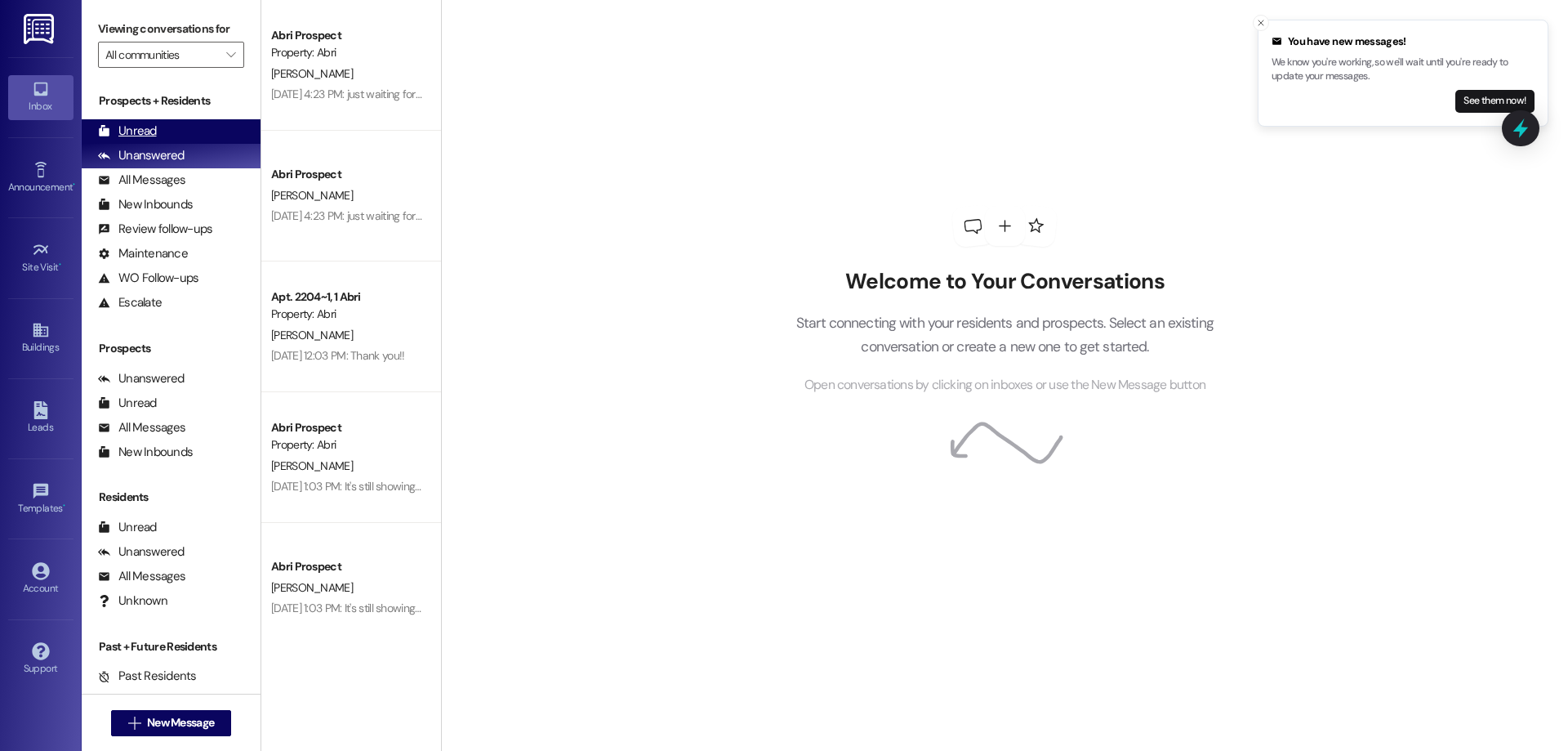
click at [195, 124] on div "Unread (0)" at bounding box center [171, 132] width 179 height 24
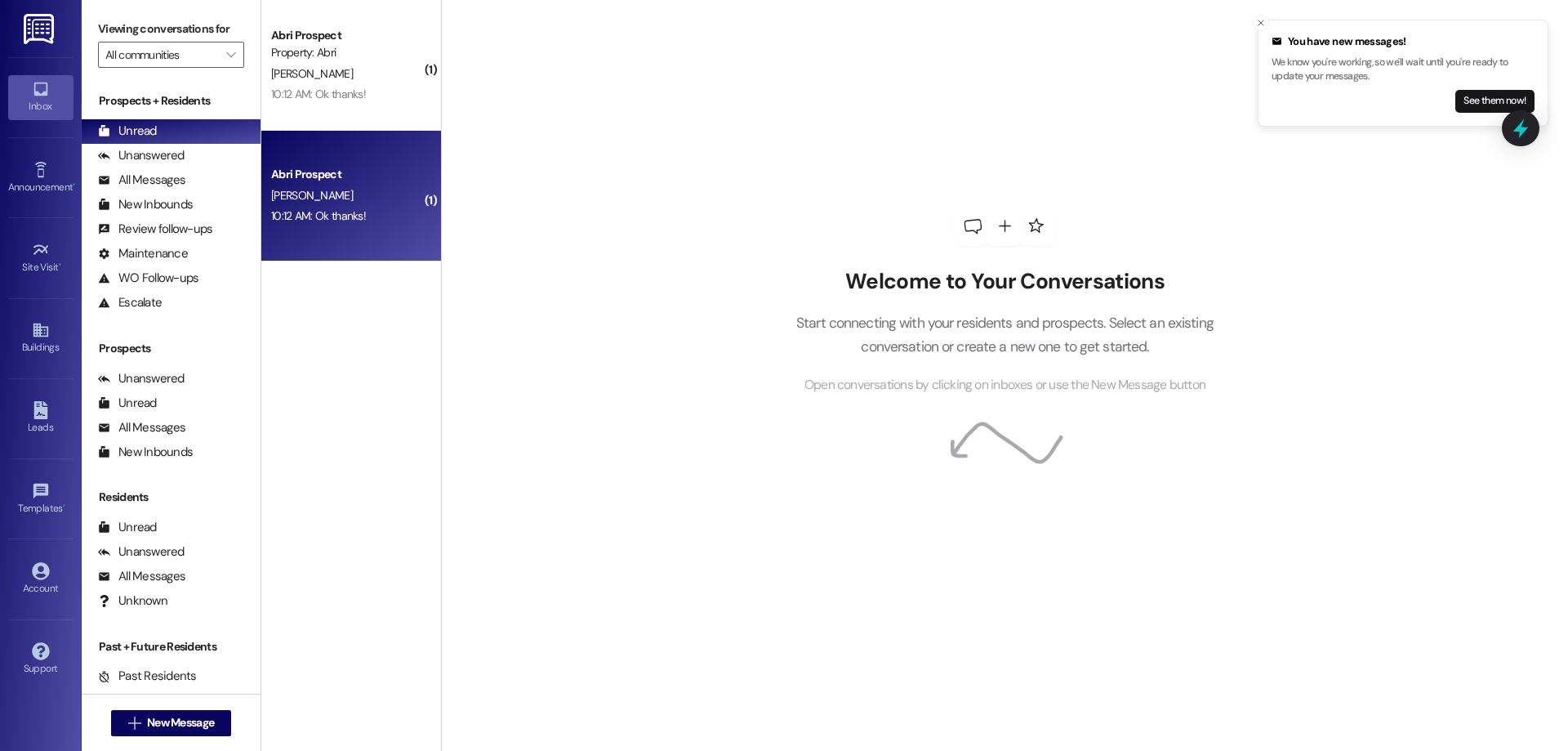
click at [351, 188] on div "[PERSON_NAME]" at bounding box center [347, 196] width 154 height 21
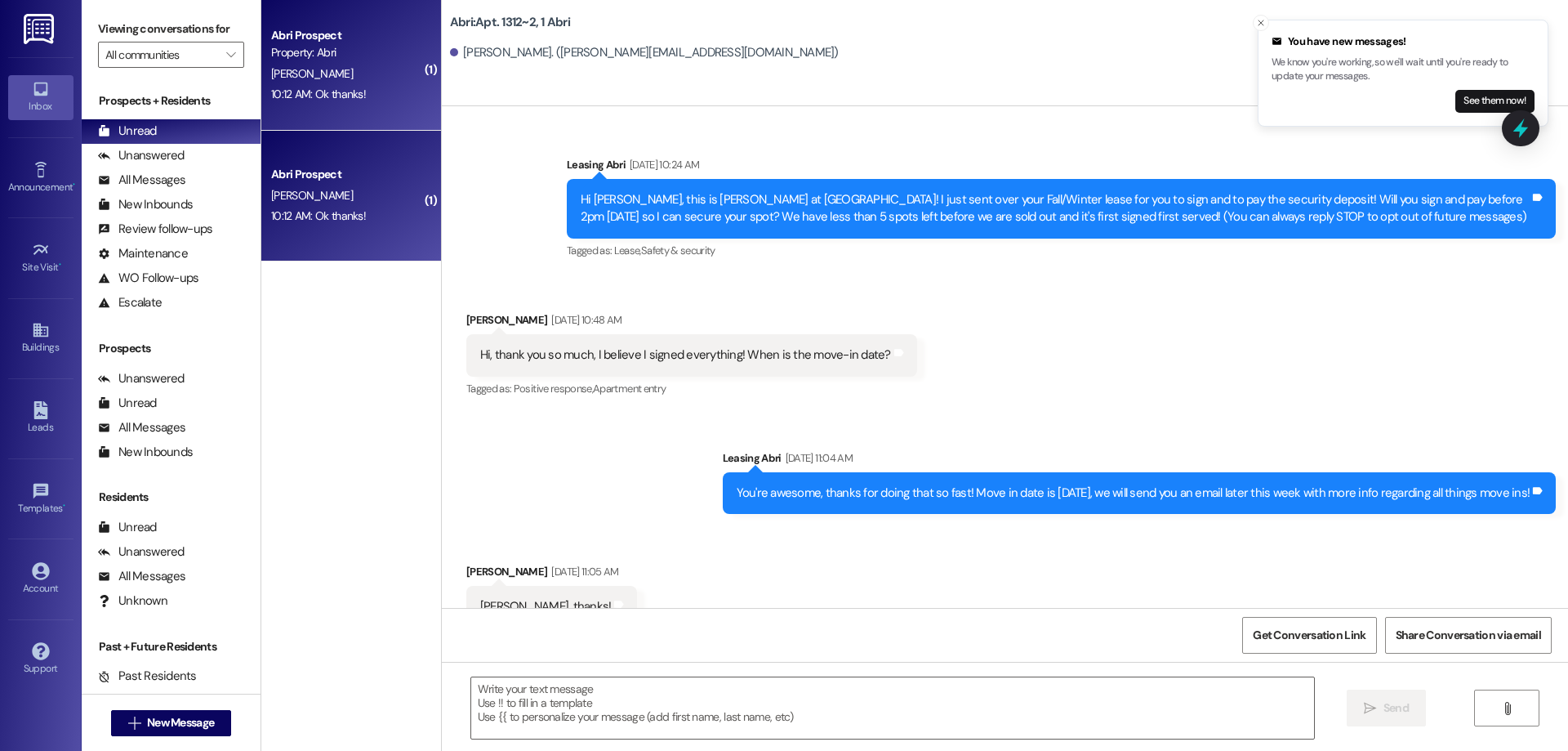
scroll to position [37339, 0]
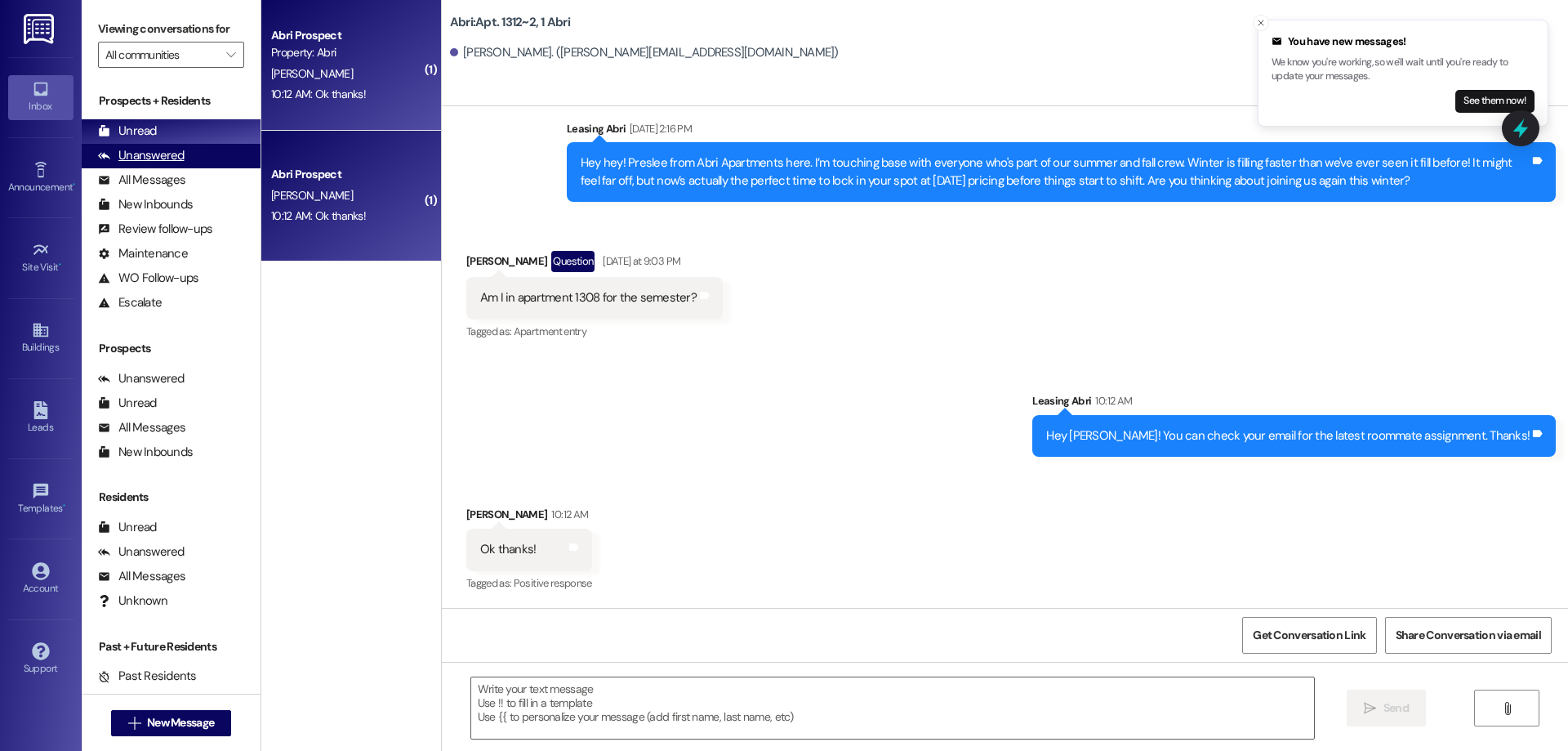
click at [190, 147] on div "Unanswered (0)" at bounding box center [171, 156] width 179 height 24
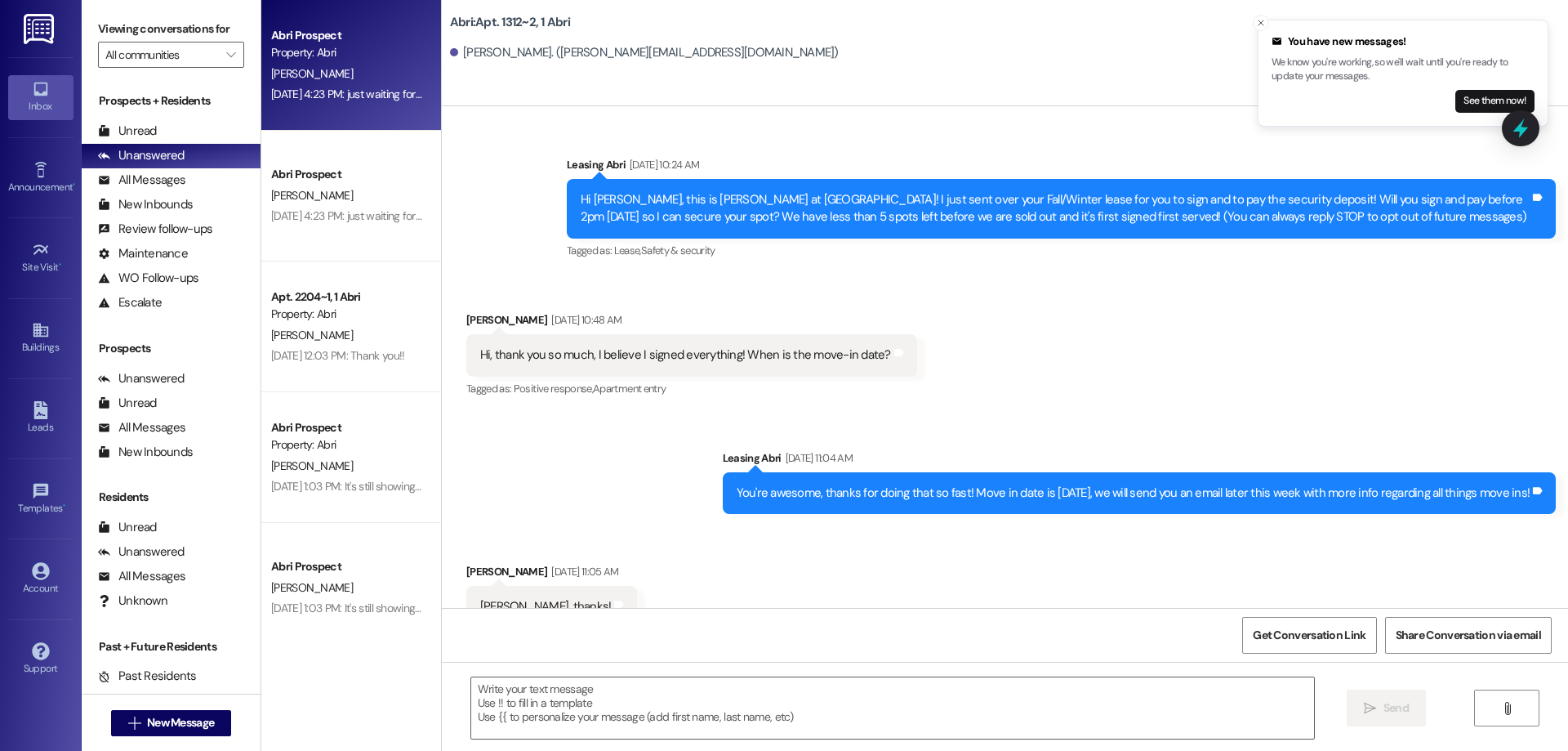
scroll to position [37338, 0]
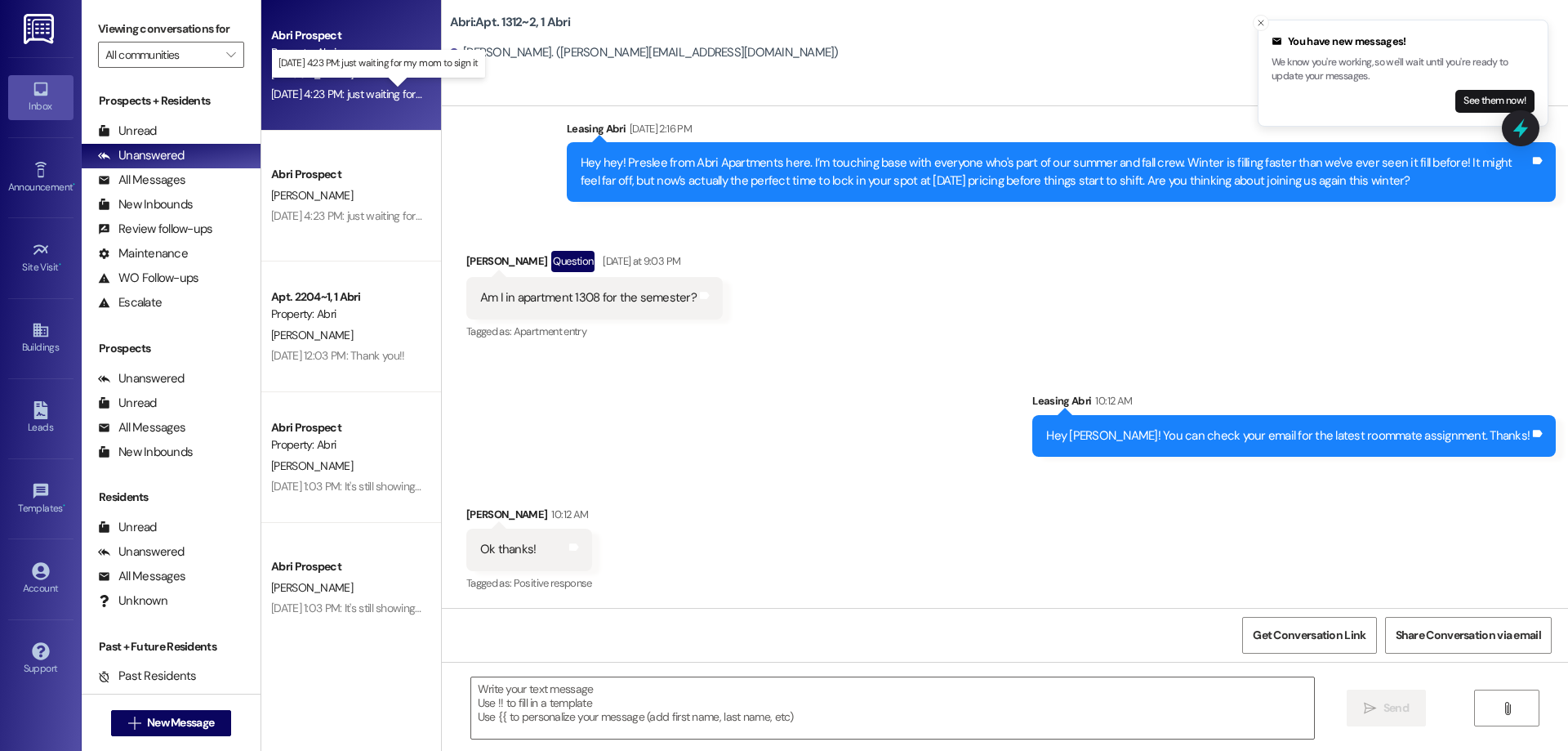
click at [357, 97] on div "Aug 28, 2025 at 4:23 PM: just waiting for my mom to sign it Aug 28, 2025 at 4:2…" at bounding box center [387, 94] width 231 height 15
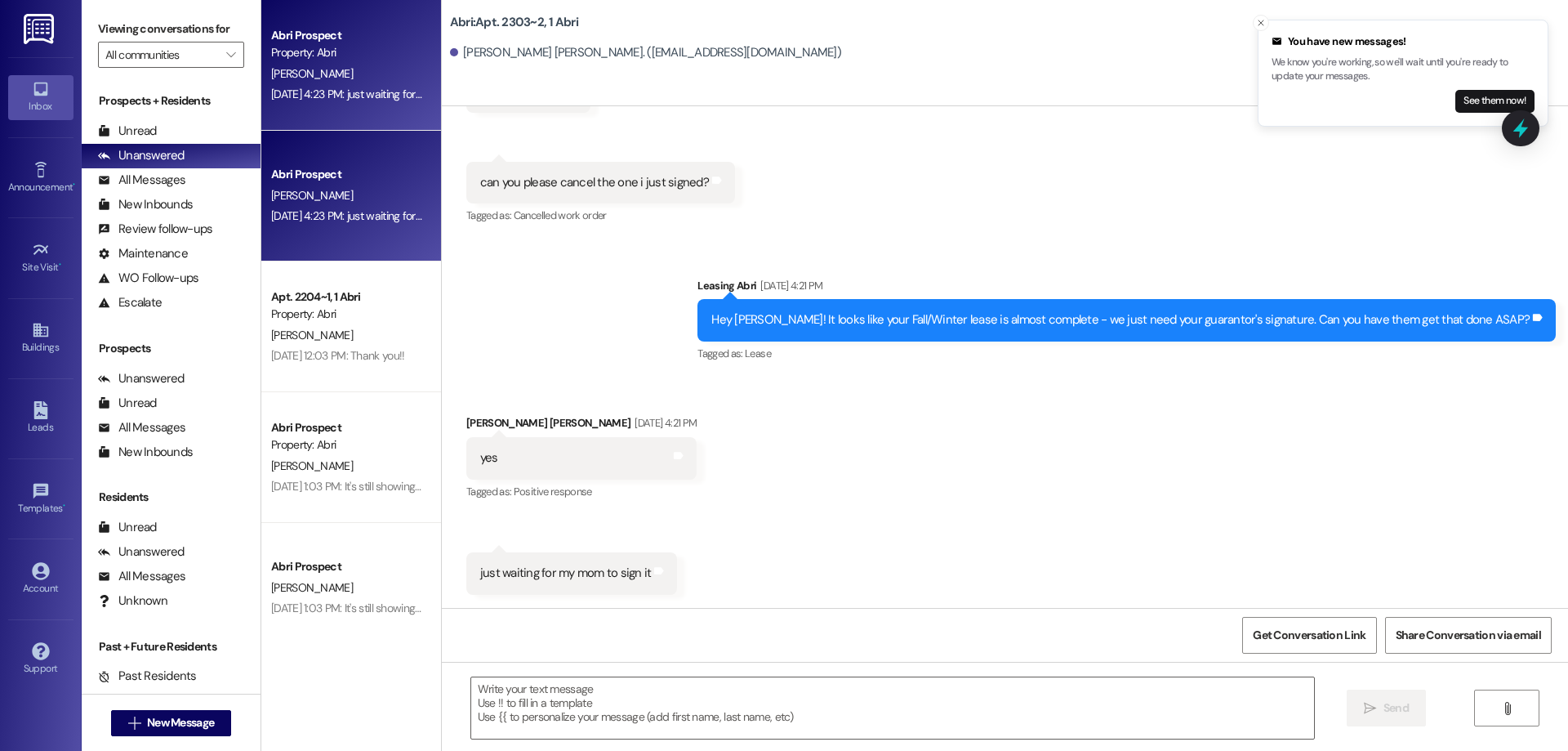
scroll to position [18002, 0]
click at [159, 119] on div "Unread (0)" at bounding box center [171, 132] width 179 height 24
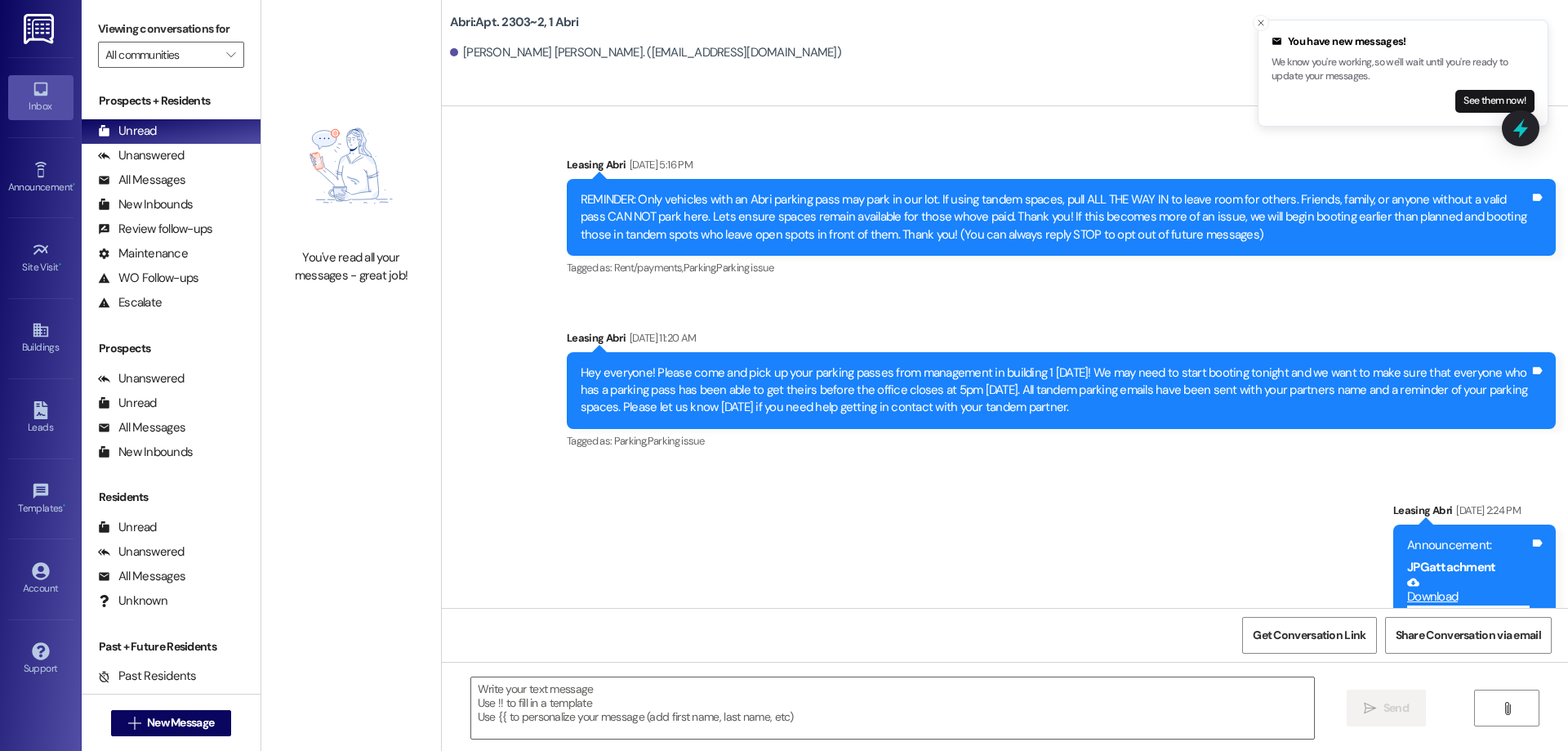
scroll to position [18002, 0]
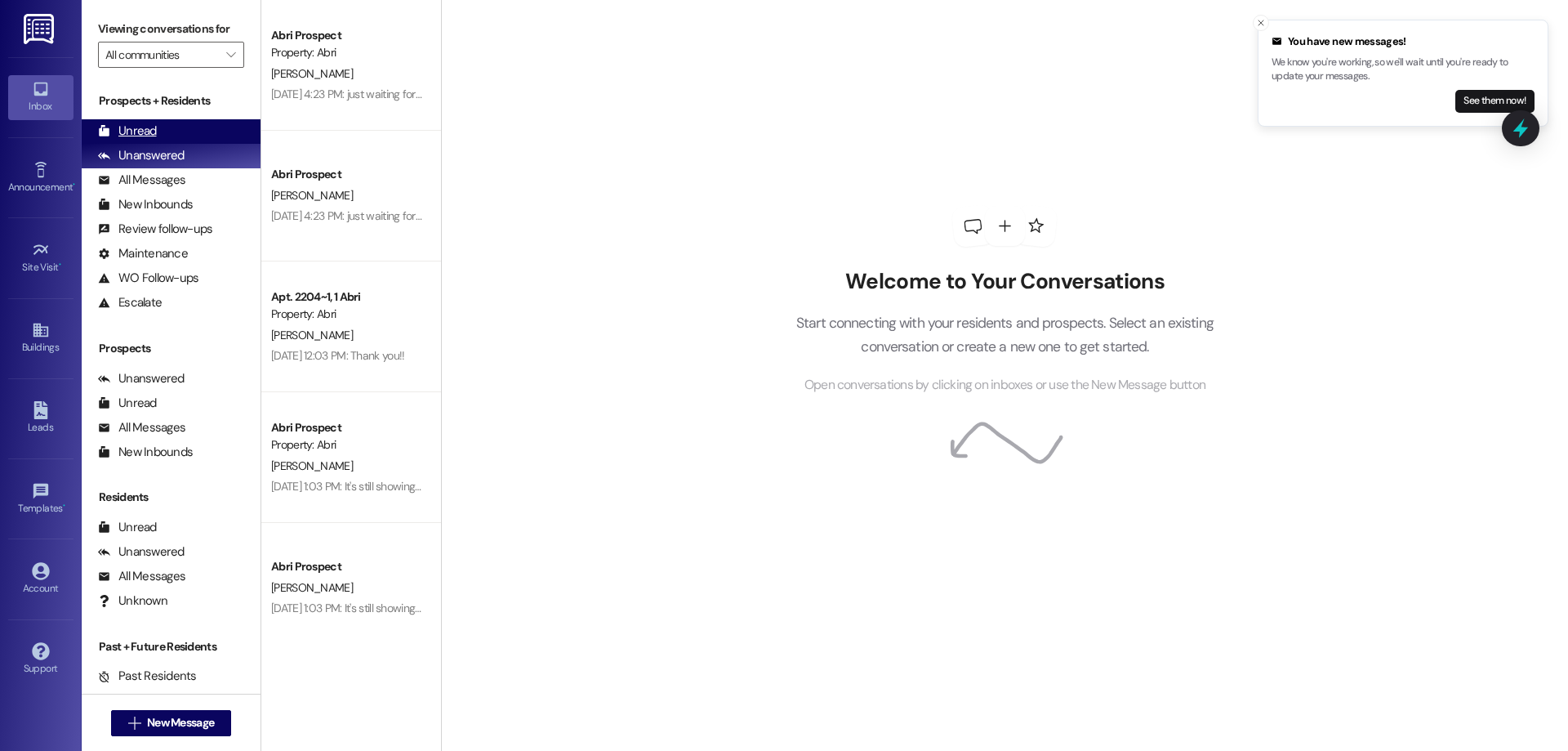
click at [187, 140] on div "Unread (0)" at bounding box center [171, 132] width 179 height 24
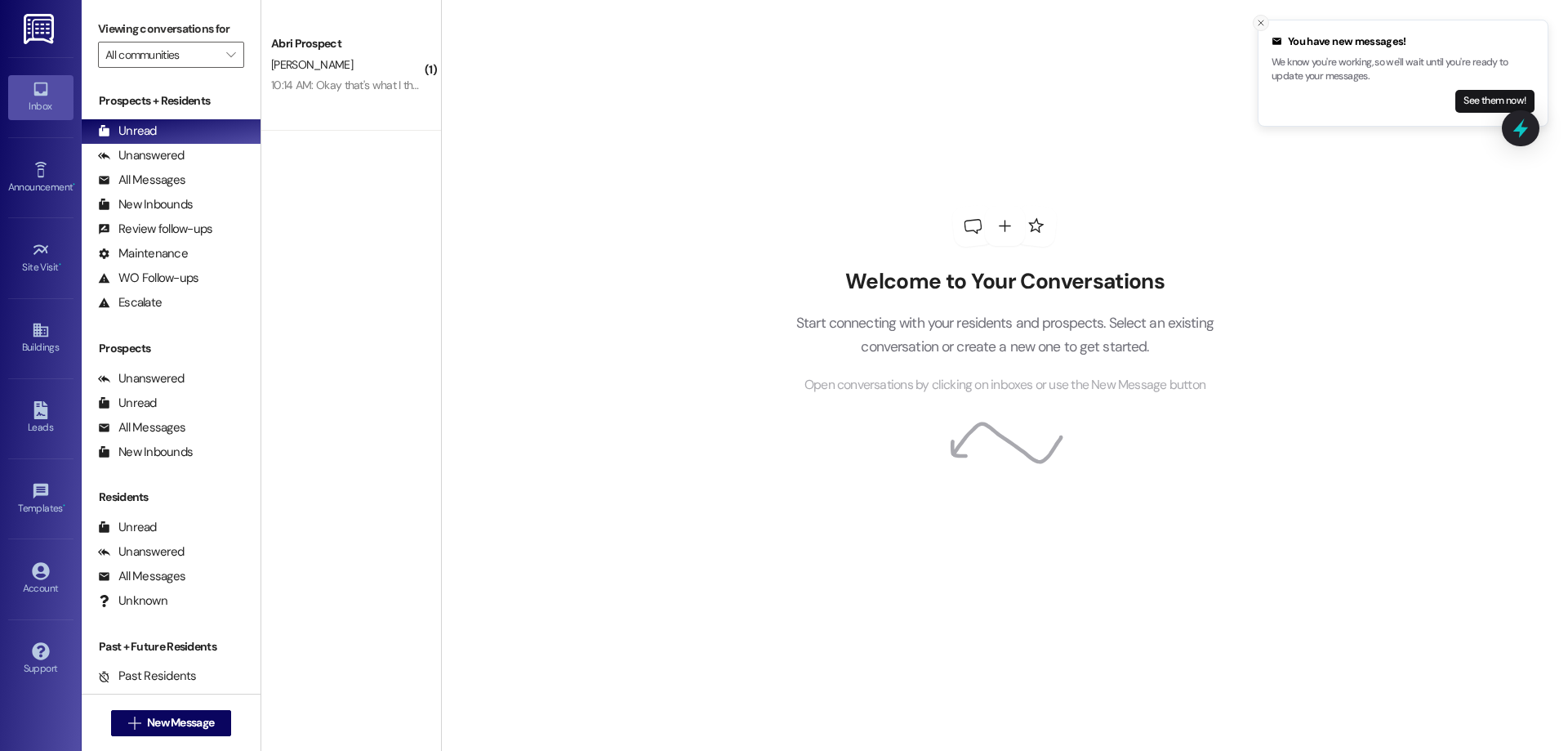
click at [1256, 17] on button "Close toast" at bounding box center [1260, 23] width 16 height 16
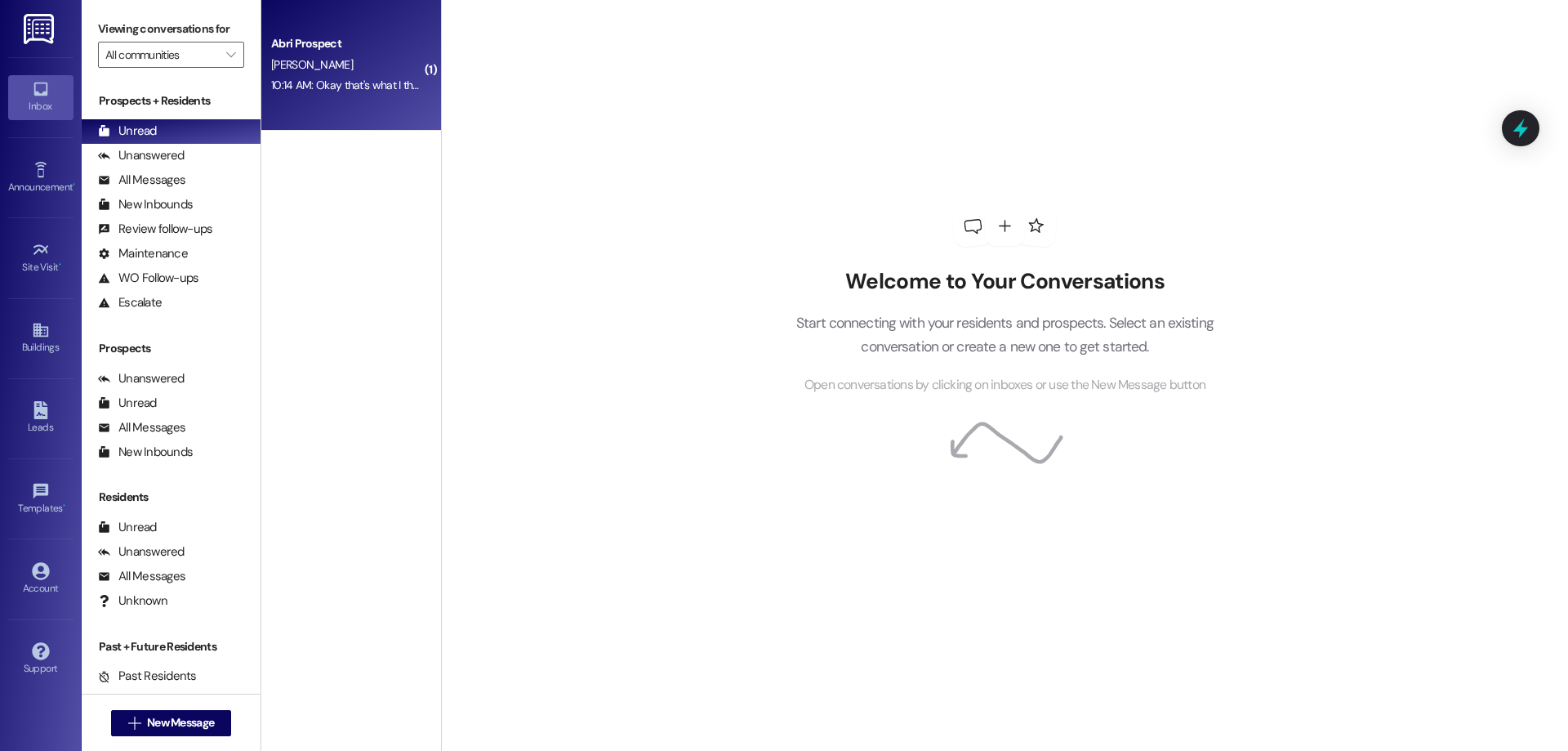
click at [321, 85] on div "10:14 AM: Okay that's what I thought! I think my account is set up for autopay!…" at bounding box center [454, 86] width 365 height 15
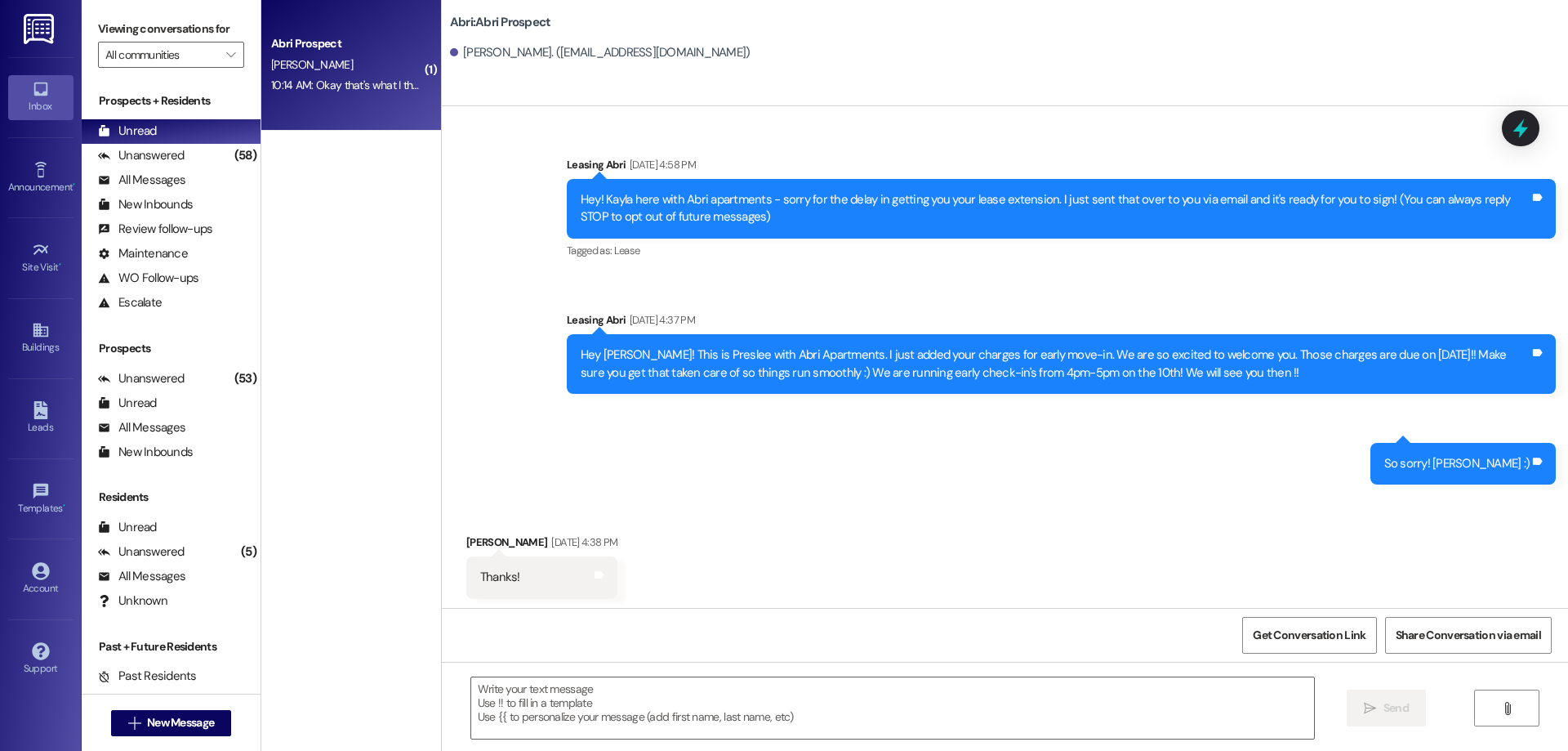
scroll to position [550, 0]
